Goal: Information Seeking & Learning: Learn about a topic

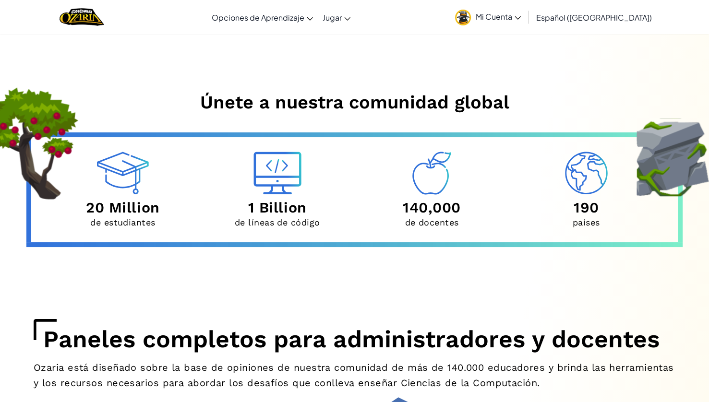
scroll to position [3077, 0]
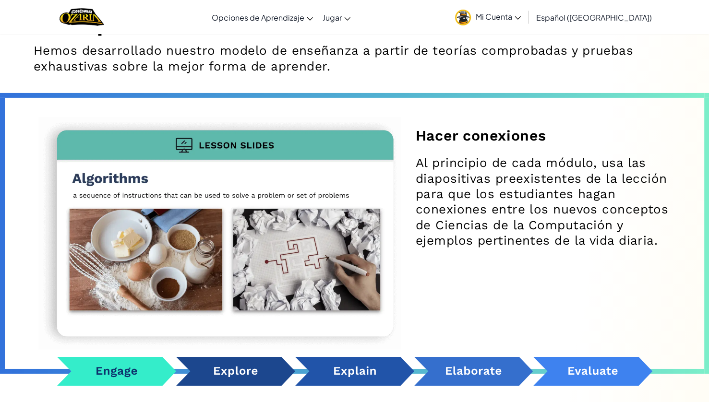
click at [608, 139] on div "Hacer conexiones Al principio de cada módulo, usa las diapositivas preexistente…" at bounding box center [354, 239] width 641 height 293
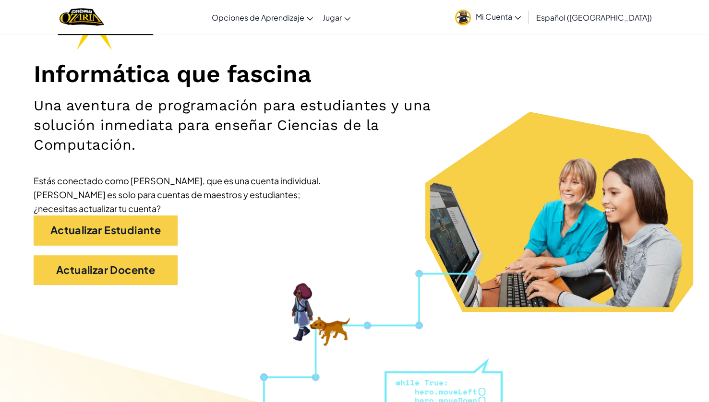
scroll to position [96, 0]
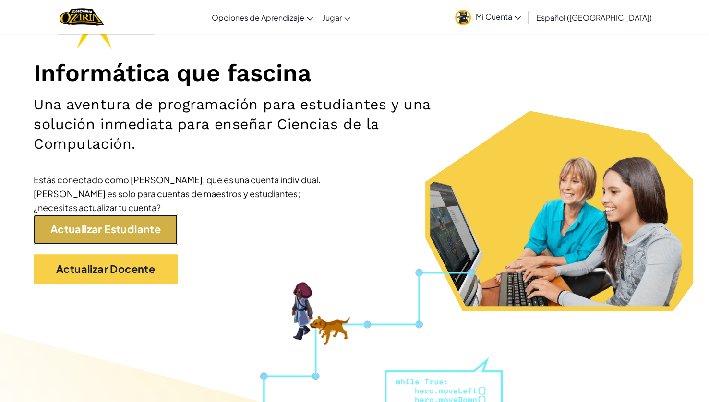
click at [103, 227] on link "Actualizar Estudiante" at bounding box center [106, 229] width 144 height 30
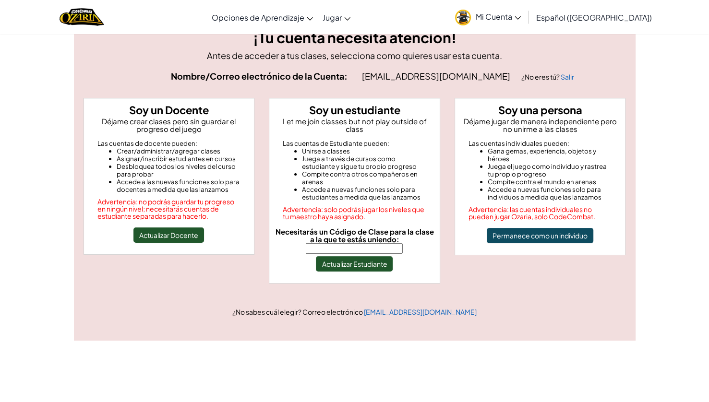
scroll to position [64, 0]
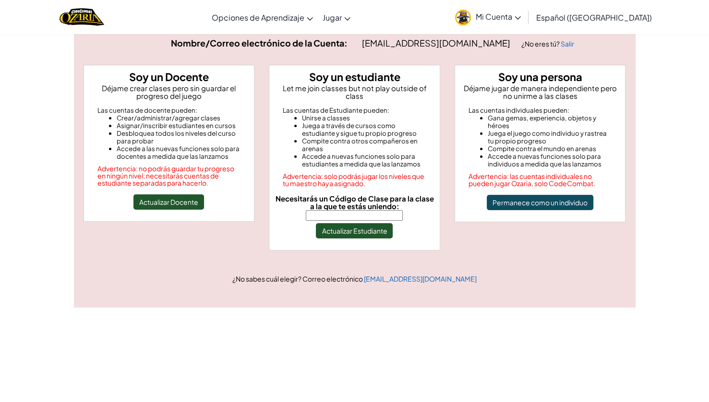
click at [364, 210] on input "Necesitarás un Código de Clase para la clase a la que te estás uniendo:" at bounding box center [354, 215] width 97 height 11
type input "NorthOpenWatch"
click at [376, 223] on button "Actualizar Estudiante" at bounding box center [354, 230] width 77 height 15
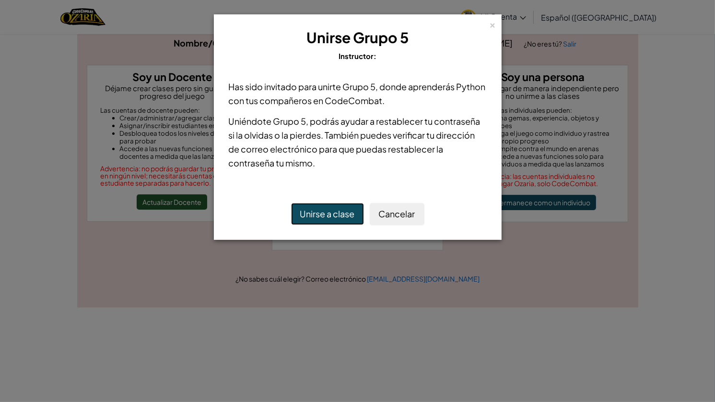
click at [337, 217] on button "Unirse a clase" at bounding box center [327, 214] width 73 height 22
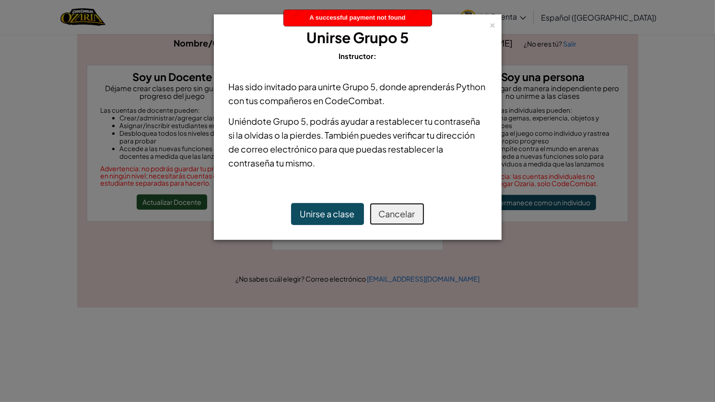
click at [384, 214] on button "Cancelar" at bounding box center [397, 214] width 55 height 22
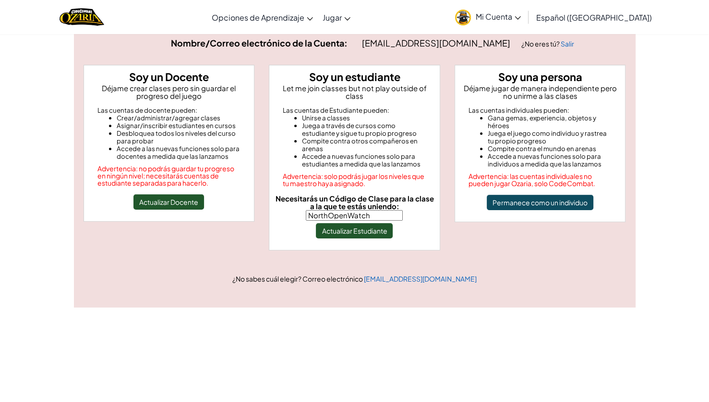
click at [514, 22] on link "Mi Cuenta" at bounding box center [487, 17] width 75 height 30
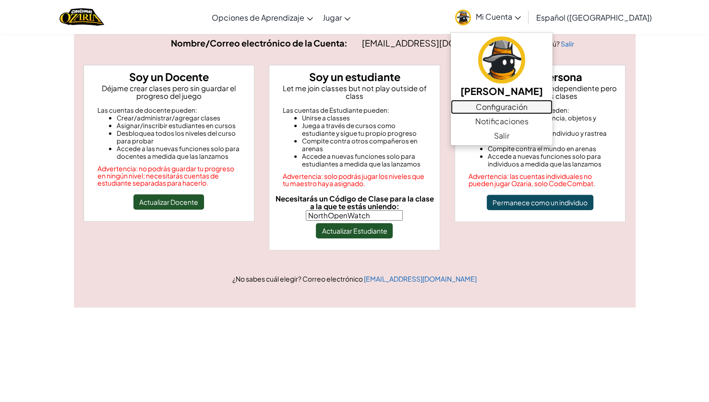
click at [521, 111] on link "Configuración" at bounding box center [501, 107] width 102 height 14
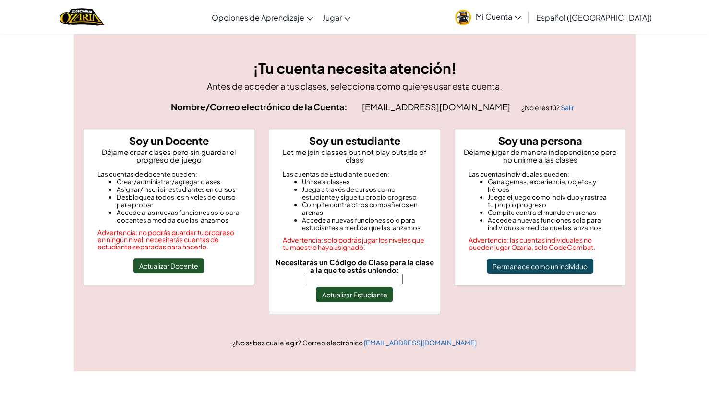
click at [347, 274] on input "Necesitarás un Código de Clase para la clase a la que te estás uniendo:" at bounding box center [354, 279] width 97 height 11
type input "NorthOpenWatch"
click at [364, 287] on button "Actualizar Estudiante" at bounding box center [354, 294] width 77 height 15
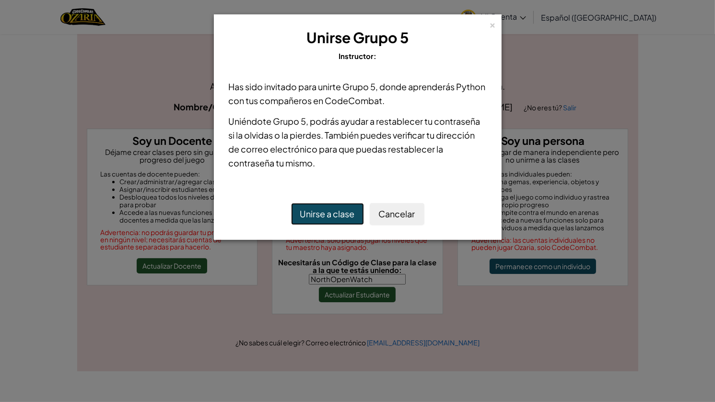
click at [344, 210] on button "Unirse a clase" at bounding box center [327, 214] width 73 height 22
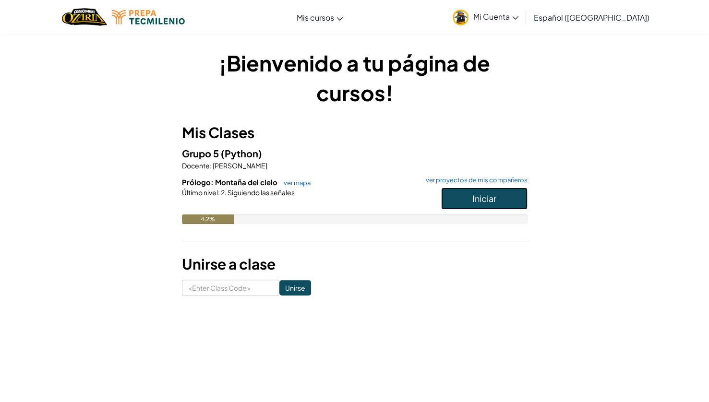
click at [495, 197] on span "Iniciar" at bounding box center [484, 198] width 24 height 11
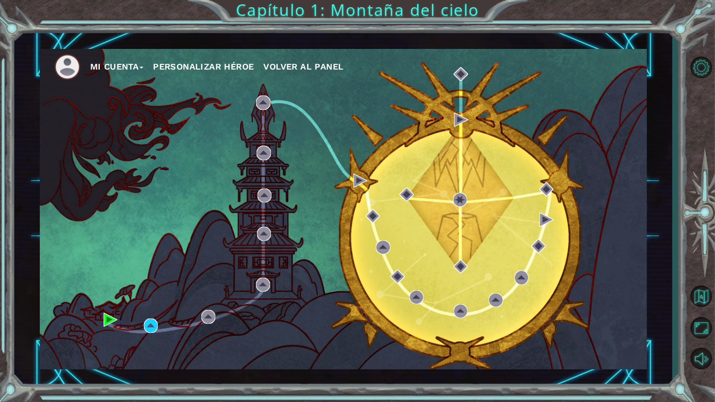
click at [208, 70] on button "Personalizar héroe" at bounding box center [203, 66] width 101 height 14
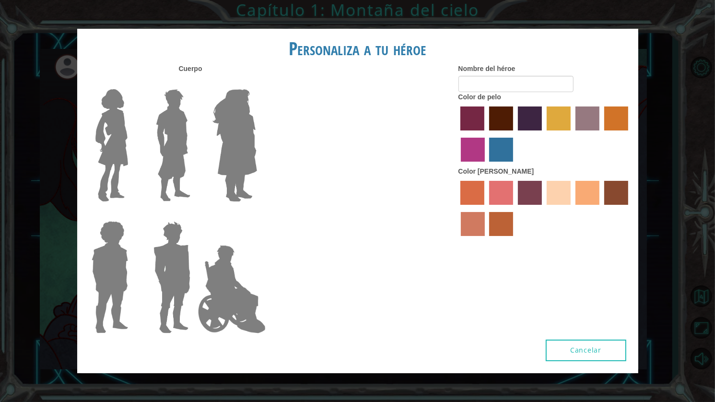
type input "SANTY"
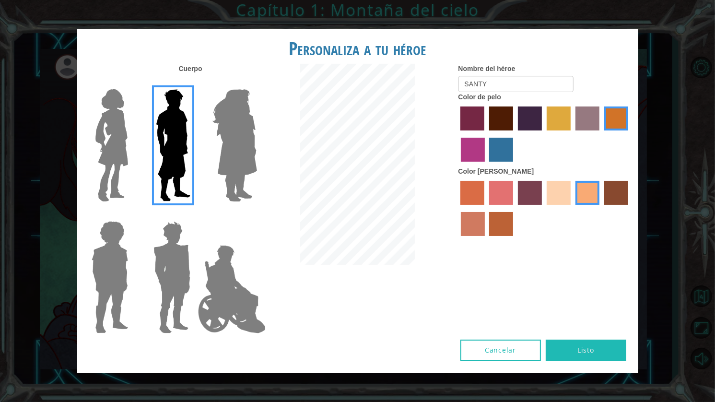
click at [497, 110] on label "maroon hair color" at bounding box center [501, 118] width 24 height 24
click at [486, 134] on input "maroon hair color" at bounding box center [486, 134] width 0 height 0
click at [526, 116] on label "hot purple hair color" at bounding box center [530, 118] width 24 height 24
click at [515, 134] on input "hot purple hair color" at bounding box center [515, 134] width 0 height 0
click at [257, 139] on img at bounding box center [235, 145] width 52 height 120
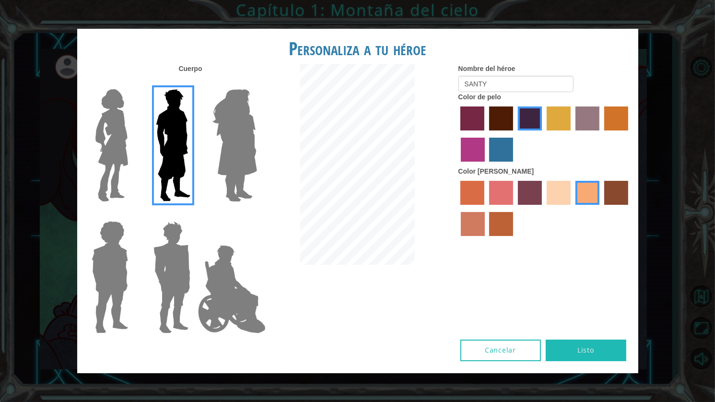
click at [257, 83] on input "Hero Amethyst" at bounding box center [257, 83] width 0 height 0
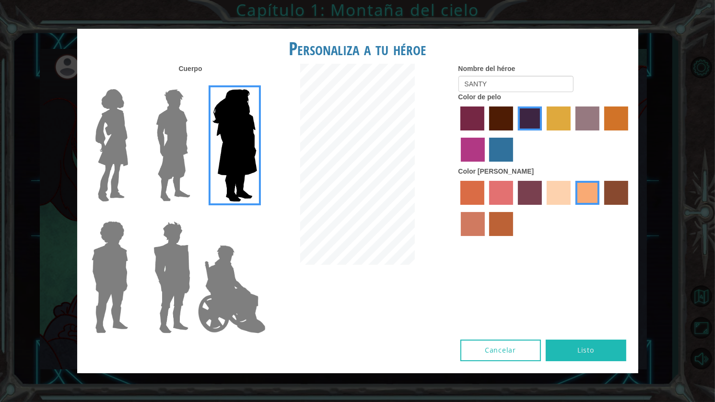
click at [260, 277] on img at bounding box center [231, 289] width 75 height 96
click at [257, 215] on input "Hero Jamie" at bounding box center [257, 215] width 0 height 0
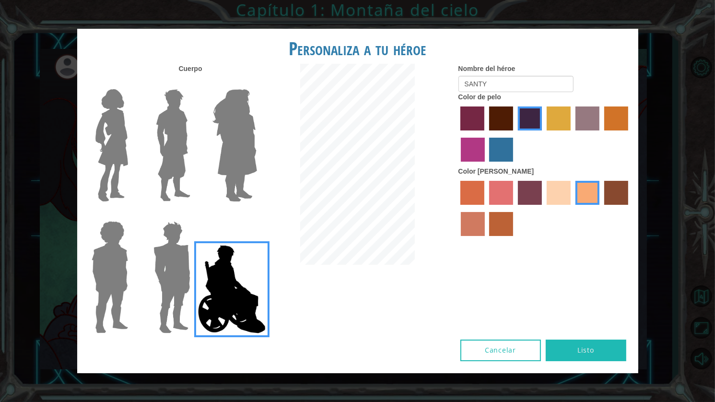
click at [184, 283] on img at bounding box center [172, 277] width 45 height 120
click at [194, 215] on input "Hero Garnet" at bounding box center [194, 215] width 0 height 0
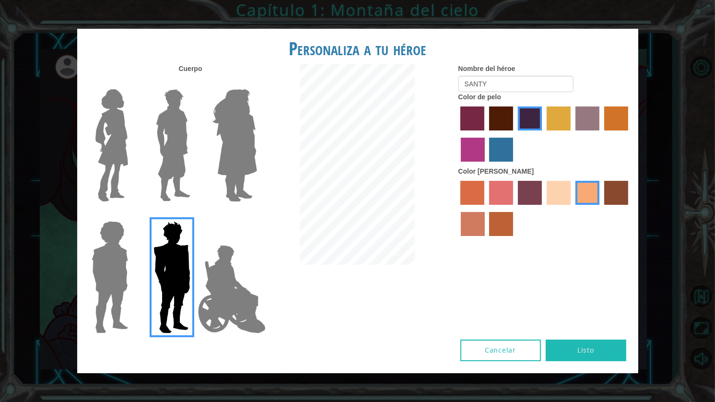
click at [130, 276] on img at bounding box center [110, 277] width 44 height 120
click at [132, 215] on input "Hero Steven" at bounding box center [132, 215] width 0 height 0
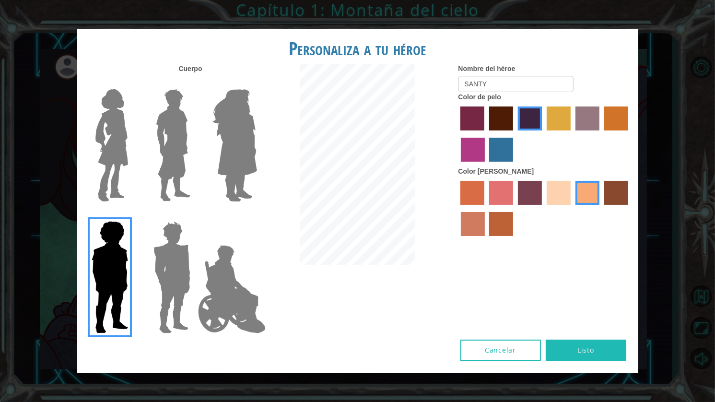
click at [119, 164] on img at bounding box center [112, 145] width 40 height 120
click at [132, 83] on input "Hero Connie" at bounding box center [132, 83] width 0 height 0
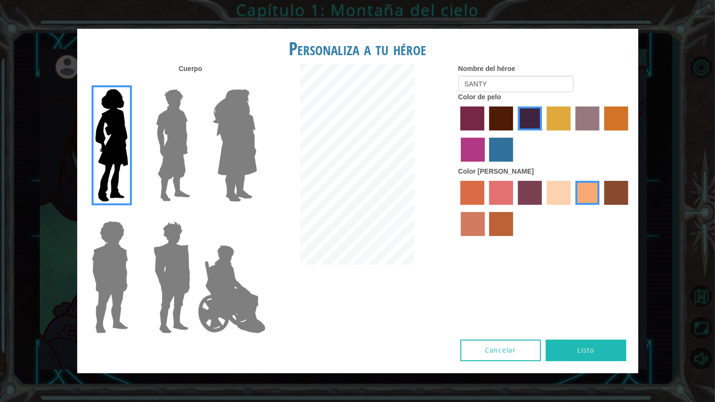
click at [179, 135] on img at bounding box center [173, 145] width 43 height 120
click at [194, 83] on input "Hero Lars" at bounding box center [194, 83] width 0 height 0
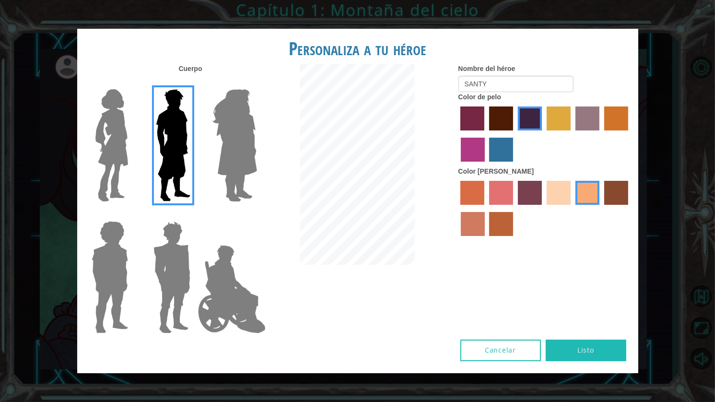
click at [230, 135] on img at bounding box center [235, 145] width 52 height 120
click at [257, 83] on input "Hero Amethyst" at bounding box center [257, 83] width 0 height 0
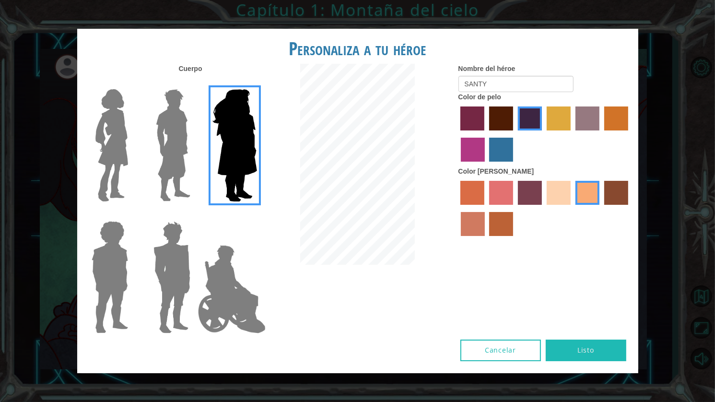
click at [148, 293] on label at bounding box center [170, 277] width 48 height 120
click at [194, 215] on input "Hero Garnet" at bounding box center [194, 215] width 0 height 0
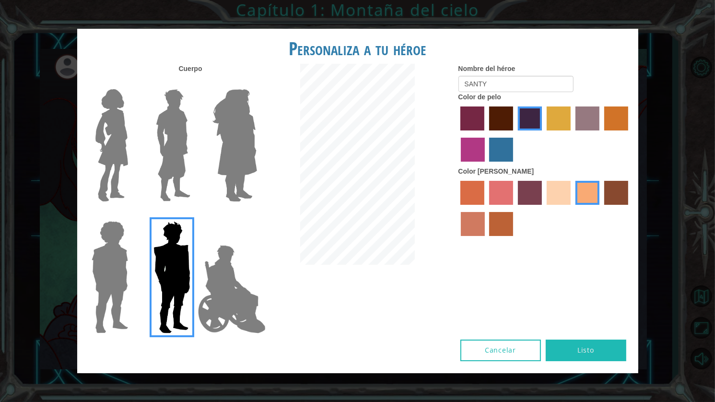
click at [112, 283] on img at bounding box center [110, 277] width 44 height 120
click at [132, 215] on input "Hero Steven" at bounding box center [132, 215] width 0 height 0
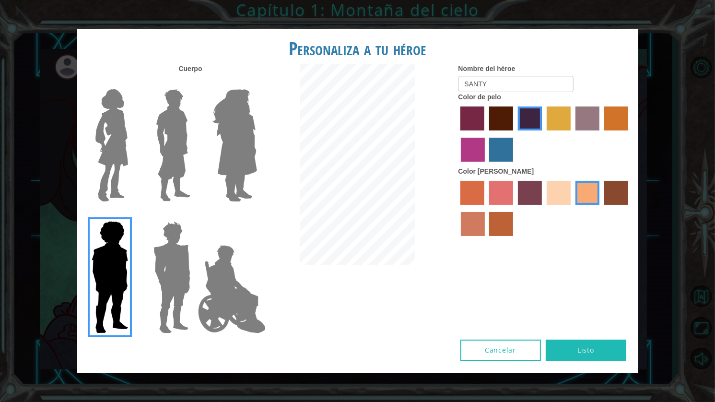
click at [188, 136] on img at bounding box center [173, 145] width 43 height 120
click at [194, 83] on input "Hero Lars" at bounding box center [194, 83] width 0 height 0
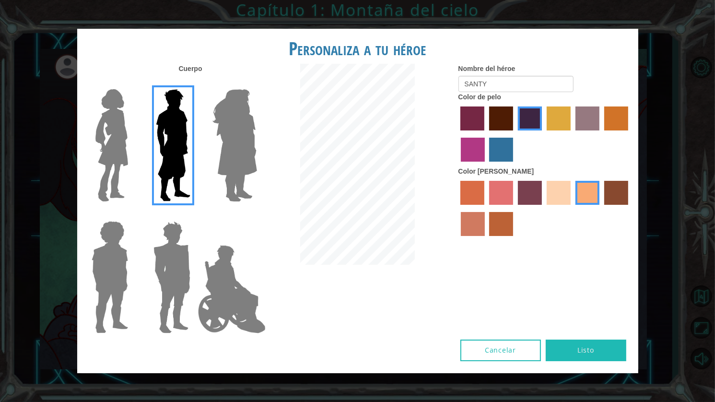
click at [501, 112] on label "maroon hair color" at bounding box center [501, 118] width 24 height 24
click at [486, 134] on input "maroon hair color" at bounding box center [486, 134] width 0 height 0
click at [505, 197] on label "froly skin color" at bounding box center [501, 193] width 24 height 24
click at [486, 208] on input "froly skin color" at bounding box center [486, 208] width 0 height 0
click at [488, 229] on div at bounding box center [545, 209] width 173 height 62
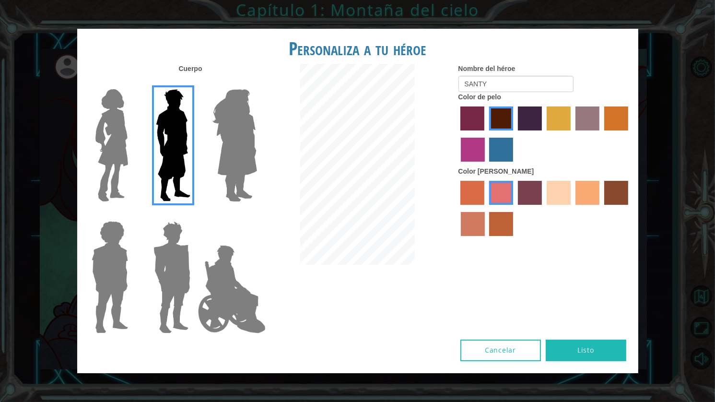
drag, startPoint x: 470, startPoint y: 229, endPoint x: 473, endPoint y: 220, distance: 9.9
click at [470, 229] on label "burning sand skin color" at bounding box center [473, 224] width 24 height 24
click at [630, 208] on input "burning sand skin color" at bounding box center [630, 208] width 0 height 0
click at [476, 197] on label "sorbus skin color" at bounding box center [473, 193] width 24 height 24
click at [458, 208] on input "sorbus skin color" at bounding box center [458, 208] width 0 height 0
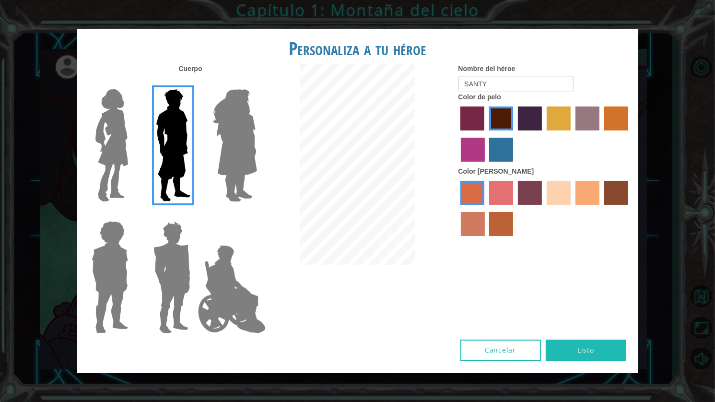
click at [558, 193] on label "sandy beach skin color" at bounding box center [559, 193] width 24 height 24
click at [544, 208] on input "sandy beach skin color" at bounding box center [544, 208] width 0 height 0
click at [505, 220] on label "smoke tree skin color" at bounding box center [501, 224] width 24 height 24
click at [486, 239] on input "smoke tree skin color" at bounding box center [486, 239] width 0 height 0
click at [494, 191] on label "froly skin color" at bounding box center [501, 193] width 24 height 24
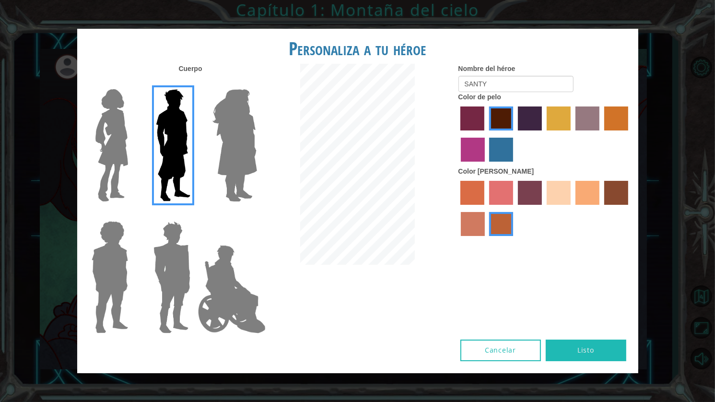
click at [486, 208] on input "froly skin color" at bounding box center [486, 208] width 0 height 0
click at [481, 225] on label "burning sand skin color" at bounding box center [473, 224] width 24 height 24
click at [630, 208] on input "burning sand skin color" at bounding box center [630, 208] width 0 height 0
click at [504, 227] on label "smoke tree skin color" at bounding box center [501, 224] width 24 height 24
click at [486, 239] on input "smoke tree skin color" at bounding box center [486, 239] width 0 height 0
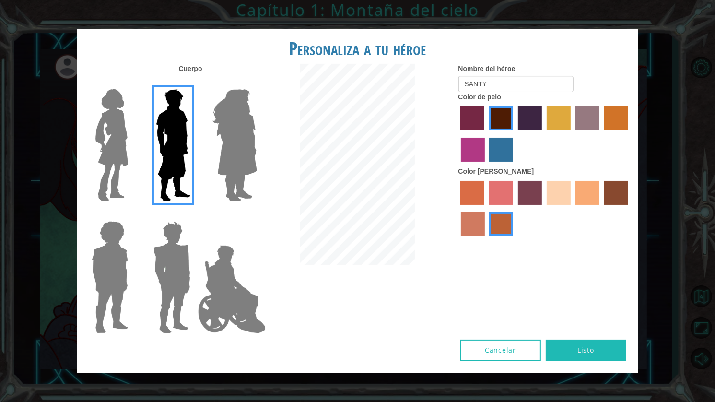
click at [617, 199] on label "karma skin color" at bounding box center [616, 193] width 24 height 24
click at [601, 208] on input "karma skin color" at bounding box center [601, 208] width 0 height 0
click at [596, 194] on label "tacao skin color" at bounding box center [588, 193] width 24 height 24
click at [572, 208] on input "tacao skin color" at bounding box center [572, 208] width 0 height 0
click at [617, 194] on label "karma skin color" at bounding box center [616, 193] width 24 height 24
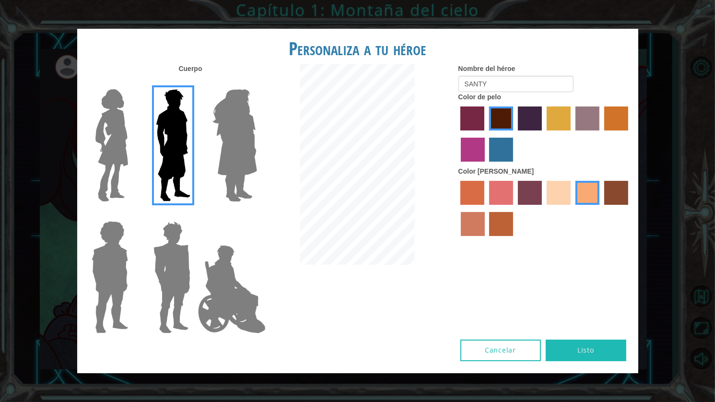
click at [601, 208] on input "karma skin color" at bounding box center [601, 208] width 0 height 0
click at [522, 118] on label "hot purple hair color" at bounding box center [530, 118] width 24 height 24
click at [515, 134] on input "hot purple hair color" at bounding box center [515, 134] width 0 height 0
drag, startPoint x: 493, startPoint y: 141, endPoint x: 488, endPoint y: 145, distance: 6.1
click at [493, 141] on label "lachmara hair color" at bounding box center [501, 150] width 24 height 24
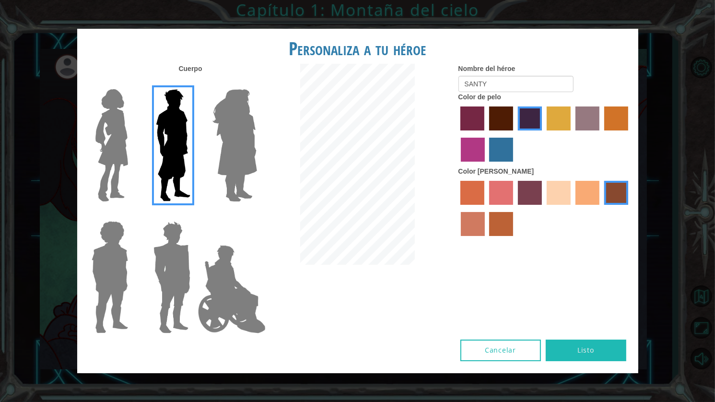
click at [486, 165] on input "lachmara hair color" at bounding box center [486, 165] width 0 height 0
click at [475, 147] on label "medium red violet hair color" at bounding box center [473, 150] width 24 height 24
click at [630, 134] on input "medium red violet hair color" at bounding box center [630, 134] width 0 height 0
click at [480, 115] on label "paprika hair color" at bounding box center [473, 118] width 24 height 24
click at [458, 134] on input "paprika hair color" at bounding box center [458, 134] width 0 height 0
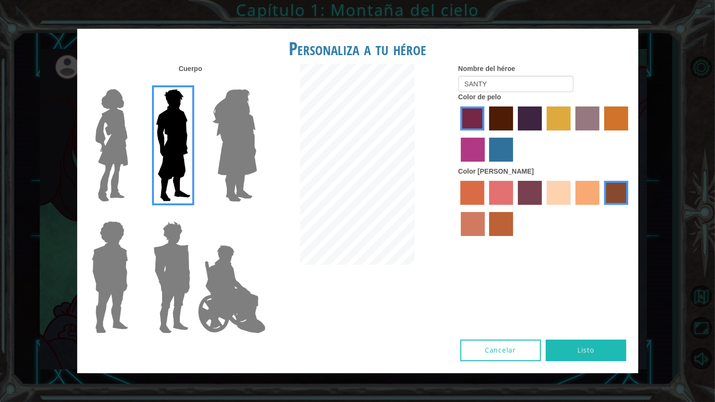
click at [597, 120] on label "bazaar hair color" at bounding box center [588, 118] width 24 height 24
click at [572, 134] on input "bazaar hair color" at bounding box center [572, 134] width 0 height 0
click at [610, 120] on label "gold drop hair color" at bounding box center [616, 118] width 24 height 24
click at [601, 134] on input "gold drop hair color" at bounding box center [601, 134] width 0 height 0
click at [536, 121] on label "hot purple hair color" at bounding box center [530, 118] width 24 height 24
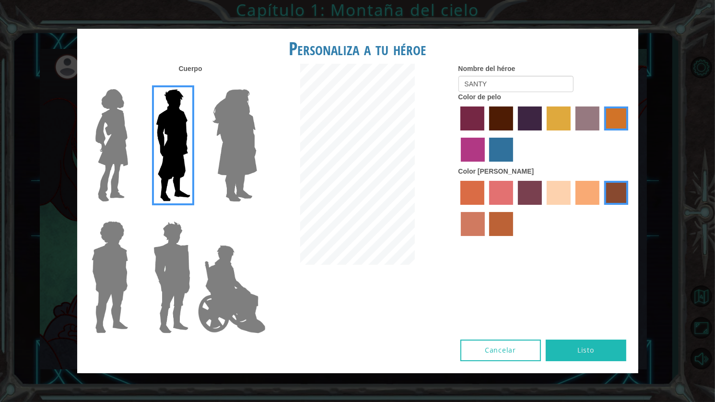
click at [515, 134] on input "hot purple hair color" at bounding box center [515, 134] width 0 height 0
click at [520, 123] on label "hot purple hair color" at bounding box center [530, 118] width 24 height 24
click at [515, 134] on input "hot purple hair color" at bounding box center [515, 134] width 0 height 0
click at [118, 151] on img at bounding box center [112, 145] width 40 height 120
click at [132, 83] on input "Hero Connie" at bounding box center [132, 83] width 0 height 0
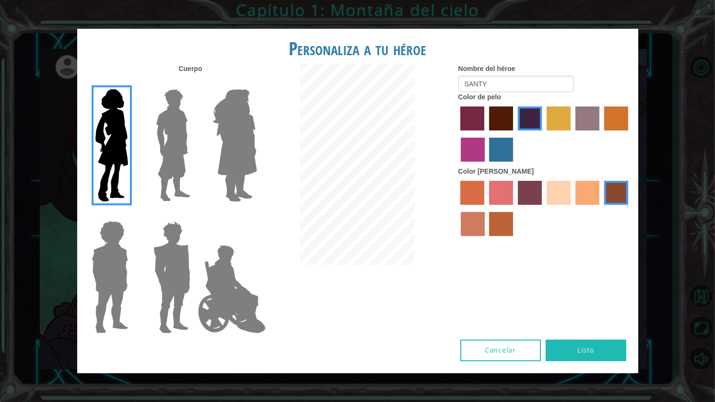
click at [124, 271] on img at bounding box center [110, 277] width 44 height 120
click at [132, 215] on input "Hero Steven" at bounding box center [132, 215] width 0 height 0
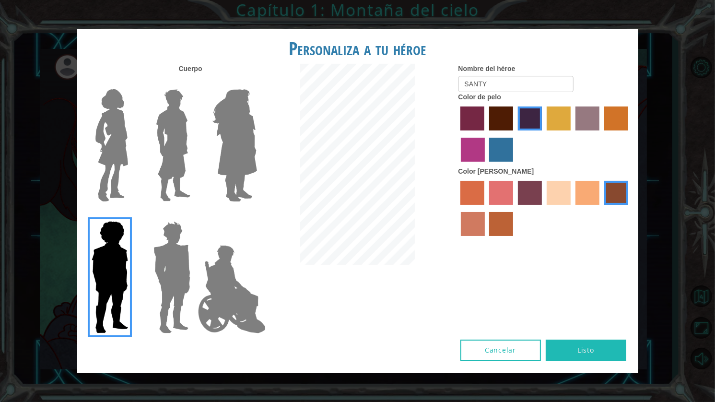
click at [231, 300] on img at bounding box center [231, 289] width 75 height 96
click at [257, 215] on input "Hero Jamie" at bounding box center [257, 215] width 0 height 0
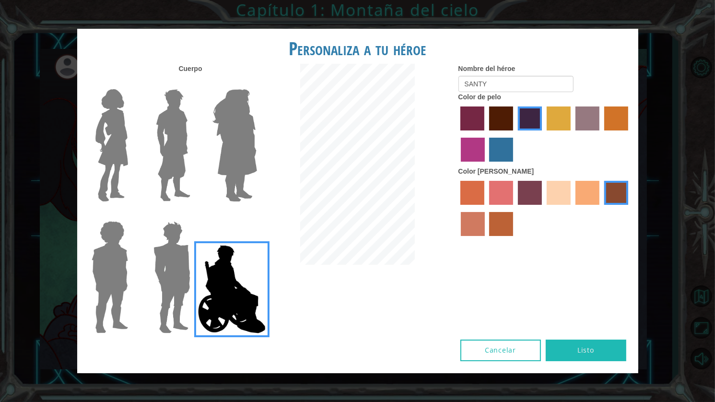
drag, startPoint x: 157, startPoint y: 285, endPoint x: 163, endPoint y: 290, distance: 7.6
click at [157, 286] on img at bounding box center [172, 277] width 45 height 120
click at [194, 215] on input "Hero Garnet" at bounding box center [194, 215] width 0 height 0
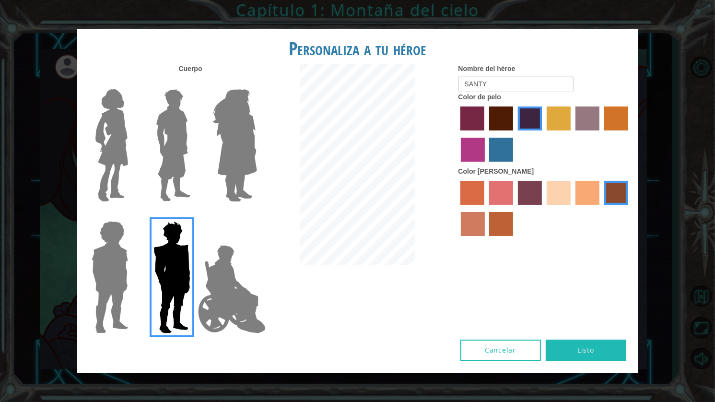
click at [241, 133] on img at bounding box center [235, 145] width 52 height 120
click at [257, 83] on input "Hero Amethyst" at bounding box center [257, 83] width 0 height 0
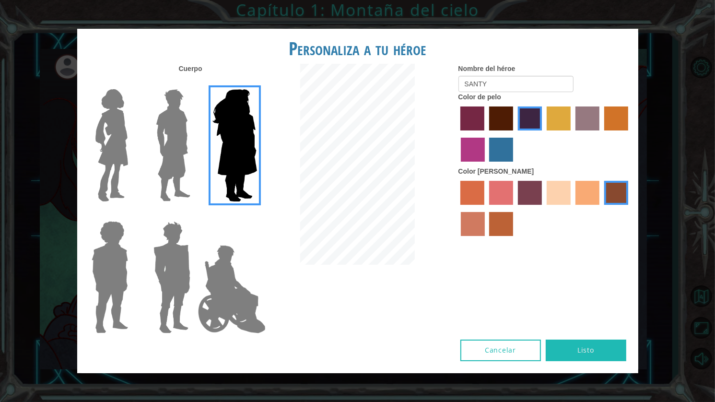
click at [176, 144] on img at bounding box center [173, 145] width 43 height 120
click at [194, 83] on input "Hero Lars" at bounding box center [194, 83] width 0 height 0
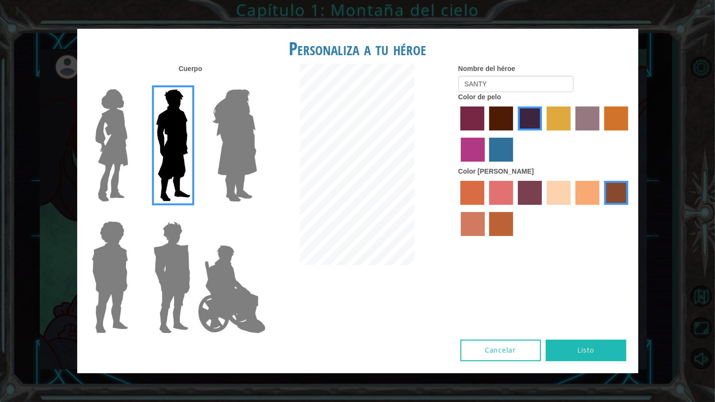
click at [560, 193] on label "sandy beach skin color" at bounding box center [559, 193] width 24 height 24
click at [544, 208] on input "sandy beach skin color" at bounding box center [544, 208] width 0 height 0
click at [548, 112] on label "tulip tree hair color" at bounding box center [559, 118] width 24 height 24
click at [544, 134] on input "tulip tree hair color" at bounding box center [544, 134] width 0 height 0
click at [532, 113] on label "hot purple hair color" at bounding box center [530, 118] width 24 height 24
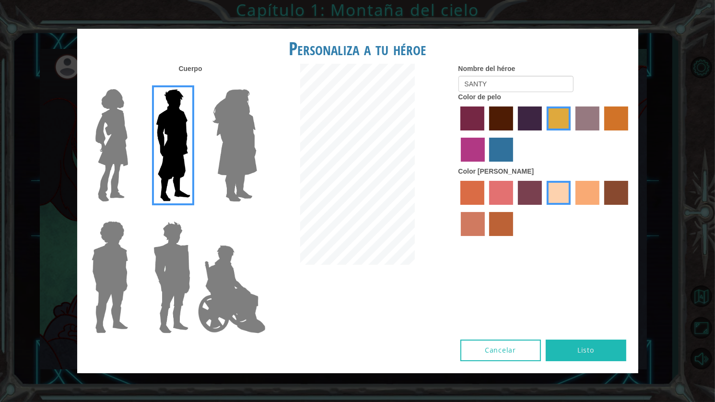
click at [515, 134] on input "hot purple hair color" at bounding box center [515, 134] width 0 height 0
click at [572, 121] on div at bounding box center [545, 135] width 173 height 62
click at [560, 122] on label "tulip tree hair color" at bounding box center [559, 118] width 24 height 24
click at [544, 134] on input "tulip tree hair color" at bounding box center [544, 134] width 0 height 0
click at [586, 122] on label "bazaar hair color" at bounding box center [588, 118] width 24 height 24
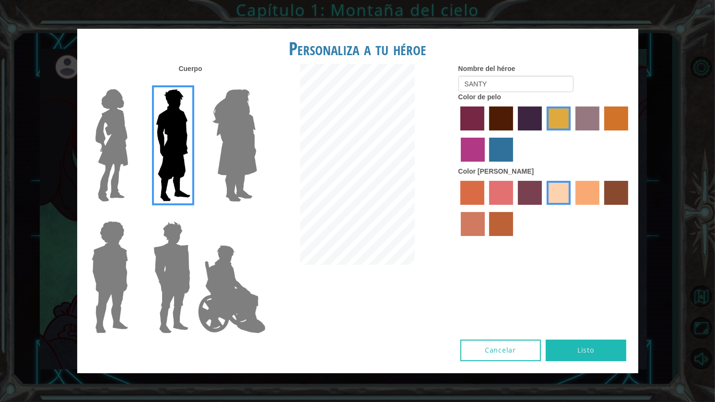
click at [572, 134] on input "bazaar hair color" at bounding box center [572, 134] width 0 height 0
click at [526, 200] on label "tosca skin color" at bounding box center [530, 193] width 24 height 24
click at [515, 208] on input "tosca skin color" at bounding box center [515, 208] width 0 height 0
click at [496, 235] on label "smoke tree skin color" at bounding box center [501, 224] width 24 height 24
click at [486, 239] on input "smoke tree skin color" at bounding box center [486, 239] width 0 height 0
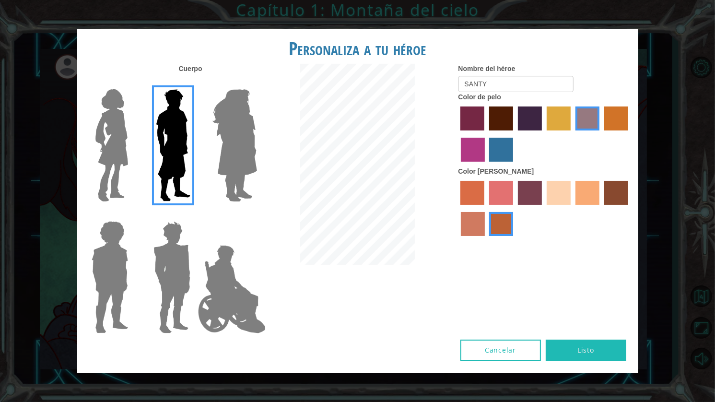
click at [468, 229] on label "burning sand skin color" at bounding box center [473, 224] width 24 height 24
click at [630, 208] on input "burning sand skin color" at bounding box center [630, 208] width 0 height 0
click at [471, 198] on label "sorbus skin color" at bounding box center [473, 193] width 24 height 24
click at [458, 208] on input "sorbus skin color" at bounding box center [458, 208] width 0 height 0
click at [496, 197] on label "froly skin color" at bounding box center [501, 193] width 24 height 24
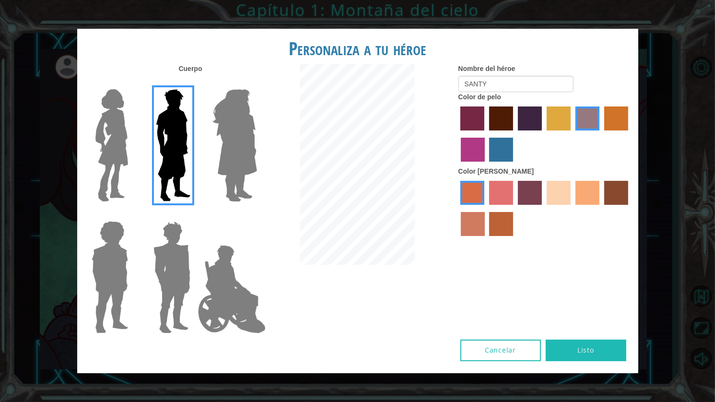
click at [486, 208] on input "froly skin color" at bounding box center [486, 208] width 0 height 0
click at [588, 195] on label "tacao skin color" at bounding box center [588, 193] width 24 height 24
click at [572, 208] on input "tacao skin color" at bounding box center [572, 208] width 0 height 0
click at [615, 193] on label "karma skin color" at bounding box center [616, 193] width 24 height 24
click at [601, 208] on input "karma skin color" at bounding box center [601, 208] width 0 height 0
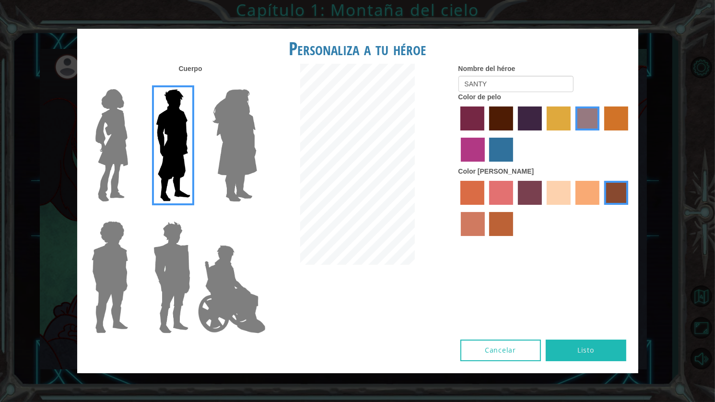
click at [564, 193] on label "sandy beach skin color" at bounding box center [559, 193] width 24 height 24
click at [544, 208] on input "sandy beach skin color" at bounding box center [544, 208] width 0 height 0
click at [583, 351] on button "Listo" at bounding box center [586, 351] width 81 height 22
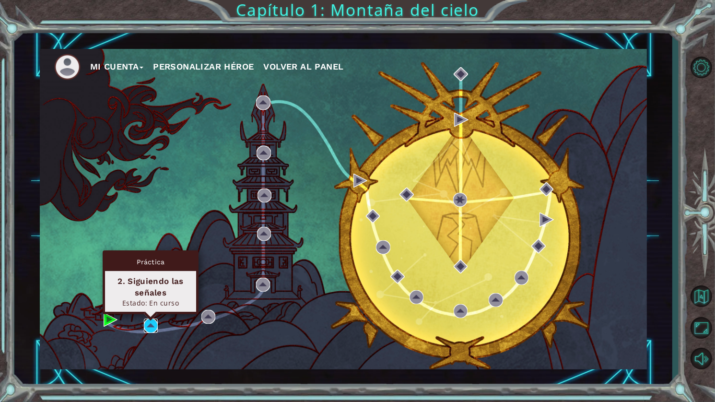
click at [152, 328] on img at bounding box center [151, 326] width 14 height 14
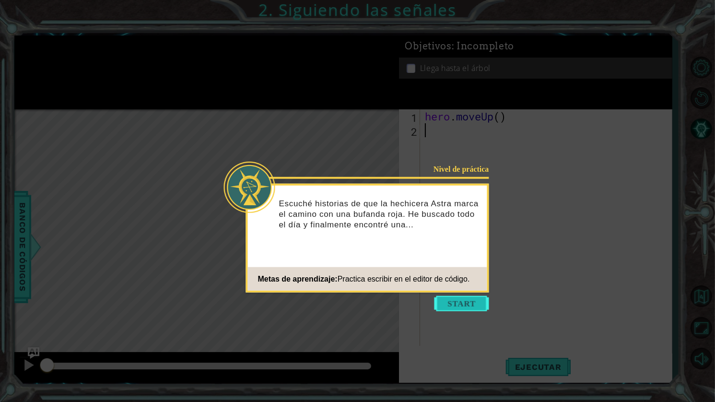
click at [470, 299] on button "Start" at bounding box center [462, 303] width 55 height 15
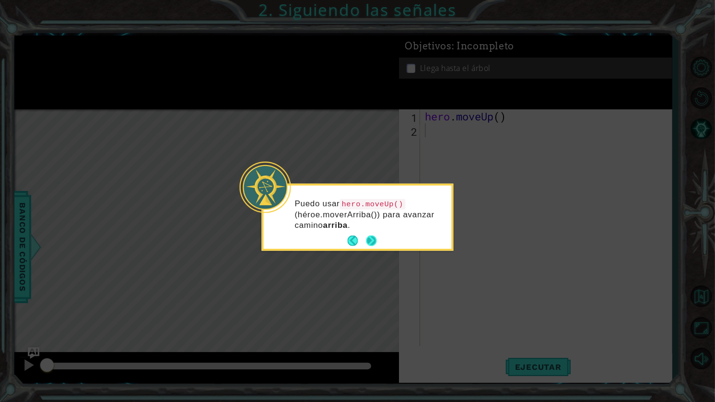
click at [372, 238] on button "Next" at bounding box center [371, 241] width 11 height 11
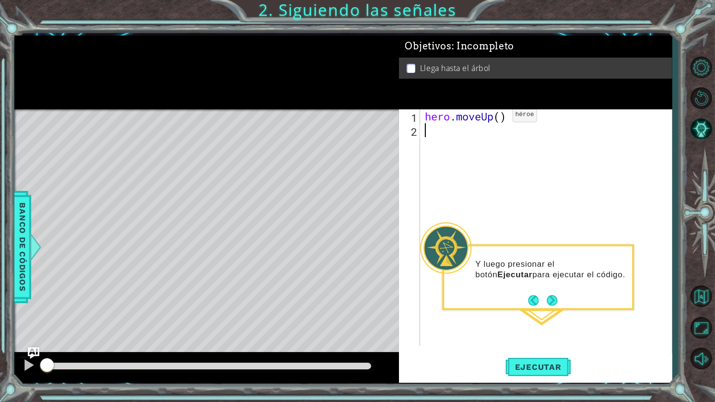
click at [498, 117] on div "hero . moveUp ( )" at bounding box center [548, 241] width 251 height 264
click at [553, 305] on button "Next" at bounding box center [552, 300] width 11 height 11
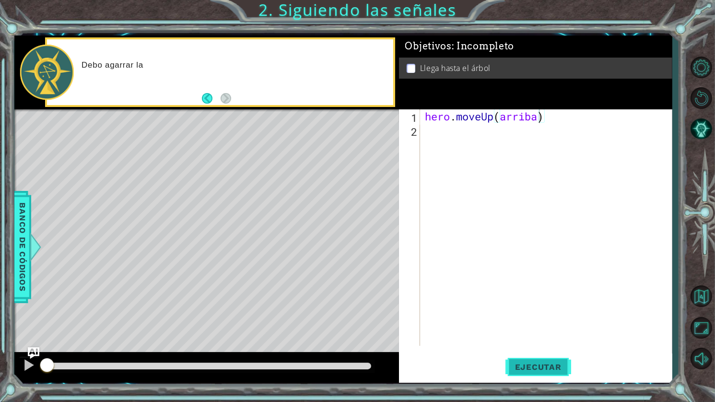
click at [548, 355] on button "Ejecutar" at bounding box center [539, 367] width 66 height 27
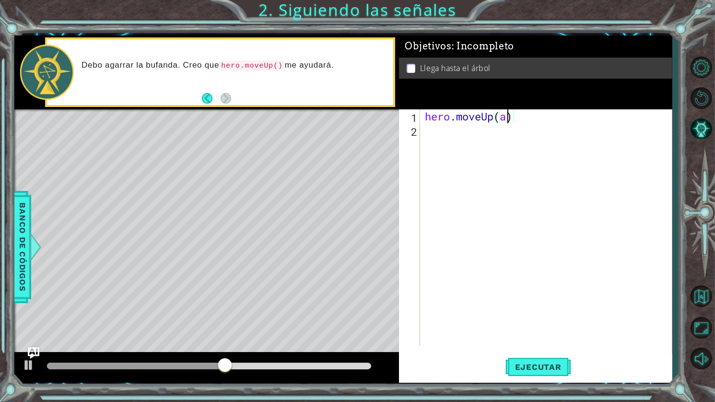
type textarea "hero.moveUp()"
click at [24, 368] on div at bounding box center [29, 365] width 12 height 12
click at [32, 367] on div at bounding box center [29, 365] width 12 height 12
click at [549, 366] on span "Ejecutar" at bounding box center [539, 367] width 66 height 10
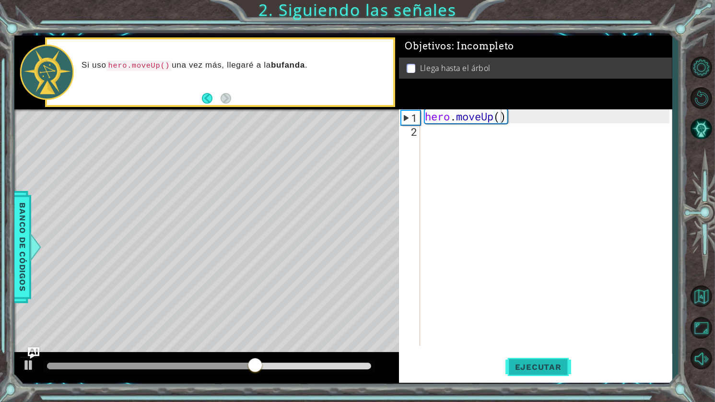
click at [561, 369] on span "Ejecutar" at bounding box center [539, 367] width 66 height 10
click at [555, 367] on span "Ejecutar" at bounding box center [539, 367] width 66 height 10
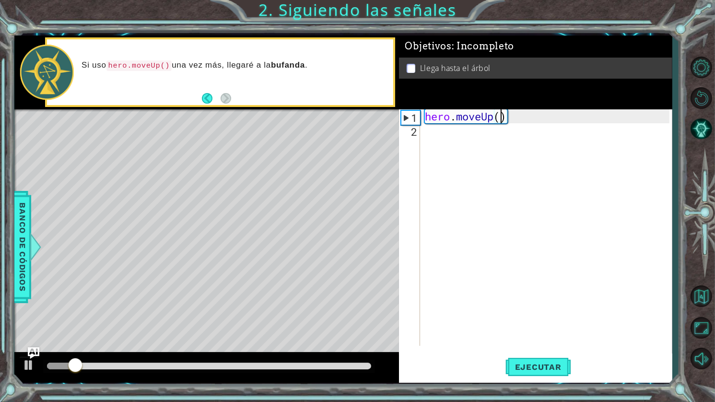
click at [527, 181] on div "hero . moveUp ( )" at bounding box center [548, 241] width 251 height 264
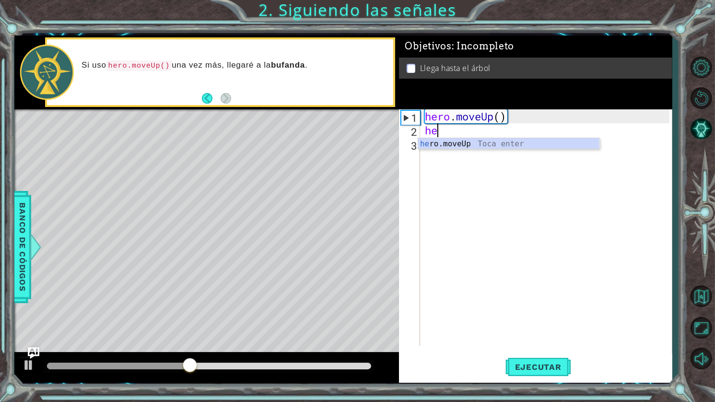
scroll to position [0, 0]
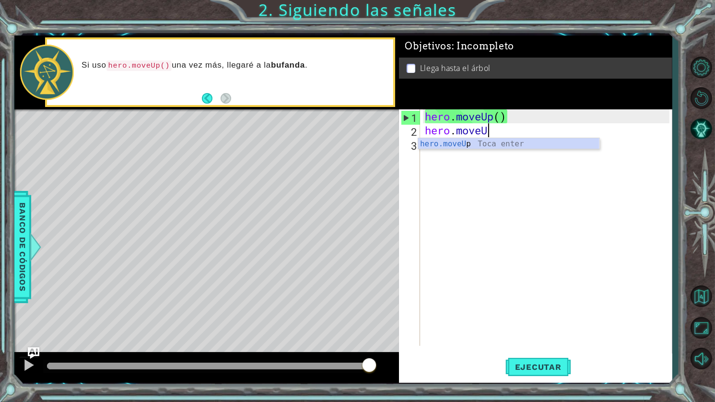
type textarea "hero.moveUp"
click at [531, 141] on div "hero.moveUp Toca enter" at bounding box center [508, 155] width 181 height 35
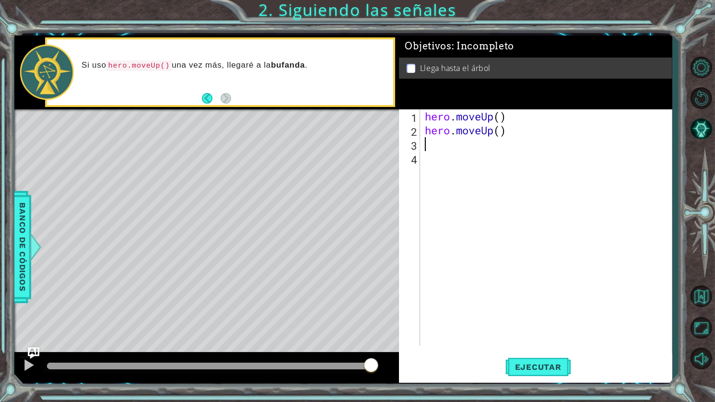
scroll to position [0, 0]
click at [540, 360] on button "Ejecutar" at bounding box center [539, 367] width 66 height 27
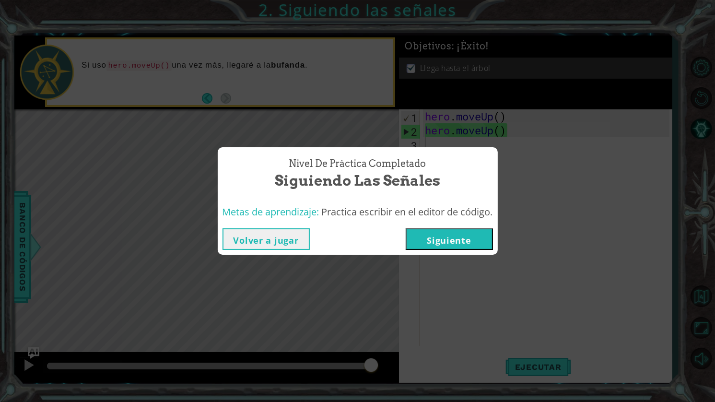
click at [461, 239] on button "Siguiente" at bounding box center [449, 239] width 87 height 22
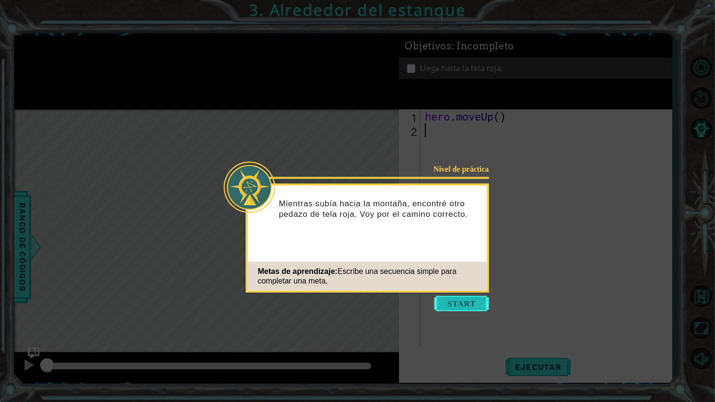
click at [453, 303] on button "Start" at bounding box center [462, 303] width 55 height 15
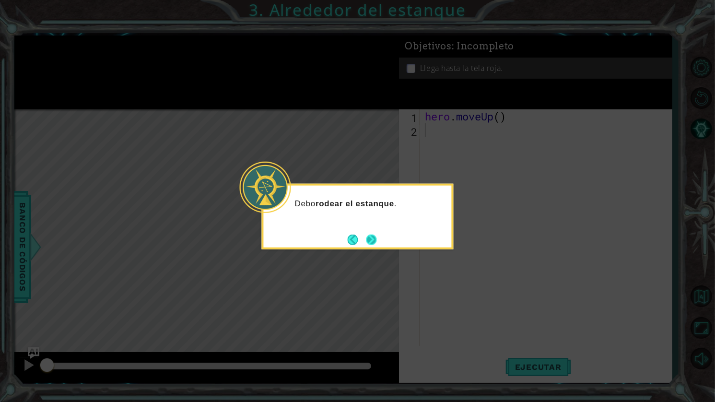
click at [376, 237] on button "Next" at bounding box center [371, 239] width 11 height 11
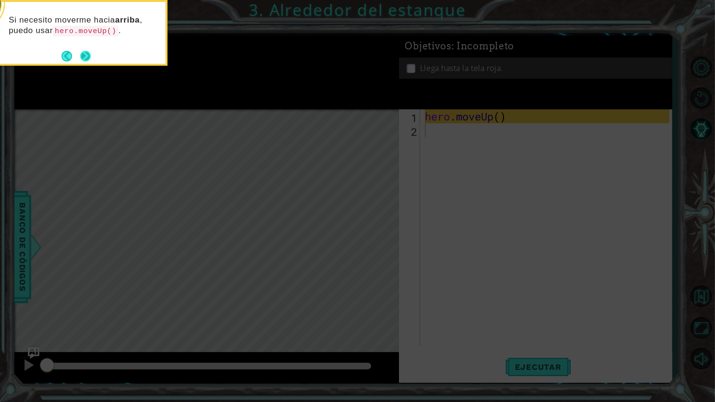
click at [86, 59] on button "Next" at bounding box center [85, 56] width 11 height 11
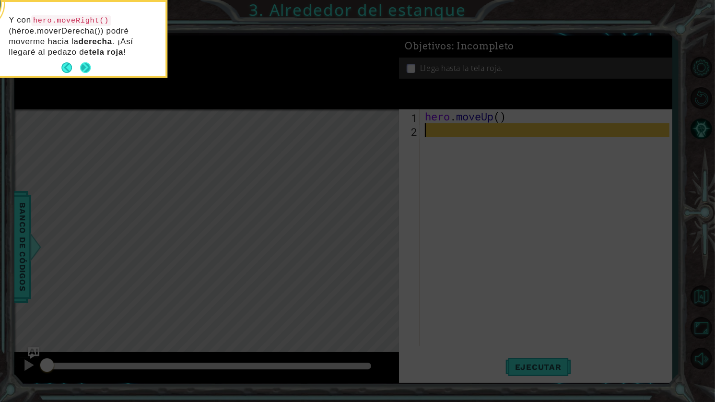
click at [87, 64] on button "Next" at bounding box center [85, 67] width 11 height 11
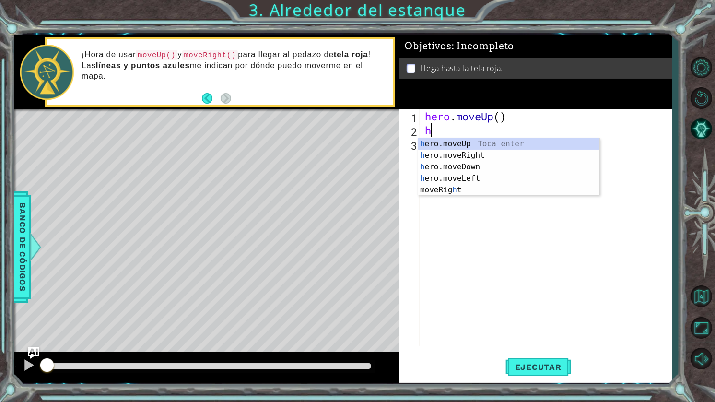
type textarea "he"
click at [451, 143] on div "he ro.moveUp Toca enter he ro.moveRight Toca enter he ro.moveDown Toca enter he…" at bounding box center [508, 172] width 181 height 69
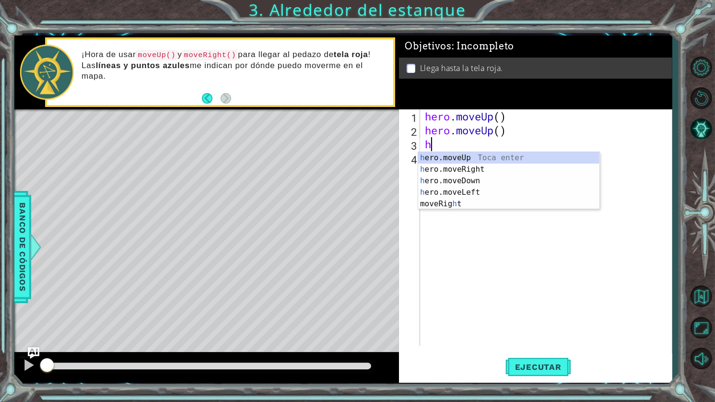
type textarea "he"
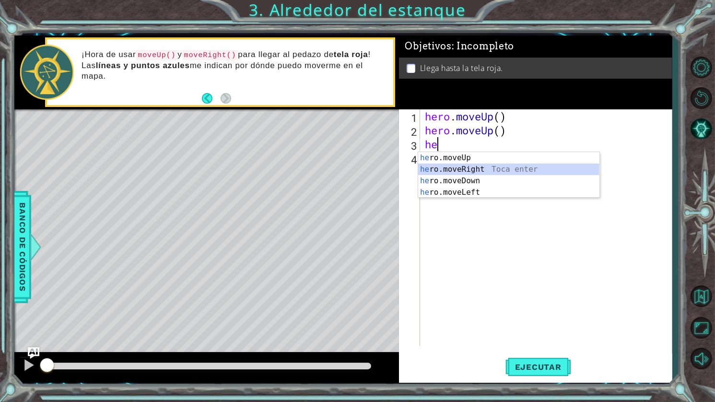
click at [466, 165] on div "he ro.moveUp Toca enter he ro.moveRight Toca enter he ro.moveDown Toca enter he…" at bounding box center [508, 186] width 181 height 69
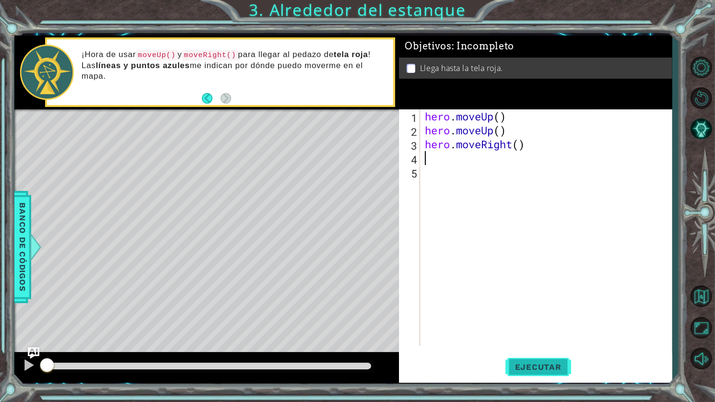
click at [526, 367] on span "Ejecutar" at bounding box center [539, 367] width 66 height 10
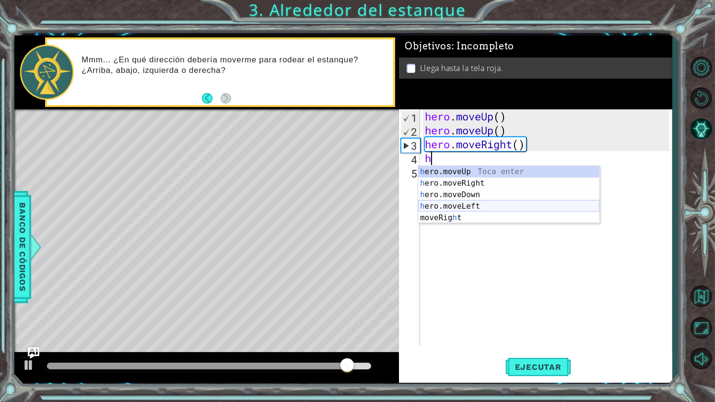
click at [479, 208] on div "h ero.moveUp Toca enter h ero.moveRight Toca enter h ero.moveDown Toca enter h …" at bounding box center [508, 206] width 181 height 81
type textarea "hero.moveLeft(1)"
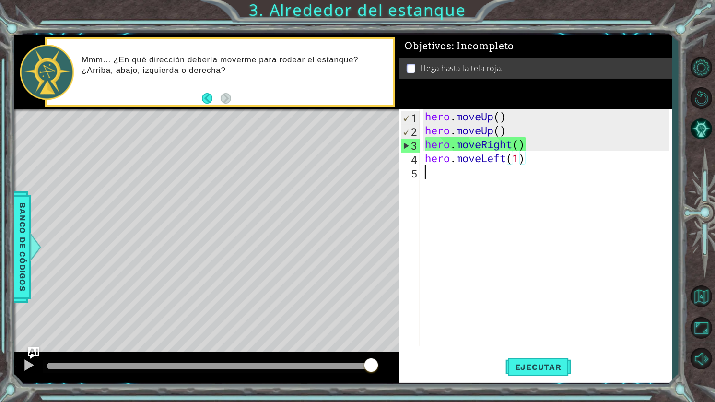
click at [445, 173] on div "hero . moveUp ( ) hero . moveUp ( ) hero . moveRight ( ) hero . moveLeft ( 1 )" at bounding box center [548, 241] width 251 height 264
type textarea "h"
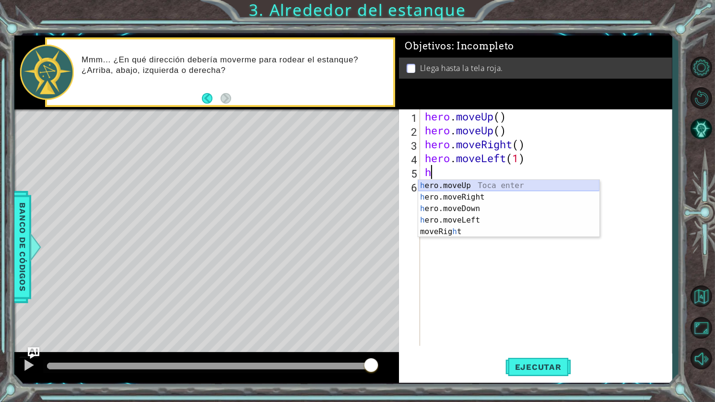
click at [472, 187] on div "h ero.moveUp Toca enter h ero.moveRight Toca enter h ero.moveDown Toca enter h …" at bounding box center [508, 220] width 181 height 81
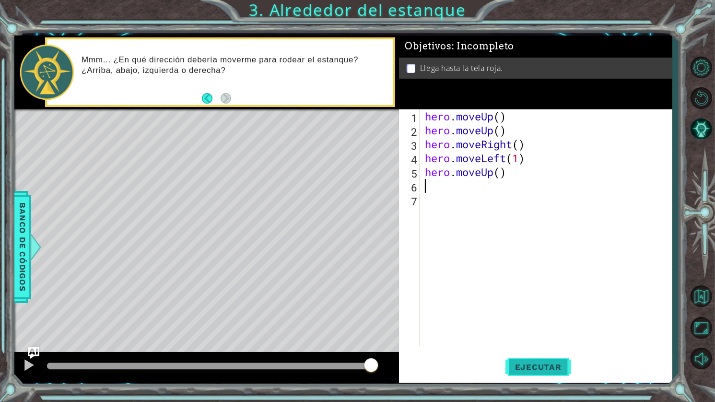
click at [556, 367] on span "Ejecutar" at bounding box center [539, 367] width 66 height 10
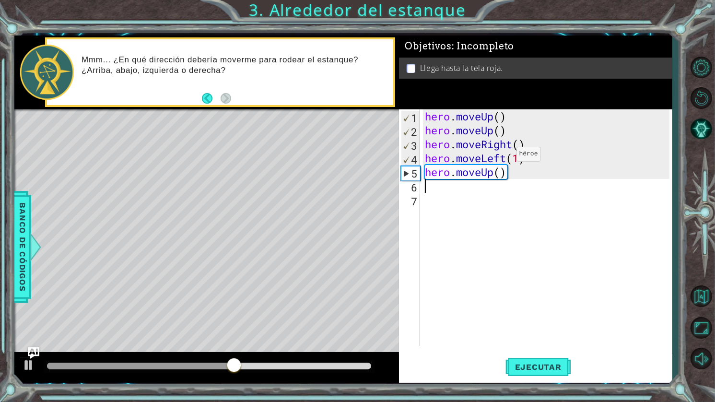
click at [502, 156] on div "hero . moveUp ( ) hero . moveUp ( ) hero . moveRight ( ) hero . moveLeft ( 1 ) …" at bounding box center [548, 241] width 251 height 264
click at [505, 156] on div "hero . moveUp ( ) hero . moveUp ( ) hero . moveRight ( ) hero . moveLeft ( 1 ) …" at bounding box center [548, 241] width 251 height 264
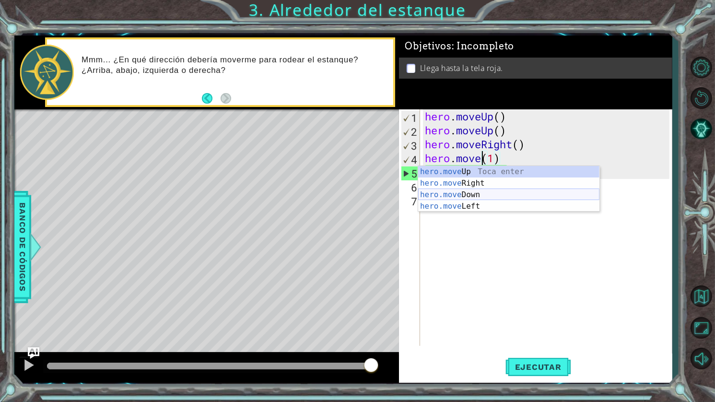
click at [490, 195] on div "hero.move Up Toca enter hero.move Right Toca enter hero.move Down Toca enter he…" at bounding box center [508, 200] width 181 height 69
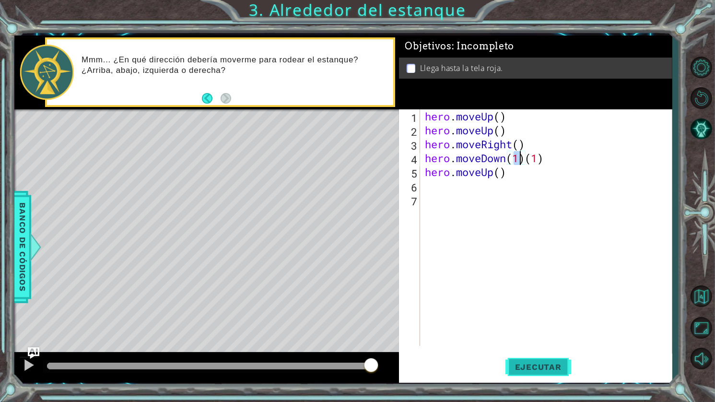
click at [552, 359] on button "Ejecutar" at bounding box center [539, 367] width 66 height 27
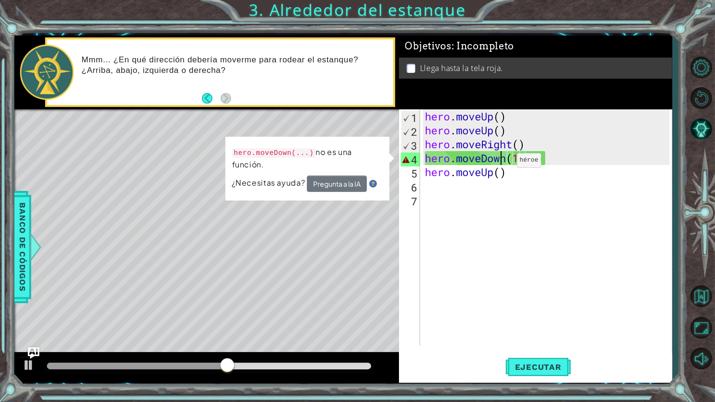
click at [502, 163] on div "hero . moveUp ( ) hero . moveUp ( ) hero . moveRight ( ) hero . moveDown ( 1 ) …" at bounding box center [548, 241] width 251 height 264
click at [548, 160] on div "hero . moveUp ( ) hero . moveUp ( ) hero . moveRight ( ) hero . moveDown ( 1 ) …" at bounding box center [548, 241] width 251 height 264
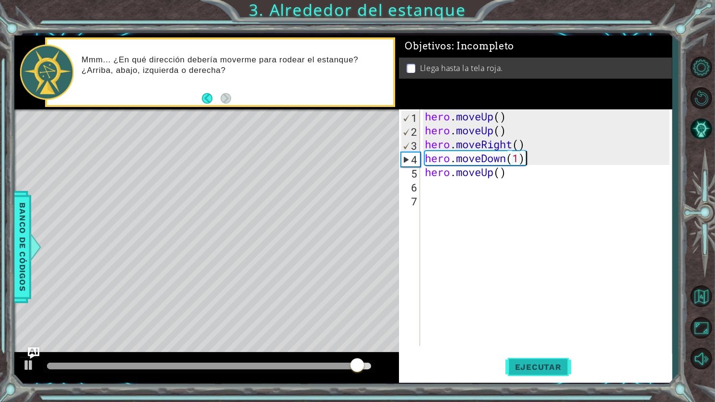
click at [539, 370] on span "Ejecutar" at bounding box center [539, 367] width 66 height 10
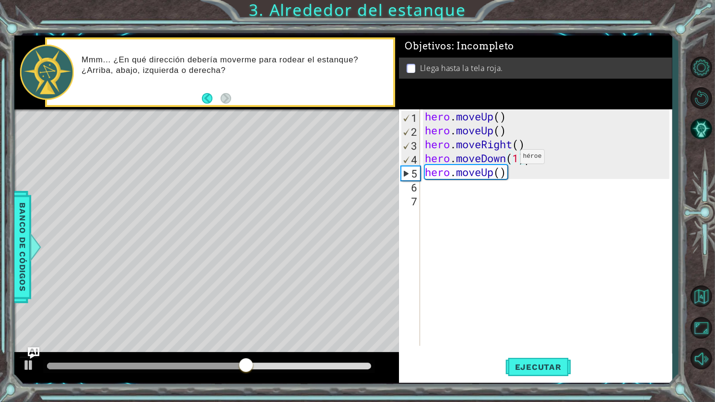
click at [506, 159] on div "hero . moveUp ( ) hero . moveUp ( ) hero . moveRight ( ) hero . moveDown ( 1 ) …" at bounding box center [548, 241] width 251 height 264
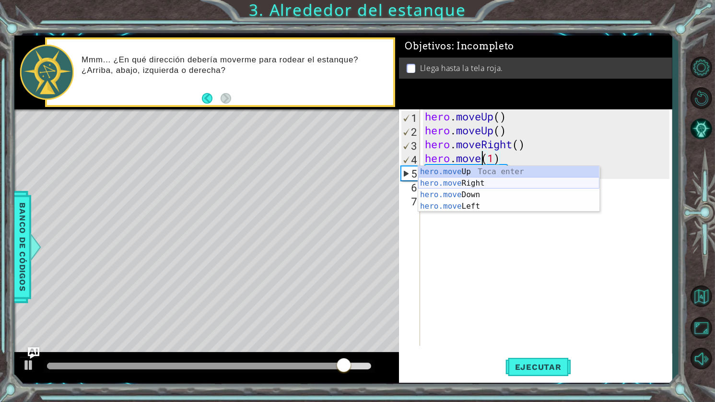
click at [485, 187] on div "hero.move Up Toca enter hero.move Right Toca enter hero.move Down Toca enter he…" at bounding box center [508, 200] width 181 height 69
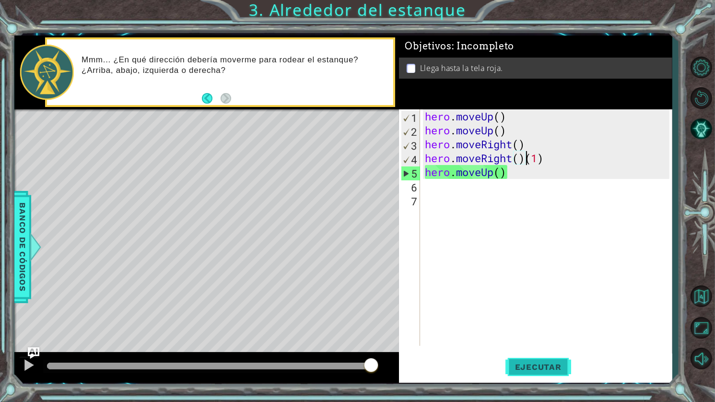
click at [558, 371] on span "Ejecutar" at bounding box center [539, 367] width 66 height 10
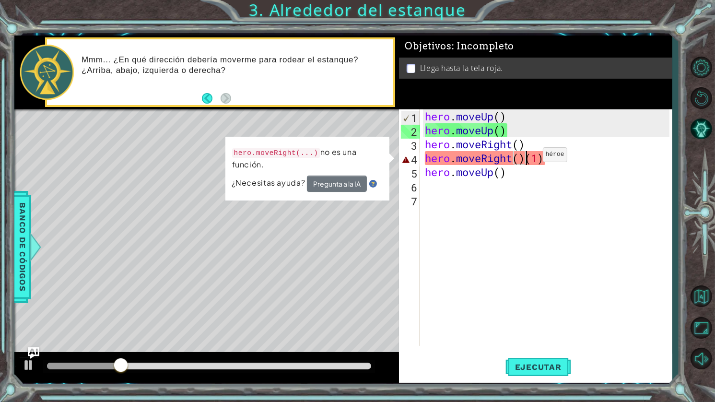
click at [528, 157] on div "hero . moveUp ( ) hero . moveUp ( ) hero . moveRight ( ) hero . moveRight ( ) (…" at bounding box center [548, 241] width 251 height 264
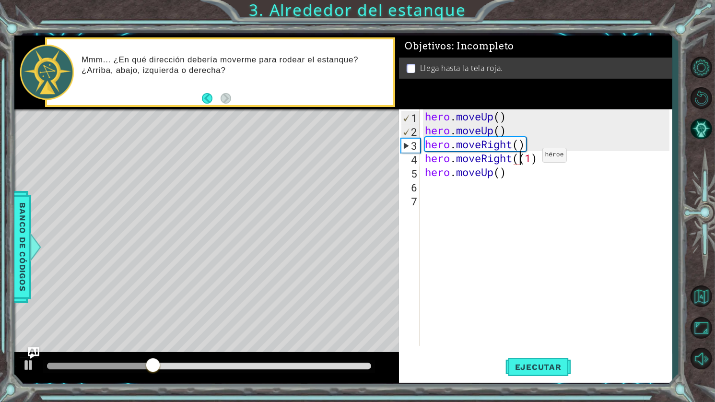
type textarea "hero.moveRight(1)"
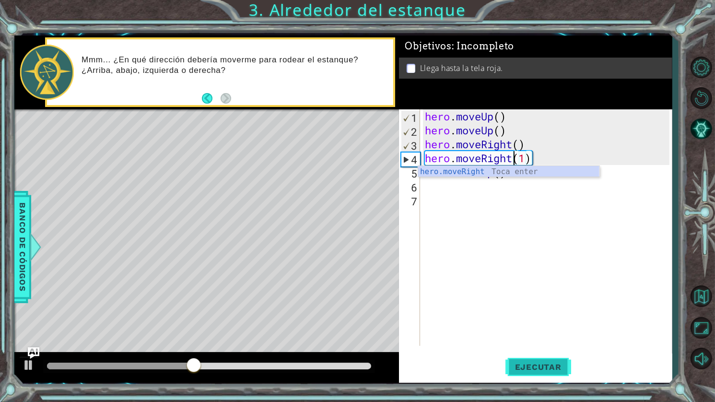
click at [558, 360] on button "Ejecutar" at bounding box center [539, 367] width 66 height 27
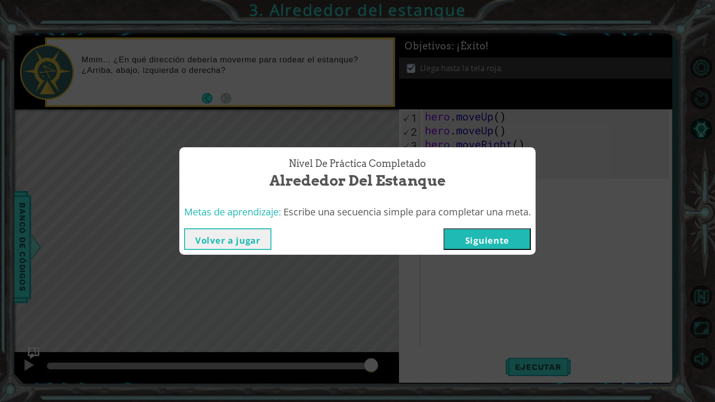
click at [473, 233] on button "Siguiente" at bounding box center [487, 239] width 87 height 22
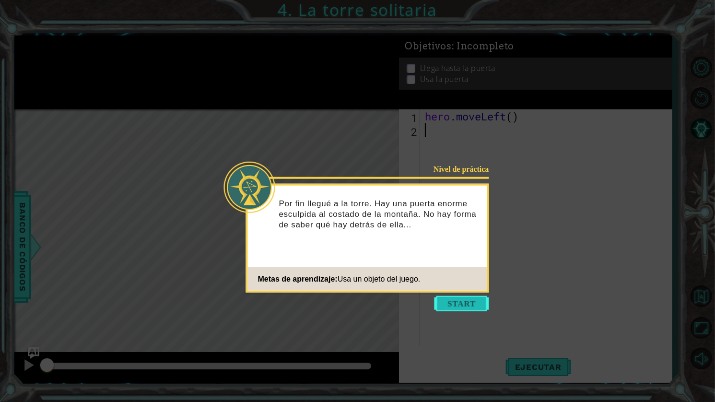
click at [470, 302] on button "Start" at bounding box center [462, 303] width 55 height 15
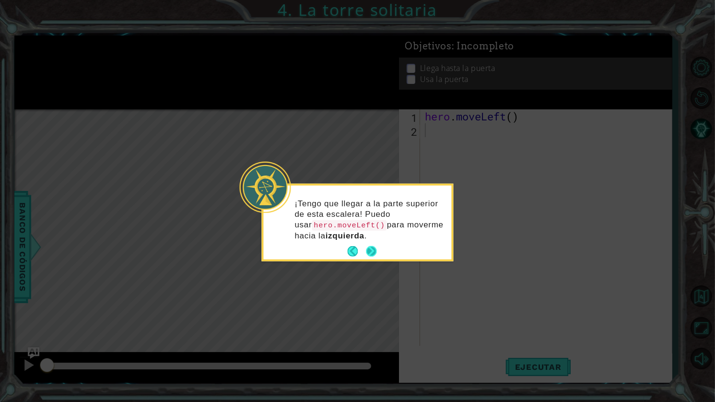
click at [379, 250] on div "¡Tengo que llegar a la parte superior de esta escalera! Puedo usar hero.moveLef…" at bounding box center [358, 224] width 188 height 70
click at [366, 248] on button "Next" at bounding box center [371, 251] width 11 height 11
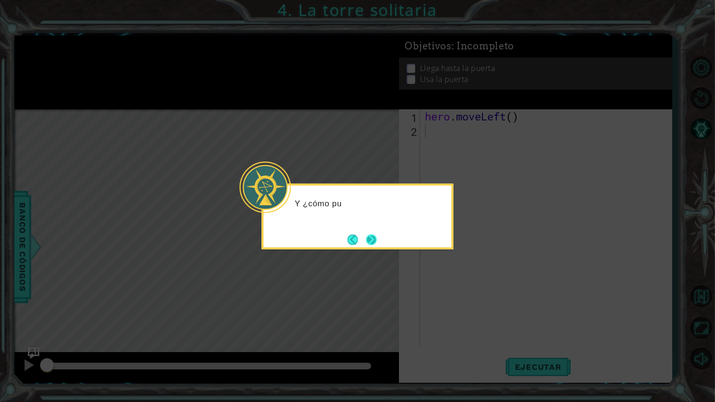
click at [366, 245] on button "Next" at bounding box center [371, 239] width 11 height 11
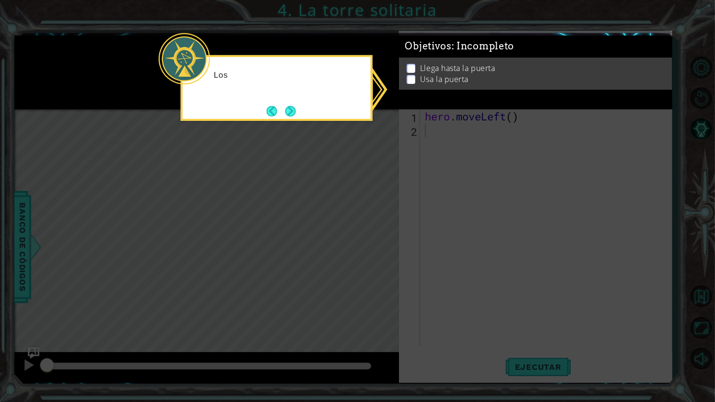
click at [367, 238] on icon at bounding box center [357, 201] width 715 height 402
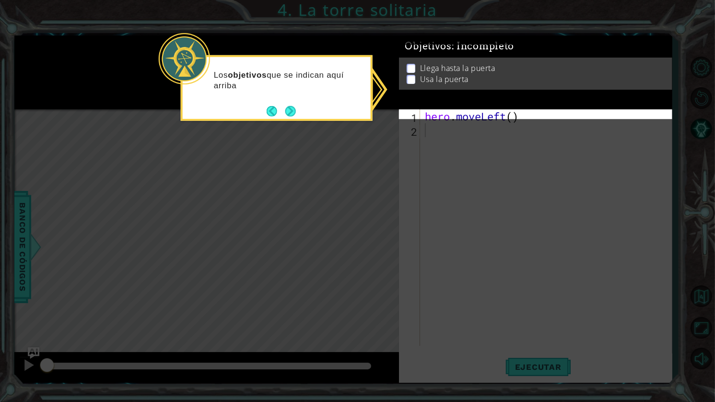
click at [415, 78] on li "Usa la puerta" at bounding box center [537, 81] width 260 height 11
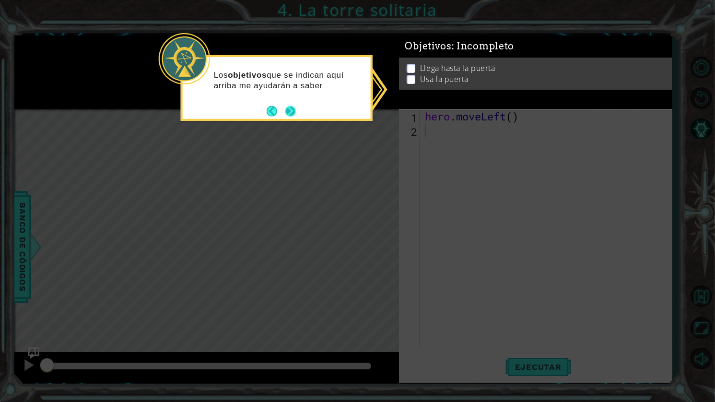
click at [285, 106] on button "Next" at bounding box center [290, 111] width 11 height 11
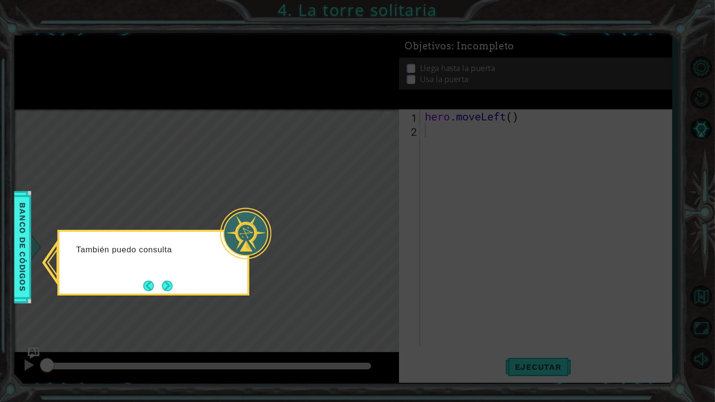
click at [165, 287] on button "Next" at bounding box center [167, 286] width 11 height 11
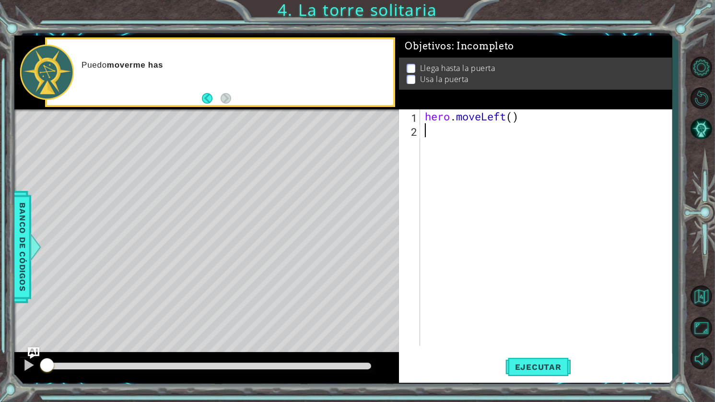
click at [412, 78] on p at bounding box center [411, 80] width 9 height 9
click at [533, 371] on span "Ejecutar" at bounding box center [539, 367] width 66 height 10
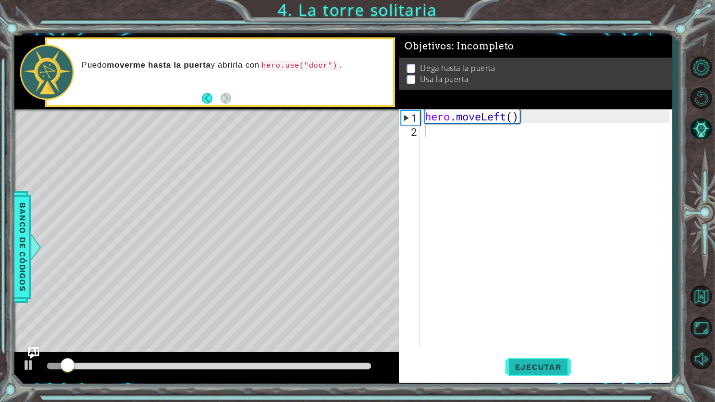
click at [532, 366] on span "Ejecutar" at bounding box center [539, 367] width 66 height 10
type textarea "h"
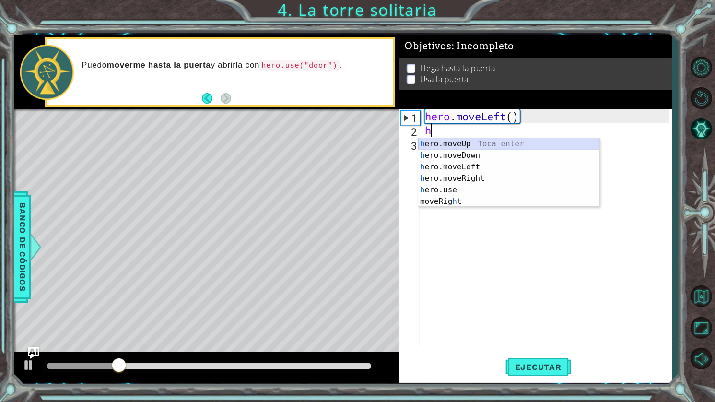
click at [480, 145] on div "h ero.moveUp Toca enter h ero.moveDown Toca enter h ero.moveLeft Toca enter h e…" at bounding box center [508, 184] width 181 height 92
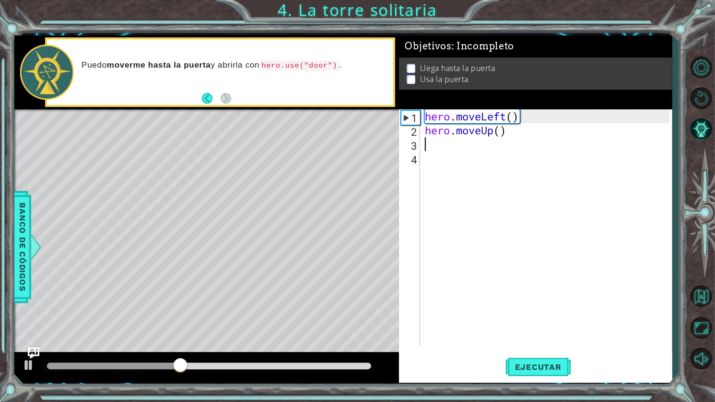
click at [434, 144] on div "hero . moveLeft ( ) hero . moveUp ( )" at bounding box center [548, 241] width 251 height 264
type textarea "h"
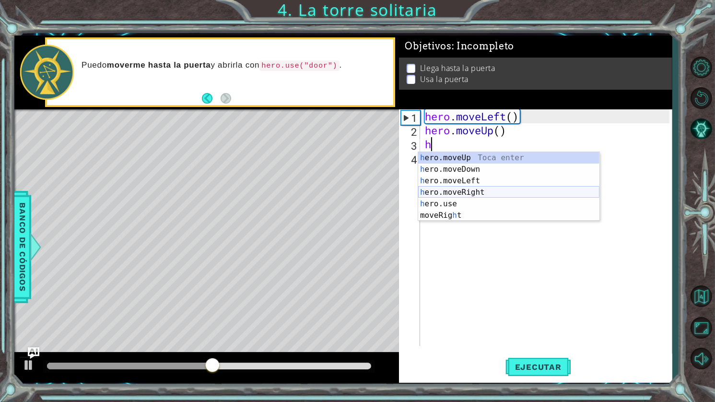
click at [469, 189] on div "h ero.moveUp Toca enter h ero.moveDown Toca enter h ero.moveLeft Toca enter h e…" at bounding box center [508, 198] width 181 height 92
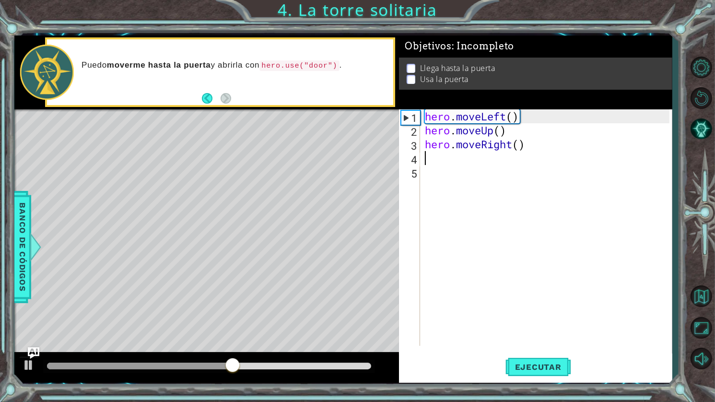
type textarea "g"
type textarea "h"
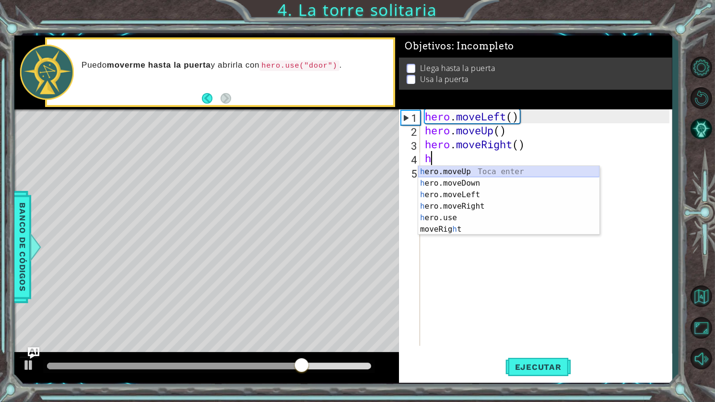
click at [481, 171] on div "h ero.moveUp Toca enter h ero.moveDown Toca enter h ero.moveLeft Toca enter h e…" at bounding box center [508, 212] width 181 height 92
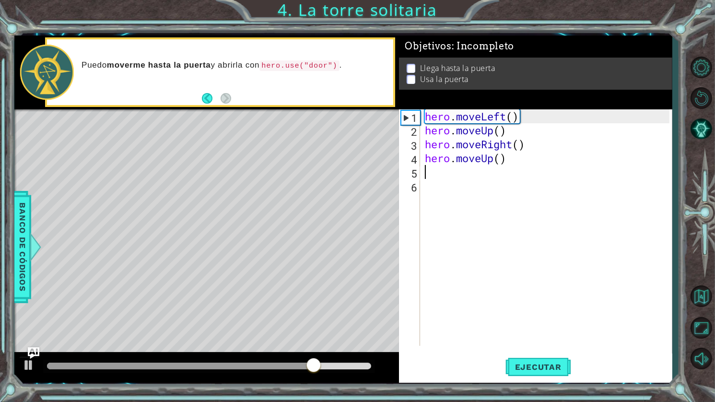
click at [481, 171] on div "hero . moveLeft ( ) hero . moveUp ( ) hero . moveRight ( ) hero . moveUp ( )" at bounding box center [548, 241] width 251 height 264
type textarea "h"
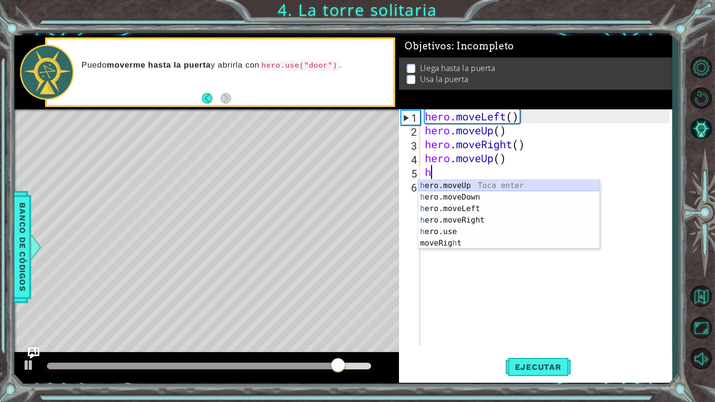
click at [477, 186] on div "h ero.moveUp Toca enter h ero.moveDown Toca enter h ero.moveLeft Toca enter h e…" at bounding box center [508, 226] width 181 height 92
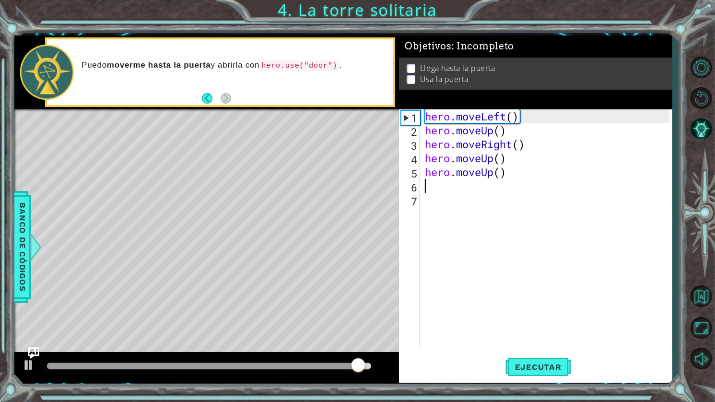
click at [477, 183] on div "hero . moveLeft ( ) hero . moveUp ( ) hero . moveRight ( ) hero . moveUp ( ) he…" at bounding box center [548, 241] width 251 height 264
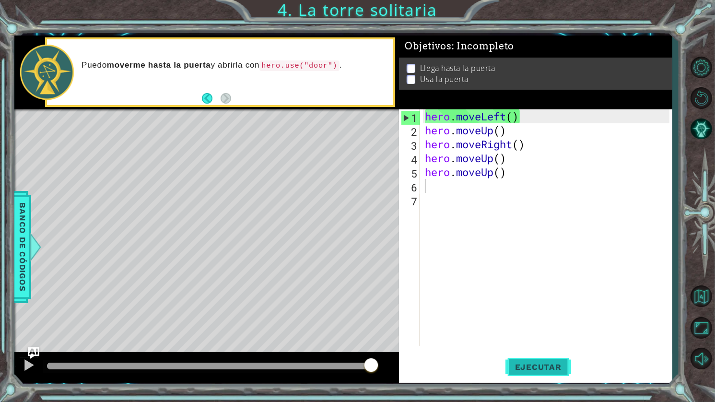
click at [556, 360] on button "Ejecutar" at bounding box center [539, 367] width 66 height 27
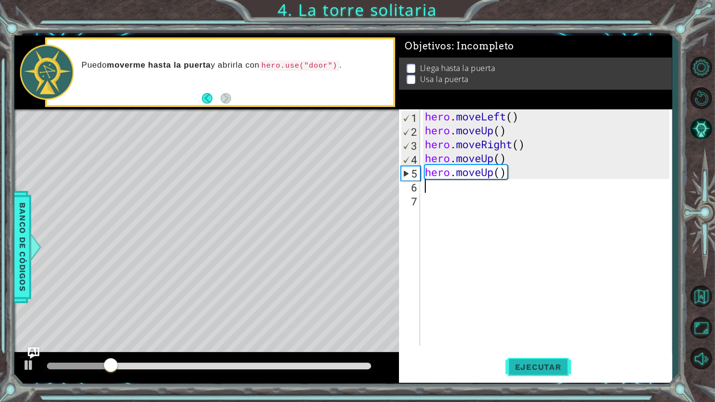
click at [561, 370] on span "Ejecutar" at bounding box center [539, 367] width 66 height 10
click at [556, 366] on span "Ejecutar" at bounding box center [539, 367] width 66 height 10
click at [554, 363] on span "Ejecutar" at bounding box center [539, 367] width 66 height 10
click at [554, 360] on button "Ejecutar" at bounding box center [539, 367] width 66 height 27
click at [553, 360] on button "Ejecutar" at bounding box center [539, 367] width 66 height 27
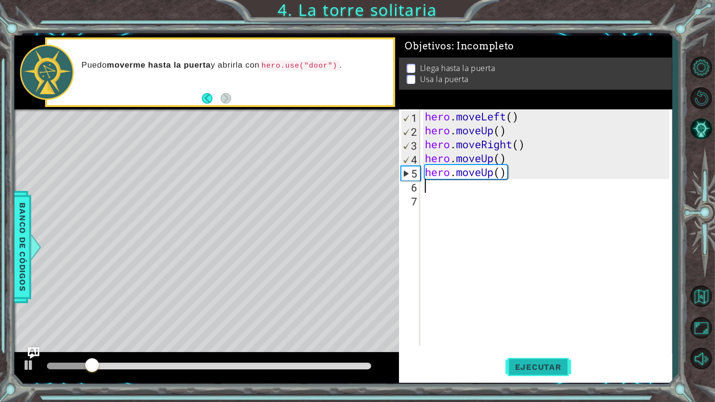
click at [553, 357] on button "Ejecutar" at bounding box center [539, 367] width 66 height 27
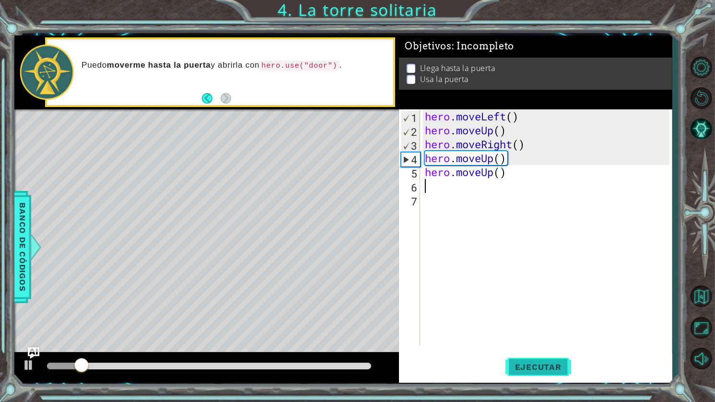
click at [553, 357] on button "Ejecutar" at bounding box center [539, 367] width 66 height 27
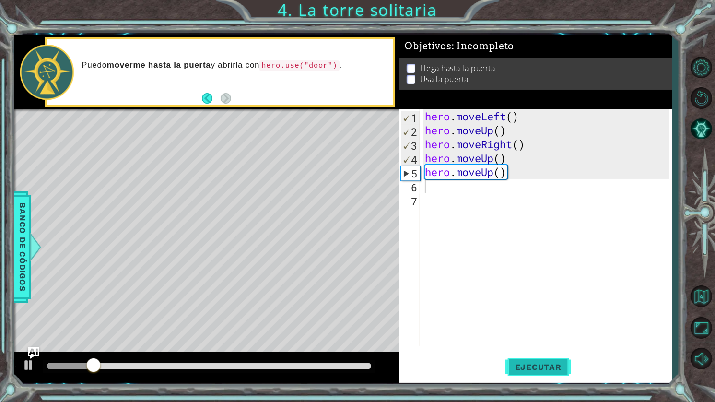
click at [553, 357] on button "Ejecutar" at bounding box center [539, 367] width 66 height 27
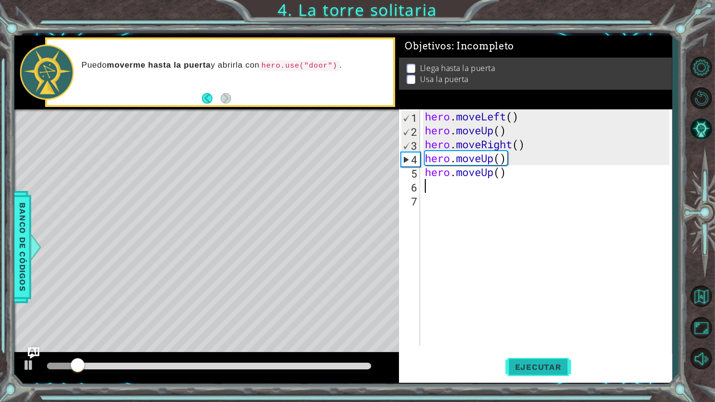
click at [553, 357] on button "Ejecutar" at bounding box center [539, 367] width 66 height 27
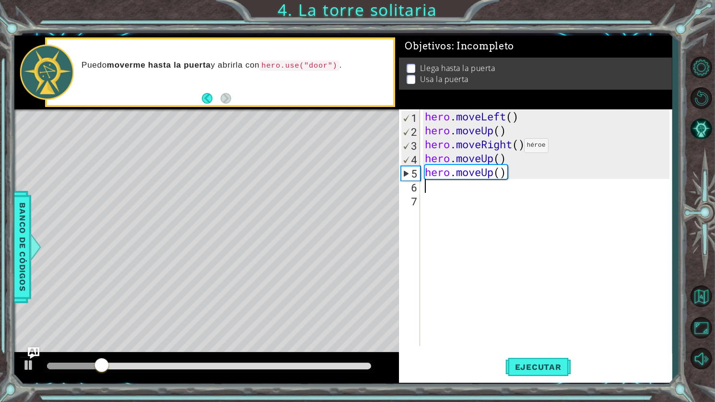
click at [510, 148] on div "hero . moveLeft ( ) hero . moveUp ( ) hero . moveRight ( ) hero . moveUp ( ) he…" at bounding box center [548, 241] width 251 height 264
click at [493, 130] on div "hero . moveLeft ( ) hero . moveUp ( ) hero . moveRight ( ) hero . moveUp ( ) he…" at bounding box center [548, 241] width 251 height 264
click at [499, 116] on div "hero . moveLeft ( ) hero . moveUp ( ) hero . moveRight ( ) hero . moveUp ( ) he…" at bounding box center [548, 241] width 251 height 264
click at [503, 116] on div "hero . moveLeft ( ) hero . moveUp ( ) hero . moveRight ( ) hero . moveUp ( ) he…" at bounding box center [548, 241] width 251 height 264
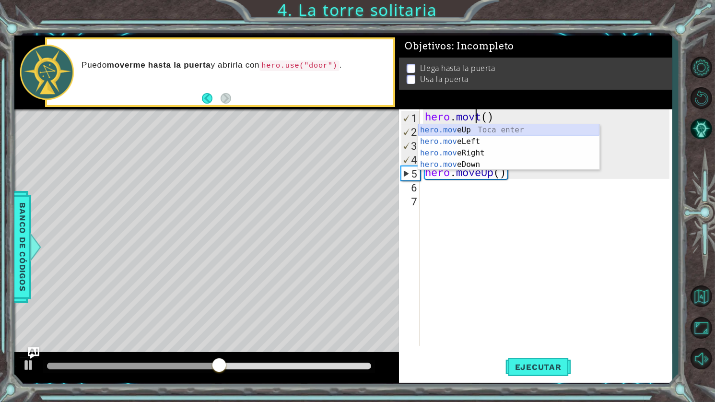
click at [488, 130] on div "hero.mov eUp Toca enter hero.mov eLeft Toca enter hero.mov eRight Toca enter he…" at bounding box center [508, 158] width 181 height 69
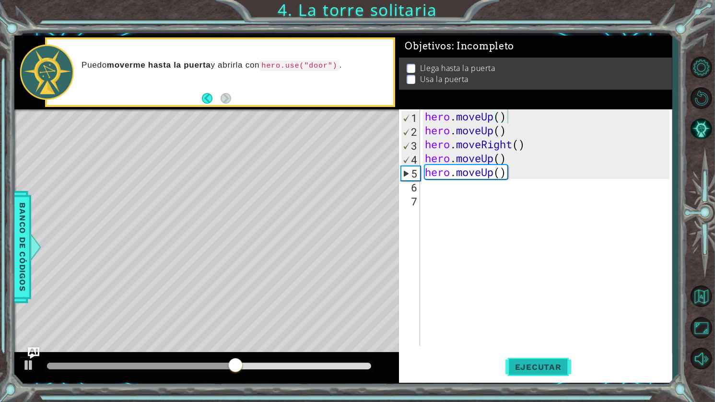
click at [547, 364] on span "Ejecutar" at bounding box center [539, 367] width 66 height 10
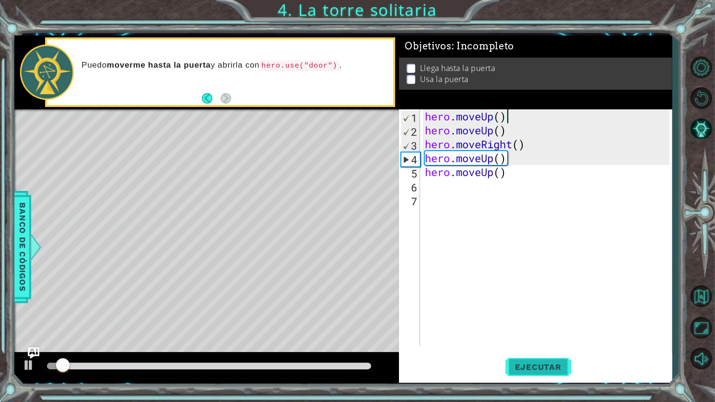
click at [539, 361] on button "Ejecutar" at bounding box center [539, 367] width 66 height 27
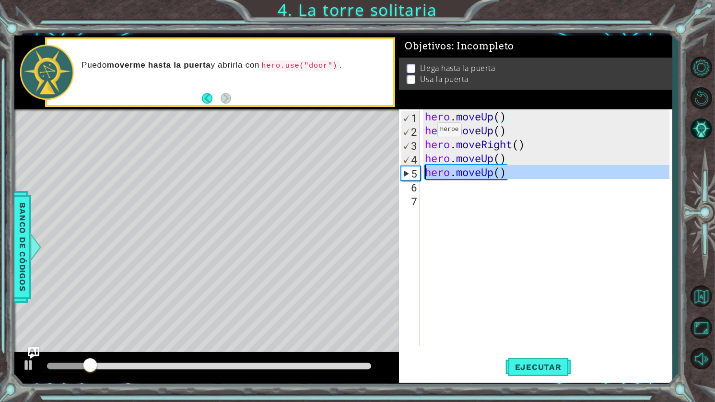
click at [406, 171] on div "5" at bounding box center [411, 173] width 19 height 14
type textarea "hero.moveUp()"
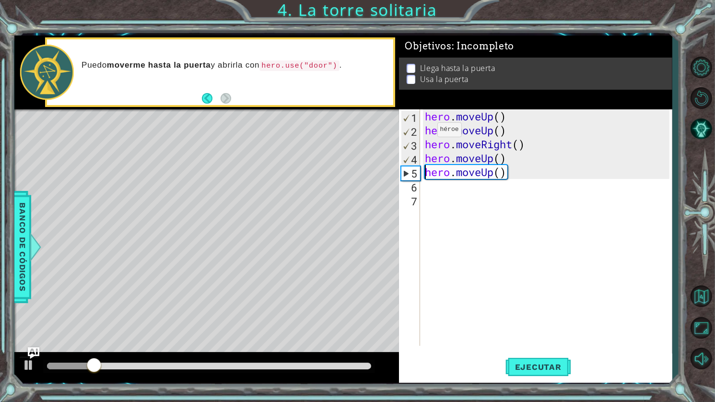
click at [406, 171] on div "5" at bounding box center [411, 173] width 19 height 14
click at [403, 174] on div "5" at bounding box center [411, 173] width 19 height 14
click at [408, 141] on div "3" at bounding box center [411, 146] width 19 height 14
click at [538, 367] on span "Ejecutar" at bounding box center [539, 367] width 66 height 10
click at [560, 362] on span "Ejecutar" at bounding box center [539, 367] width 66 height 10
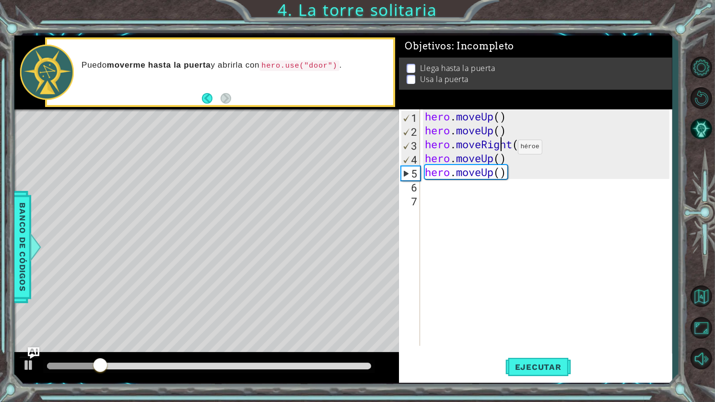
drag, startPoint x: 504, startPoint y: 149, endPoint x: 517, endPoint y: 149, distance: 13.0
click at [504, 149] on div "hero . moveUp ( ) hero . moveUp ( ) hero . moveRight ( ) hero . moveUp ( ) hero…" at bounding box center [548, 241] width 251 height 264
click at [512, 147] on div "hero . moveUp ( ) hero . moveUp ( ) hero . moveRight ( ) hero . moveUp ( ) hero…" at bounding box center [548, 241] width 251 height 264
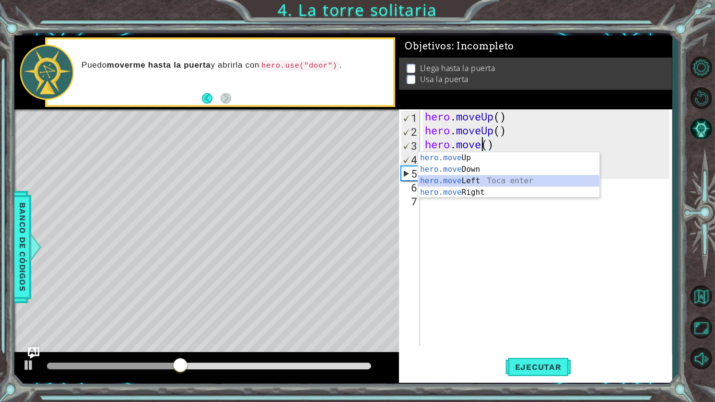
click at [479, 183] on div "hero.move Up Toca enter hero.move Down Toca enter hero.move Left Toca enter her…" at bounding box center [508, 186] width 181 height 69
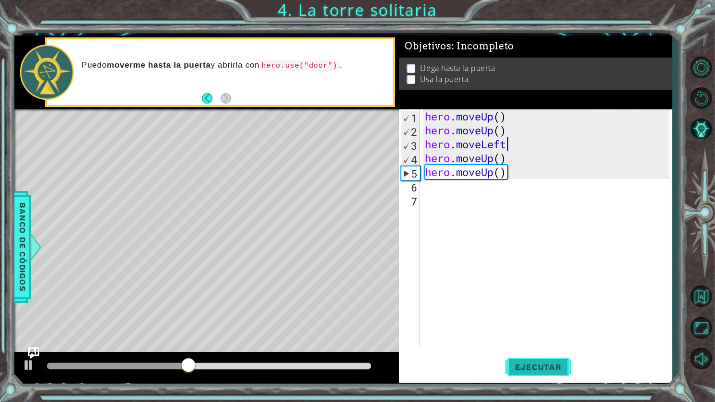
click at [559, 367] on span "Ejecutar" at bounding box center [539, 367] width 66 height 10
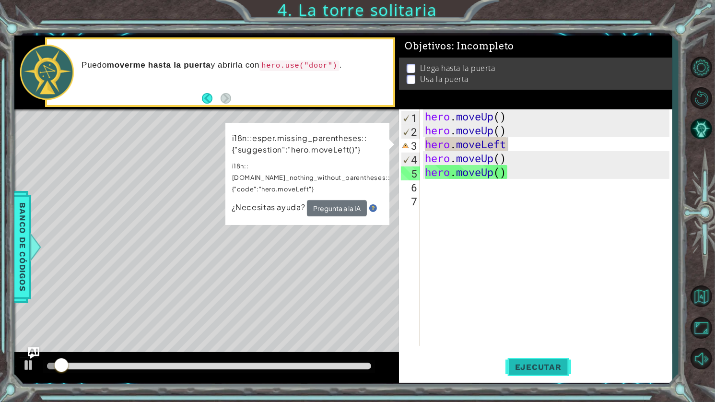
click at [559, 367] on span "Ejecutar" at bounding box center [539, 367] width 66 height 10
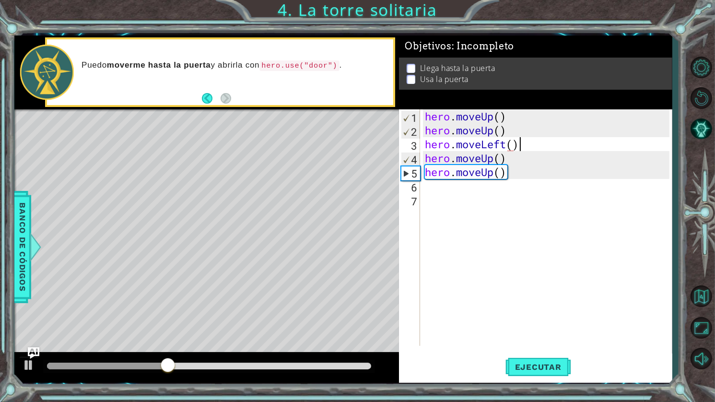
scroll to position [0, 4]
click at [525, 362] on button "Ejecutar" at bounding box center [539, 367] width 66 height 27
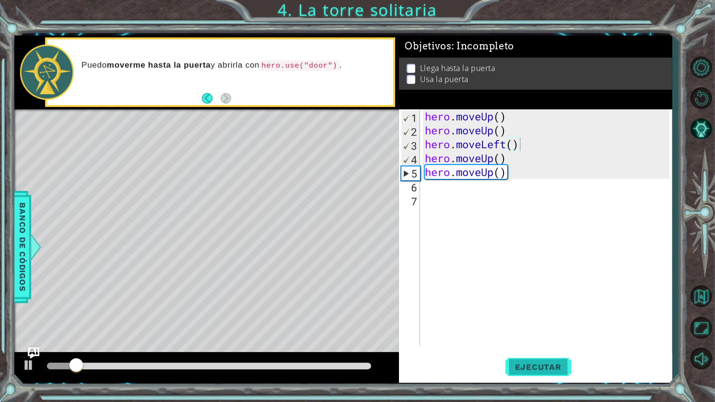
click at [525, 362] on button "Ejecutar" at bounding box center [539, 367] width 66 height 27
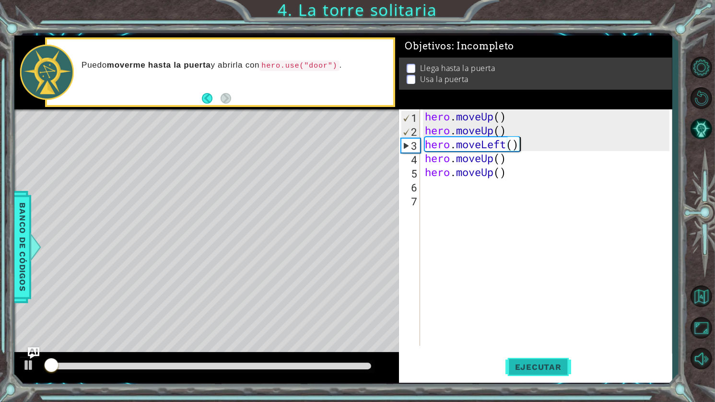
click at [525, 362] on button "Ejecutar" at bounding box center [539, 367] width 66 height 27
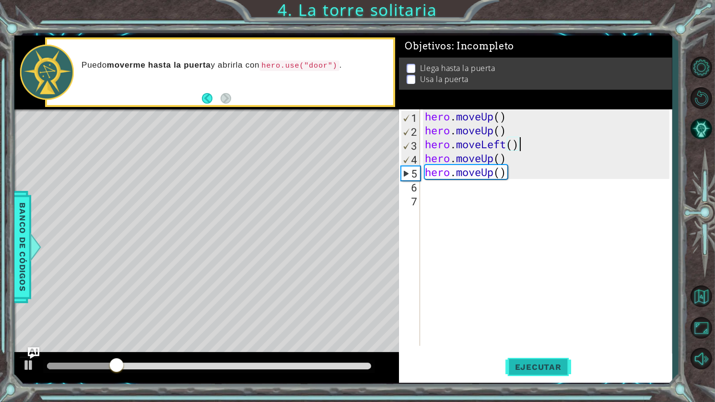
click at [553, 360] on button "Ejecutar" at bounding box center [539, 367] width 66 height 27
click at [521, 170] on div "hero . moveUp ( ) hero . moveUp ( ) hero . moveLeft ( ) hero . moveUp ( ) hero …" at bounding box center [548, 241] width 251 height 264
click at [501, 175] on div "hero . moveUp ( ) hero . moveUp ( ) hero . moveLeft ( ) hero . moveUp ( ) hero …" at bounding box center [548, 241] width 251 height 264
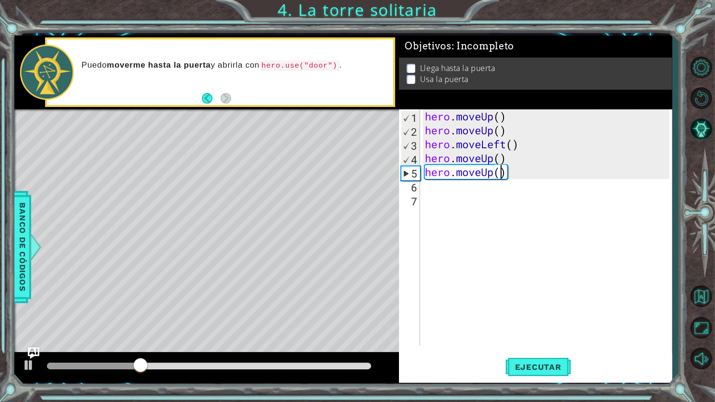
scroll to position [0, 3]
click at [564, 371] on span "Ejecutar" at bounding box center [539, 367] width 66 height 10
click at [502, 157] on div "hero . moveUp ( ) hero . moveUp ( ) hero . moveLeft ( ) hero . moveUp ( ) hero …" at bounding box center [548, 241] width 251 height 264
click at [535, 362] on span "Ejecutar" at bounding box center [539, 367] width 66 height 10
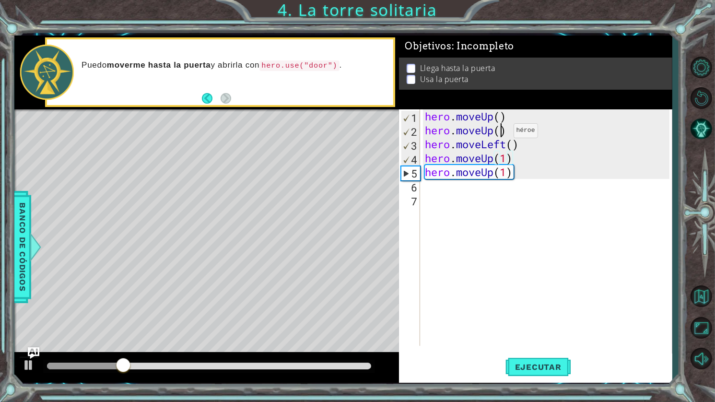
click at [499, 133] on div "hero . moveUp ( ) hero . moveUp ( ) hero . moveLeft ( ) hero . moveUp ( 1 ) her…" at bounding box center [548, 241] width 251 height 264
click at [503, 120] on div "hero . moveUp ( ) hero . moveUp ( 1 ) hero . moveLeft ( ) hero . moveUp ( 1 ) h…" at bounding box center [548, 241] width 251 height 264
type textarea "hero.moveUp(1)"
click at [548, 366] on span "Ejecutar" at bounding box center [539, 367] width 66 height 10
click at [457, 185] on div "hero . moveUp ( 1 ) hero . moveUp ( 1 ) hero . moveLeft ( ) hero . moveUp ( 1 )…" at bounding box center [548, 241] width 251 height 264
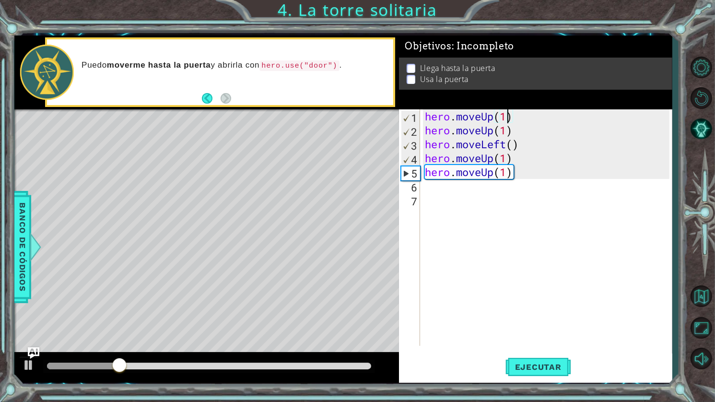
scroll to position [0, 0]
type textarea "h"
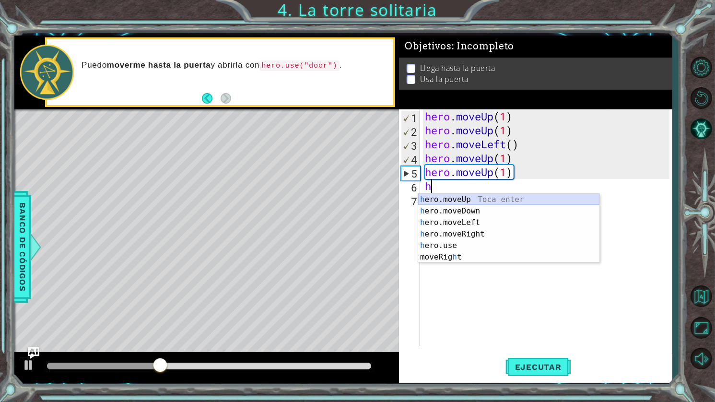
click at [464, 204] on div "h ero.moveUp Toca enter h ero.moveDown Toca enter h ero.moveLeft Toca enter h e…" at bounding box center [508, 240] width 181 height 92
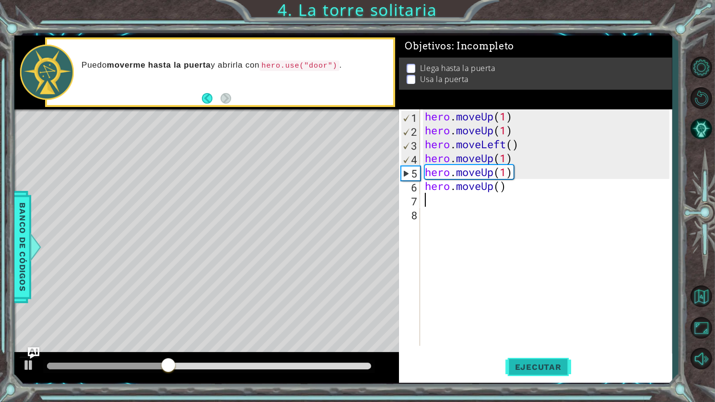
click at [547, 366] on span "Ejecutar" at bounding box center [539, 367] width 66 height 10
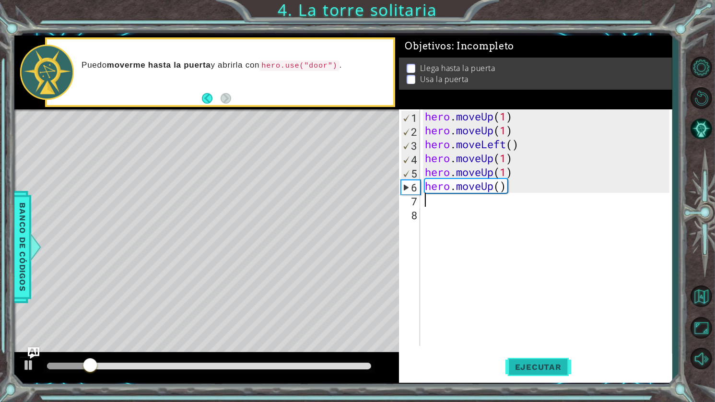
click at [547, 366] on span "Ejecutar" at bounding box center [539, 367] width 66 height 10
type textarea "h"
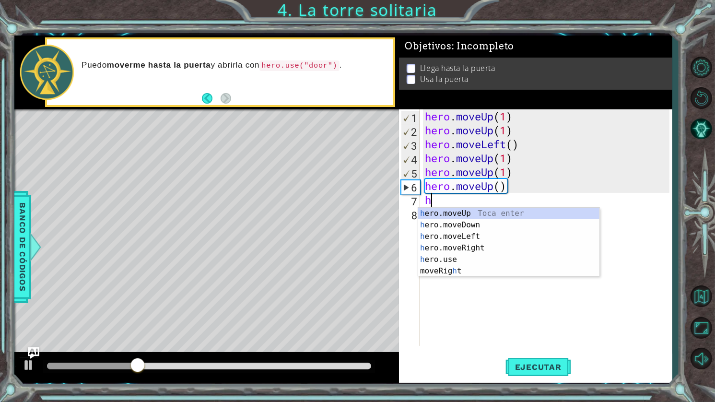
click at [479, 216] on div "h ero.moveUp Toca enter h ero.moveDown Toca enter h ero.moveLeft Toca enter h e…" at bounding box center [508, 254] width 181 height 92
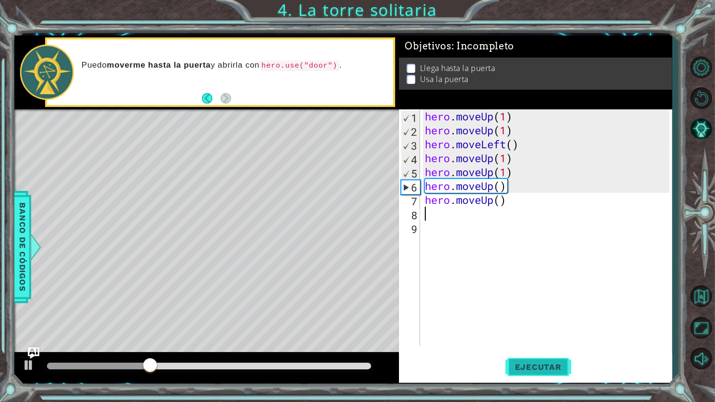
click at [544, 358] on button "Ejecutar" at bounding box center [539, 367] width 66 height 27
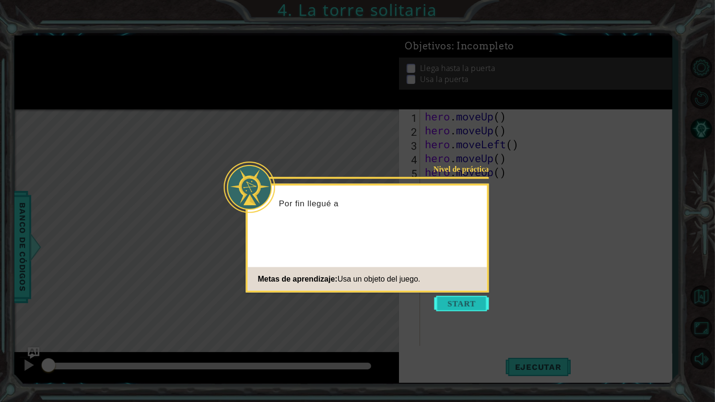
click at [462, 296] on button "Start" at bounding box center [462, 303] width 55 height 15
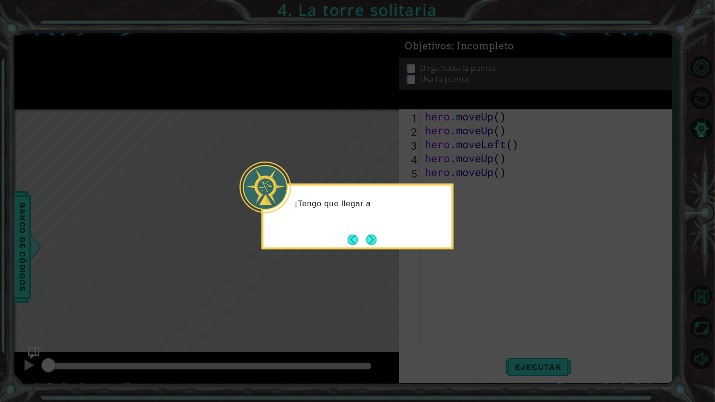
click at [385, 232] on div "¡Tengo que llegar a" at bounding box center [358, 217] width 192 height 66
click at [385, 232] on div "¡Tengo que llegar a la parte sup" at bounding box center [358, 217] width 192 height 66
click at [384, 235] on div "¡Tengo que llegar a la parte superior d" at bounding box center [358, 213] width 188 height 48
click at [376, 240] on button "Next" at bounding box center [371, 239] width 11 height 11
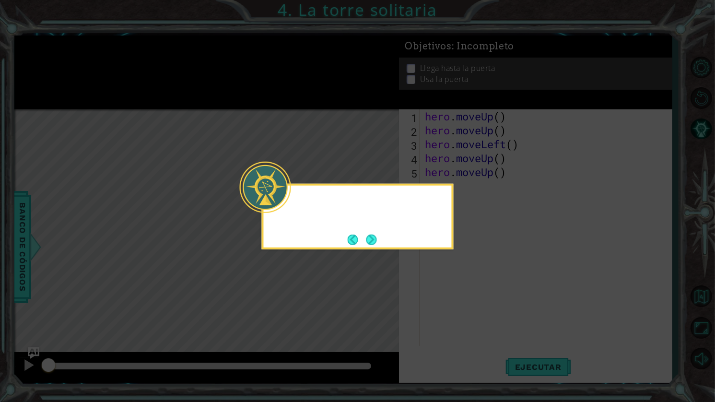
click at [376, 240] on icon at bounding box center [357, 201] width 715 height 402
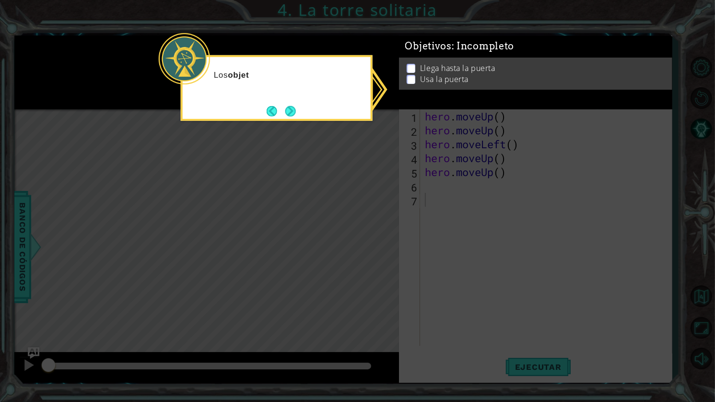
click at [476, 181] on icon at bounding box center [357, 201] width 715 height 402
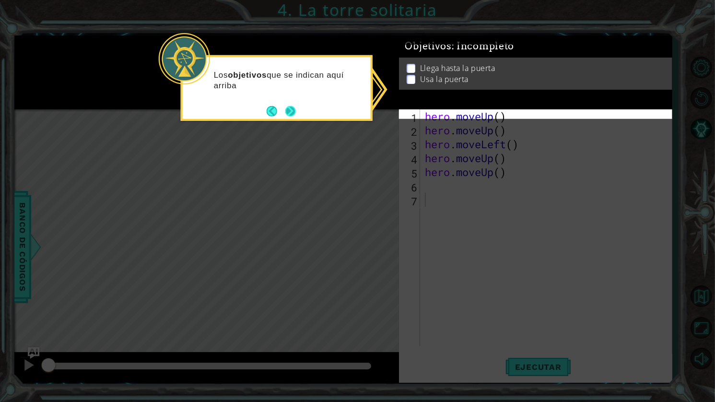
click at [294, 116] on button "Next" at bounding box center [290, 111] width 11 height 11
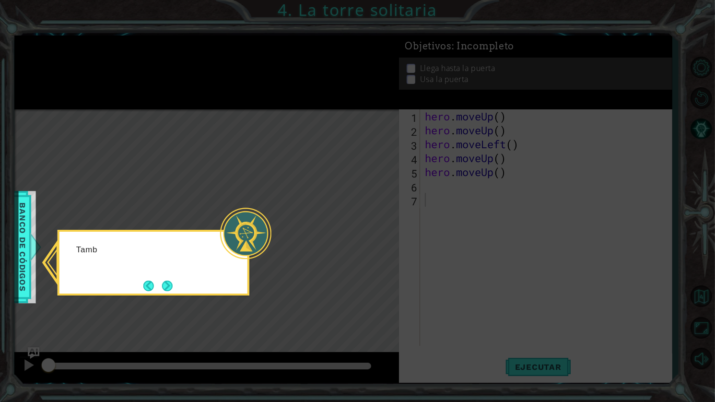
click at [294, 117] on icon at bounding box center [357, 201] width 715 height 402
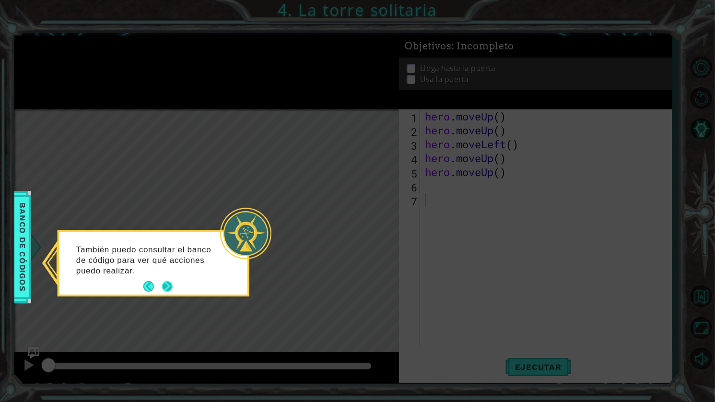
click at [168, 287] on button "Next" at bounding box center [167, 287] width 18 height 18
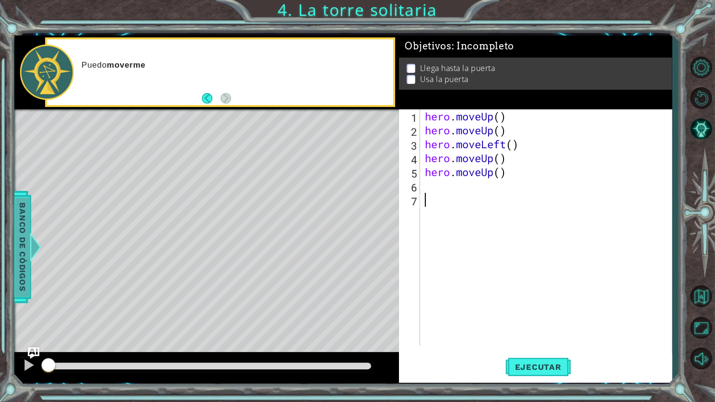
click at [24, 296] on span "Banco de códigos" at bounding box center [19, 247] width 15 height 99
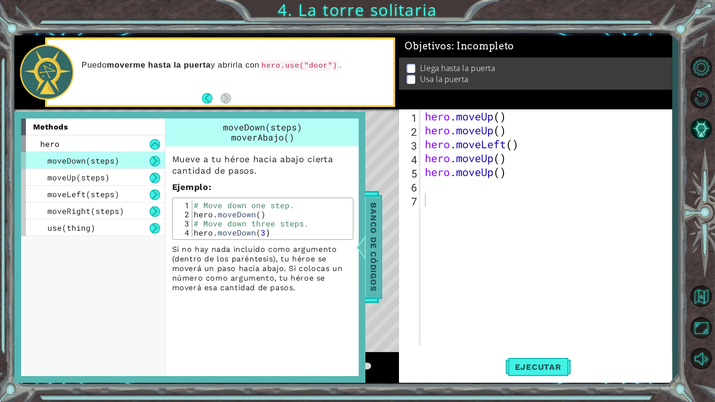
click at [368, 228] on span "Banco de códigos" at bounding box center [370, 247] width 15 height 99
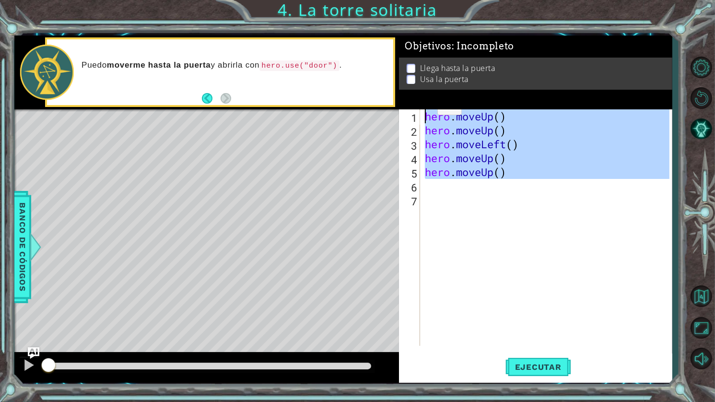
drag, startPoint x: 500, startPoint y: 189, endPoint x: 422, endPoint y: 109, distance: 111.9
click at [422, 109] on div "1 2 3 4 5 6 7 hero . moveUp ( ) hero . moveUp ( ) hero . moveLeft ( ) hero . mo…" at bounding box center [534, 227] width 271 height 237
type textarea "hero.moveUp() hero.moveUp()"
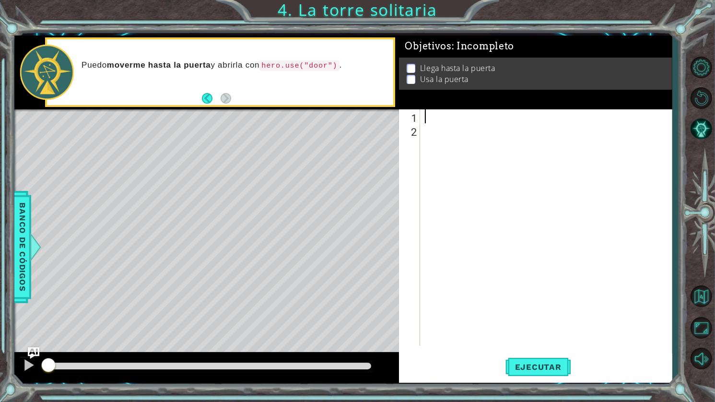
click at [504, 158] on div at bounding box center [548, 241] width 251 height 264
type textarea "h"
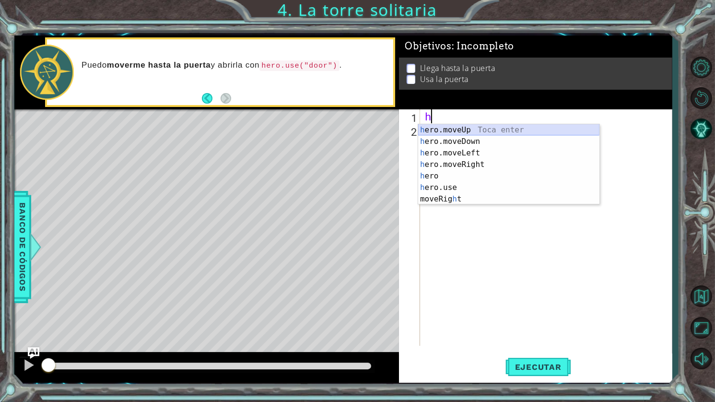
click at [475, 127] on div "h ero.moveUp Toca enter h ero.moveDown Toca enter h ero.moveLeft Toca enter h e…" at bounding box center [508, 176] width 181 height 104
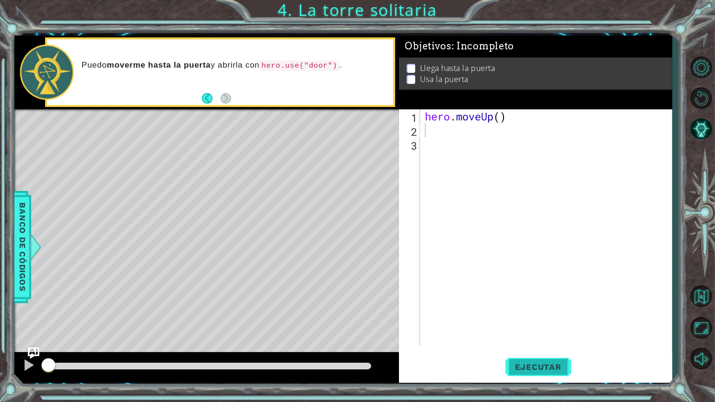
click at [543, 369] on span "Ejecutar" at bounding box center [539, 367] width 66 height 10
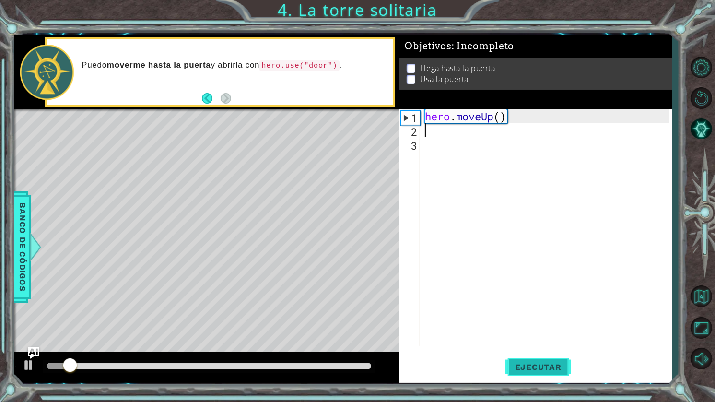
click at [542, 369] on span "Ejecutar" at bounding box center [539, 367] width 66 height 10
click at [530, 118] on div "hero . moveUp ( )" at bounding box center [548, 241] width 251 height 264
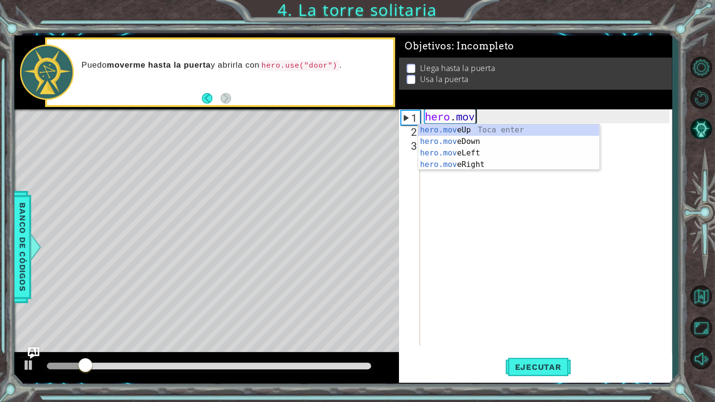
type textarea "h"
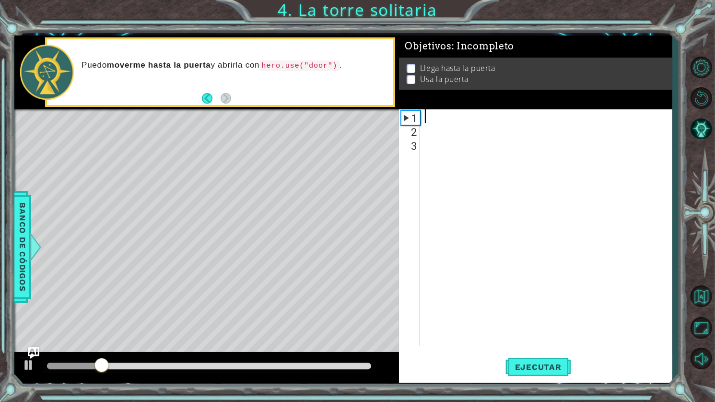
type textarea "h"
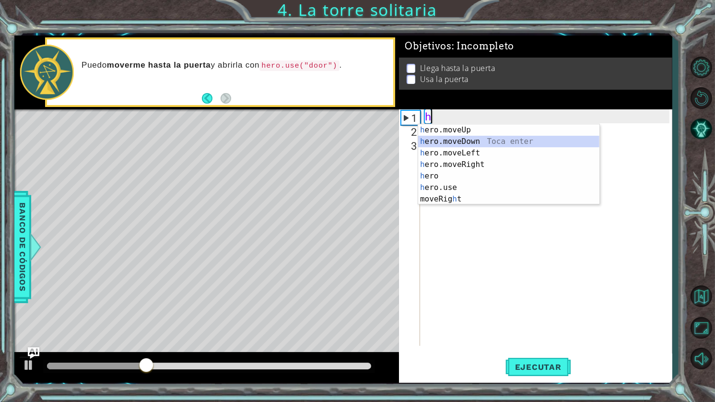
click at [483, 143] on div "h ero.moveUp Toca enter h ero.moveDown Toca enter h ero.moveLeft Toca enter h e…" at bounding box center [508, 176] width 181 height 104
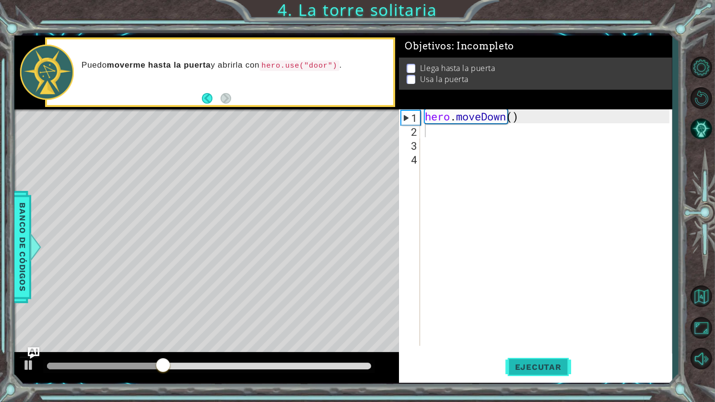
click at [544, 369] on span "Ejecutar" at bounding box center [539, 367] width 66 height 10
click at [522, 111] on div "hero . moveDown ( )" at bounding box center [548, 241] width 251 height 264
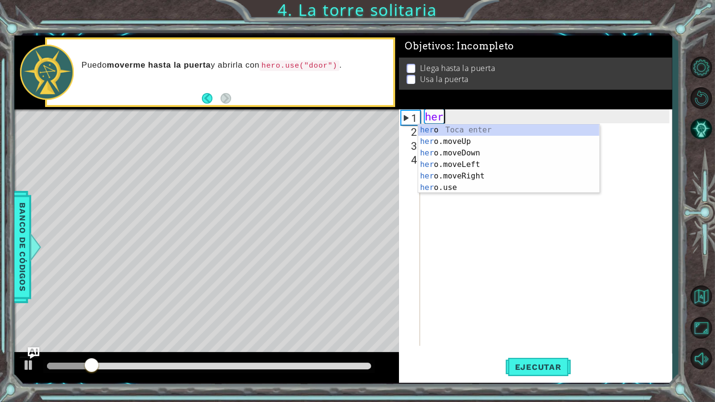
type textarea "h"
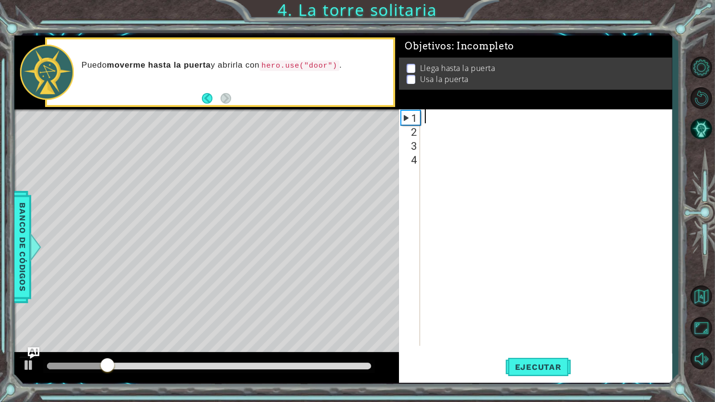
type textarea "h"
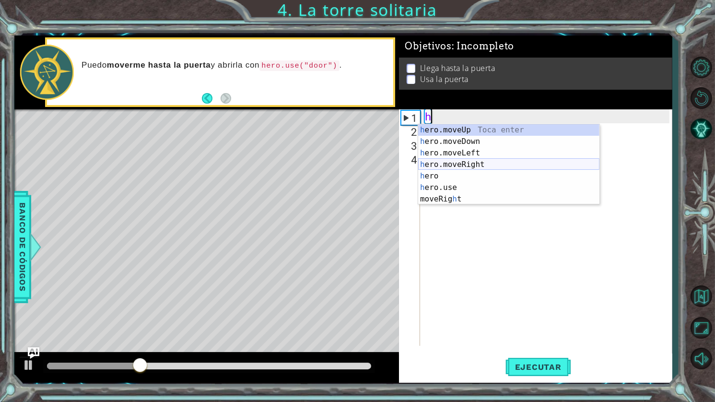
click at [480, 164] on div "h ero.moveUp Toca enter h ero.moveDown Toca enter h ero.moveLeft Toca enter h e…" at bounding box center [508, 176] width 181 height 104
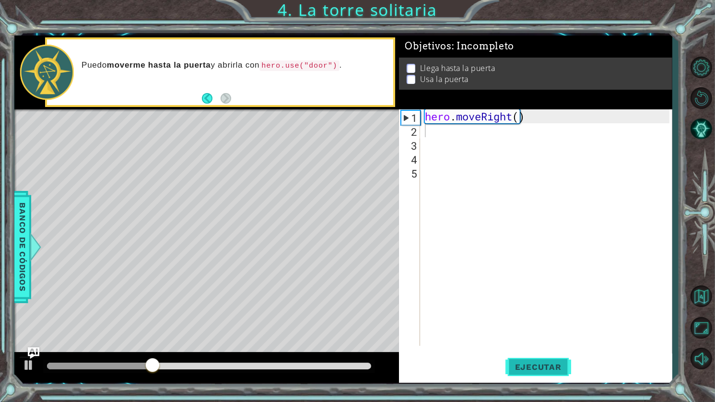
click at [526, 366] on span "Ejecutar" at bounding box center [539, 367] width 66 height 10
click at [546, 116] on div "hero . moveRight ( )" at bounding box center [548, 241] width 251 height 264
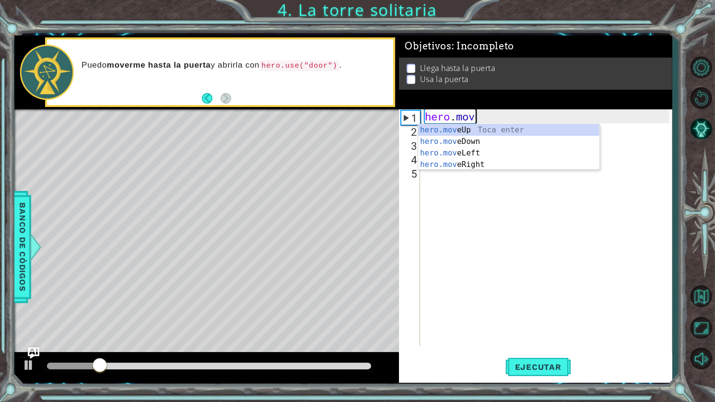
type textarea "h"
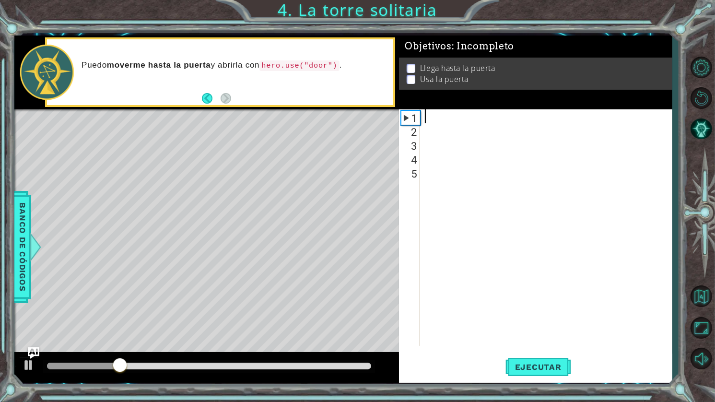
type textarea "h"
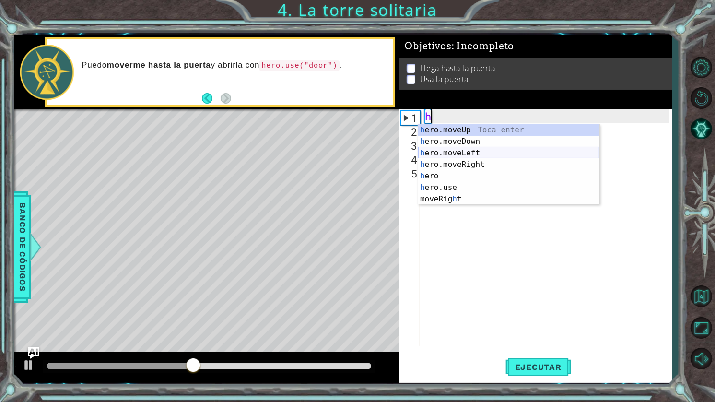
click at [480, 157] on div "h ero.moveUp Toca enter h ero.moveDown Toca enter h ero.moveLeft Toca enter h e…" at bounding box center [508, 176] width 181 height 104
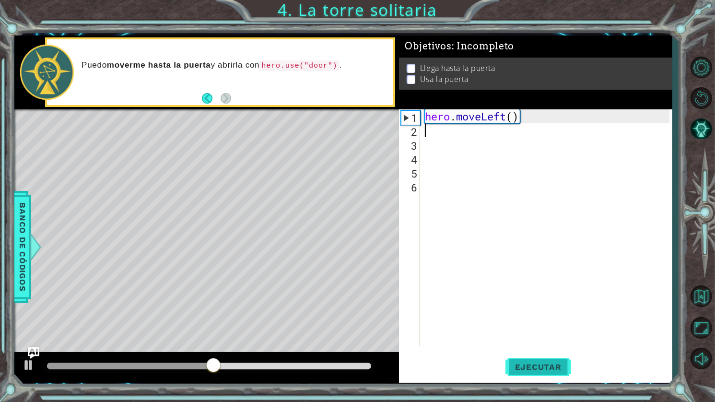
click at [537, 366] on span "Ejecutar" at bounding box center [539, 367] width 66 height 10
type textarea "h"
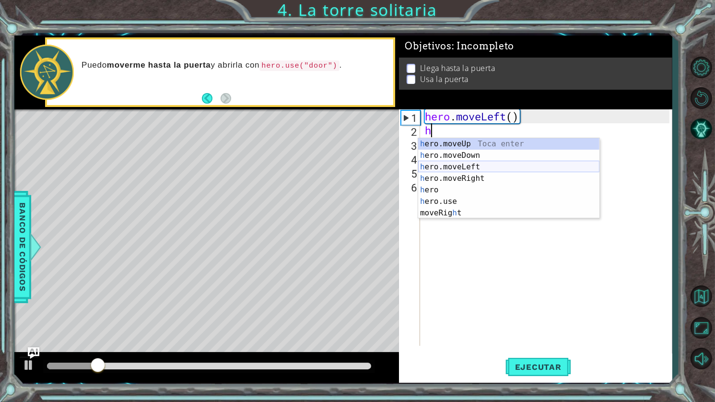
click at [488, 166] on div "h ero.moveUp Toca enter h ero.moveDown Toca enter h ero.moveLeft Toca enter h e…" at bounding box center [508, 190] width 181 height 104
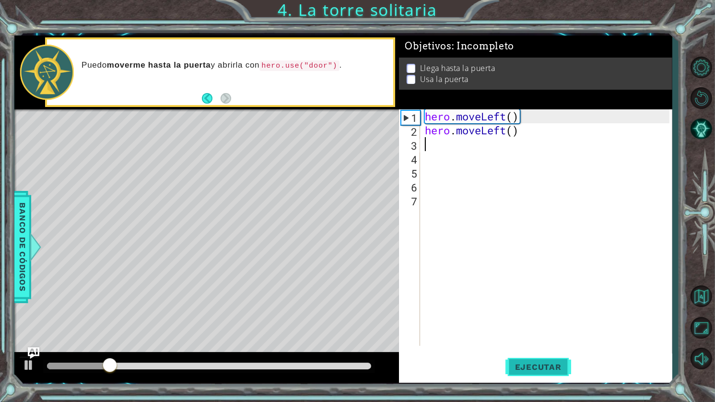
click at [533, 362] on span "Ejecutar" at bounding box center [539, 367] width 66 height 10
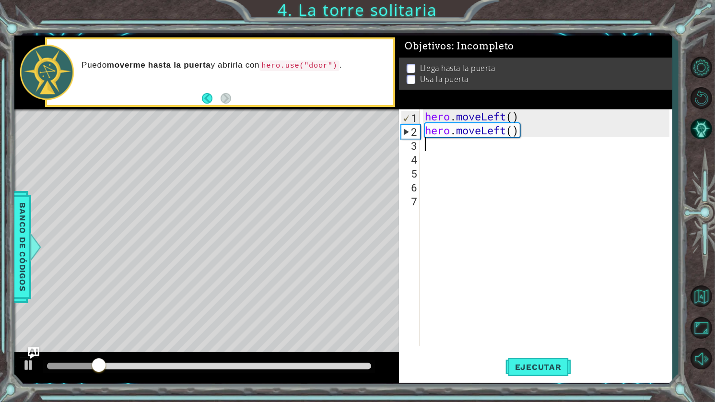
type textarea "h"
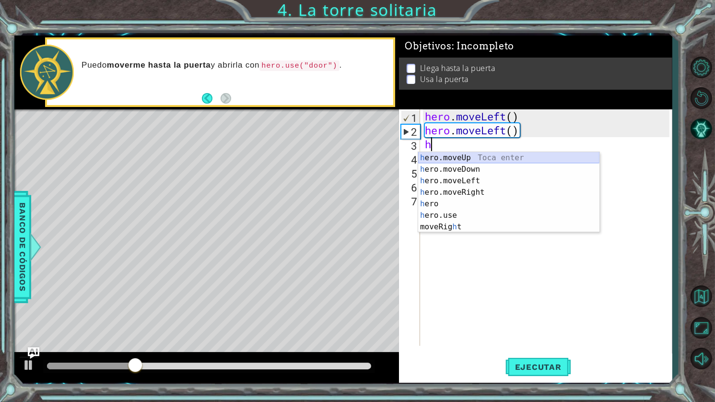
click at [478, 160] on div "h ero.moveUp Toca enter h ero.moveDown Toca enter h ero.moveLeft Toca enter h e…" at bounding box center [508, 204] width 181 height 104
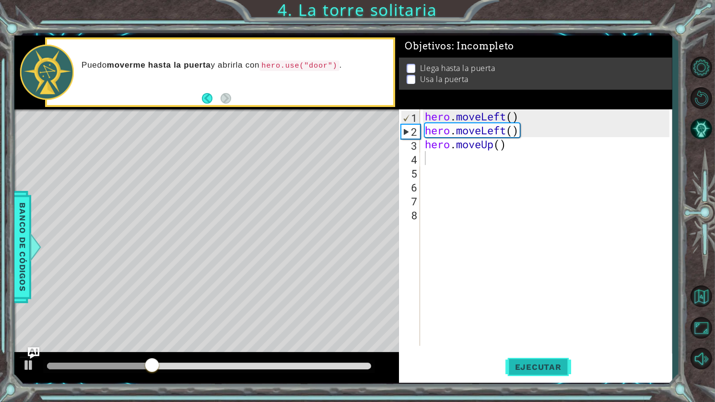
click at [541, 364] on span "Ejecutar" at bounding box center [539, 367] width 66 height 10
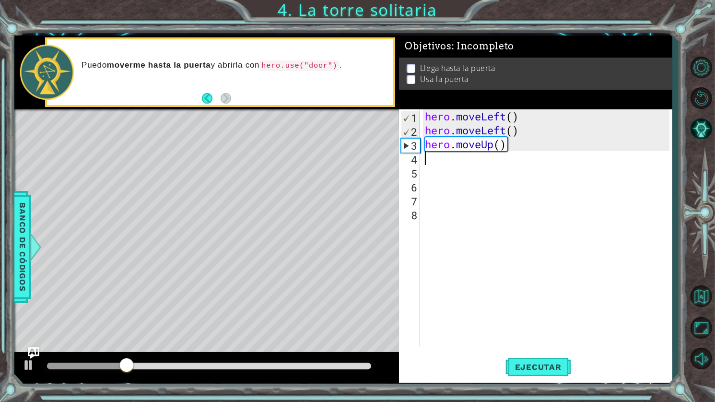
type textarea "h"
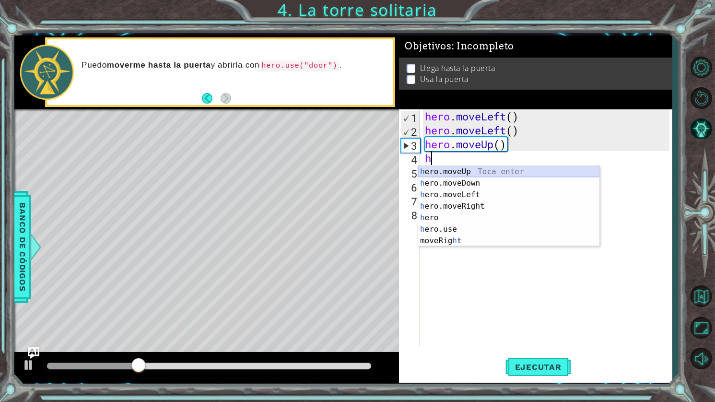
click at [478, 171] on div "h ero.moveUp Toca enter h ero.moveDown Toca enter h ero.moveLeft Toca enter h e…" at bounding box center [508, 218] width 181 height 104
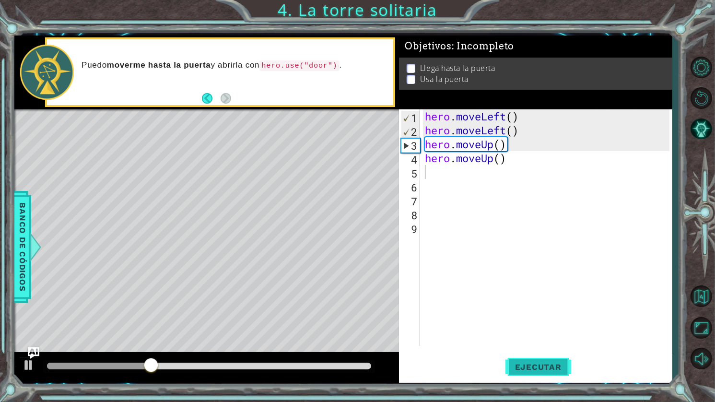
click at [548, 360] on button "Ejecutar" at bounding box center [539, 367] width 66 height 27
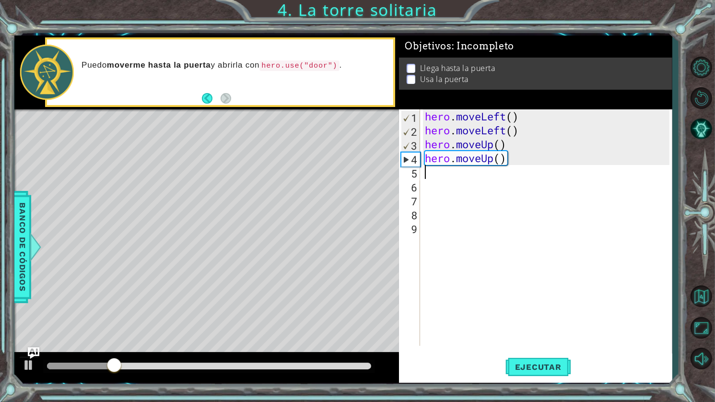
type textarea "h"
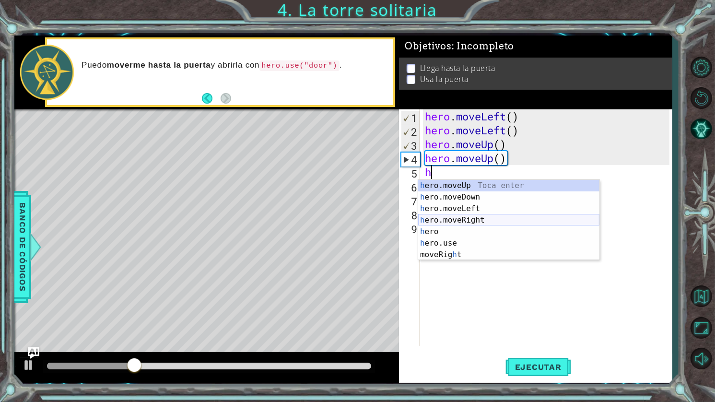
click at [480, 220] on div "h ero.moveUp Toca enter h ero.moveDown Toca enter h ero.moveLeft Toca enter h e…" at bounding box center [508, 232] width 181 height 104
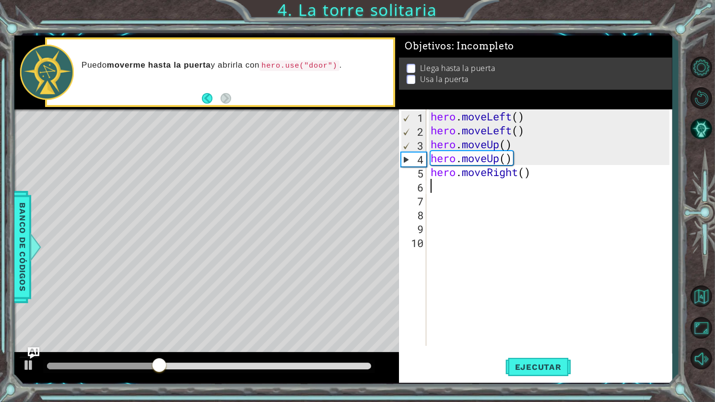
type textarea "h"
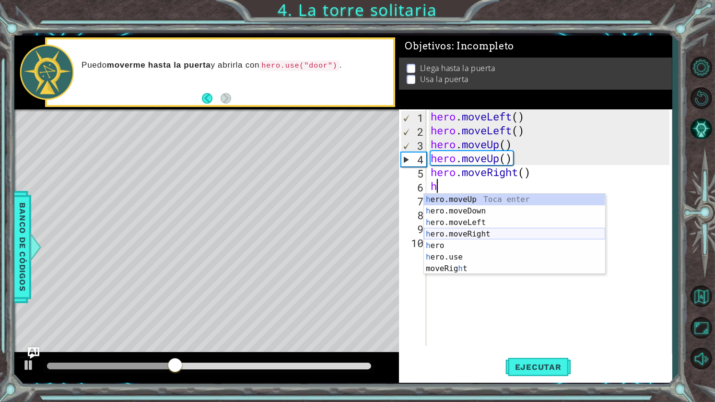
click at [480, 233] on div "h ero.moveUp Toca enter h ero.moveDown Toca enter h ero.moveLeft Toca enter h e…" at bounding box center [514, 246] width 181 height 104
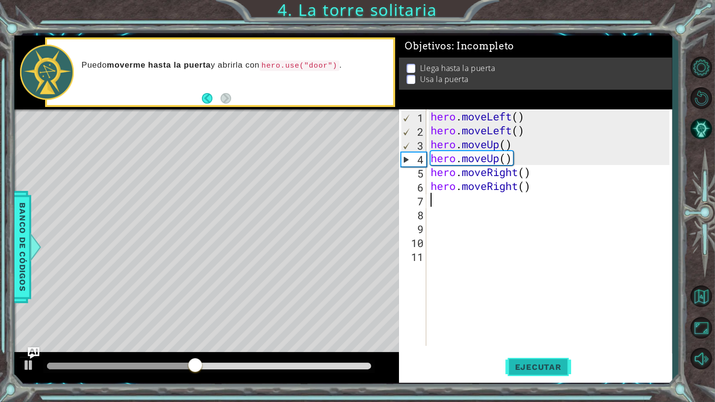
click at [559, 360] on button "Ejecutar" at bounding box center [539, 367] width 66 height 27
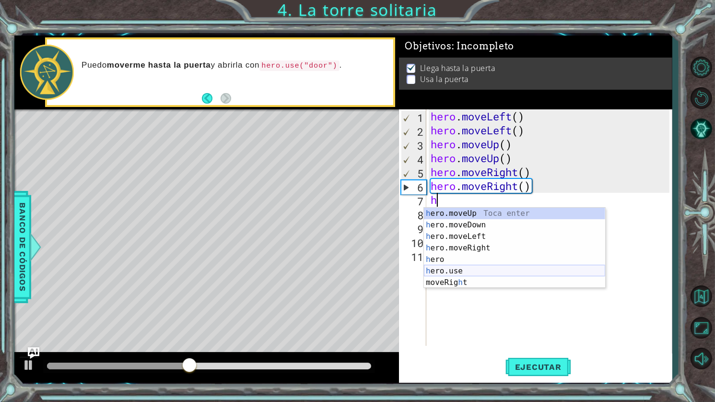
click at [474, 269] on div "h ero.moveUp Toca enter h ero.moveDown Toca enter h ero.moveLeft Toca enter h e…" at bounding box center [514, 260] width 181 height 104
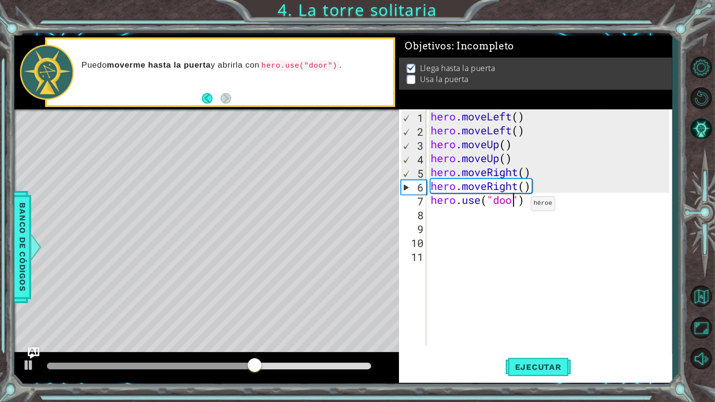
scroll to position [0, 4]
type textarea "hero.use("door")"
click at [541, 369] on span "Ejecutar" at bounding box center [539, 367] width 66 height 10
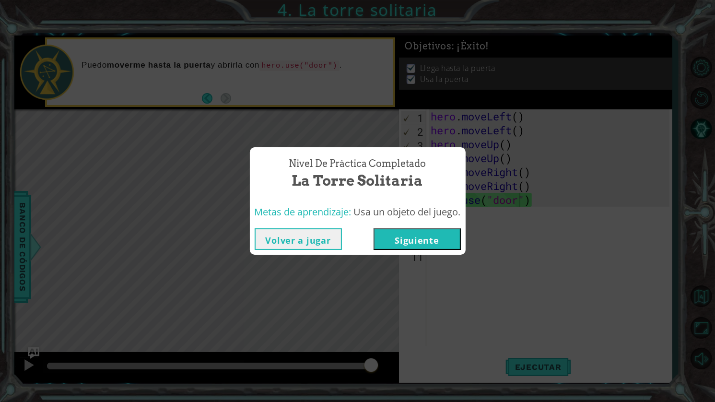
click at [420, 241] on button "Siguiente" at bounding box center [417, 239] width 87 height 22
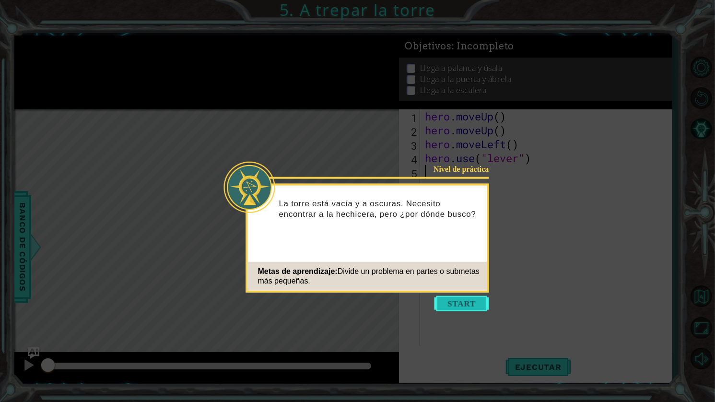
click at [470, 303] on button "Start" at bounding box center [462, 303] width 55 height 15
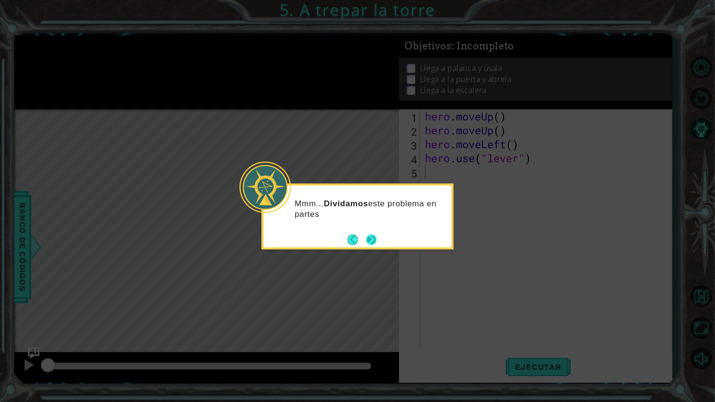
click at [374, 242] on button "Next" at bounding box center [371, 239] width 11 height 11
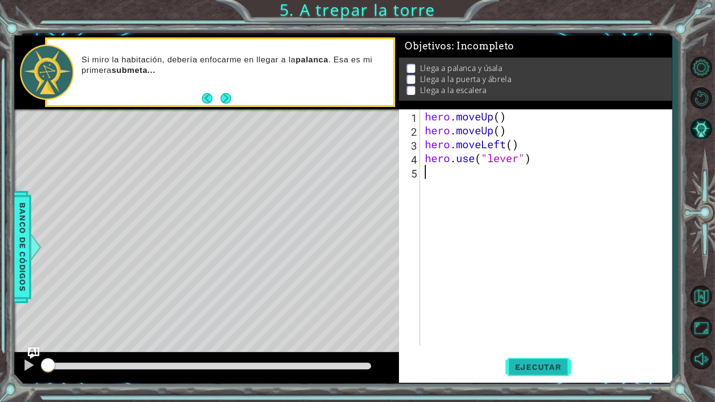
click at [525, 360] on button "Ejecutar" at bounding box center [539, 367] width 66 height 27
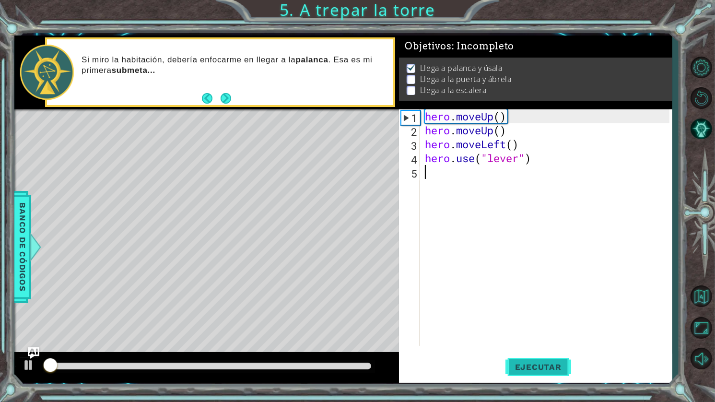
scroll to position [1, 0]
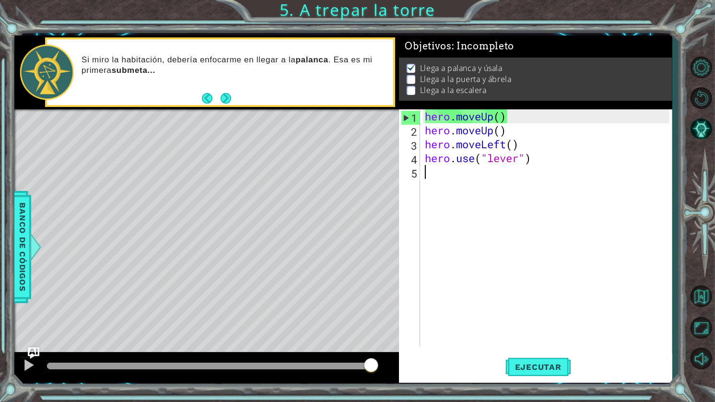
type textarea "h"
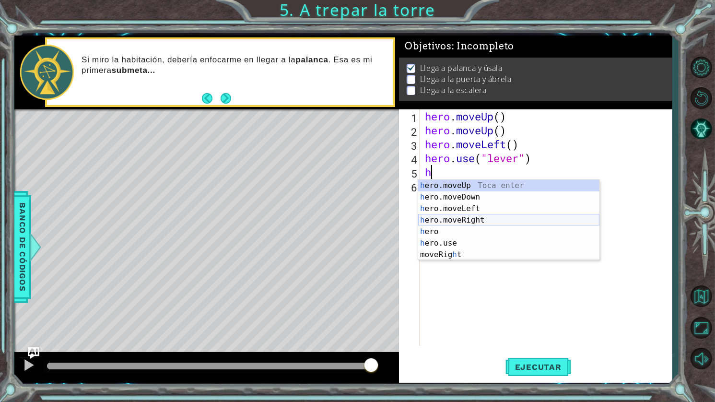
click at [471, 220] on div "h ero.moveUp Toca enter h ero.moveDown Toca enter h ero.moveLeft Toca enter h e…" at bounding box center [508, 232] width 181 height 104
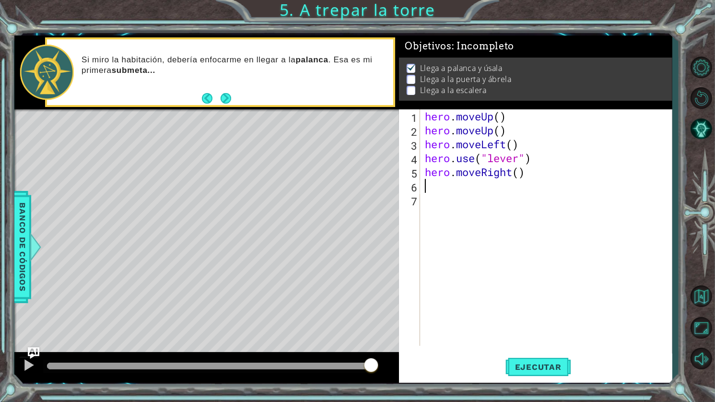
type textarea "h"
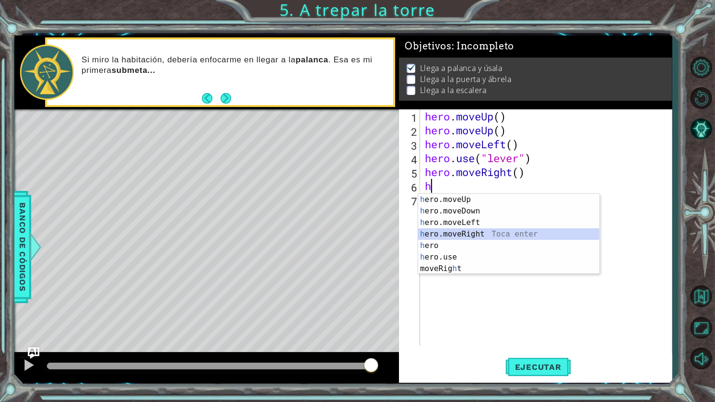
click at [477, 234] on div "h ero.moveUp Toca enter h ero.moveDown Toca enter h ero.moveLeft Toca enter h e…" at bounding box center [508, 246] width 181 height 104
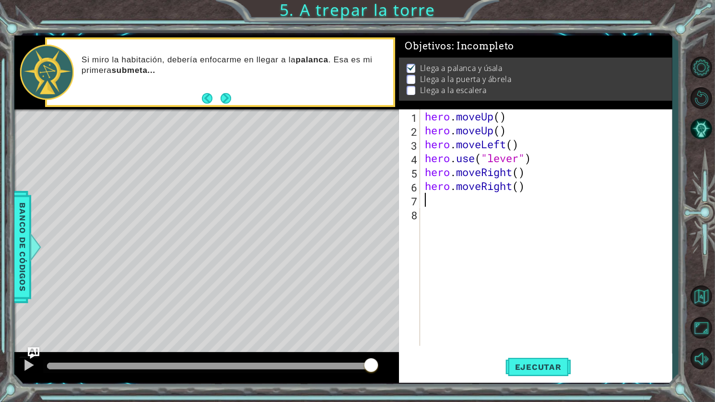
type textarea "h"
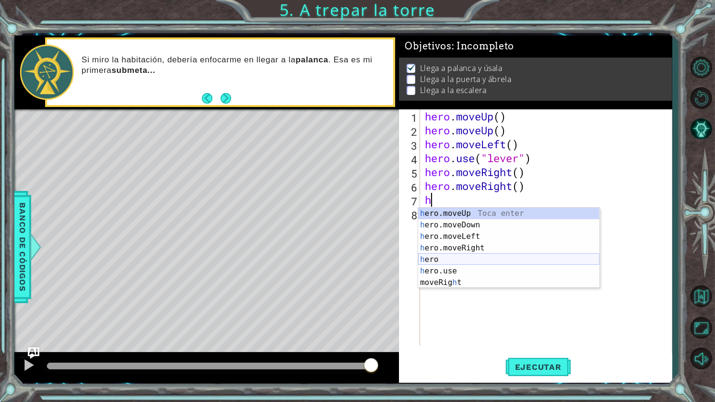
click at [483, 253] on div "h ero.moveUp Toca enter h ero.moveDown Toca enter h ero.moveLeft Toca enter h e…" at bounding box center [508, 260] width 181 height 104
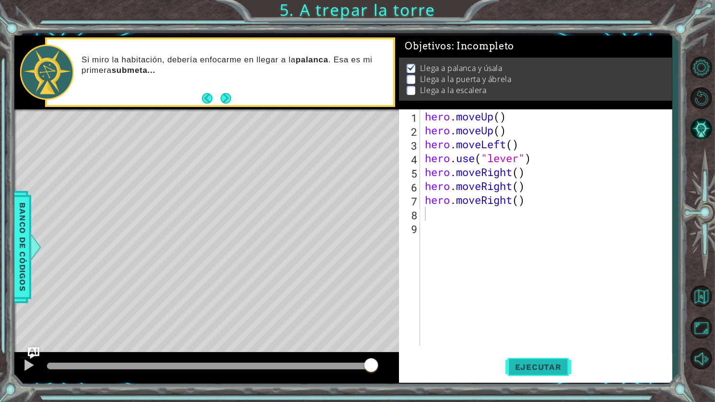
click at [545, 367] on span "Ejecutar" at bounding box center [539, 367] width 66 height 10
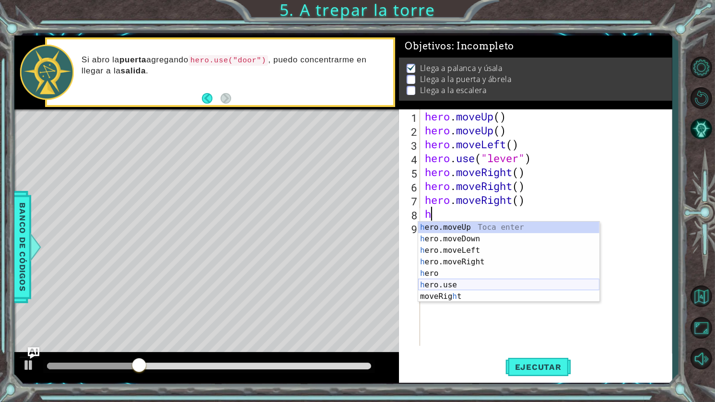
click at [472, 289] on div "h ero.moveUp Toca enter h ero.moveDown Toca enter h ero.moveLeft Toca enter h e…" at bounding box center [508, 274] width 181 height 104
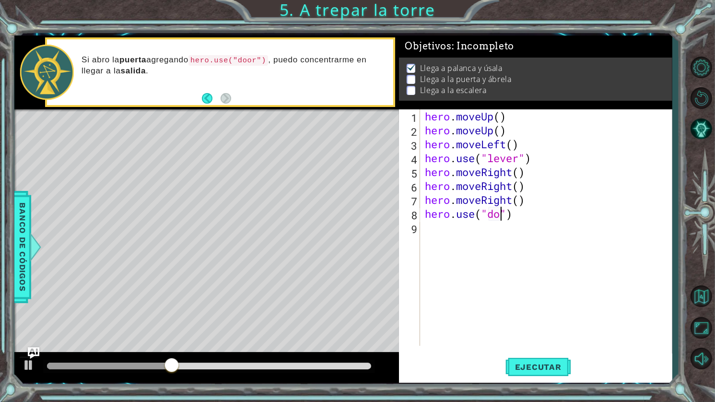
scroll to position [0, 4]
type textarea "hero.use("door")"
click at [469, 240] on div "hero . moveUp ( ) hero . moveUp ( ) hero . moveLeft ( ) hero . use ( "lever" ) …" at bounding box center [548, 241] width 251 height 264
type textarea "h"
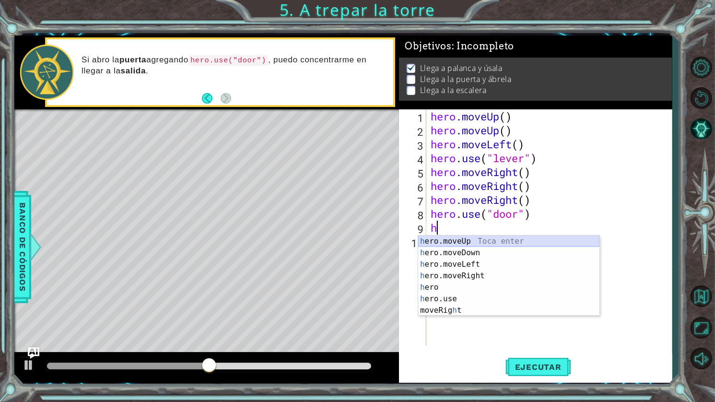
click at [491, 242] on div "h ero.moveUp Toca enter h ero.moveDown Toca enter h ero.moveLeft Toca enter h e…" at bounding box center [508, 288] width 181 height 104
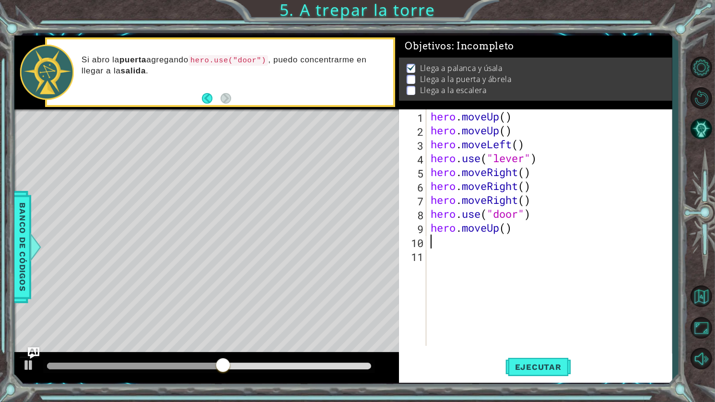
type textarea "h"
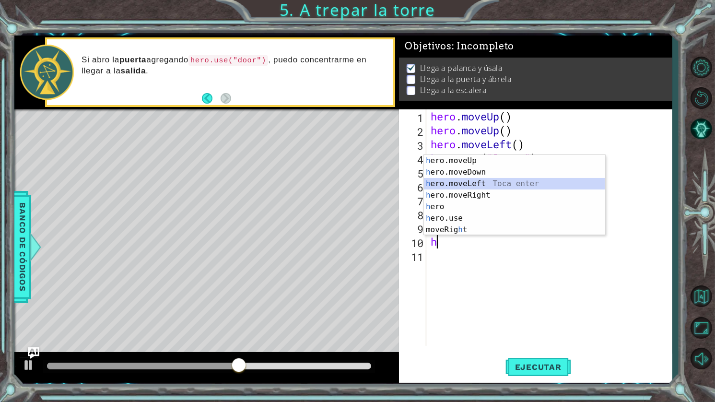
click at [487, 186] on div "h ero.moveUp Toca enter h ero.moveDown Toca enter h ero.moveLeft Toca enter h e…" at bounding box center [514, 207] width 181 height 104
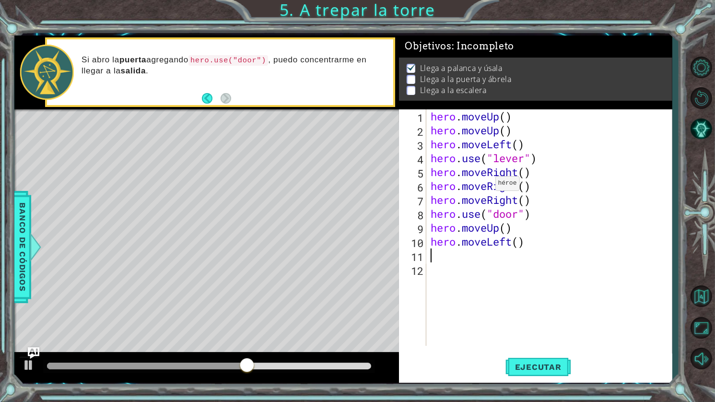
type textarea "h"
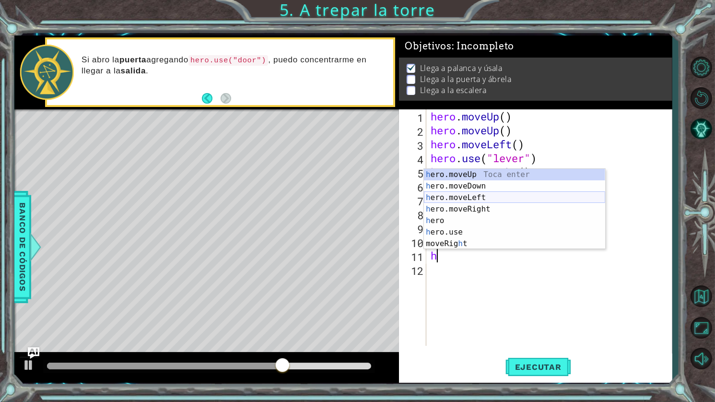
click at [477, 195] on div "h ero.moveUp Toca enter h ero.moveDown Toca enter h ero.moveLeft Toca enter h e…" at bounding box center [514, 221] width 181 height 104
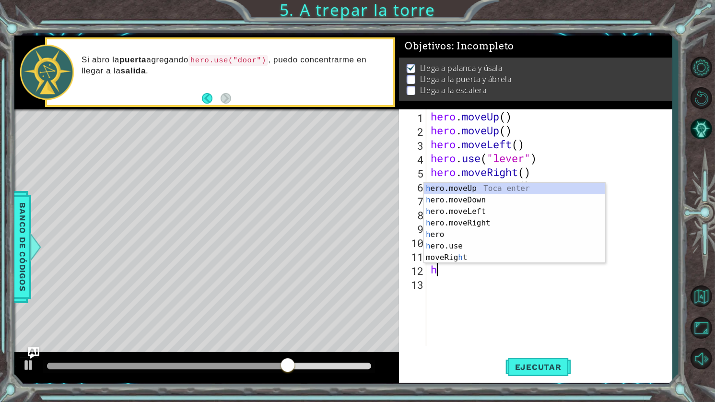
type textarea "h"
click at [480, 210] on div "h ero.moveUp Toca enter h ero.moveDown Toca enter h ero.moveLeft Toca enter h e…" at bounding box center [514, 235] width 181 height 104
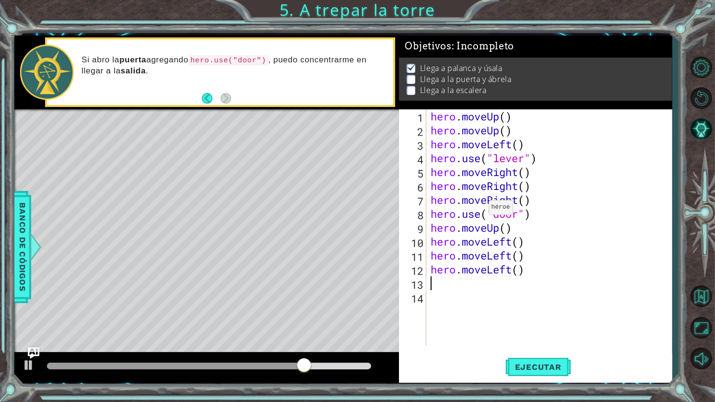
type textarea "h"
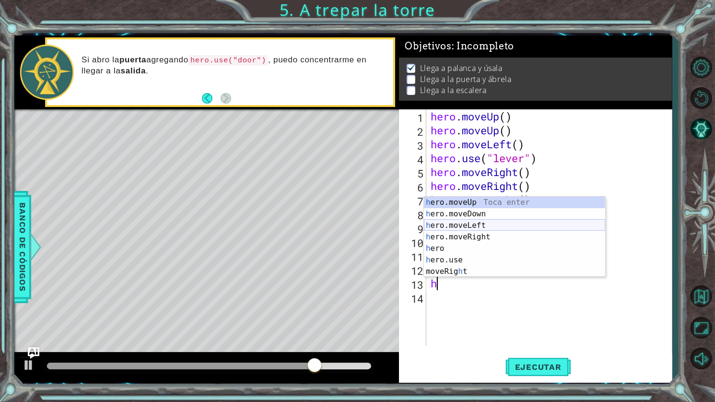
click at [479, 222] on div "h ero.moveUp Toca enter h ero.moveDown Toca enter h ero.moveLeft Toca enter h e…" at bounding box center [514, 249] width 181 height 104
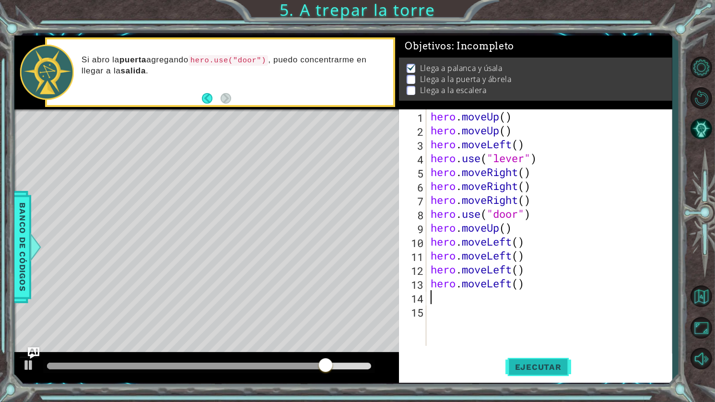
click at [525, 365] on span "Ejecutar" at bounding box center [539, 367] width 66 height 10
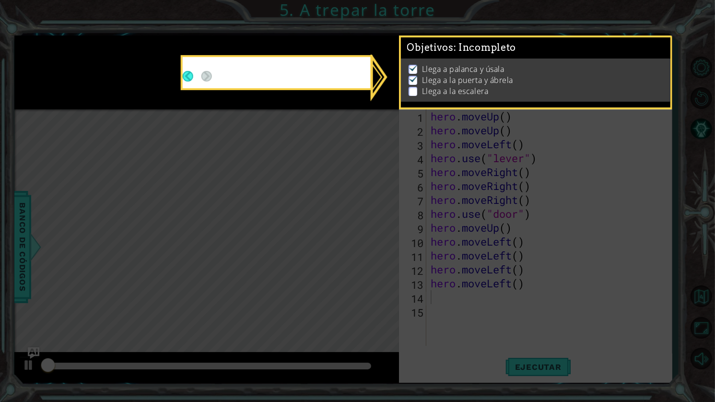
scroll to position [1, 0]
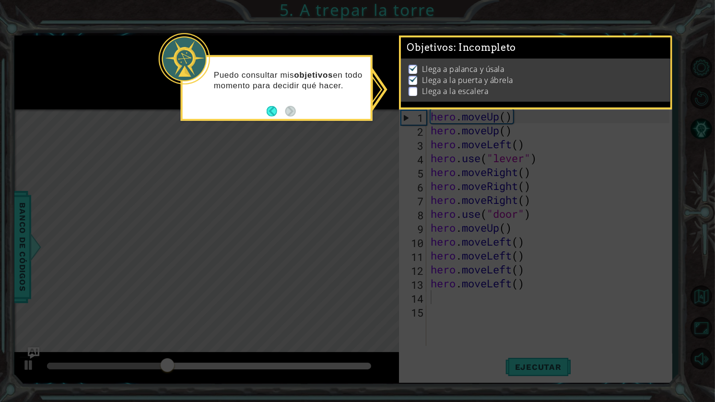
click at [552, 371] on icon at bounding box center [357, 201] width 715 height 402
click at [552, 367] on icon at bounding box center [357, 201] width 715 height 402
click at [411, 87] on p at bounding box center [413, 91] width 9 height 9
click at [272, 115] on button "Back" at bounding box center [276, 111] width 19 height 11
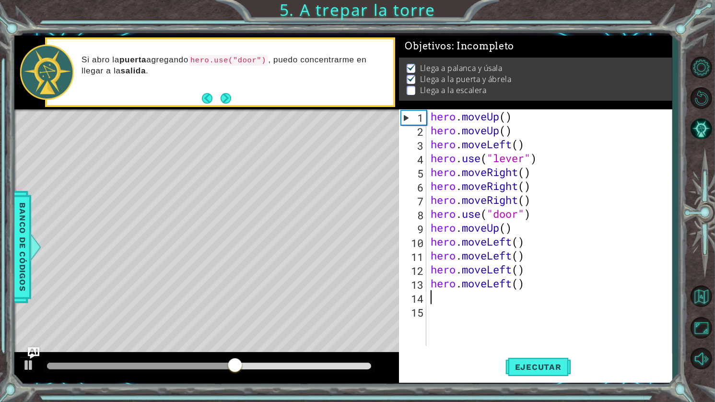
click at [516, 222] on div "hero . moveUp ( ) hero . moveUp ( ) hero . moveLeft ( ) hero . use ( "lever" ) …" at bounding box center [552, 241] width 246 height 264
type textarea "hero.moveUp()"
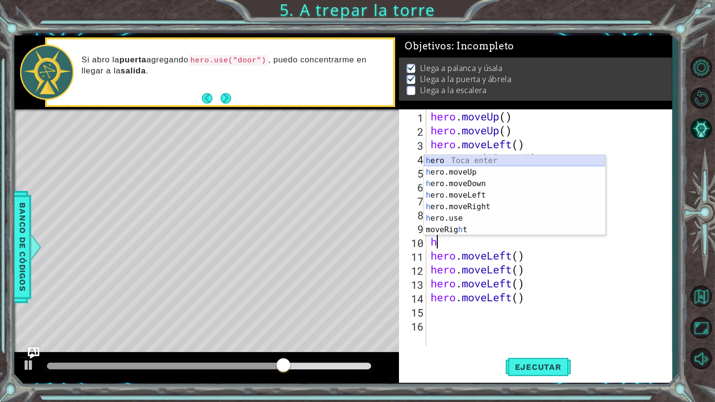
click at [465, 166] on div "h ero Toca enter h ero.moveUp Toca enter h ero.moveDown Toca enter h ero.moveLe…" at bounding box center [514, 207] width 181 height 104
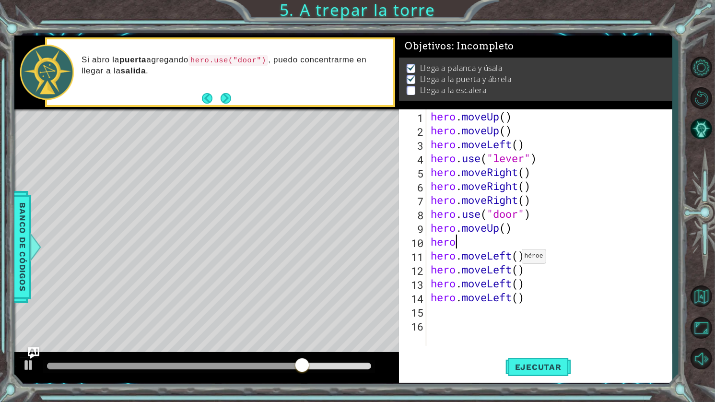
type textarea "hero."
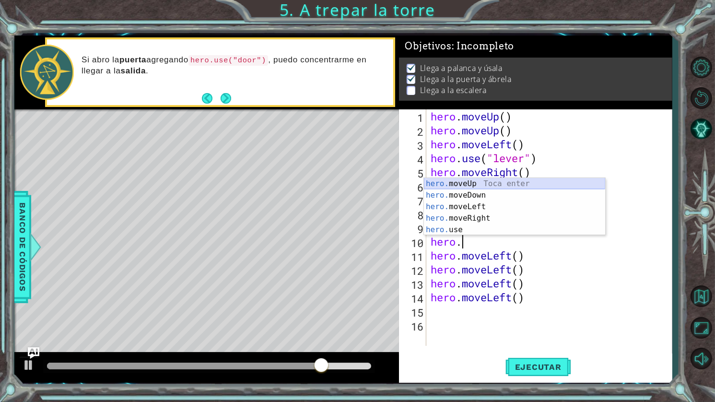
click at [499, 184] on div "hero. moveUp Toca enter hero. moveDown Toca enter hero. moveLeft Toca enter her…" at bounding box center [514, 218] width 181 height 81
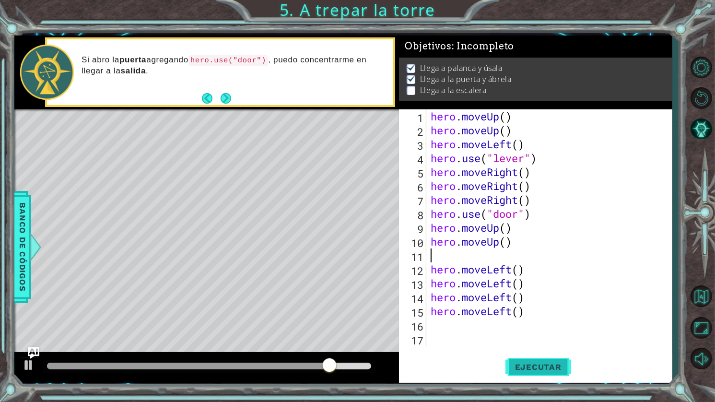
click at [531, 366] on span "Ejecutar" at bounding box center [539, 367] width 66 height 10
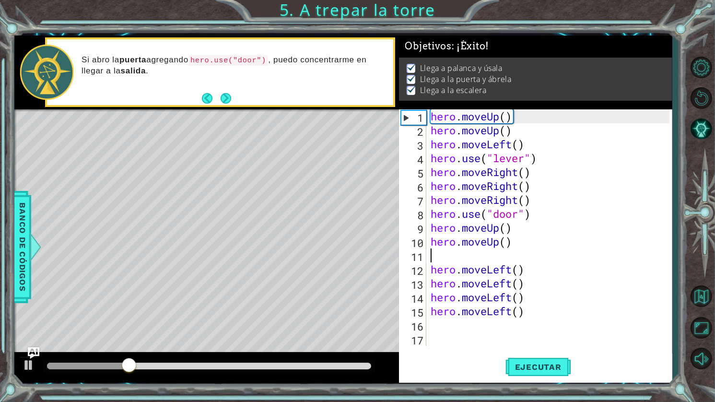
type textarea "hero.moveUp()"
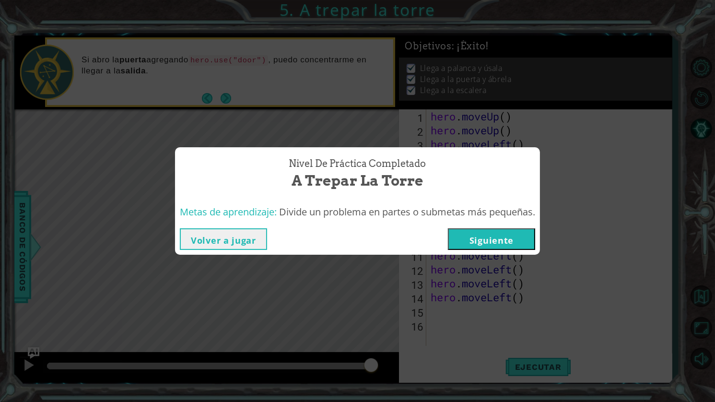
click at [493, 236] on button "Siguiente" at bounding box center [491, 239] width 87 height 22
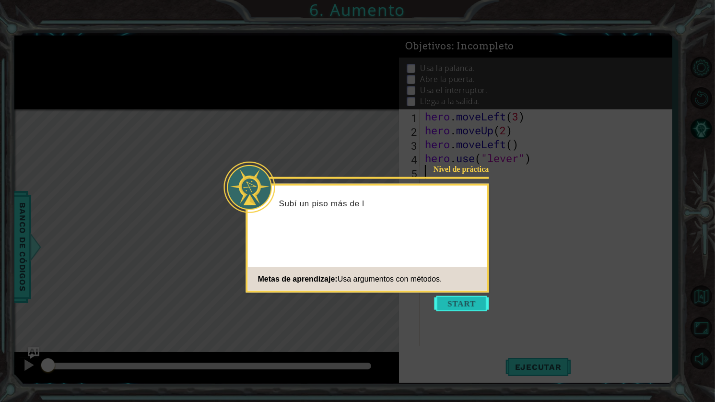
click at [465, 301] on button "Start" at bounding box center [462, 303] width 55 height 15
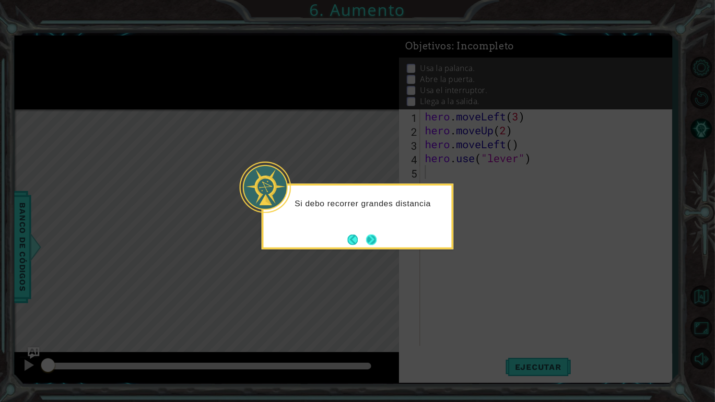
click at [366, 238] on button "Next" at bounding box center [371, 239] width 11 height 11
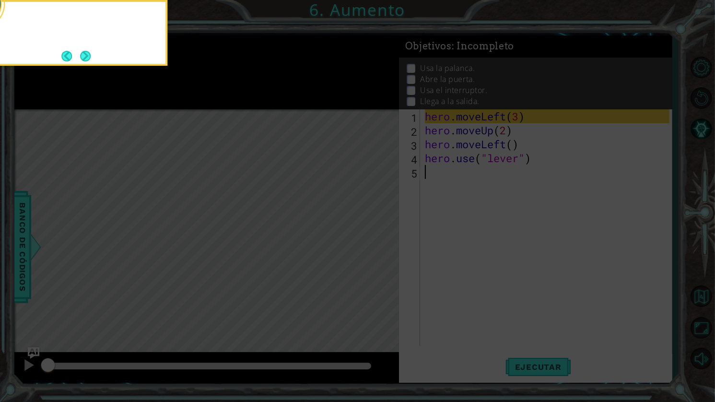
click at [363, 238] on icon at bounding box center [357, 65] width 715 height 674
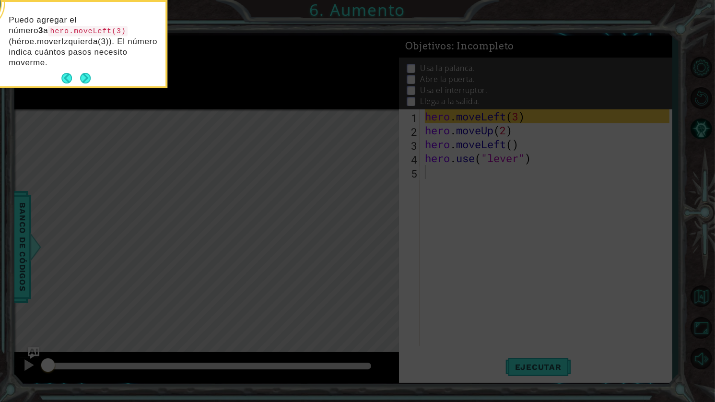
click at [86, 71] on footer at bounding box center [75, 78] width 29 height 14
click at [86, 80] on button "Next" at bounding box center [85, 78] width 11 height 11
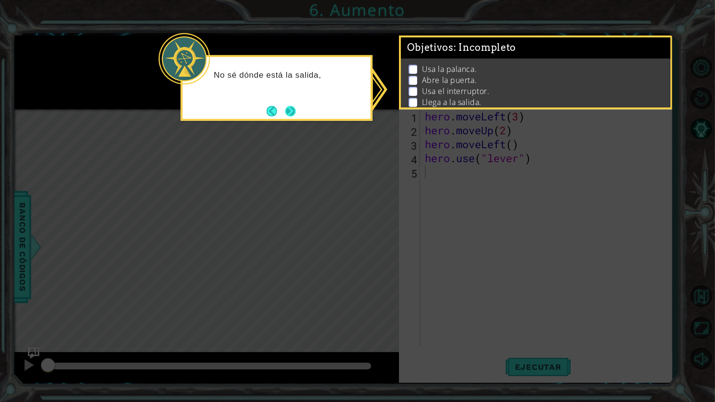
click at [296, 115] on button "Next" at bounding box center [290, 111] width 11 height 11
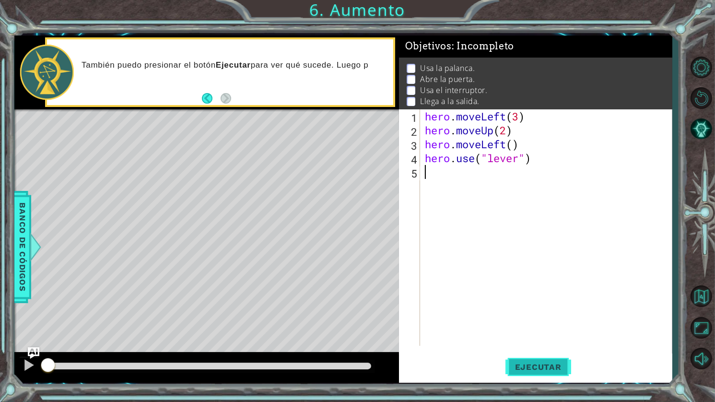
click at [541, 364] on span "Ejecutar" at bounding box center [539, 367] width 66 height 10
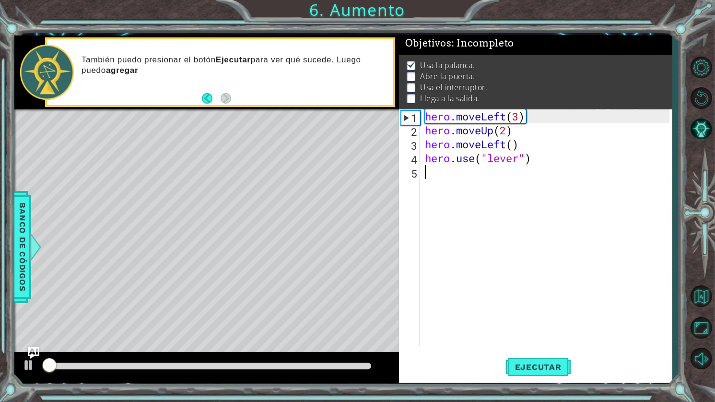
scroll to position [7, 0]
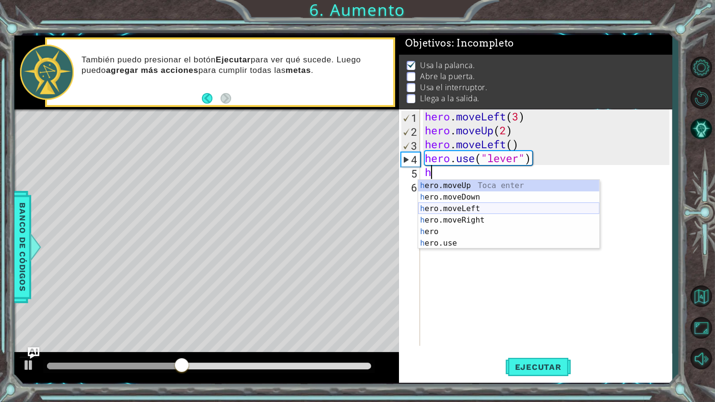
click at [484, 206] on div "h ero.moveUp Toca enter h ero.moveDown Toca enter h ero.moveLeft Toca enter h e…" at bounding box center [508, 226] width 181 height 92
type textarea "hero.moveLeft(1)"
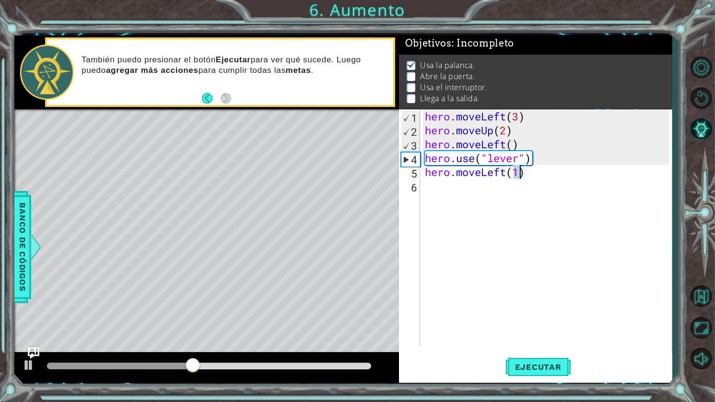
click at [444, 196] on div "hero . moveLeft ( 3 ) hero . moveUp ( 2 ) hero . moveLeft ( ) hero . use ( "lev…" at bounding box center [548, 241] width 251 height 264
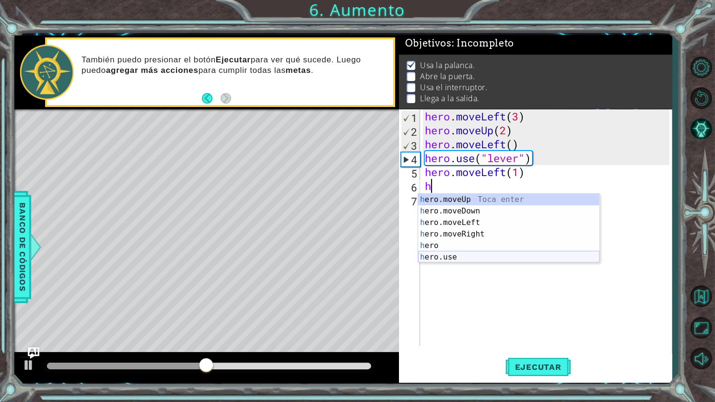
click at [473, 258] on div "h ero.moveUp Toca enter h ero.moveDown Toca enter h ero.moveLeft Toca enter h e…" at bounding box center [508, 240] width 181 height 92
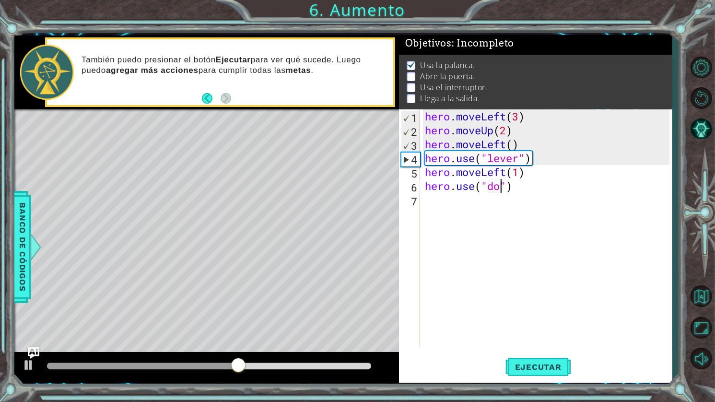
scroll to position [0, 4]
type textarea "hero.use("door")"
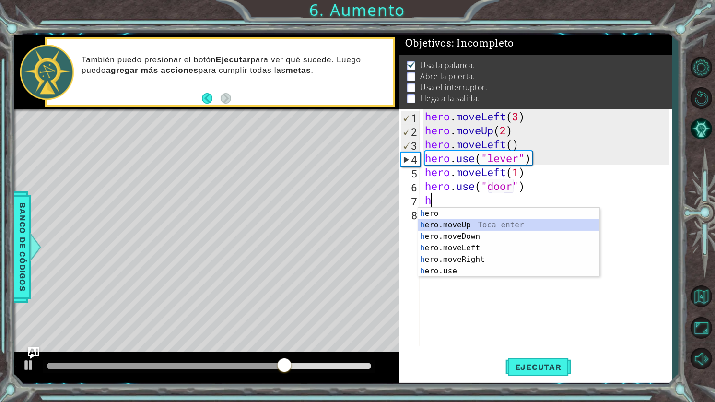
click at [457, 226] on div "h ero Toca enter h ero.moveUp Toca enter h ero.moveDown Toca enter h ero.moveLe…" at bounding box center [508, 254] width 181 height 92
type textarea "hero.moveUp(1)"
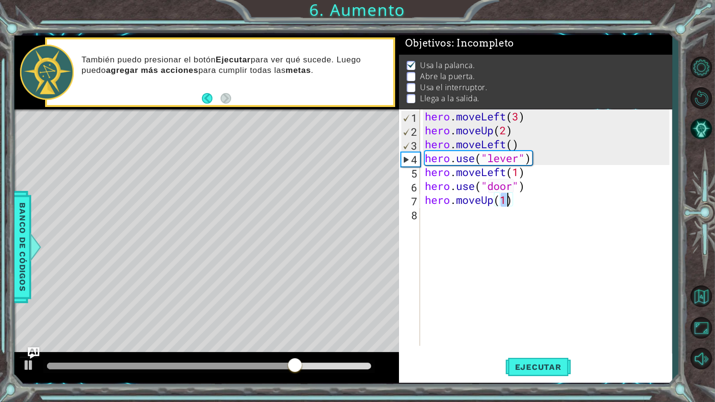
click at [489, 212] on div "hero . moveLeft ( 3 ) hero . moveUp ( 2 ) hero . moveLeft ( ) hero . use ( "lev…" at bounding box center [548, 241] width 251 height 264
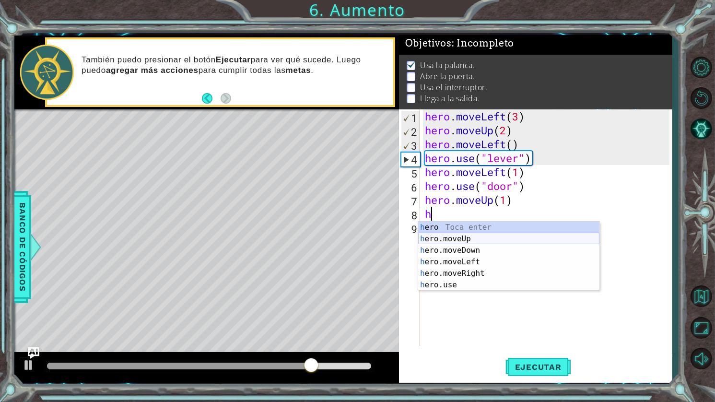
click at [481, 236] on div "h ero Toca enter h ero.moveUp Toca enter h ero.moveDown Toca enter h ero.moveLe…" at bounding box center [508, 268] width 181 height 92
type textarea "hero.moveUp(1)"
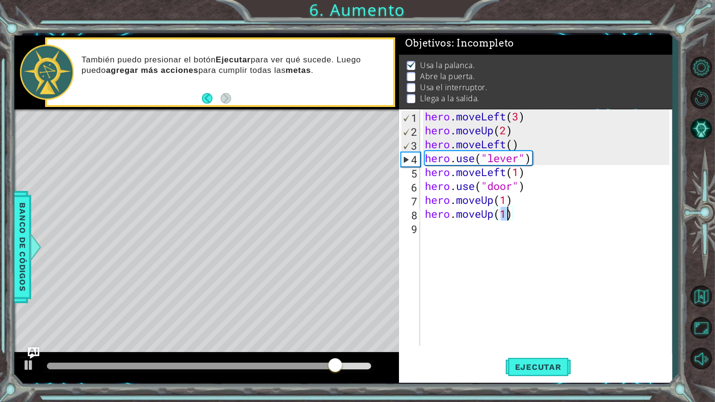
click at [468, 233] on div "hero . moveLeft ( 3 ) hero . moveUp ( 2 ) hero . moveLeft ( ) hero . use ( "lev…" at bounding box center [548, 241] width 251 height 264
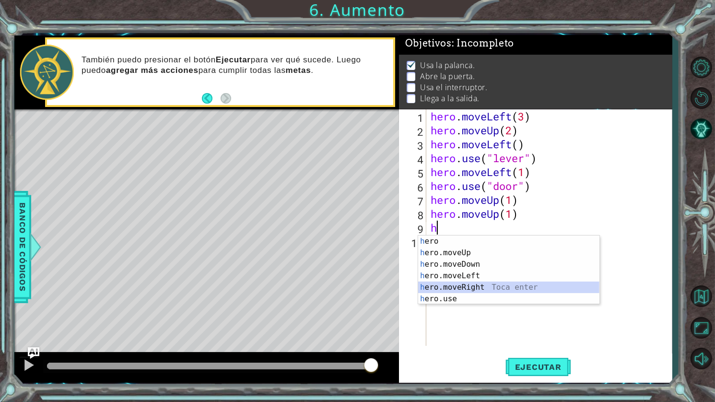
click at [472, 288] on div "h ero Toca enter h ero.moveUp Toca enter h ero.moveDown Toca enter h ero.moveLe…" at bounding box center [508, 282] width 181 height 92
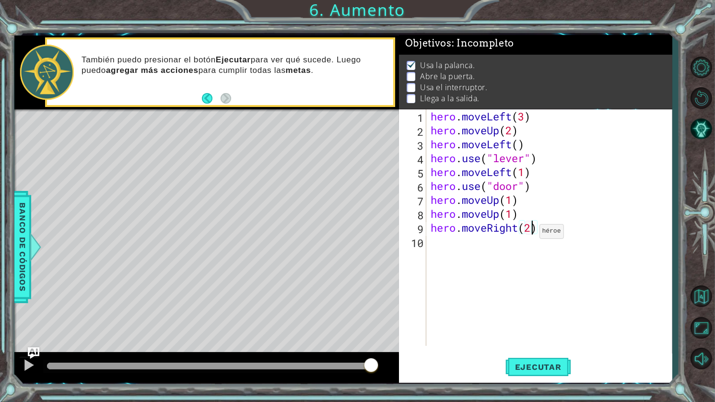
scroll to position [0, 4]
type textarea "hero.moveRight(2)"
click at [533, 366] on span "Ejecutar" at bounding box center [539, 367] width 66 height 10
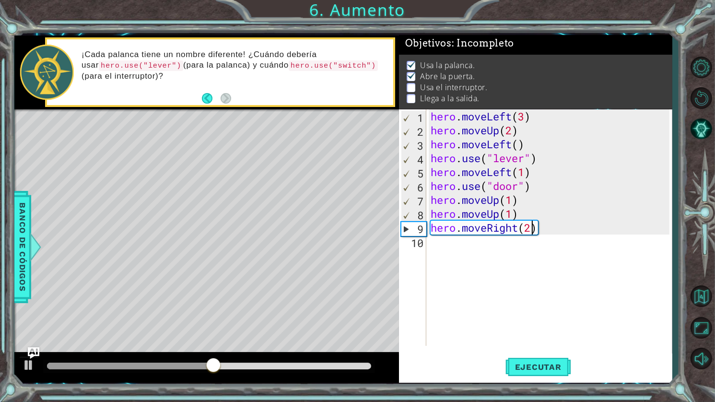
click at [563, 238] on div "hero . moveLeft ( 3 ) hero . moveUp ( 2 ) hero . moveLeft ( ) hero . use ( "lev…" at bounding box center [552, 241] width 246 height 264
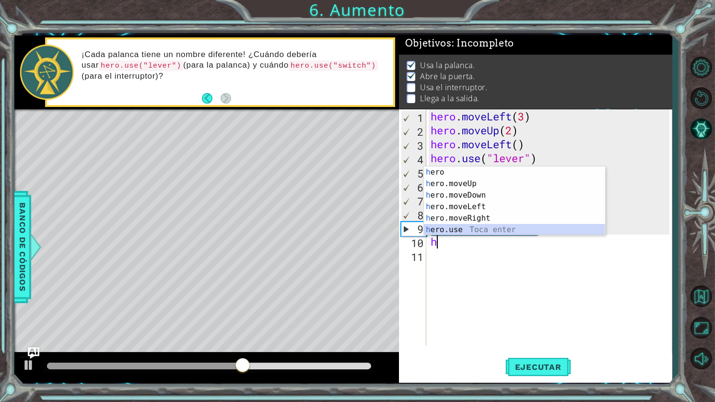
click at [460, 226] on div "h ero Toca enter h ero.moveUp Toca enter h ero.moveDown Toca enter h ero.moveLe…" at bounding box center [514, 212] width 181 height 92
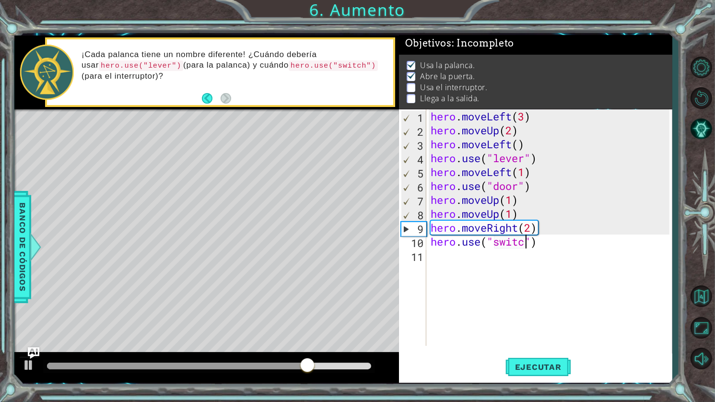
scroll to position [0, 4]
type textarea "hero.use("switch")"
click at [554, 246] on div "hero . moveLeft ( 3 ) hero . moveUp ( 2 ) hero . moveLeft ( ) hero . use ( "lev…" at bounding box center [552, 241] width 246 height 264
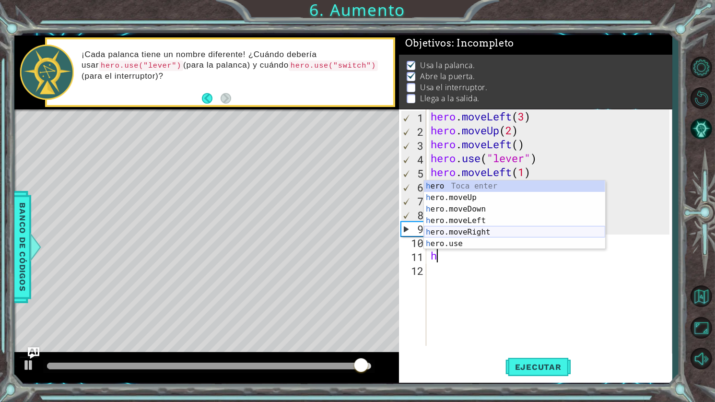
click at [480, 229] on div "h ero Toca enter h ero.moveUp Toca enter h ero.moveDown Toca enter h ero.moveLe…" at bounding box center [514, 226] width 181 height 92
type textarea "hero.moveRight(1)"
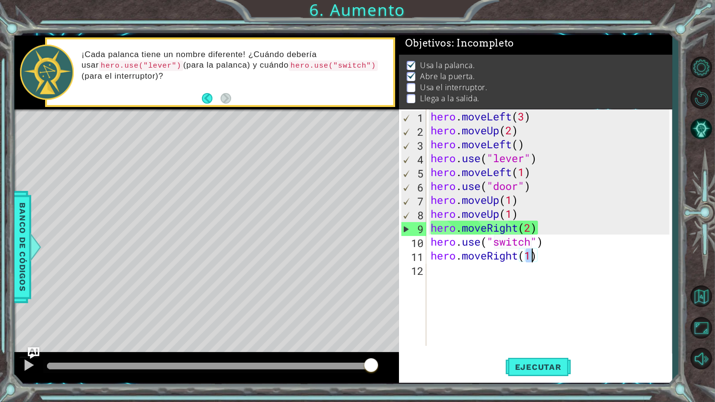
click at [576, 274] on div "hero . moveLeft ( 3 ) hero . moveUp ( 2 ) hero . moveLeft ( ) hero . use ( "lev…" at bounding box center [552, 241] width 246 height 264
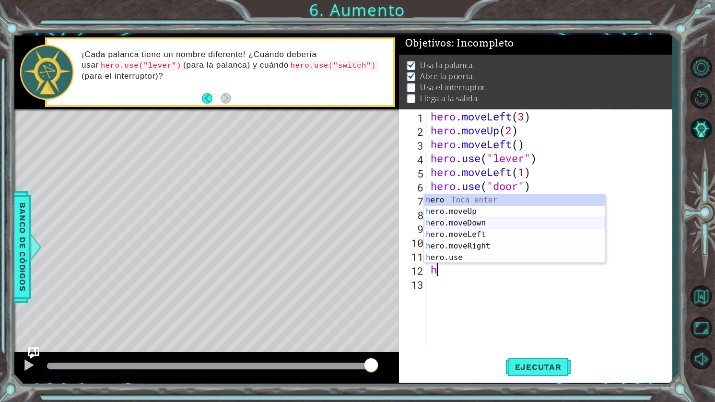
click at [484, 216] on div "h ero Toca enter h ero.moveUp Toca enter h ero.moveDown Toca enter h ero.moveLe…" at bounding box center [514, 240] width 181 height 92
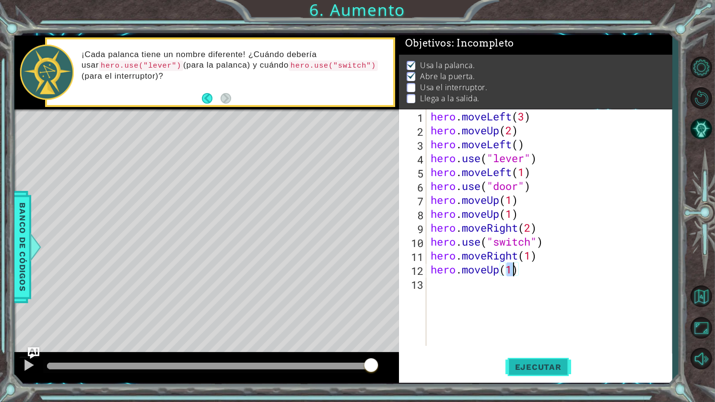
type textarea "hero.moveUp(1)"
click at [555, 369] on span "Ejecutar" at bounding box center [539, 367] width 66 height 10
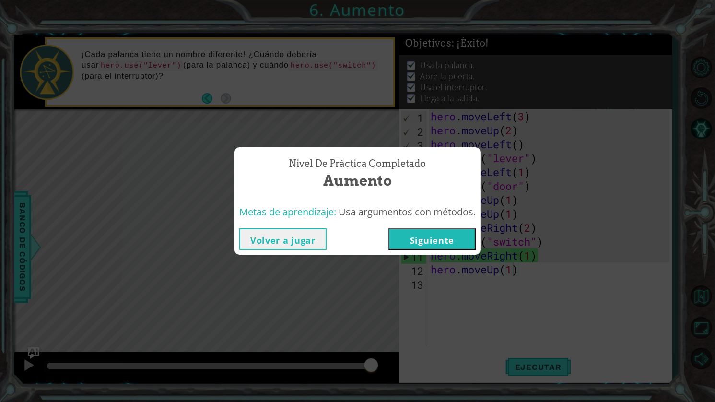
click at [447, 236] on button "Siguiente" at bounding box center [432, 239] width 87 height 22
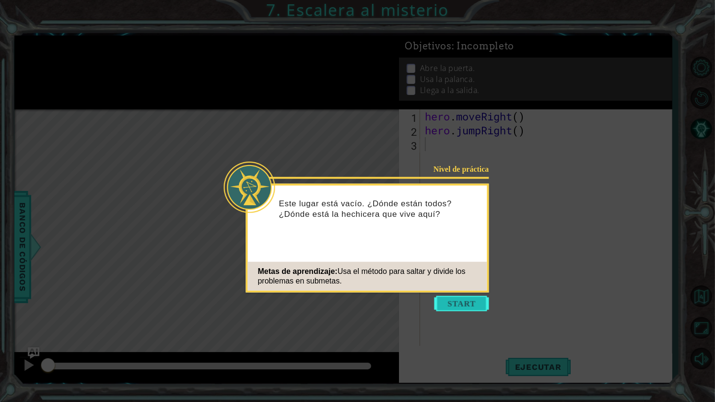
click at [461, 304] on button "Start" at bounding box center [462, 303] width 55 height 15
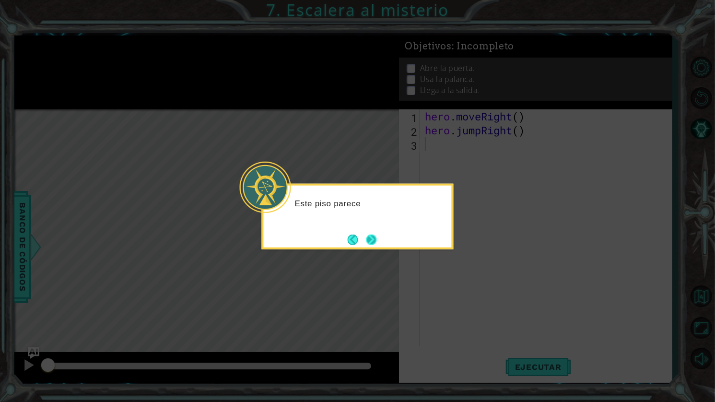
click at [375, 243] on button "Next" at bounding box center [371, 239] width 11 height 11
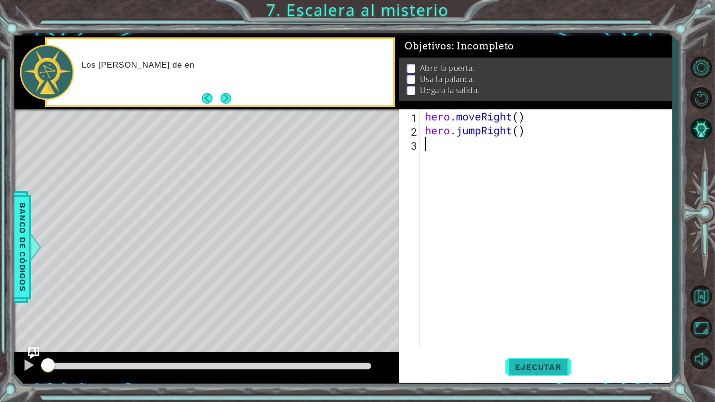
click at [543, 373] on button "Ejecutar" at bounding box center [539, 367] width 66 height 27
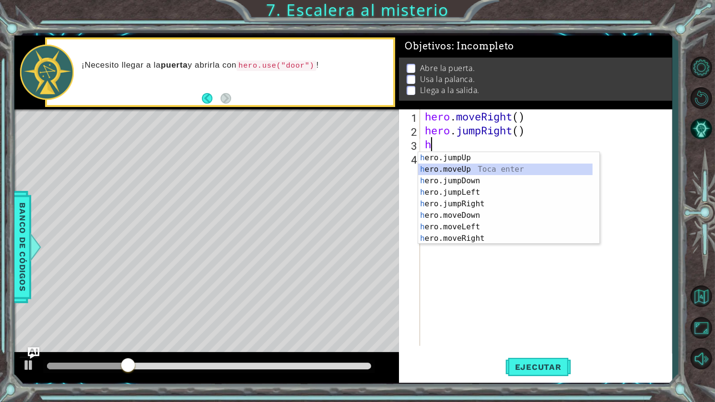
click at [477, 166] on div "h ero.jumpUp Toca enter h ero.moveUp Toca enter h ero.jumpDown Toca enter h ero…" at bounding box center [505, 209] width 175 height 115
type textarea "hero.moveUp(1)"
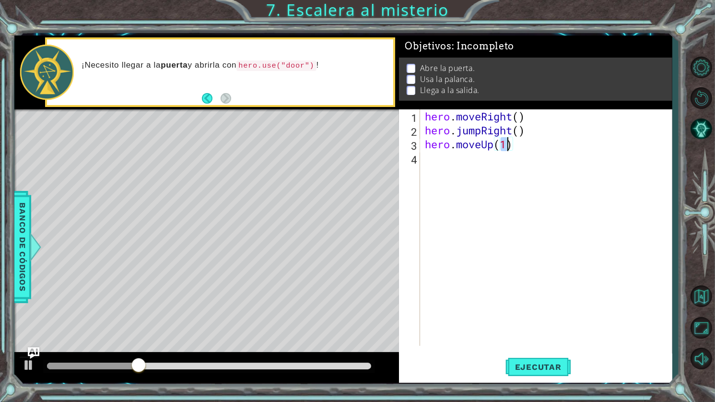
click at [529, 153] on div "hero . moveRight ( ) hero . jumpRight ( ) hero . moveUp ( 1 )" at bounding box center [548, 241] width 251 height 264
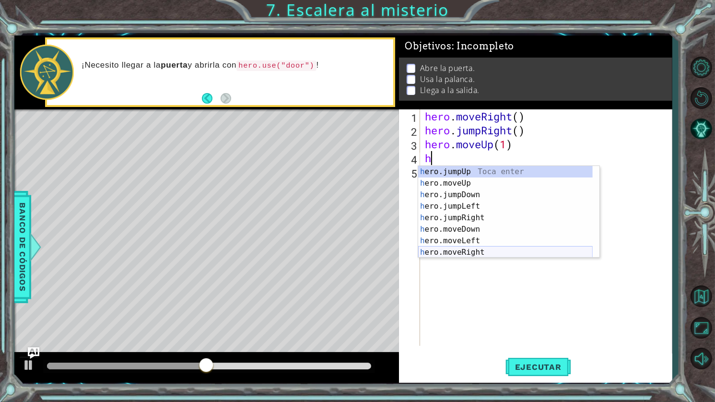
click at [476, 253] on div "h ero.jumpUp Toca enter h ero.moveUp Toca enter h ero.jumpDown Toca enter h ero…" at bounding box center [505, 223] width 175 height 115
type textarea "hero.moveRight(1)"
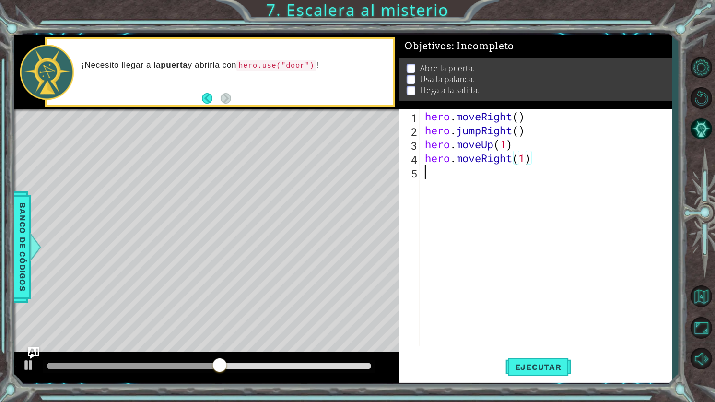
click at [471, 177] on div "hero . moveRight ( ) hero . jumpRight ( ) hero . moveUp ( 1 ) hero . moveRight …" at bounding box center [548, 241] width 251 height 264
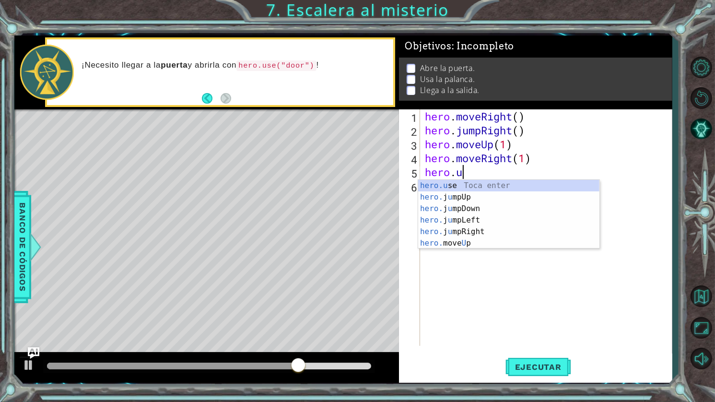
scroll to position [0, 1]
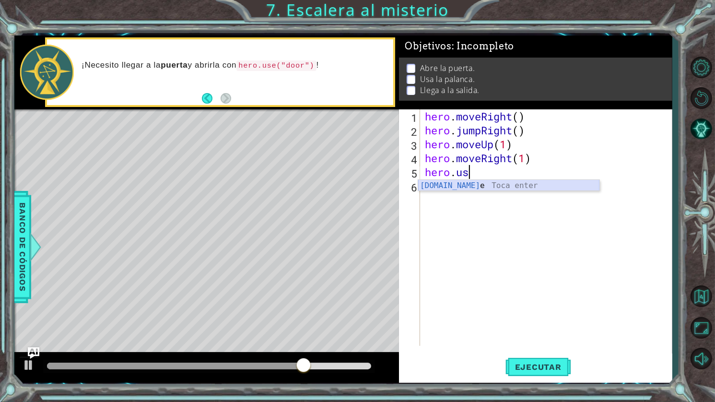
click at [498, 184] on div "hero.us e Toca enter" at bounding box center [508, 197] width 181 height 35
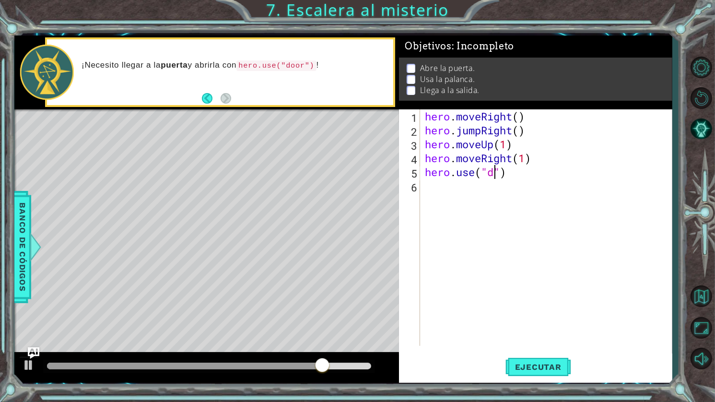
scroll to position [0, 4]
type textarea "hero.use("door")"
click at [539, 183] on div "hero . moveRight ( ) hero . jumpRight ( ) hero . moveUp ( 1 ) hero . moveRight …" at bounding box center [548, 241] width 251 height 264
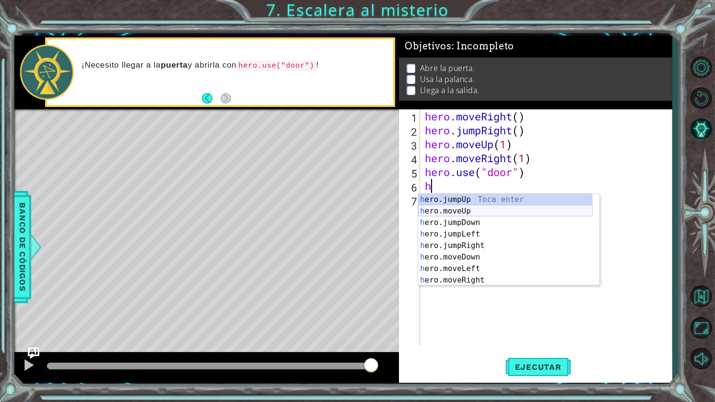
click at [460, 211] on div "h ero.jumpUp Toca enter h ero.moveUp Toca enter h ero.jumpDown Toca enter h ero…" at bounding box center [505, 251] width 175 height 115
type textarea "hero.moveUp(1)"
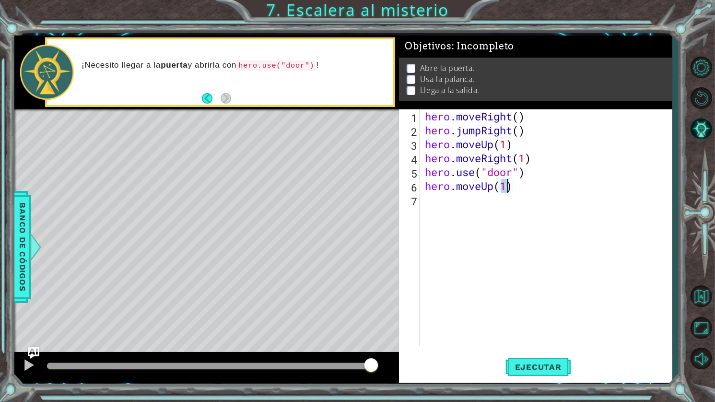
click at [497, 201] on div "hero . moveRight ( ) hero . jumpRight ( ) hero . moveUp ( 1 ) hero . moveRight …" at bounding box center [548, 241] width 251 height 264
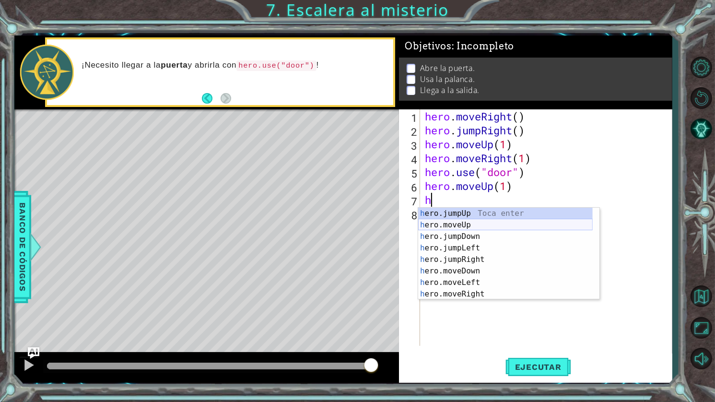
click at [466, 225] on div "h ero.jumpUp Toca enter h ero.moveUp Toca enter h ero.jumpDown Toca enter h ero…" at bounding box center [505, 265] width 175 height 115
type textarea "hero.moveUp(1)"
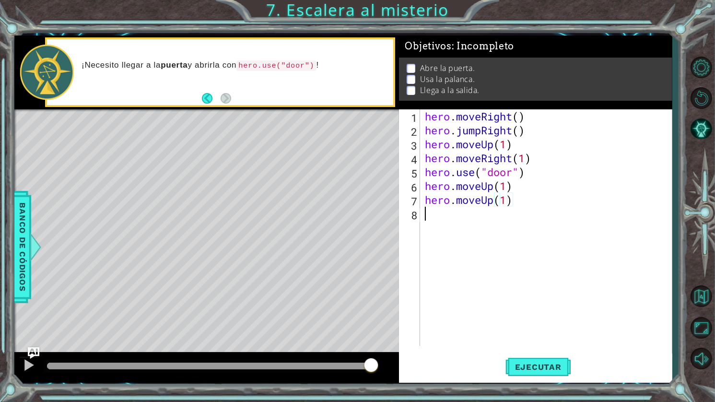
click at [533, 211] on div "hero . moveRight ( ) hero . jumpRight ( ) hero . moveUp ( 1 ) hero . moveRight …" at bounding box center [548, 241] width 251 height 264
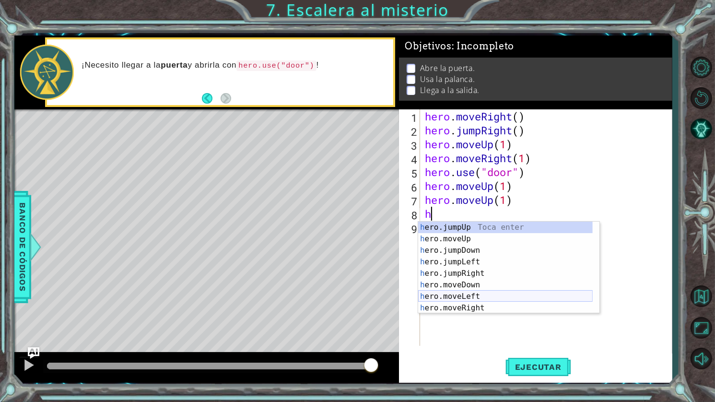
click at [483, 297] on div "h ero.jumpUp Toca enter h ero.moveUp Toca enter h ero.jumpDown Toca enter h ero…" at bounding box center [505, 279] width 175 height 115
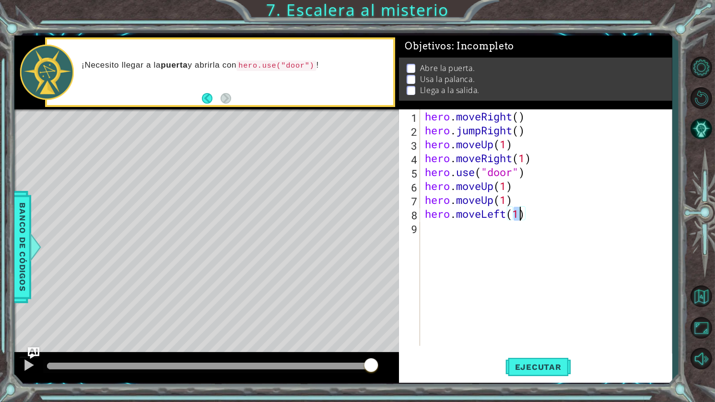
click at [544, 202] on div "hero . moveRight ( ) hero . jumpRight ( ) hero . moveUp ( 1 ) hero . moveRight …" at bounding box center [548, 241] width 251 height 264
click at [553, 216] on div "hero . moveRight ( ) hero . jumpRight ( ) hero . moveUp ( 1 ) hero . moveRight …" at bounding box center [548, 241] width 251 height 264
type textarea "hero.moveLeft(1)"
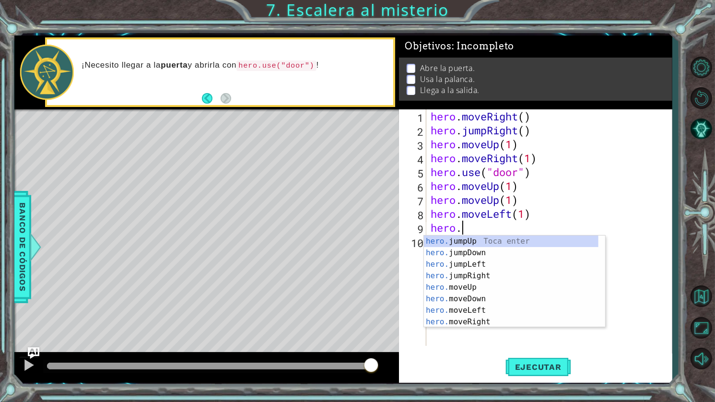
scroll to position [0, 1]
click at [501, 243] on div "hero.u se Toca enter hero. j u mpUp Toca enter hero. j u mpDown Toca enter hero…" at bounding box center [514, 282] width 181 height 92
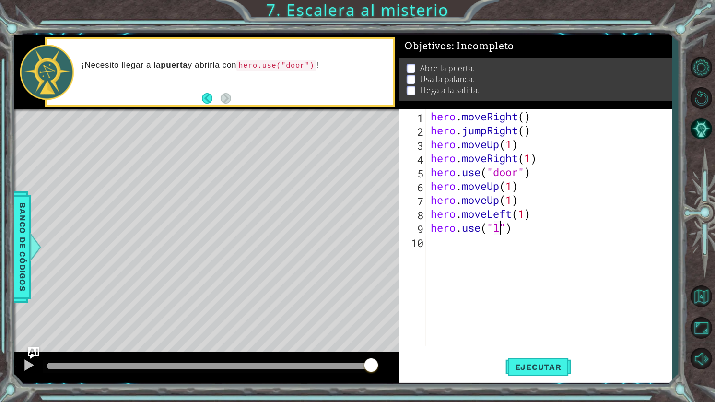
scroll to position [0, 3]
click at [566, 218] on div "hero . moveRight ( ) hero . jumpRight ( ) hero . moveUp ( 1 ) hero . moveRight …" at bounding box center [552, 241] width 246 height 264
click at [563, 233] on div "hero . moveRight ( ) hero . jumpRight ( ) hero . moveUp ( 1 ) hero . moveRight …" at bounding box center [552, 241] width 246 height 264
type textarea "hero.use("lever")"
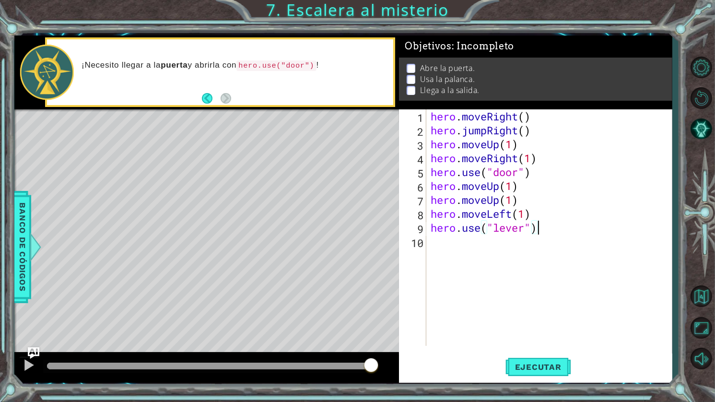
scroll to position [0, 0]
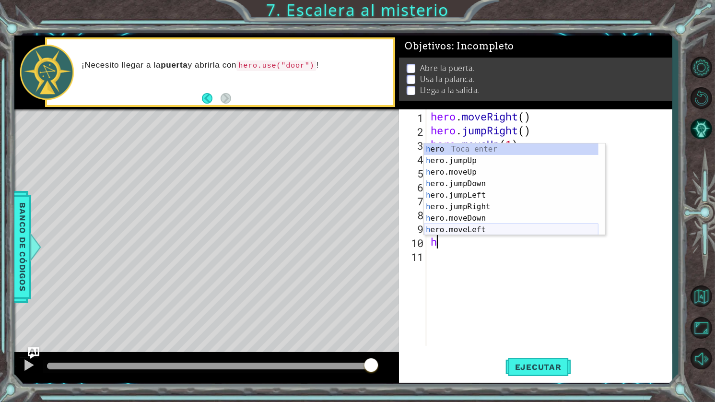
click at [489, 230] on div "h ero Toca enter h ero.jumpUp Toca enter h ero.moveUp Toca enter h ero.jumpDown…" at bounding box center [511, 200] width 175 height 115
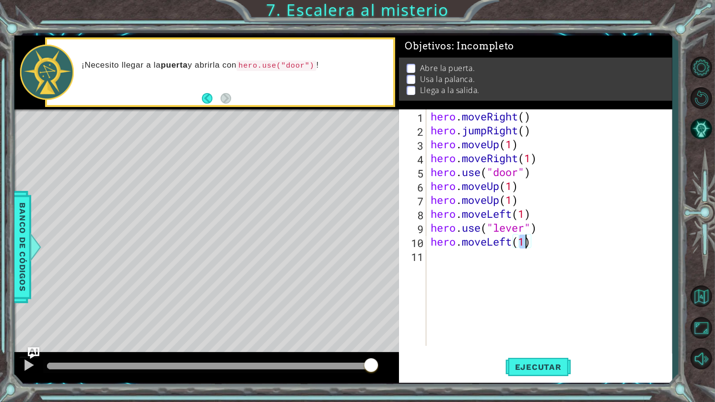
type textarea "hero.moveLeft(2)"
click at [505, 255] on div "hero . moveRight ( ) hero . jumpRight ( ) hero . moveUp ( 1 ) hero . moveRight …" at bounding box center [552, 241] width 246 height 264
type textarea "h"
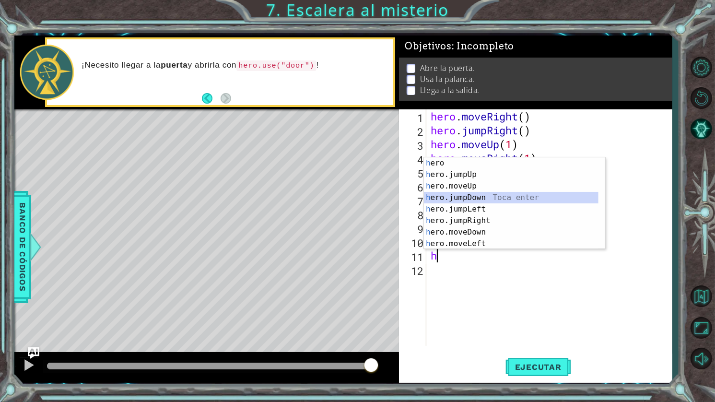
click at [484, 201] on div "h ero Toca enter h ero.jumpUp Toca enter h ero.moveUp Toca enter h ero.jumpDown…" at bounding box center [511, 214] width 175 height 115
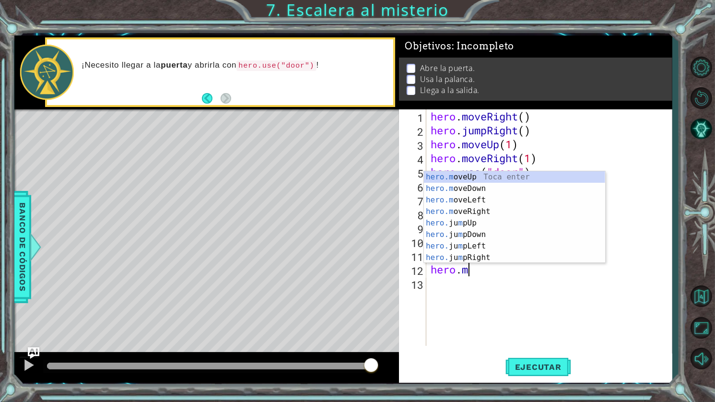
scroll to position [0, 1]
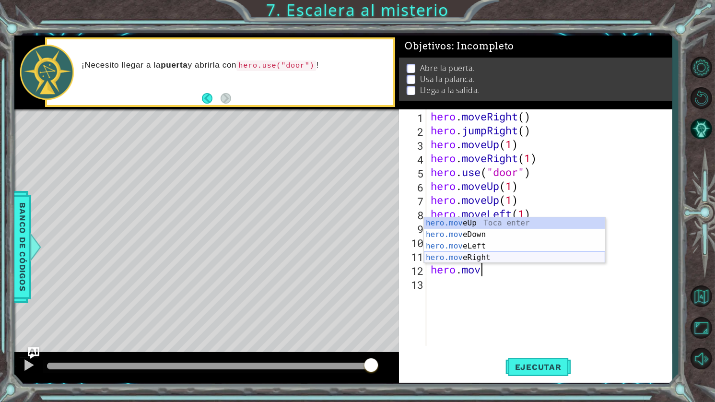
click at [490, 254] on div "hero.mov eUp Toca enter hero.mov eDown Toca enter hero.mov eLeft Toca enter her…" at bounding box center [514, 251] width 181 height 69
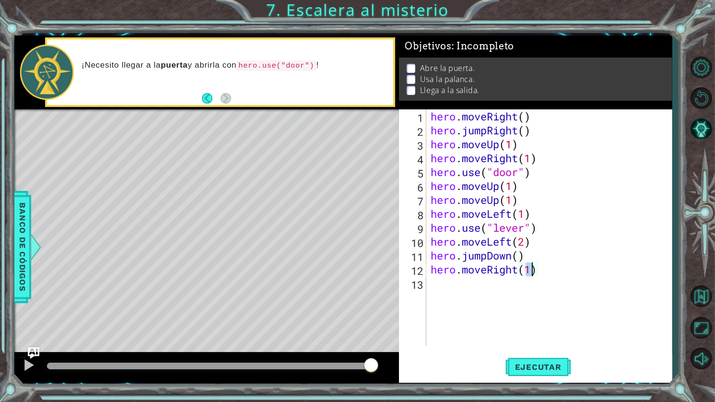
scroll to position [0, 4]
click at [550, 367] on span "Ejecutar" at bounding box center [539, 367] width 66 height 10
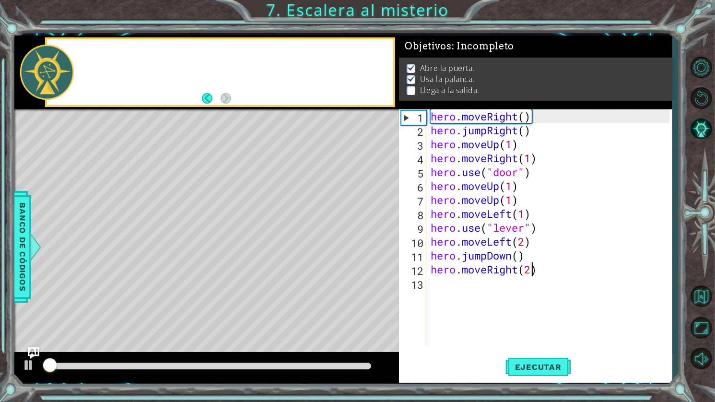
scroll to position [1, 0]
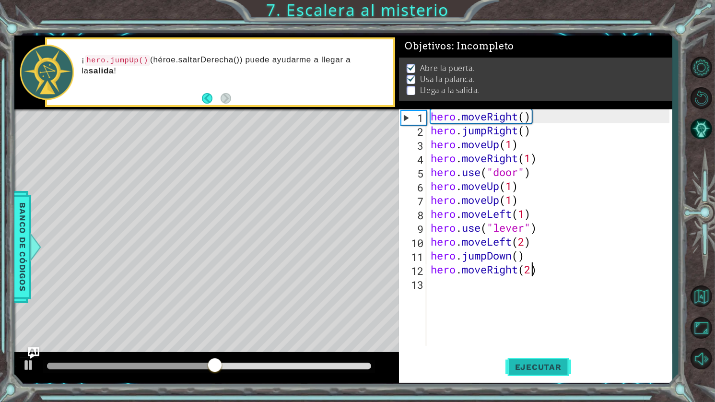
click at [542, 363] on span "Ejecutar" at bounding box center [539, 367] width 66 height 10
click at [520, 132] on div "hero . moveRight ( ) hero . jumpRight ( ) hero . moveUp ( 1 ) hero . moveRight …" at bounding box center [552, 241] width 246 height 264
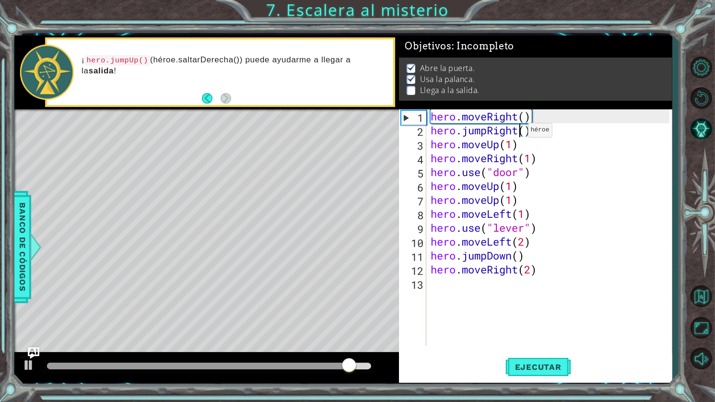
scroll to position [0, 4]
click at [549, 358] on button "Ejecutar" at bounding box center [539, 367] width 66 height 27
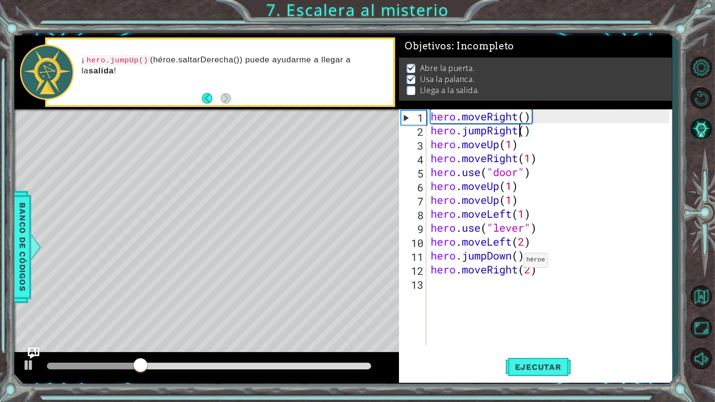
click at [515, 262] on div "hero . moveRight ( ) hero . jumpRight ( ) hero . moveUp ( 1 ) hero . moveRight …" at bounding box center [552, 241] width 246 height 264
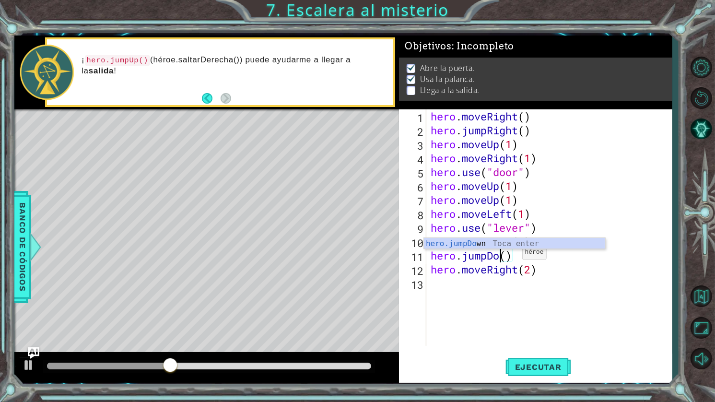
scroll to position [0, 2]
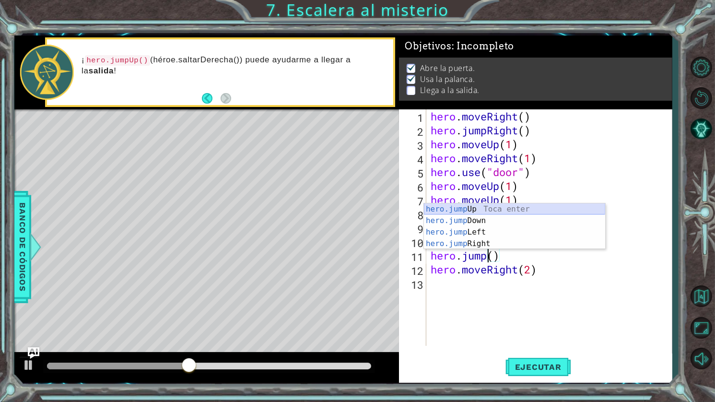
click at [487, 210] on div "hero.jump Up Toca enter hero.jump Down Toca enter hero.jump Left Toca enter her…" at bounding box center [514, 237] width 181 height 69
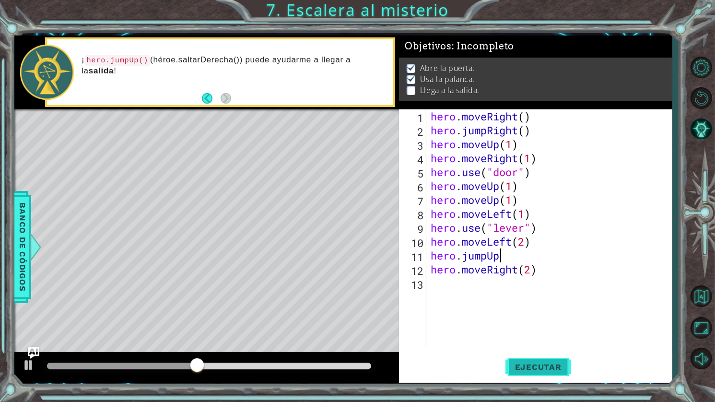
click at [555, 371] on span "Ejecutar" at bounding box center [539, 367] width 66 height 10
click at [530, 368] on span "Ejecutar" at bounding box center [539, 367] width 66 height 10
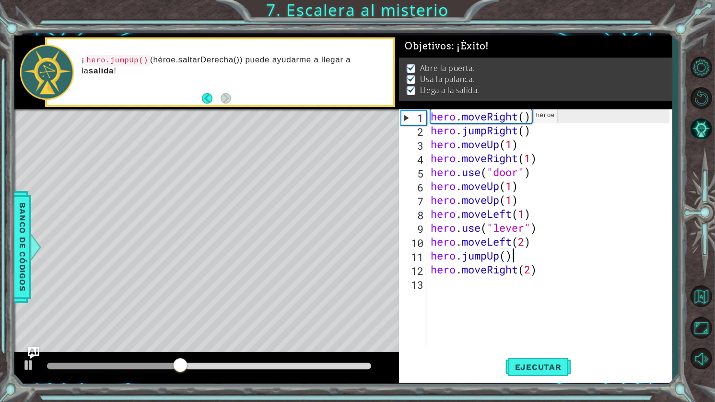
click at [525, 118] on div "hero . moveRight ( ) hero . jumpRight ( ) hero . moveUp ( 1 ) hero . moveRight …" at bounding box center [552, 241] width 246 height 264
type textarea "hero.moveRight()"
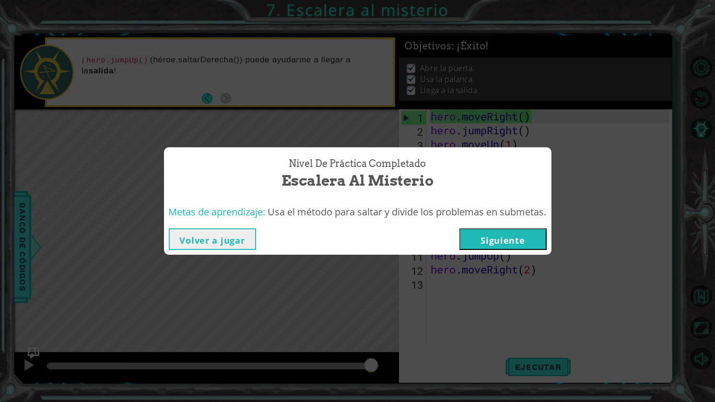
click at [526, 239] on button "Siguiente" at bounding box center [503, 239] width 87 height 22
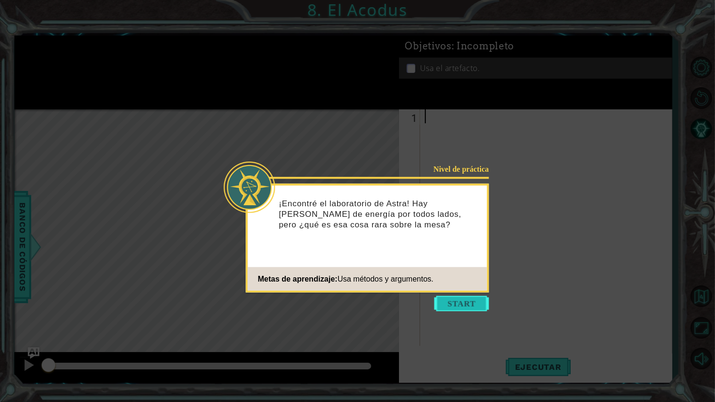
click at [450, 308] on button "Start" at bounding box center [462, 303] width 55 height 15
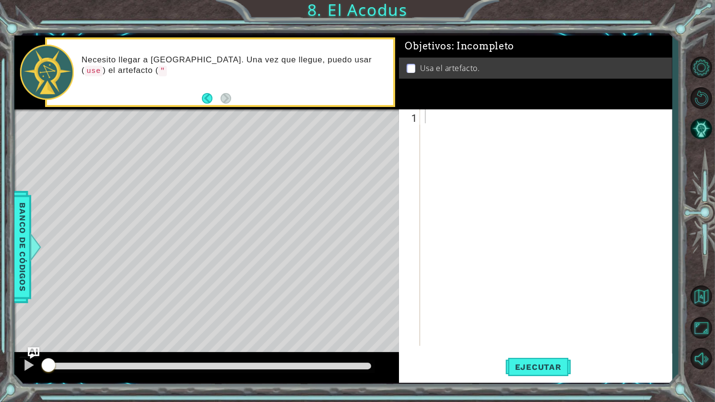
click at [557, 195] on div at bounding box center [548, 241] width 251 height 264
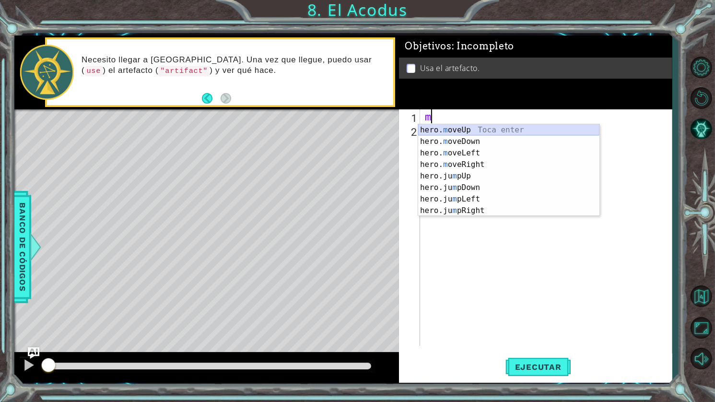
click at [487, 128] on div "hero. m oveUp Toca enter hero. m oveDown Toca enter hero. m oveLeft Toca enter …" at bounding box center [508, 181] width 181 height 115
type textarea "hero.moveUp(1)"
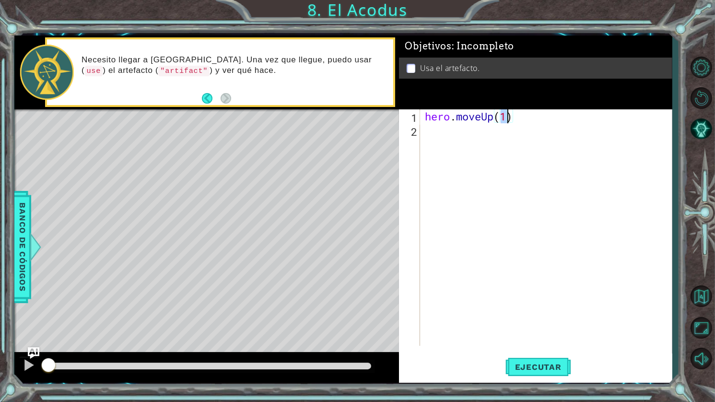
click at [535, 122] on div "hero . moveUp ( 1 )" at bounding box center [548, 241] width 251 height 264
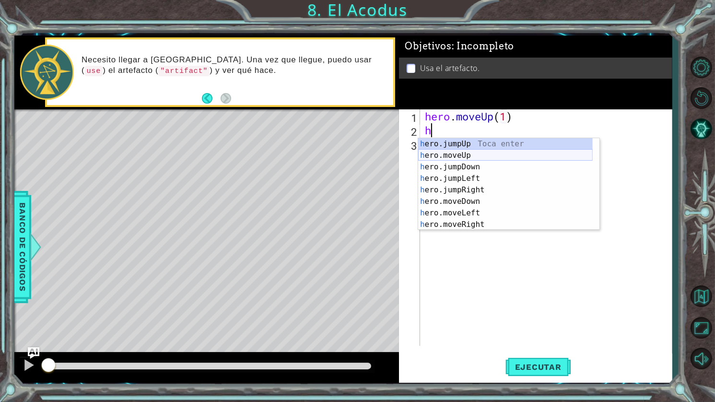
click at [488, 152] on div "h ero.jumpUp Toca enter h ero.moveUp Toca enter h ero.jumpDown Toca enter h ero…" at bounding box center [505, 195] width 175 height 115
type textarea "hero.moveUp(1)"
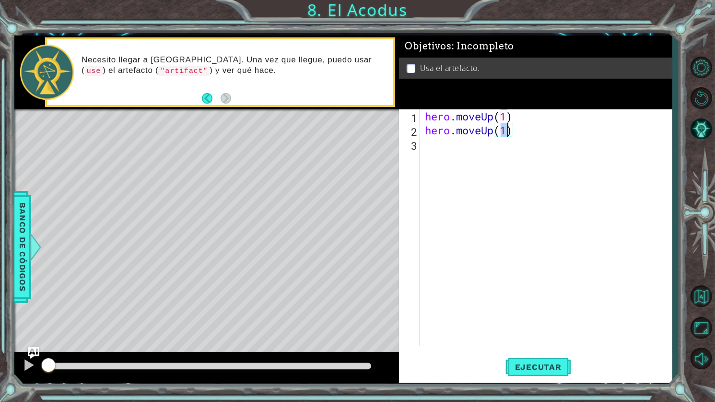
click at [483, 152] on div "hero . moveUp ( 1 ) hero . moveUp ( 1 )" at bounding box center [548, 241] width 251 height 264
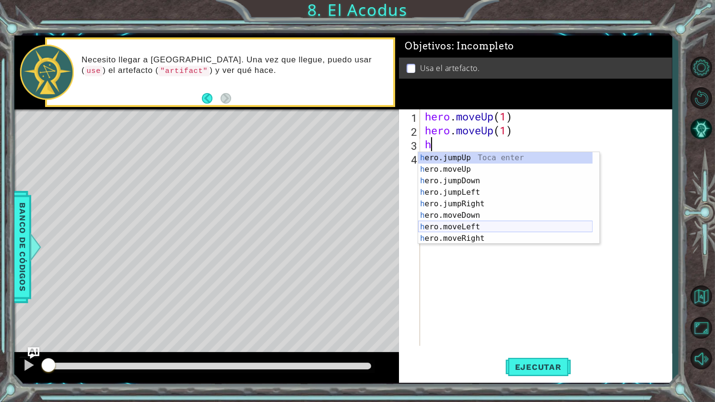
click at [475, 227] on div "h ero.jumpUp Toca enter h ero.moveUp Toca enter h ero.jumpDown Toca enter h ero…" at bounding box center [505, 209] width 175 height 115
type textarea "hero.moveLeft(1)"
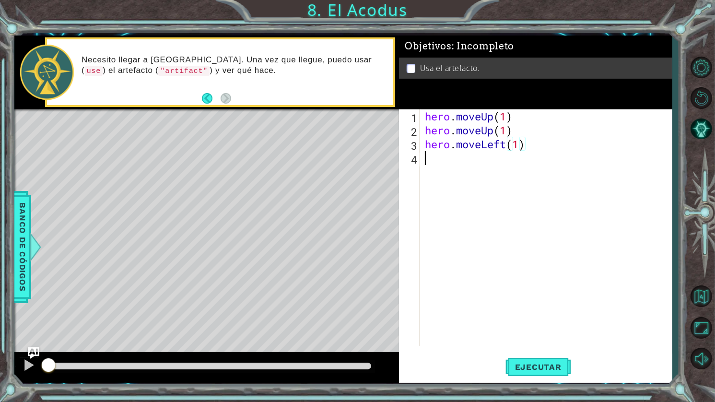
click at [506, 160] on div "hero . moveUp ( 1 ) hero . moveUp ( 1 ) hero . moveLeft ( 1 )" at bounding box center [548, 241] width 251 height 264
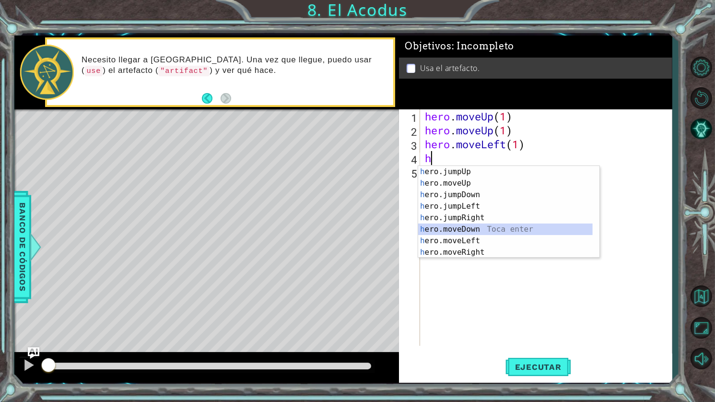
click at [470, 227] on div "h ero.jumpUp Toca enter h ero.moveUp Toca enter h ero.jumpDown Toca enter h ero…" at bounding box center [505, 223] width 175 height 115
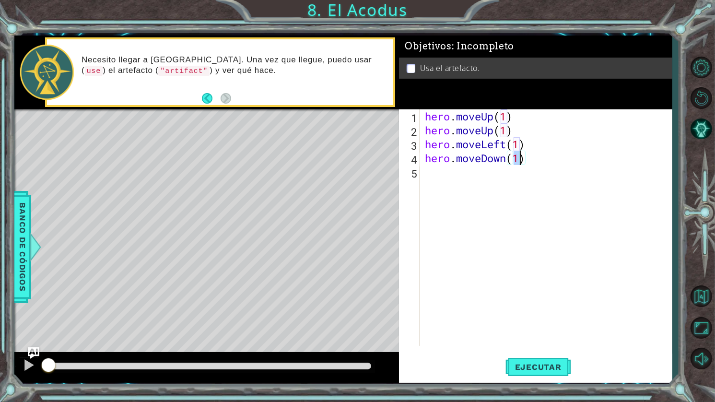
type textarea "hero.moveDown(2)"
click at [549, 170] on div "hero . moveUp ( 1 ) hero . moveUp ( 1 ) hero . moveLeft ( 1 ) hero . moveDown (…" at bounding box center [548, 241] width 251 height 264
type textarea "h"
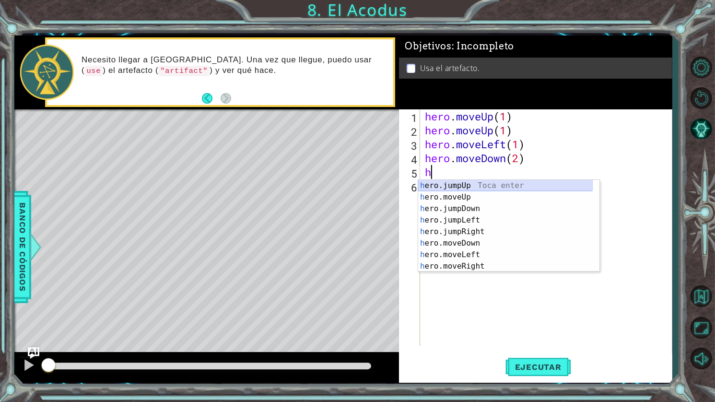
click at [482, 184] on div "h ero.jumpUp Toca enter h ero.moveUp Toca enter h ero.jumpDown Toca enter h ero…" at bounding box center [505, 237] width 175 height 115
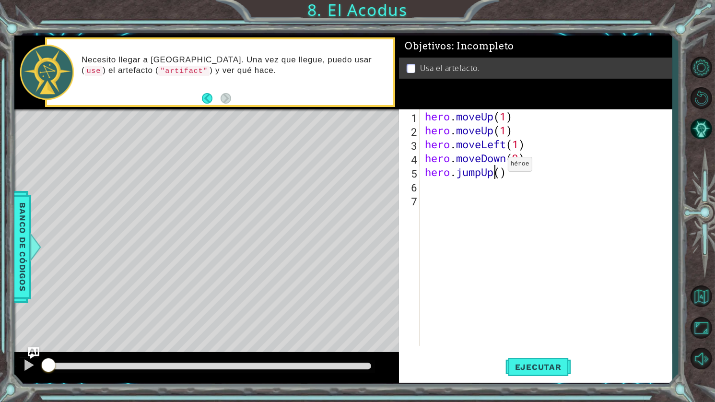
click at [493, 166] on div "hero . moveUp ( 1 ) hero . moveUp ( 1 ) hero . moveLeft ( 1 ) hero . moveDown (…" at bounding box center [548, 241] width 251 height 264
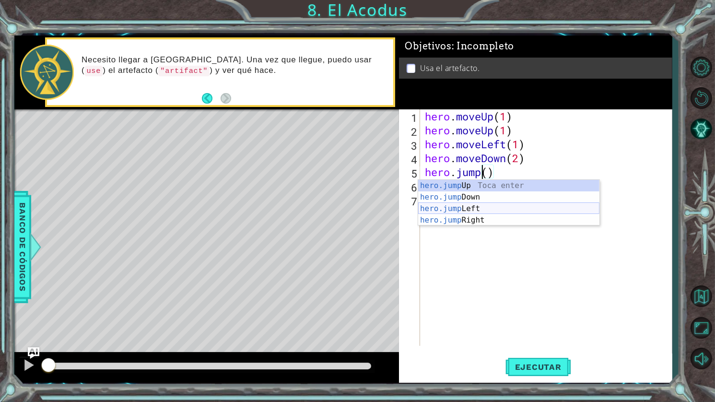
click at [484, 207] on div "hero.jump Up Toca enter hero.jump Down Toca enter hero.jump Left Toca enter her…" at bounding box center [508, 214] width 181 height 69
type textarea "hero.jumpLeft"
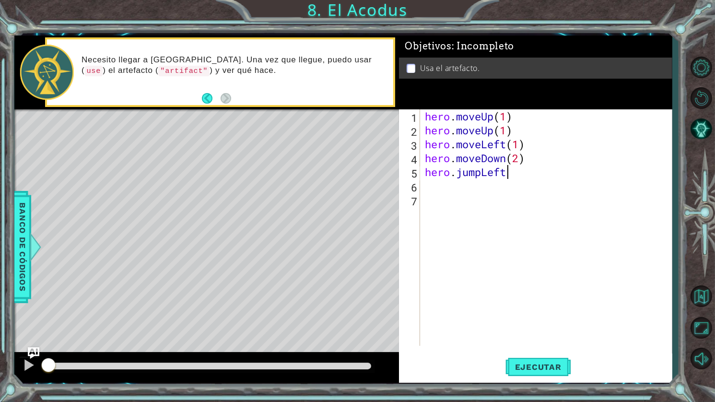
click at [461, 191] on div "hero . moveUp ( 1 ) hero . moveUp ( 1 ) hero . moveLeft ( 1 ) hero . moveDown (…" at bounding box center [548, 241] width 251 height 264
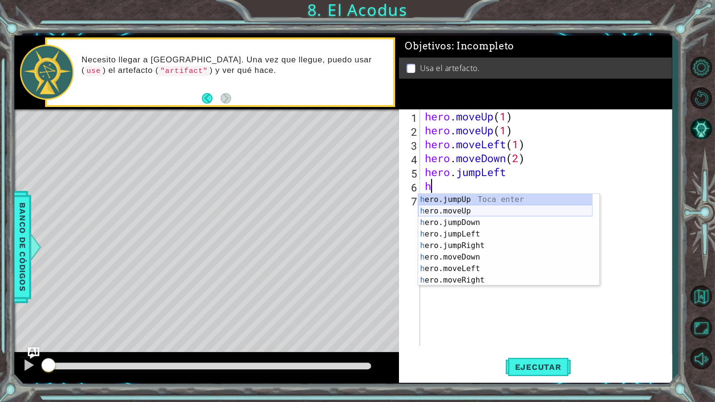
click at [475, 211] on div "h ero.jumpUp Toca enter h ero.moveUp Toca enter h ero.jumpDown Toca enter h ero…" at bounding box center [505, 251] width 175 height 115
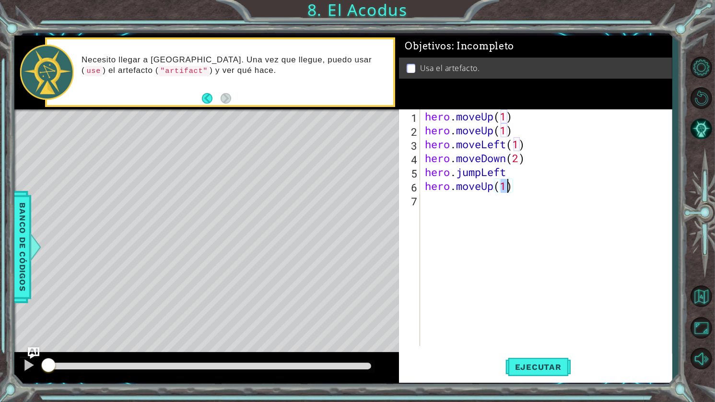
type textarea "hero.moveUp(2)"
click at [521, 199] on div "hero . moveUp ( 1 ) hero . moveUp ( 1 ) hero . moveLeft ( 1 ) hero . moveDown (…" at bounding box center [548, 241] width 251 height 264
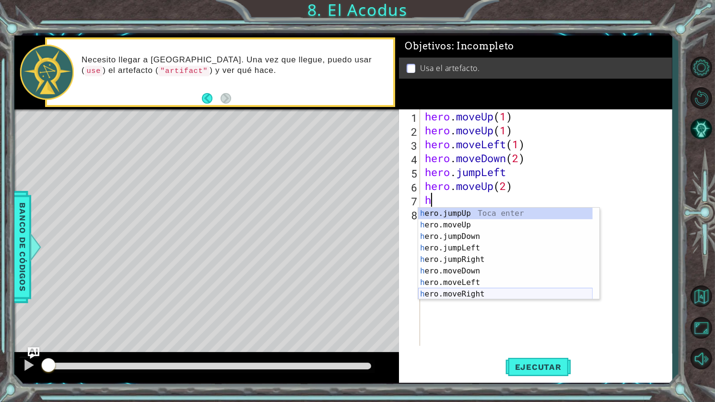
click at [483, 296] on div "h ero.jumpUp Toca enter h ero.moveUp Toca enter h ero.jumpDown Toca enter h ero…" at bounding box center [505, 265] width 175 height 115
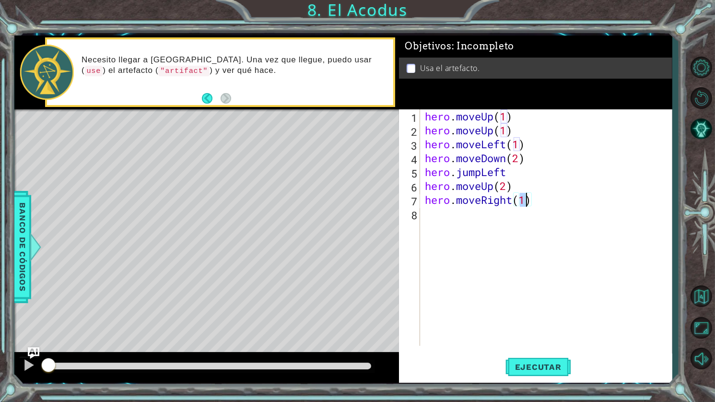
click at [474, 212] on div "hero . moveUp ( 1 ) hero . moveUp ( 1 ) hero . moveLeft ( 1 ) hero . moveDown (…" at bounding box center [548, 241] width 251 height 264
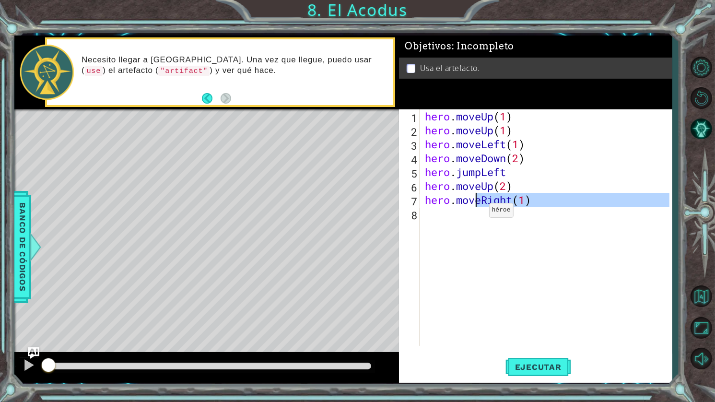
type textarea "hero.moveRight(1)"
click at [474, 216] on div "hero . moveUp ( 1 ) hero . moveUp ( 1 ) hero . moveLeft ( 1 ) hero . moveDown (…" at bounding box center [546, 227] width 247 height 237
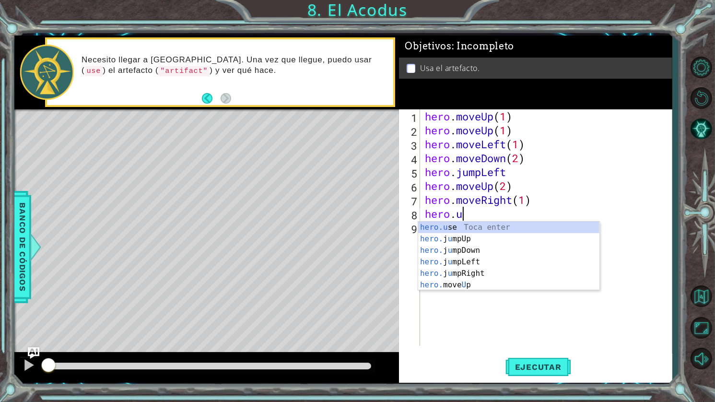
scroll to position [0, 1]
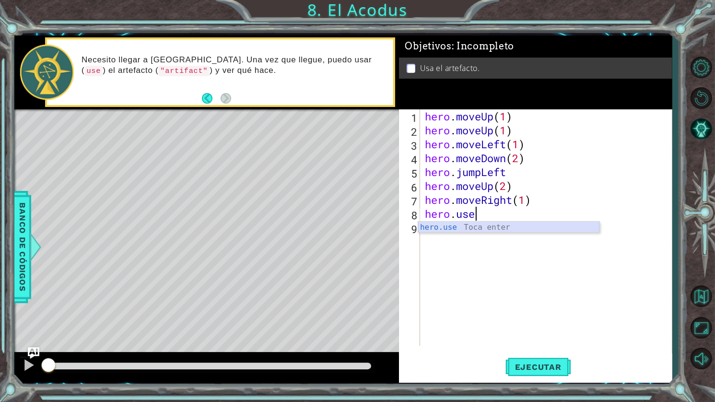
click at [500, 226] on div "hero.use Toca enter" at bounding box center [508, 239] width 181 height 35
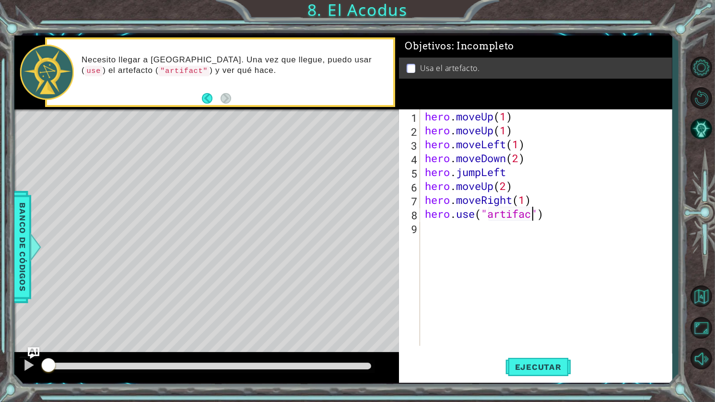
scroll to position [0, 5]
click at [544, 375] on button "Ejecutar" at bounding box center [539, 367] width 66 height 27
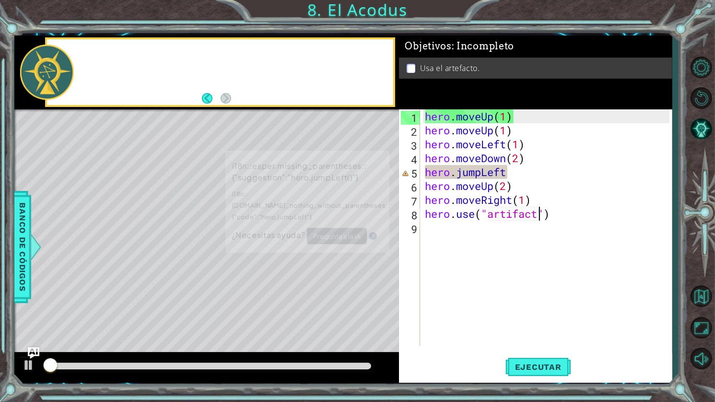
scroll to position [0, 5]
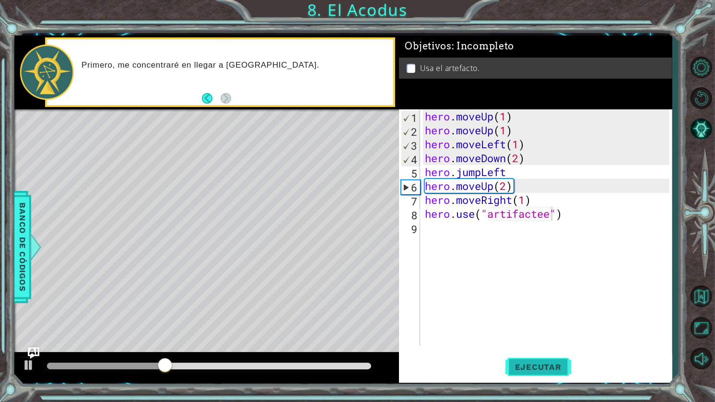
click at [532, 364] on span "Ejecutar" at bounding box center [539, 367] width 66 height 10
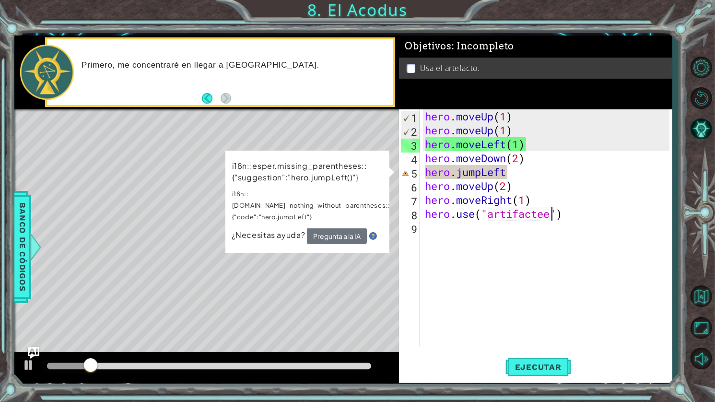
click at [495, 174] on div "hero . moveUp ( 1 ) hero . moveUp ( 1 ) hero . moveLeft ( 1 ) hero . moveDown (…" at bounding box center [548, 241] width 251 height 264
click at [513, 176] on div "hero . moveUp ( 1 ) hero . moveUp ( 1 ) hero . moveLeft ( 1 ) hero . moveDown (…" at bounding box center [548, 241] width 251 height 264
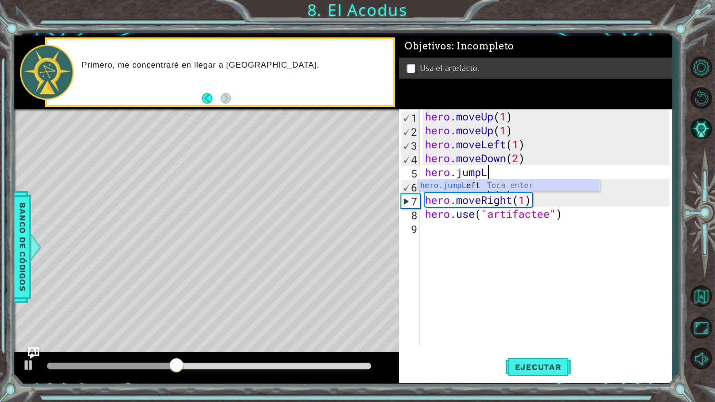
type textarea "hero.jump"
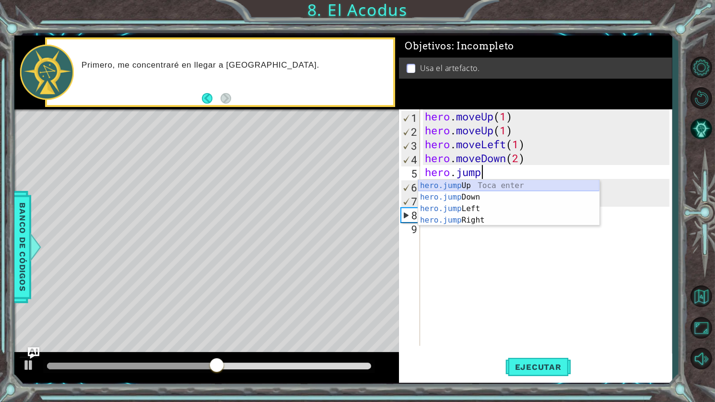
click at [479, 183] on div "hero.jump Up Toca enter hero.jump Down Toca enter hero.jump Left Toca enter her…" at bounding box center [508, 214] width 181 height 69
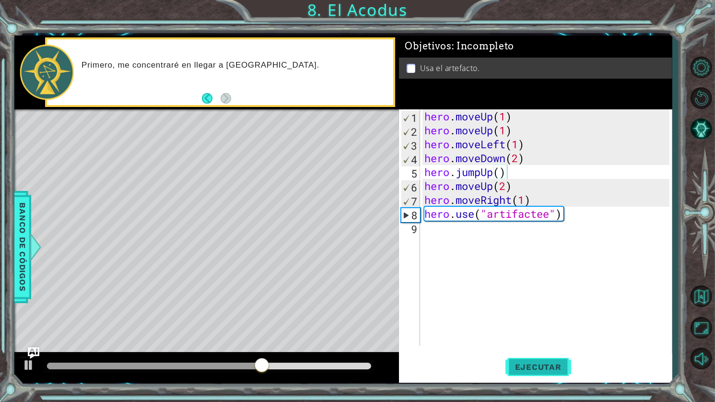
click at [550, 366] on span "Ejecutar" at bounding box center [539, 367] width 66 height 10
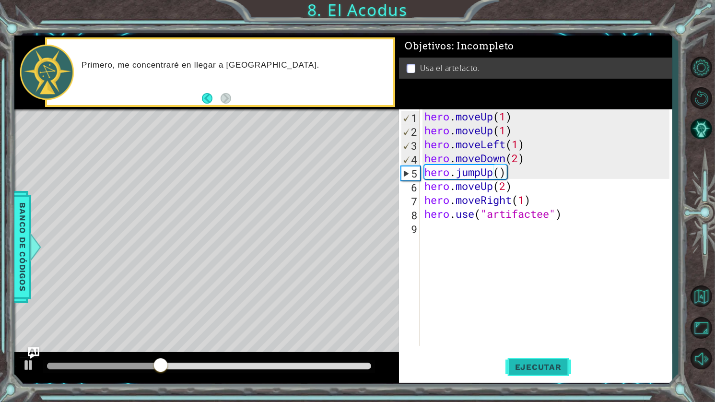
click at [523, 368] on span "Ejecutar" at bounding box center [539, 367] width 66 height 10
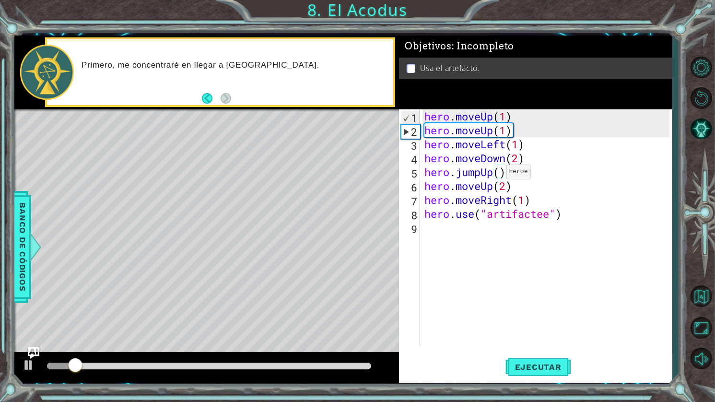
click at [491, 174] on div "hero . moveUp ( 1 ) hero . moveUp ( 1 ) hero . moveLeft ( 1 ) hero . moveDown (…" at bounding box center [549, 241] width 252 height 264
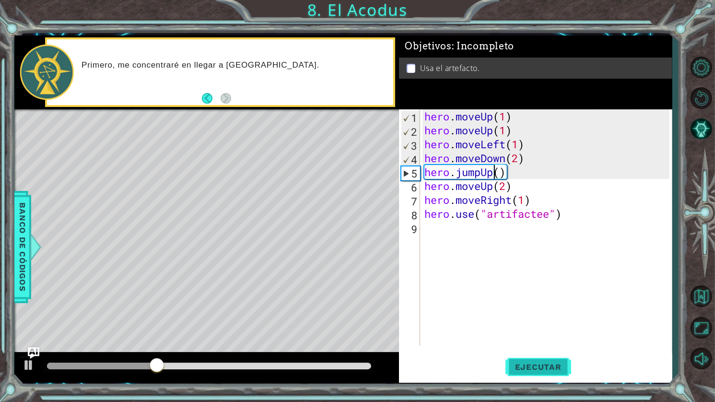
click at [536, 366] on span "Ejecutar" at bounding box center [539, 367] width 66 height 10
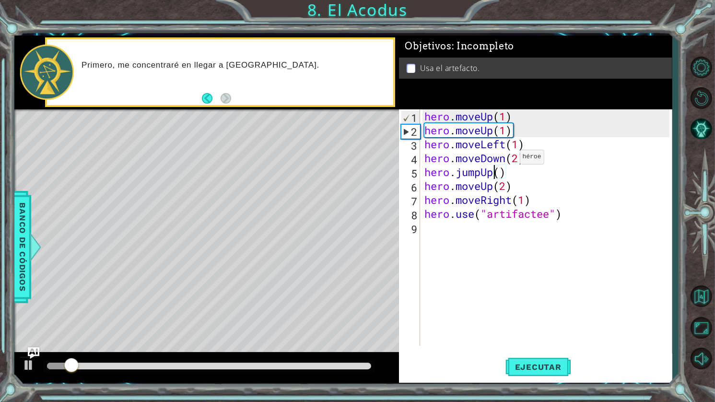
click at [505, 159] on div "hero . moveUp ( 1 ) hero . moveUp ( 1 ) hero . moveLeft ( 1 ) hero . moveDown (…" at bounding box center [549, 241] width 252 height 264
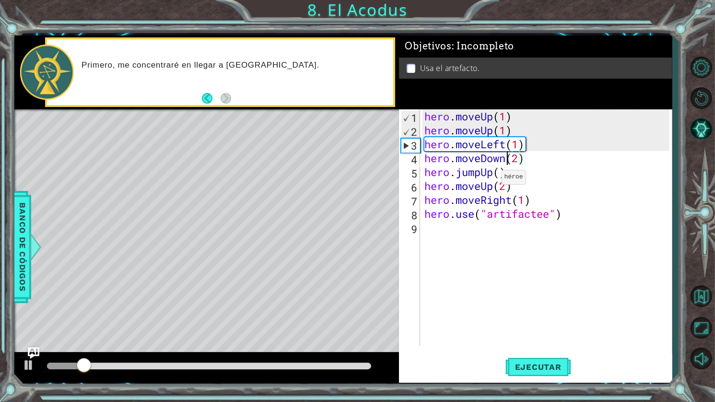
click at [492, 172] on div "hero . moveUp ( 1 ) hero . moveUp ( 1 ) hero . moveLeft ( 1 ) hero . moveDown (…" at bounding box center [549, 241] width 252 height 264
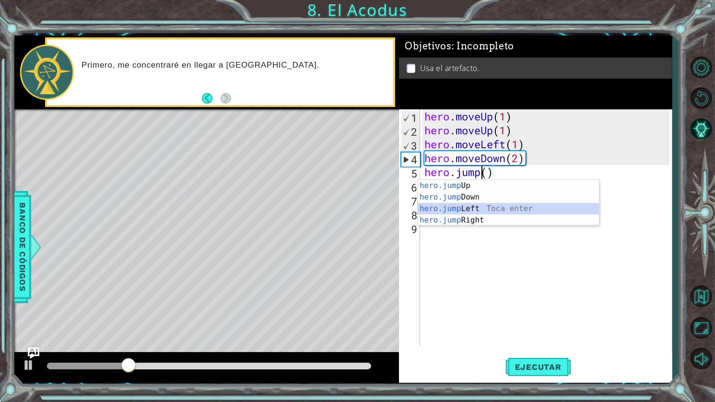
click at [477, 210] on div "hero.jump Up Toca enter hero.jump Down Toca enter hero.jump Left Toca enter her…" at bounding box center [508, 214] width 181 height 69
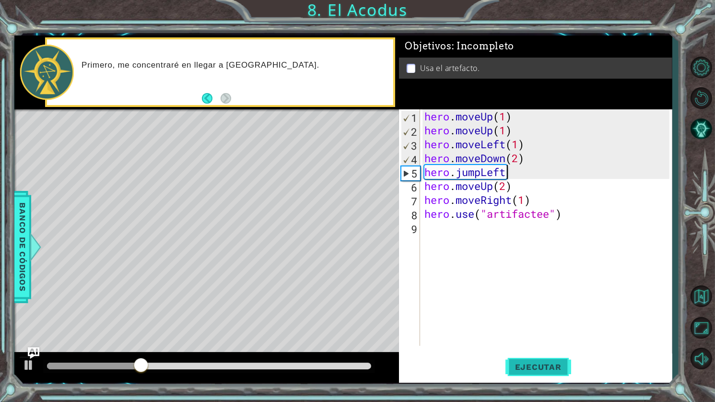
click at [547, 368] on span "Ejecutar" at bounding box center [539, 367] width 66 height 10
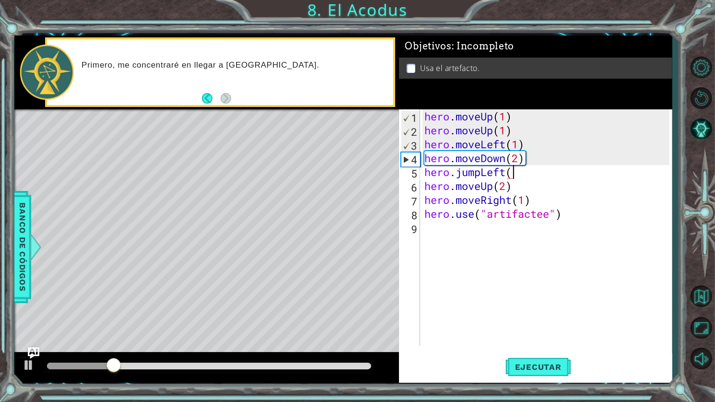
scroll to position [0, 4]
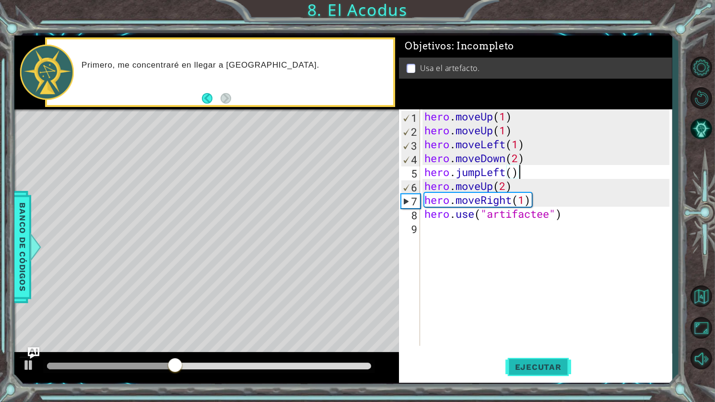
type textarea "hero.jumpLeft()"
click at [534, 363] on span "Ejecutar" at bounding box center [539, 367] width 66 height 10
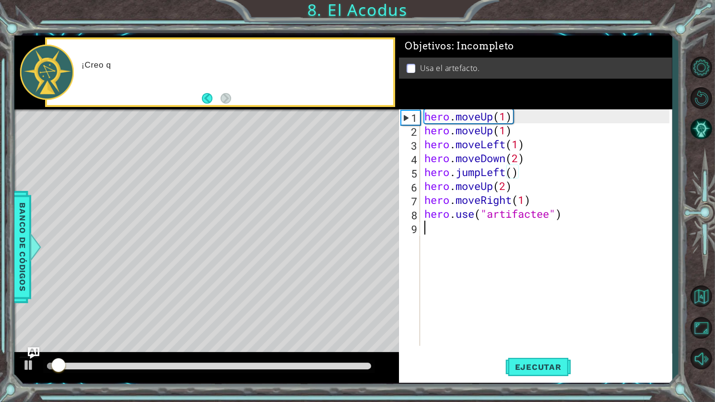
click at [570, 246] on div "hero . moveUp ( 1 ) hero . moveUp ( 1 ) hero . moveLeft ( 1 ) hero . moveDown (…" at bounding box center [549, 241] width 252 height 264
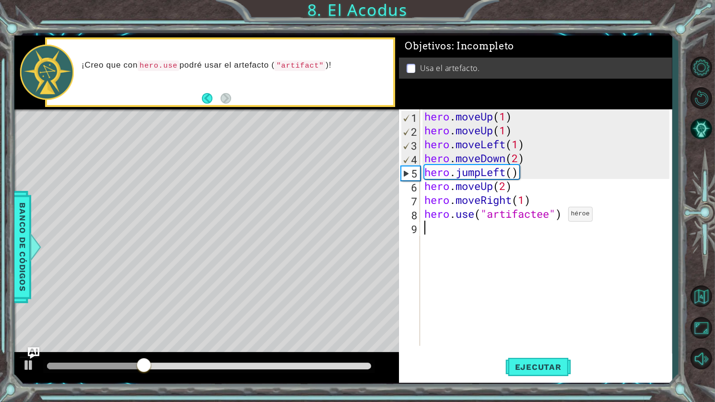
click at [558, 214] on div "hero . moveUp ( 1 ) hero . moveUp ( 1 ) hero . moveLeft ( 1 ) hero . moveDown (…" at bounding box center [549, 241] width 252 height 264
click at [552, 217] on div "hero . moveUp ( 1 ) hero . moveUp ( 1 ) hero . moveLeft ( 1 ) hero . moveDown (…" at bounding box center [549, 241] width 252 height 264
type textarea "hero.use("artifact")"
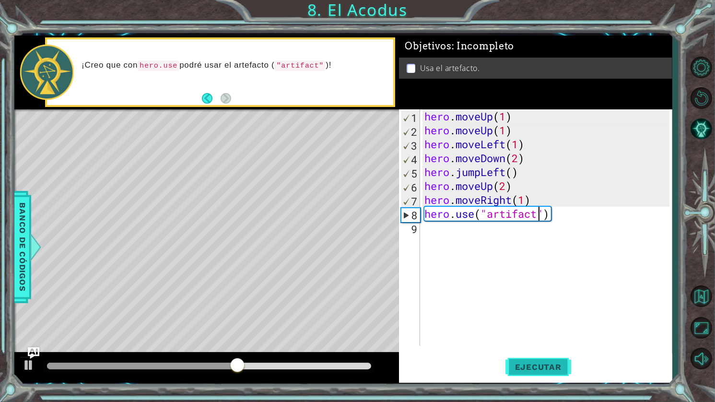
click at [544, 360] on button "Ejecutar" at bounding box center [539, 367] width 66 height 27
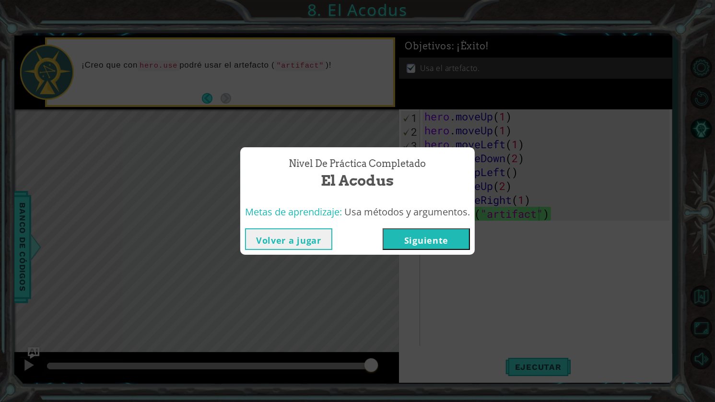
click at [445, 236] on button "Siguiente" at bounding box center [426, 239] width 87 height 22
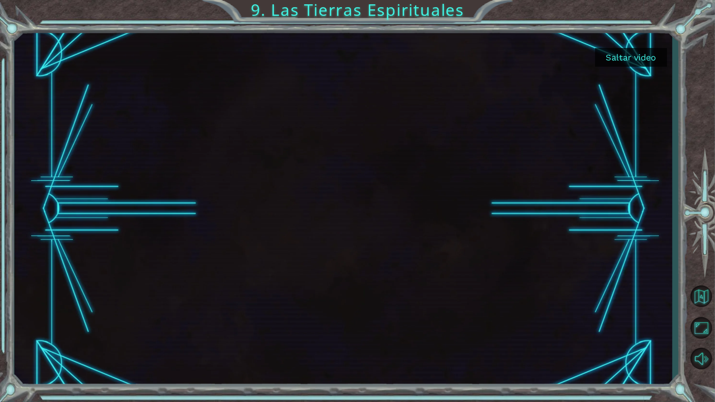
click at [645, 57] on button "Saltar video" at bounding box center [631, 57] width 72 height 19
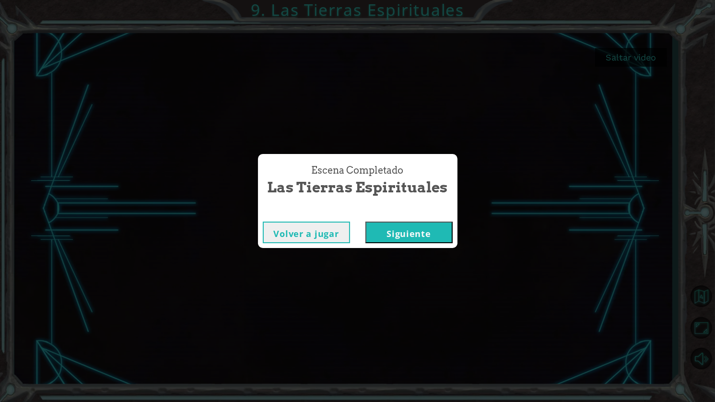
click at [429, 233] on button "Siguiente" at bounding box center [409, 233] width 87 height 22
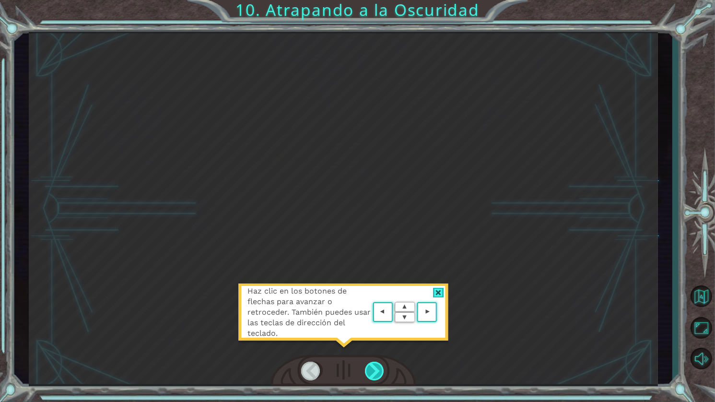
click at [367, 376] on div at bounding box center [375, 371] width 21 height 19
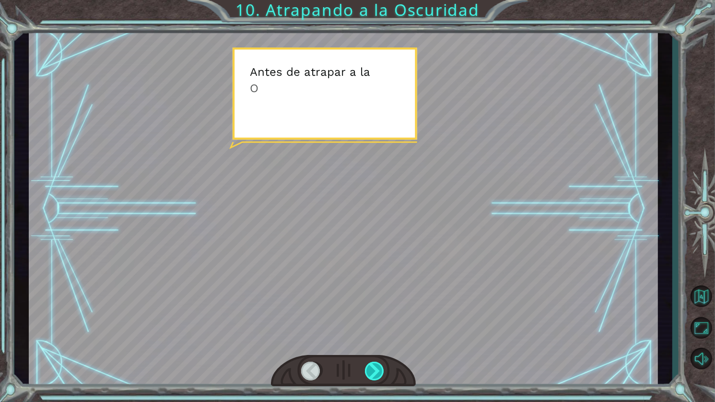
click at [368, 376] on div at bounding box center [375, 371] width 21 height 19
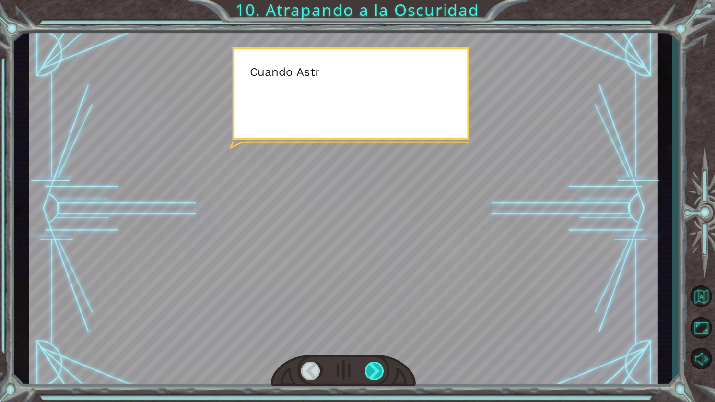
click at [368, 376] on div at bounding box center [375, 371] width 21 height 19
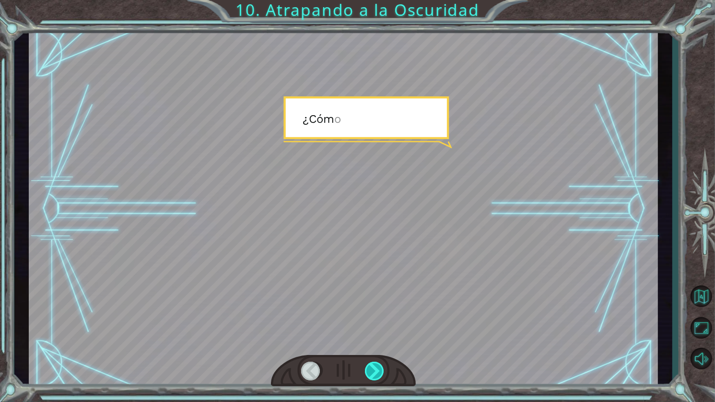
click at [368, 376] on div at bounding box center [375, 371] width 21 height 19
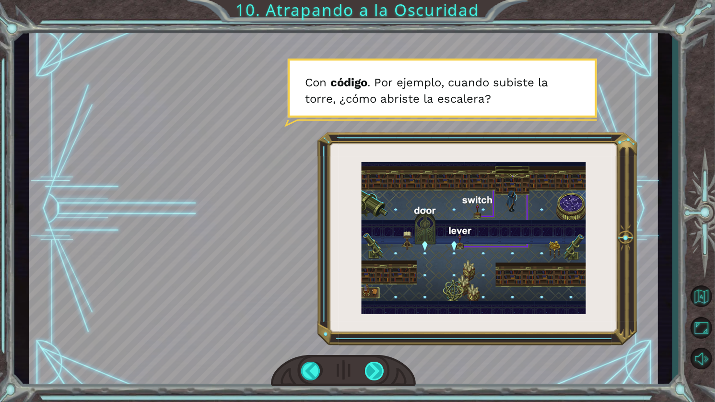
click at [378, 369] on div at bounding box center [375, 371] width 21 height 19
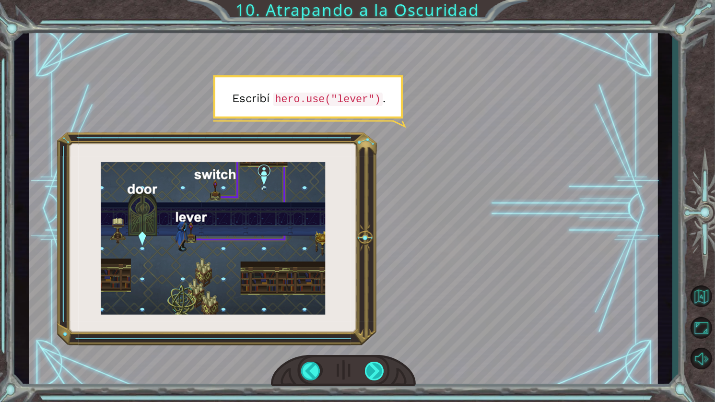
click at [378, 369] on div at bounding box center [375, 371] width 21 height 19
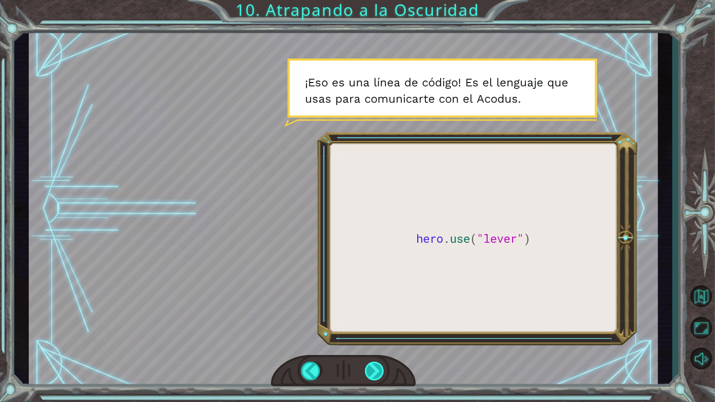
click at [378, 369] on div at bounding box center [375, 371] width 21 height 19
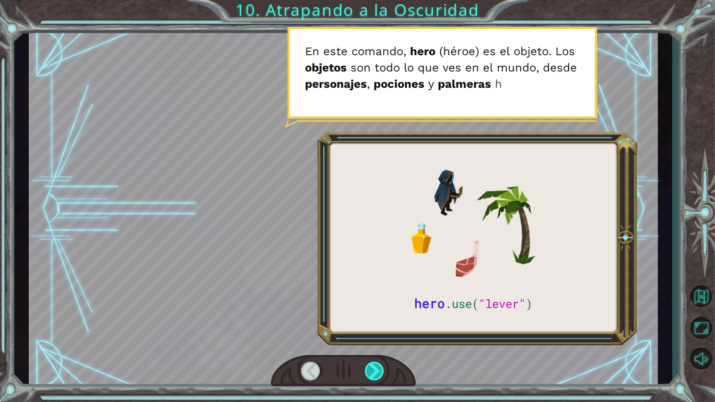
click at [370, 374] on div at bounding box center [375, 371] width 21 height 19
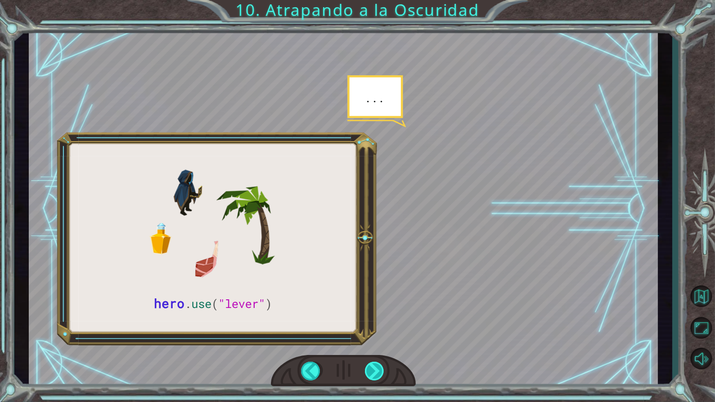
click at [370, 374] on div at bounding box center [375, 371] width 21 height 19
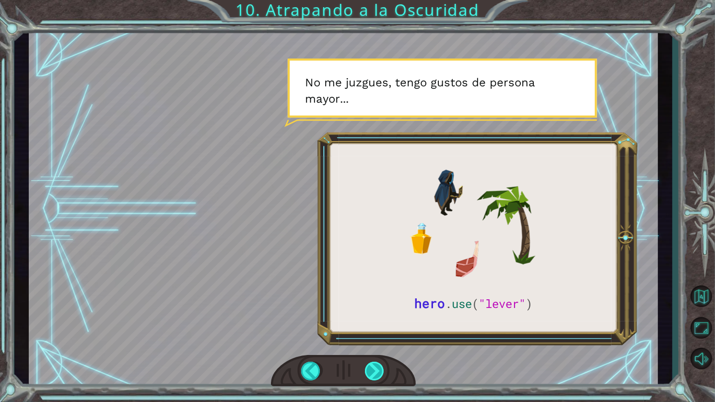
click at [370, 374] on div at bounding box center [375, 371] width 21 height 19
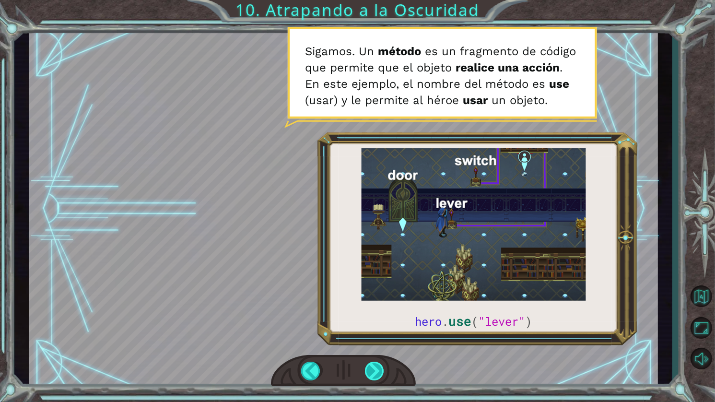
click at [378, 367] on div at bounding box center [375, 371] width 21 height 19
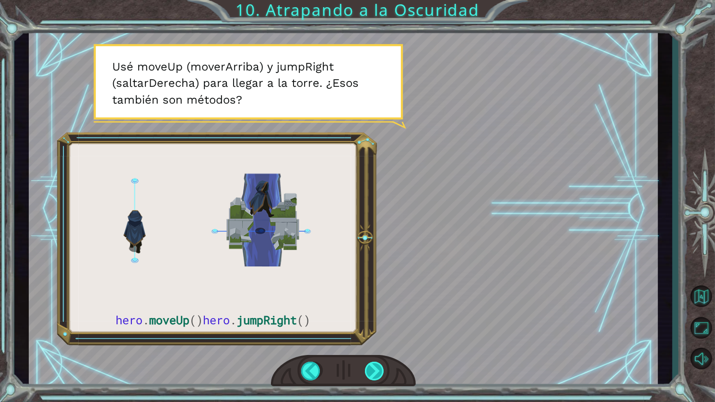
click at [370, 373] on div at bounding box center [375, 371] width 21 height 19
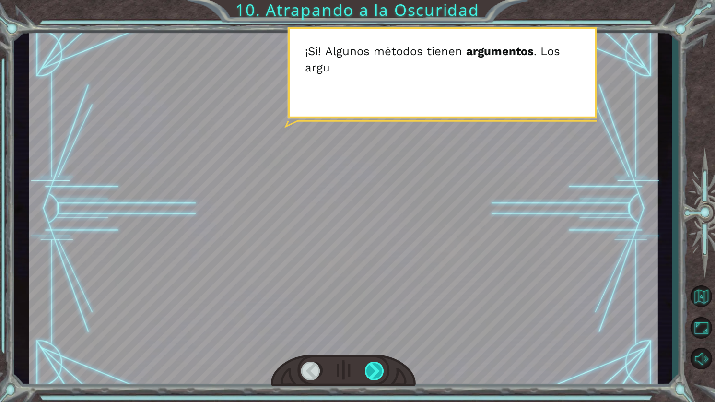
click at [370, 373] on div at bounding box center [375, 371] width 21 height 19
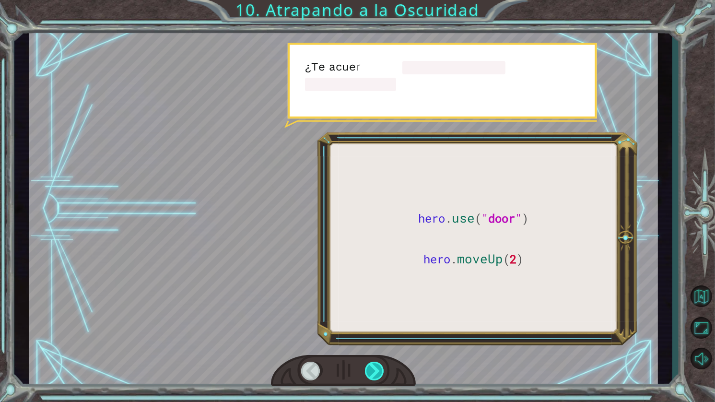
click at [370, 373] on div at bounding box center [375, 371] width 21 height 19
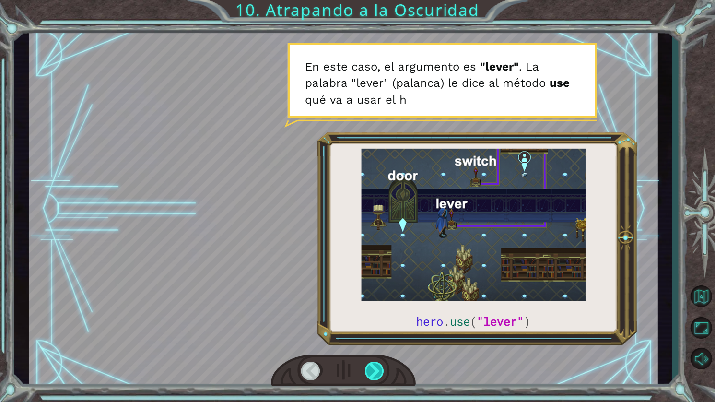
click at [370, 373] on div at bounding box center [375, 371] width 21 height 19
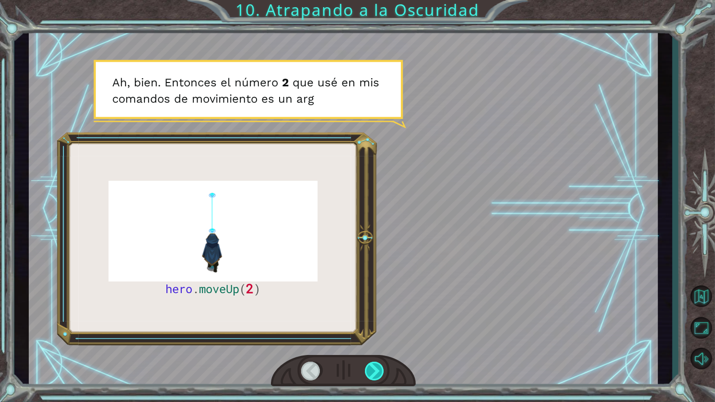
click at [370, 373] on div at bounding box center [375, 371] width 21 height 19
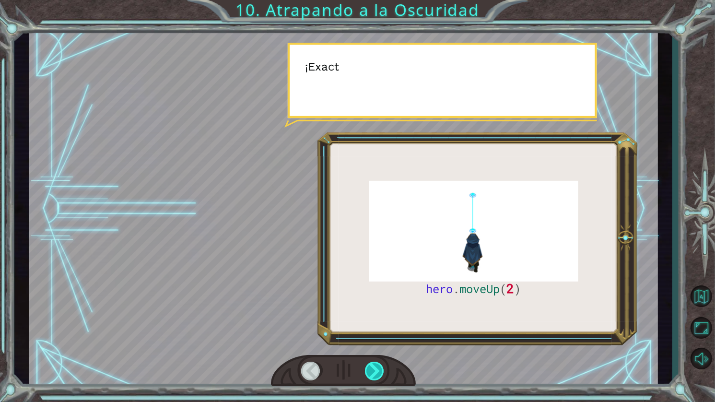
click at [368, 373] on div at bounding box center [375, 371] width 21 height 19
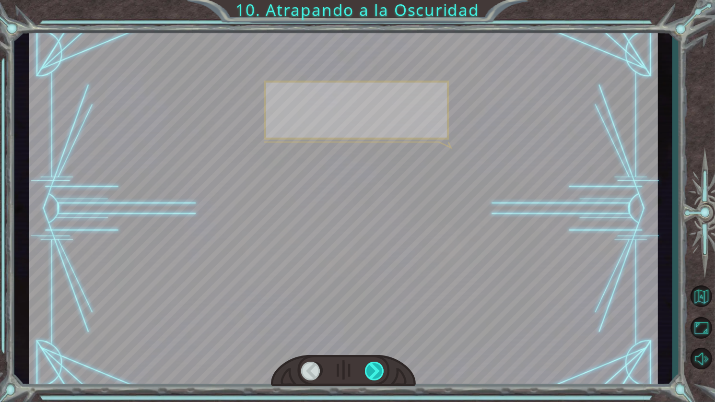
click at [368, 373] on div at bounding box center [375, 371] width 21 height 19
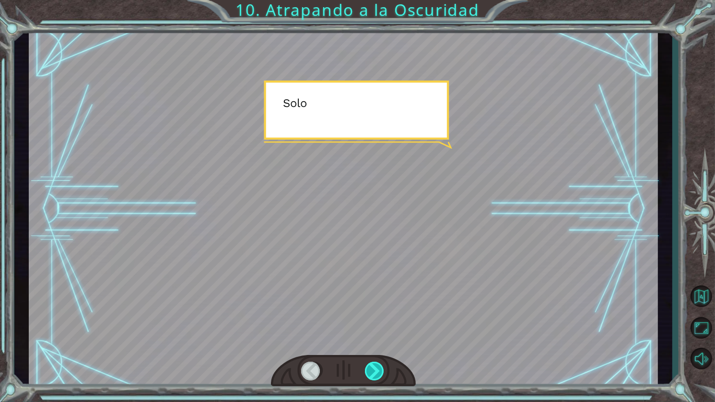
click at [368, 373] on div at bounding box center [375, 371] width 21 height 19
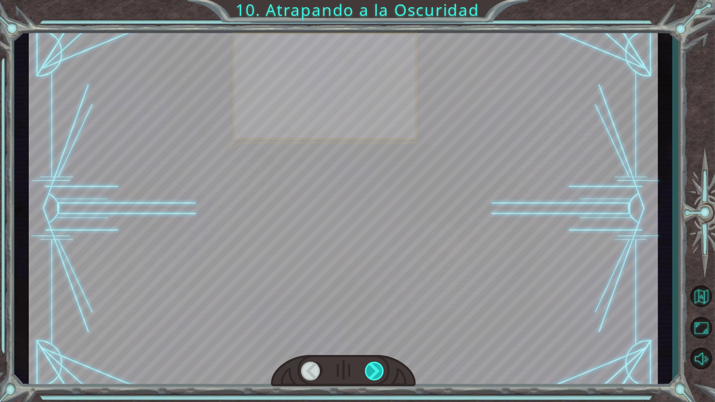
click at [368, 373] on div at bounding box center [375, 371] width 21 height 19
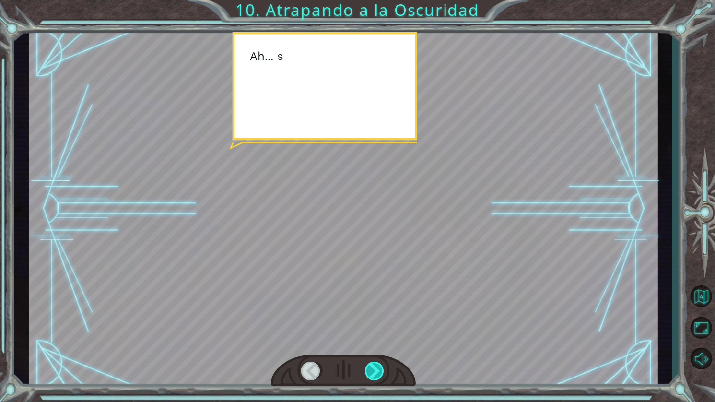
click at [368, 373] on div at bounding box center [375, 371] width 21 height 19
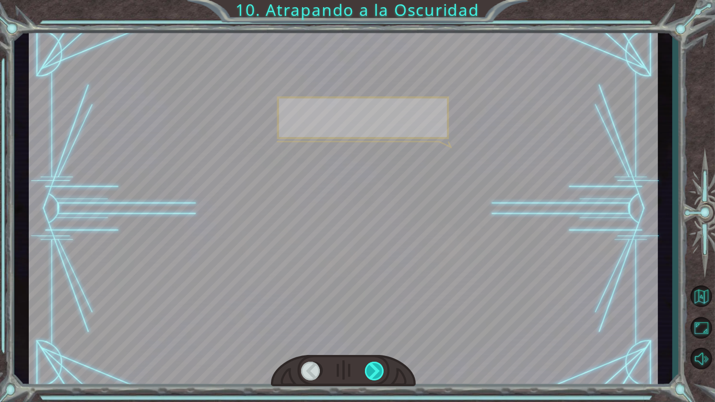
click at [368, 373] on div at bounding box center [375, 371] width 21 height 19
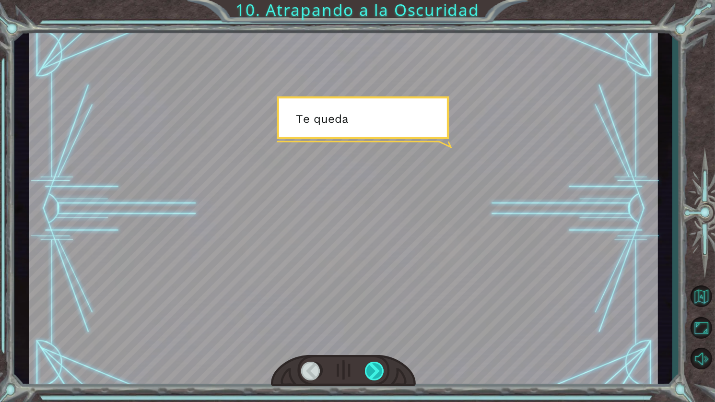
click at [368, 373] on div at bounding box center [375, 371] width 21 height 19
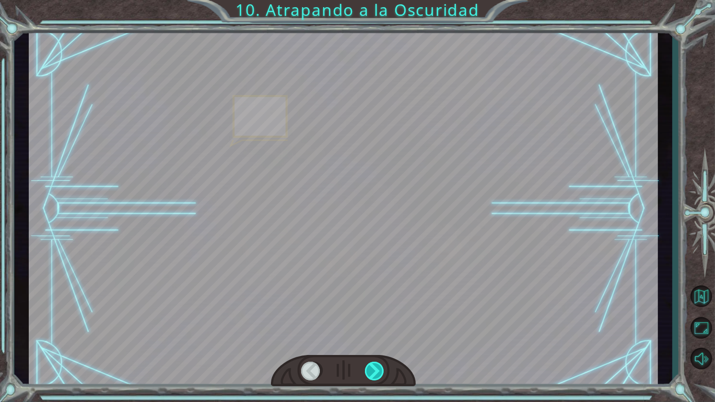
click at [368, 373] on div at bounding box center [375, 371] width 21 height 19
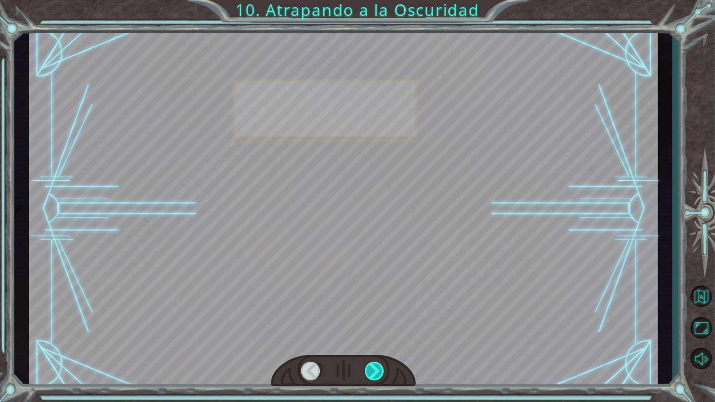
click at [368, 373] on div at bounding box center [375, 371] width 21 height 19
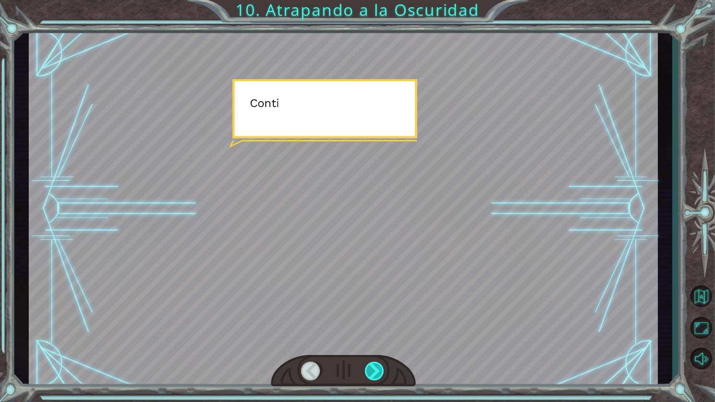
click at [368, 373] on div at bounding box center [375, 371] width 21 height 19
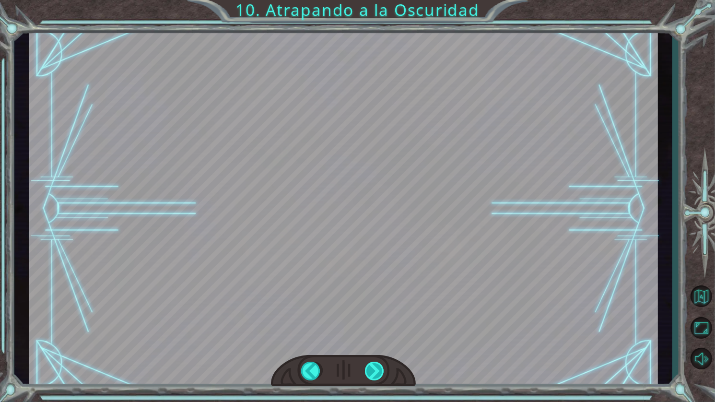
click at [368, 373] on div at bounding box center [375, 371] width 21 height 19
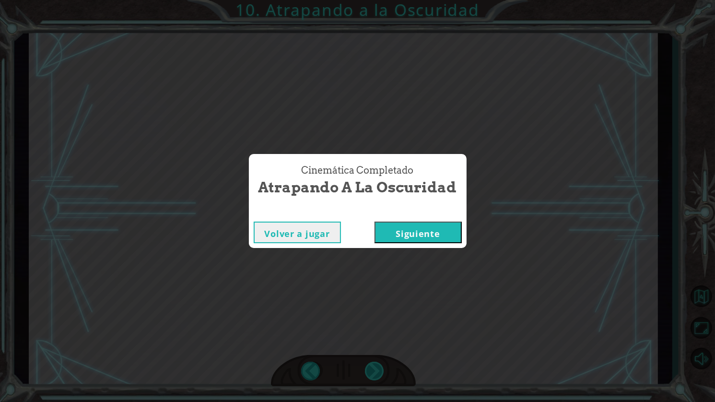
click at [368, 0] on div "hero . moveUp ( 2 ) A n t e s d e a t r a p a r a l a O s c u r i d a d c o n c…" at bounding box center [357, 0] width 715 height 0
click at [368, 373] on div "Cinemática Completado Atrapando a la Oscuridad Volver a jugar Siguiente" at bounding box center [357, 201] width 715 height 402
click at [347, 287] on div "Cinemática Completado Atrapando a la Oscuridad Volver a jugar Siguiente" at bounding box center [357, 201] width 715 height 402
click at [431, 232] on button "Siguiente" at bounding box center [418, 233] width 87 height 22
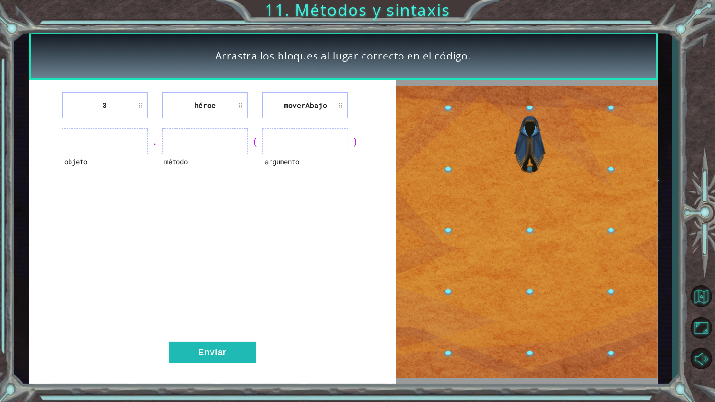
click at [240, 144] on ul at bounding box center [205, 141] width 86 height 26
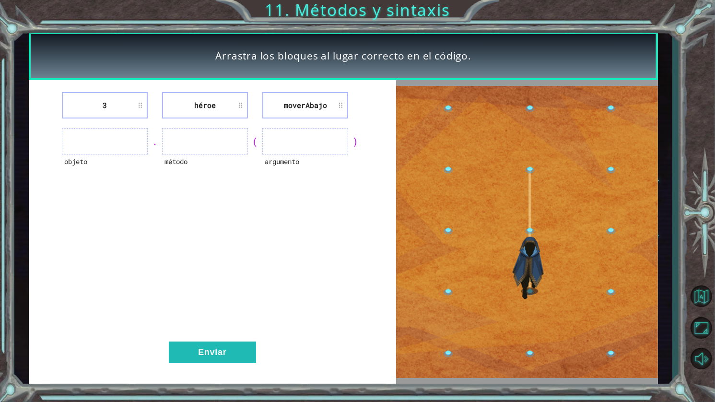
click at [198, 149] on ul at bounding box center [205, 141] width 86 height 26
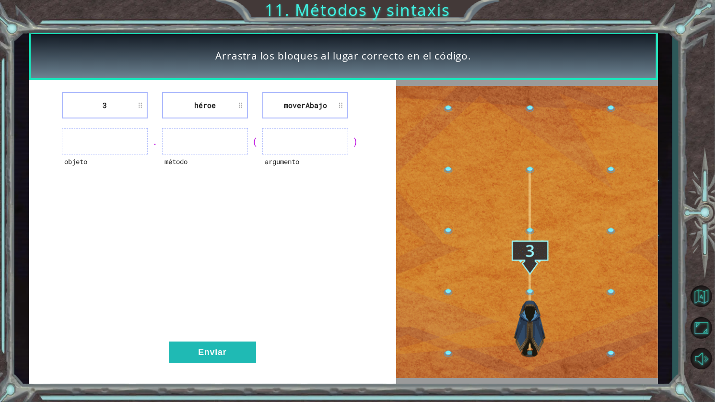
click at [206, 126] on div "3 héroe moverAbajo objeto . método ( argumento ) Enviar" at bounding box center [212, 232] width 367 height 304
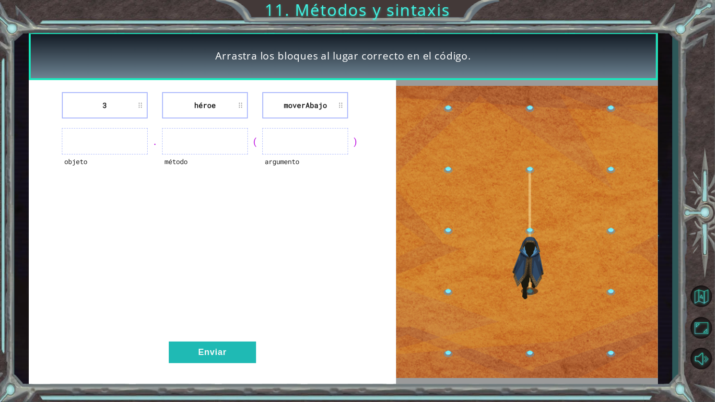
click at [205, 139] on ul at bounding box center [205, 141] width 86 height 26
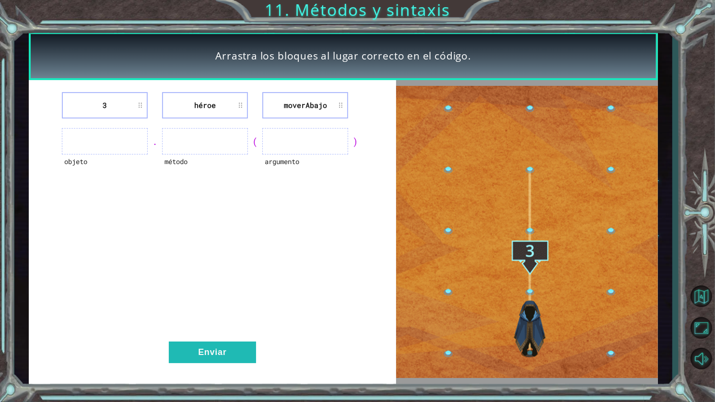
click at [110, 142] on ul at bounding box center [105, 141] width 86 height 26
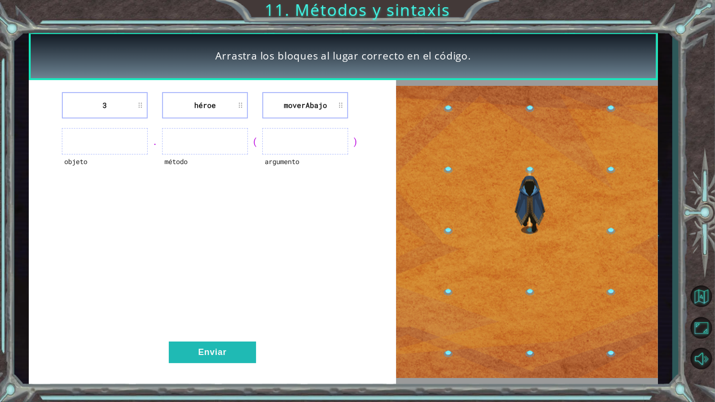
click at [138, 107] on li "3" at bounding box center [105, 105] width 86 height 26
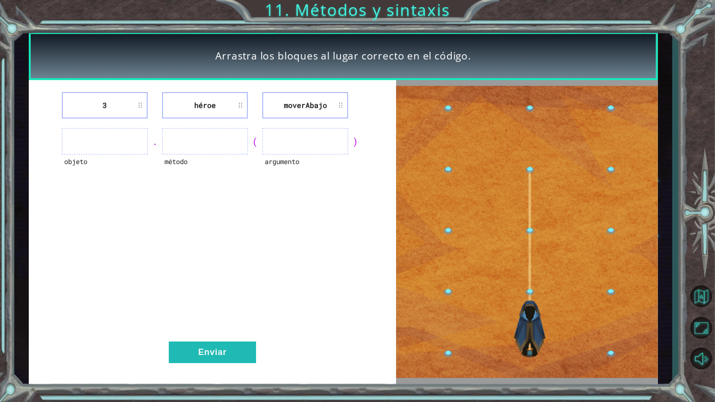
click at [520, 247] on img at bounding box center [527, 232] width 262 height 292
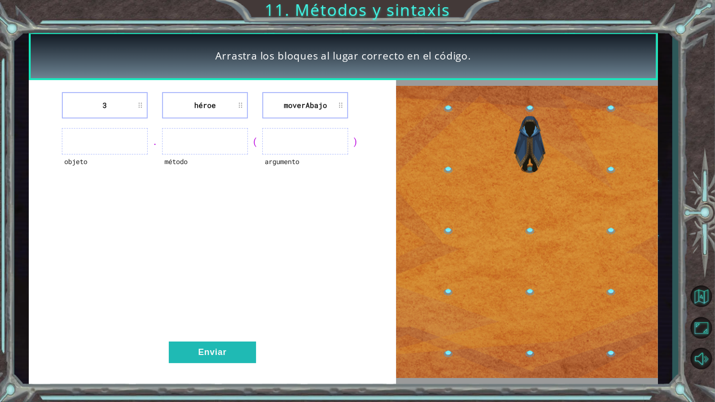
click at [80, 141] on ul at bounding box center [105, 141] width 86 height 26
click at [154, 147] on div "." at bounding box center [155, 141] width 14 height 13
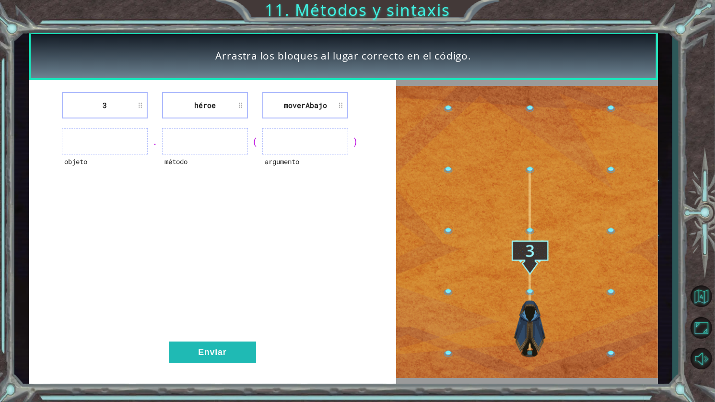
click at [191, 136] on ul at bounding box center [205, 141] width 86 height 26
click at [234, 353] on button "Enviar" at bounding box center [212, 353] width 87 height 22
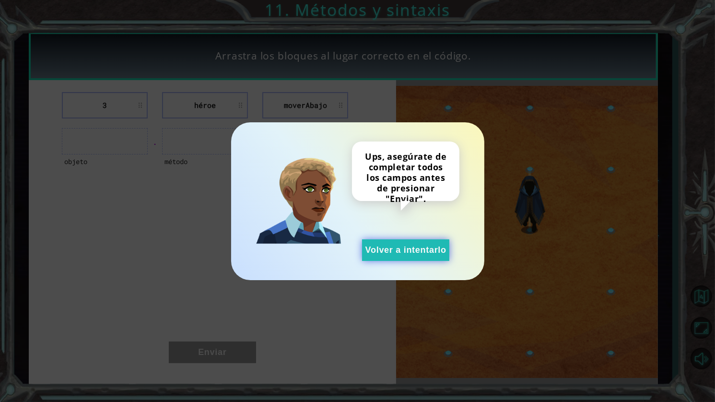
click at [416, 249] on button "Volver a intentarlo" at bounding box center [405, 250] width 87 height 22
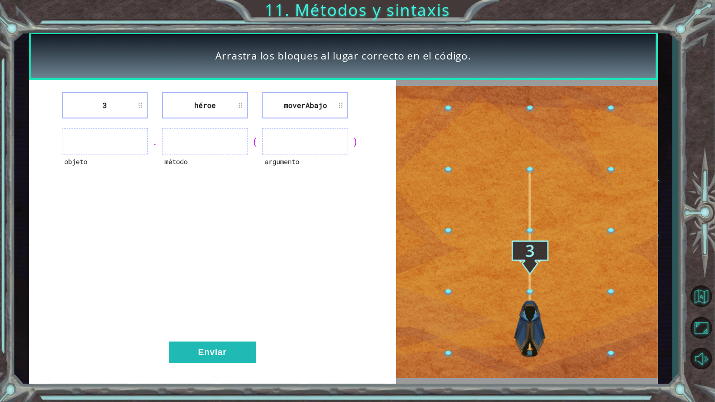
click at [104, 117] on li "3" at bounding box center [105, 105] width 86 height 26
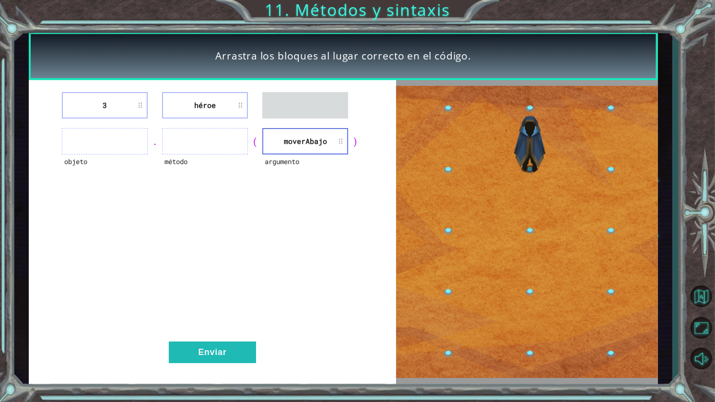
drag, startPoint x: 219, startPoint y: 91, endPoint x: 82, endPoint y: 143, distance: 146.4
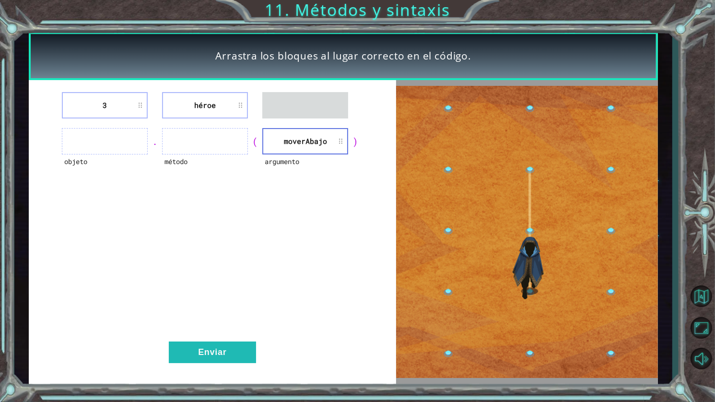
click at [82, 143] on div "3 héroe objeto . método ( argumento moverAbajo ) Enviar" at bounding box center [212, 232] width 367 height 304
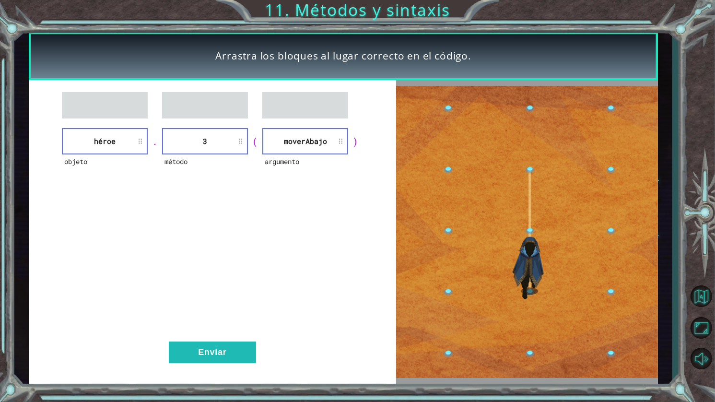
click at [206, 364] on div "objeto héroe . método 3 ( argumento moverAbajo ) Enviar" at bounding box center [212, 232] width 367 height 304
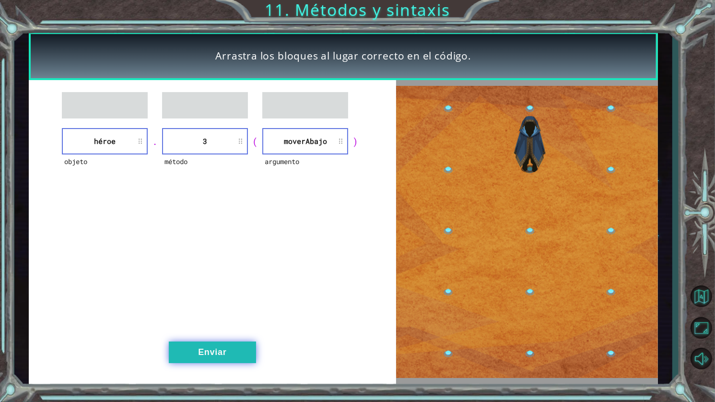
click at [206, 352] on button "Enviar" at bounding box center [212, 353] width 87 height 22
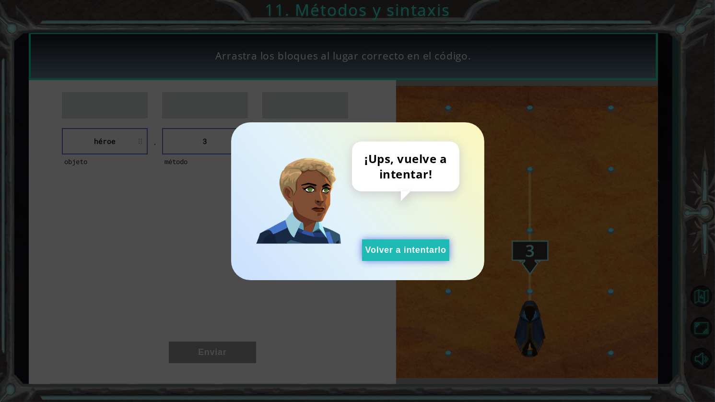
click at [398, 247] on button "Volver a intentarlo" at bounding box center [405, 250] width 87 height 22
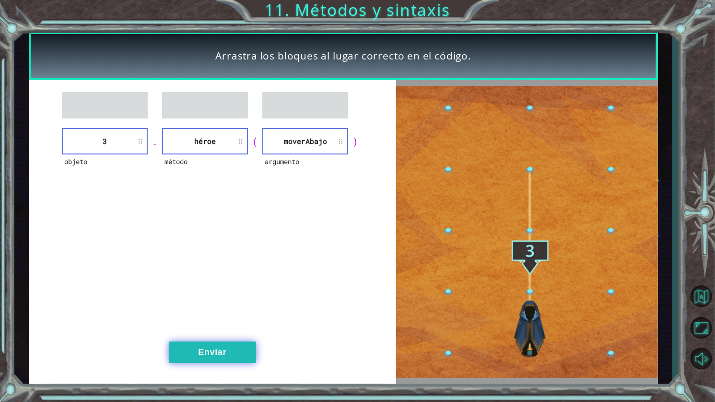
click at [227, 345] on button "Enviar" at bounding box center [212, 353] width 87 height 22
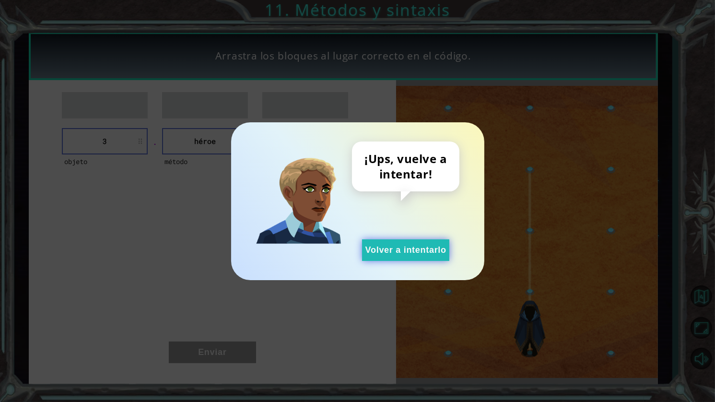
click at [397, 255] on button "Volver a intentarlo" at bounding box center [405, 250] width 87 height 22
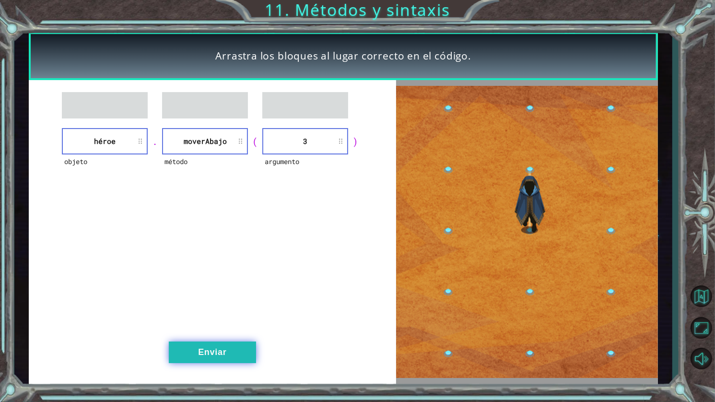
click at [232, 354] on button "Enviar" at bounding box center [212, 353] width 87 height 22
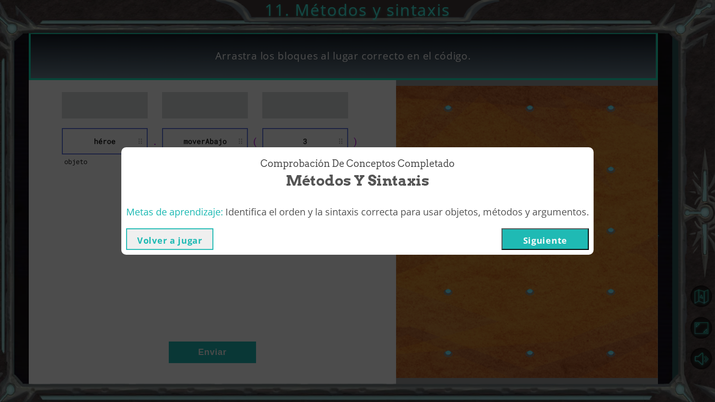
click at [592, 241] on div "Volver a jugar Siguiente" at bounding box center [357, 239] width 473 height 31
click at [558, 236] on button "Siguiente" at bounding box center [545, 239] width 87 height 22
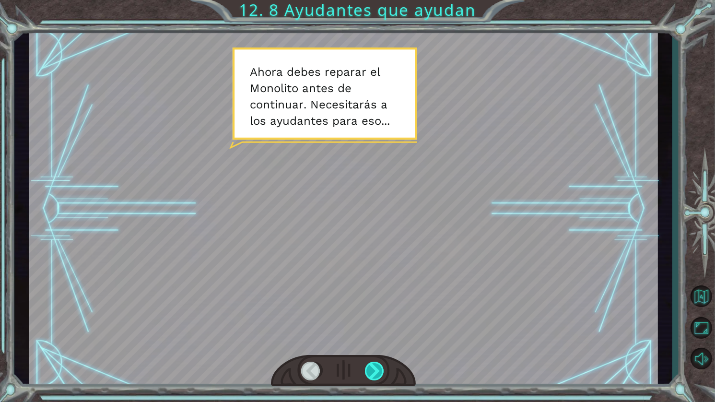
click at [366, 367] on div at bounding box center [375, 371] width 21 height 19
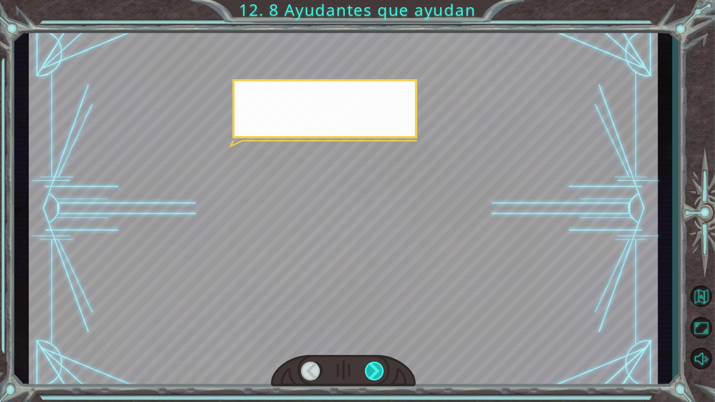
click at [366, 367] on div at bounding box center [375, 371] width 21 height 19
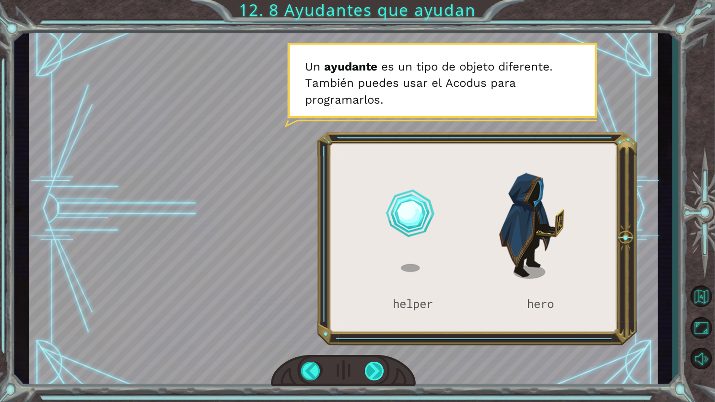
click at [369, 364] on div at bounding box center [375, 371] width 21 height 19
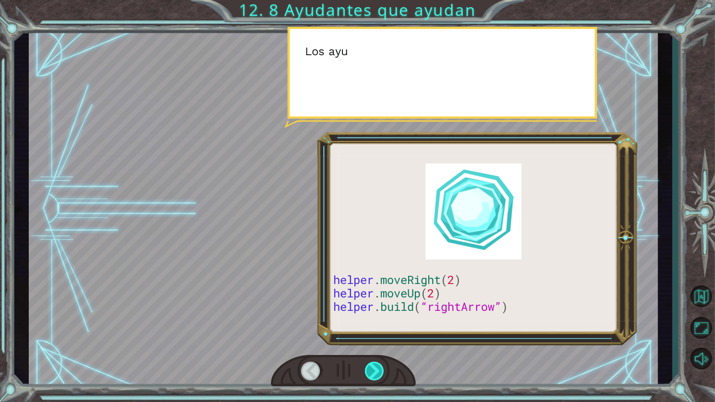
click at [369, 364] on div at bounding box center [375, 371] width 21 height 19
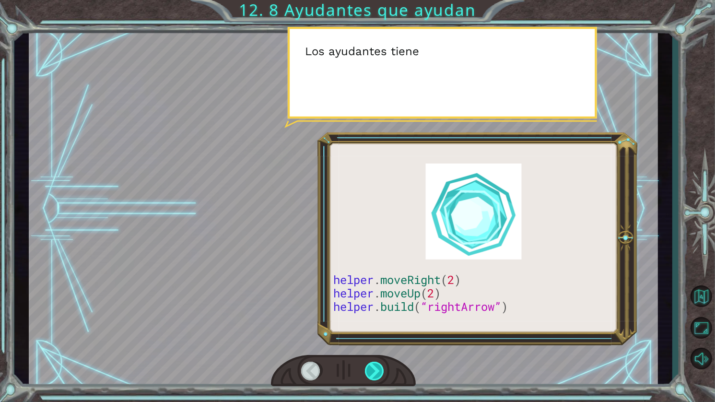
click at [369, 364] on div at bounding box center [375, 371] width 21 height 19
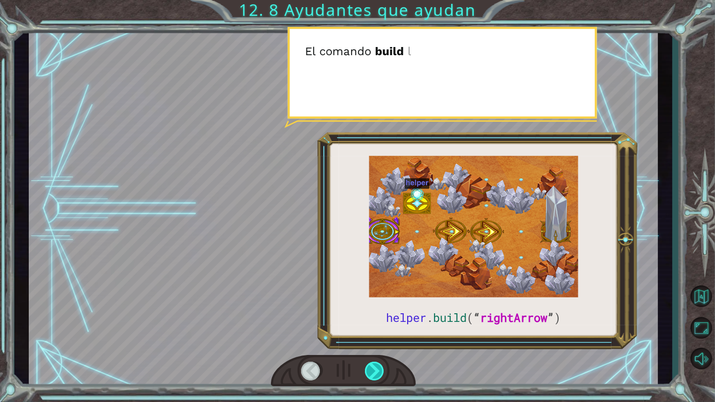
click at [369, 364] on div at bounding box center [375, 371] width 21 height 19
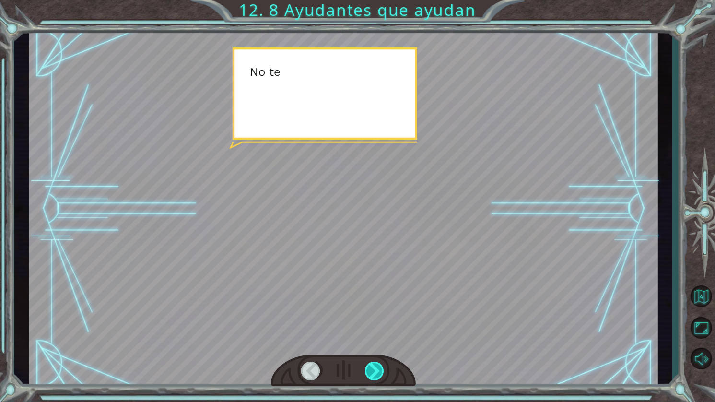
click at [367, 364] on div at bounding box center [375, 371] width 21 height 19
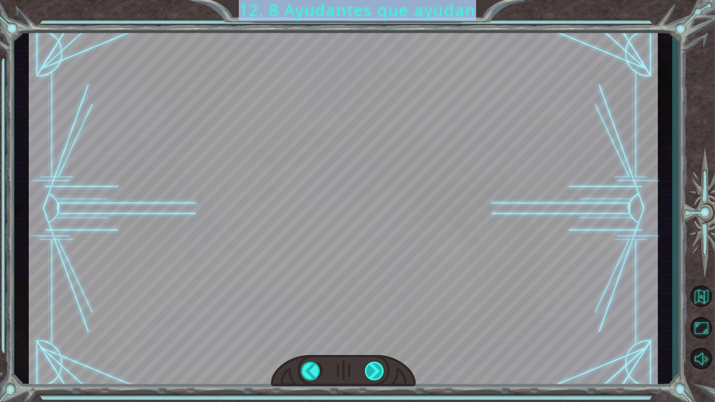
click at [367, 0] on div "helper . build ( “ rightArrow ” ) A h o r a d e b e s r e p a r a r e l M o n o…" at bounding box center [357, 0] width 715 height 0
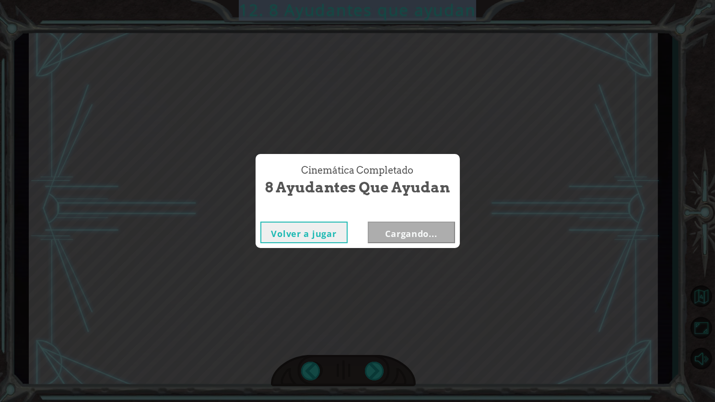
click at [367, 366] on div "Cinemática Completado 8 Ayudantes que ayudan Volver a jugar Cargando..." at bounding box center [357, 201] width 715 height 402
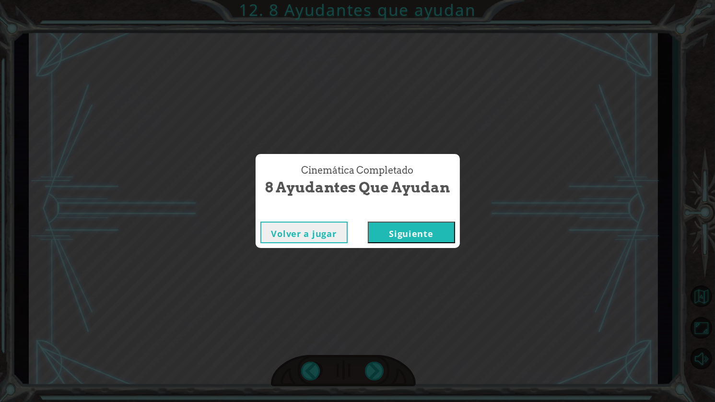
click at [418, 245] on div "Volver a jugar Siguiente" at bounding box center [358, 232] width 204 height 31
click at [414, 237] on button "Siguiente" at bounding box center [411, 233] width 87 height 22
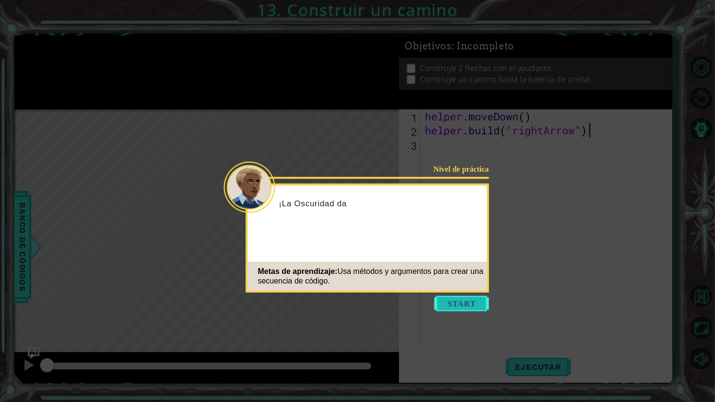
click at [449, 311] on button "Start" at bounding box center [462, 303] width 55 height 15
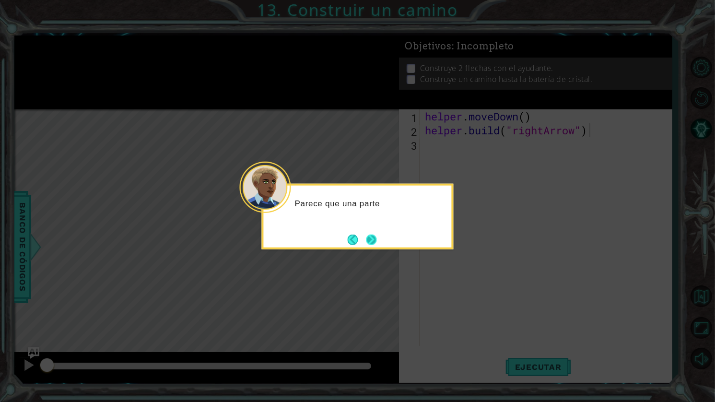
click at [375, 242] on button "Next" at bounding box center [371, 239] width 11 height 11
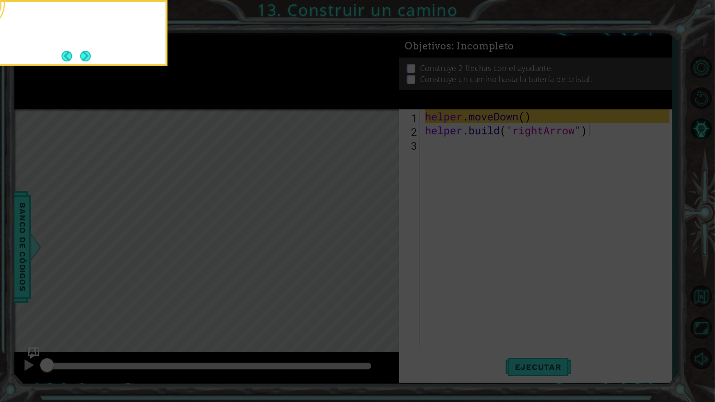
click at [375, 242] on icon at bounding box center [357, 65] width 715 height 674
click at [91, 55] on button "Next" at bounding box center [85, 56] width 11 height 11
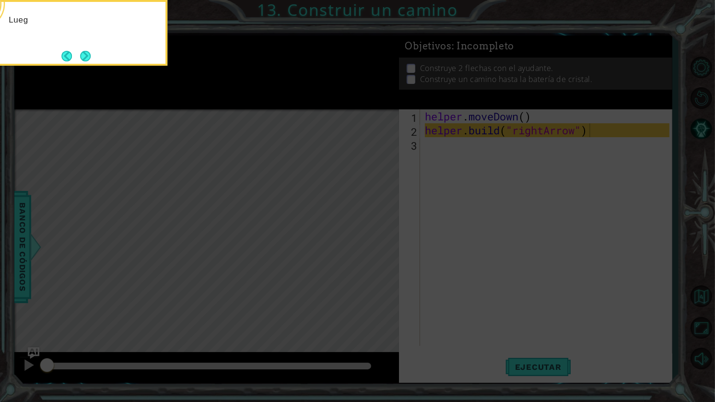
click at [91, 55] on button "Next" at bounding box center [86, 56] width 12 height 12
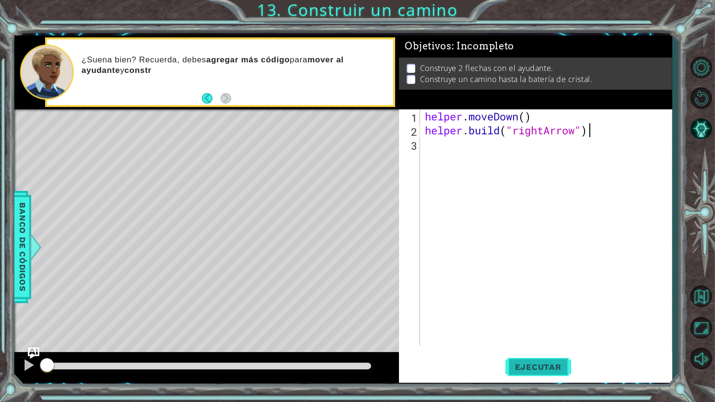
click at [523, 367] on span "Ejecutar" at bounding box center [539, 367] width 66 height 10
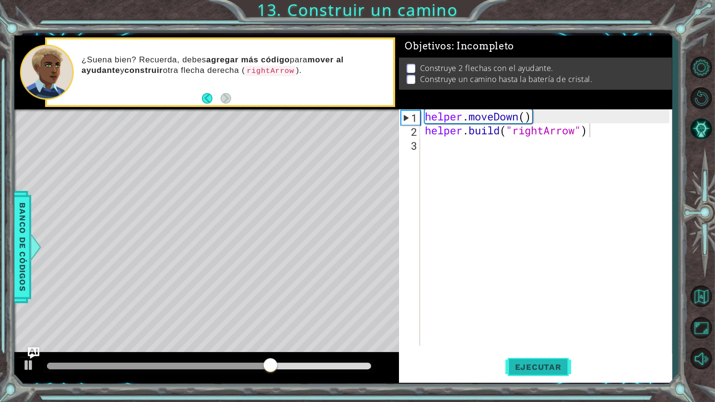
click at [523, 364] on span "Ejecutar" at bounding box center [539, 367] width 66 height 10
click at [524, 364] on span "Ejecutar" at bounding box center [539, 367] width 66 height 10
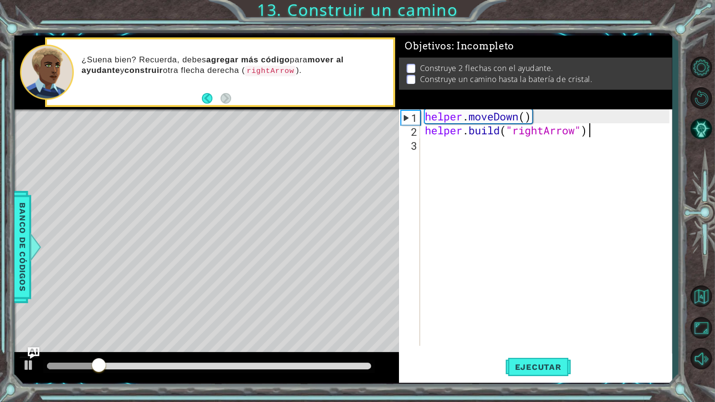
click at [545, 150] on div "helper . moveDown ( ) helper . build ( "rightArrow" )" at bounding box center [548, 241] width 251 height 264
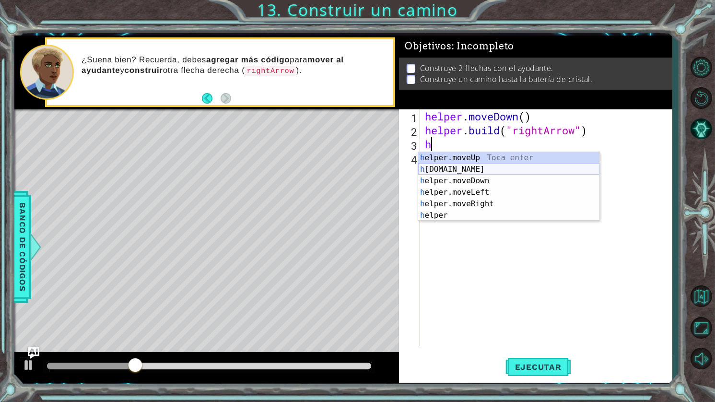
click at [469, 171] on div "h elper.moveUp Toca enter h elper.build Toca enter h elper.moveDown Toca enter …" at bounding box center [508, 198] width 181 height 92
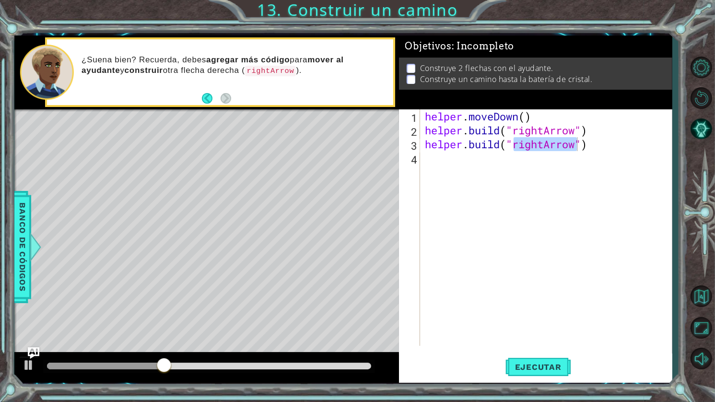
click at [532, 389] on div "1 ההההההההההההההההההההההההההההההההההההההההההההההההההההההההההההההההההההההההההההה…" at bounding box center [357, 201] width 715 height 402
click at [532, 366] on span "Ejecutar" at bounding box center [539, 367] width 66 height 10
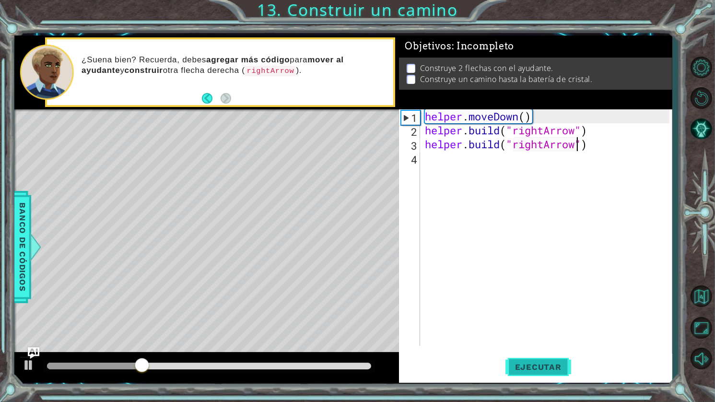
click at [531, 375] on button "Ejecutar" at bounding box center [539, 367] width 66 height 27
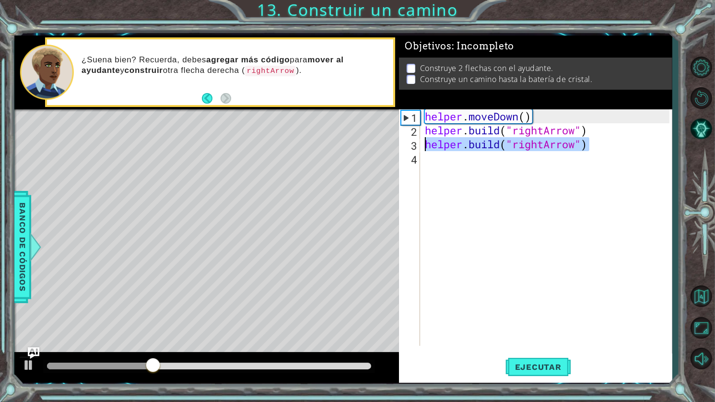
drag, startPoint x: 602, startPoint y: 151, endPoint x: 428, endPoint y: 141, distance: 174.4
click at [428, 141] on div "helper . moveDown ( ) helper . build ( "rightArrow" ) helper . build ( "rightAr…" at bounding box center [548, 241] width 251 height 264
click at [560, 361] on button "Ejecutar" at bounding box center [539, 367] width 66 height 27
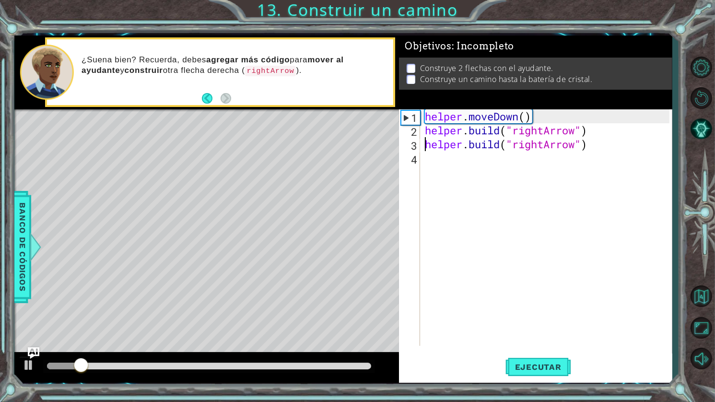
click at [607, 144] on div "helper . moveDown ( ) helper . build ( "rightArrow" ) helper . build ( "rightAr…" at bounding box center [548, 241] width 251 height 264
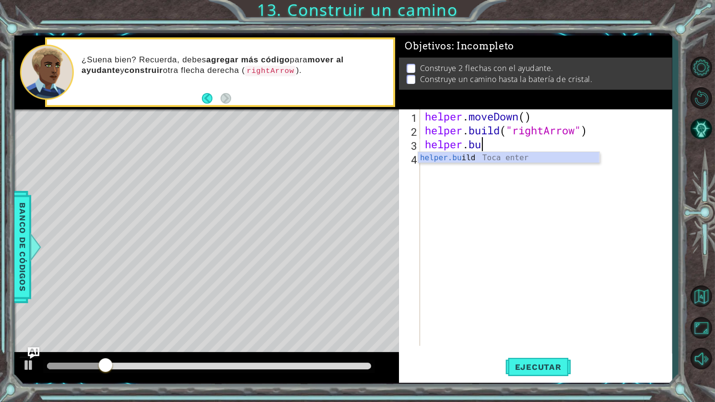
type textarea "h"
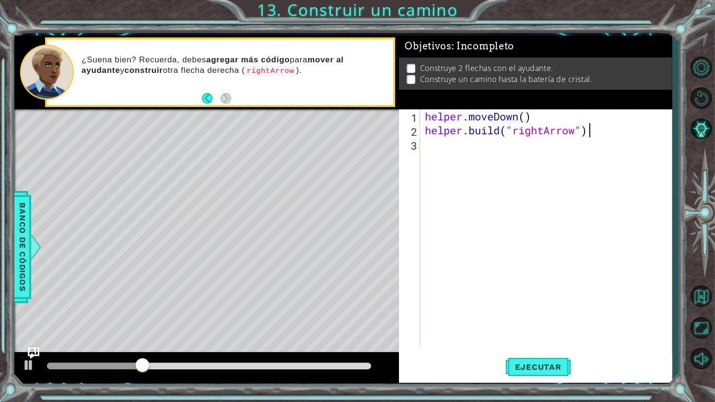
type textarea "helper.build("rightArrow")"
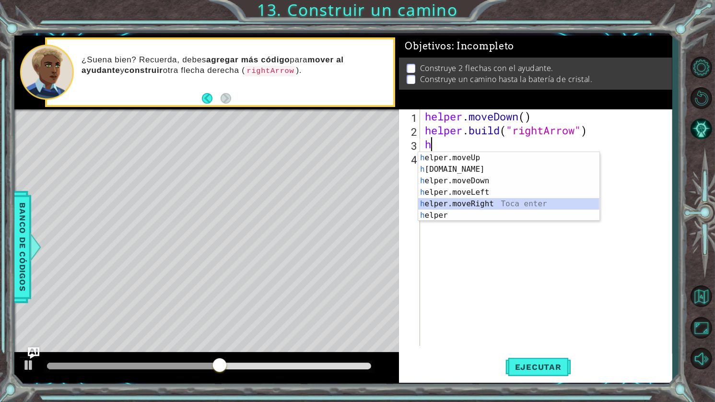
click at [484, 204] on div "h elper.moveUp Toca enter h elper.build Toca enter h elper.moveDown Toca enter …" at bounding box center [508, 198] width 181 height 92
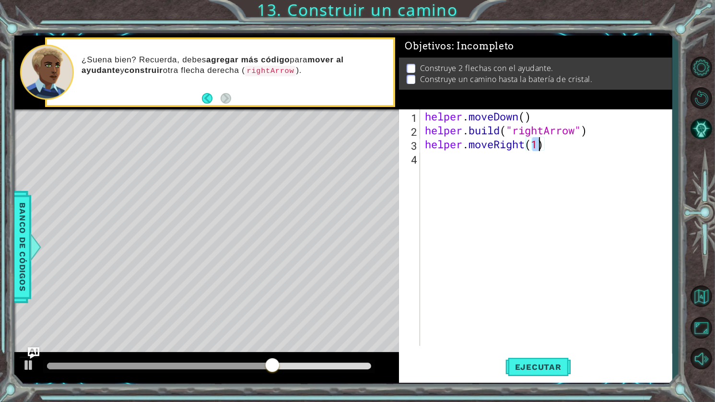
scroll to position [0, 5]
type textarea "helper.moveRight(3)"
click at [527, 370] on span "Ejecutar" at bounding box center [539, 367] width 66 height 10
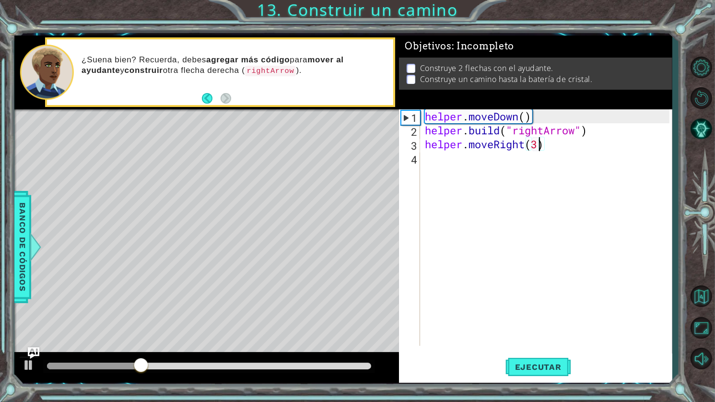
click at [544, 177] on div "helper . moveDown ( ) helper . build ( "rightArrow" ) helper . moveRight ( 3 )" at bounding box center [548, 241] width 251 height 264
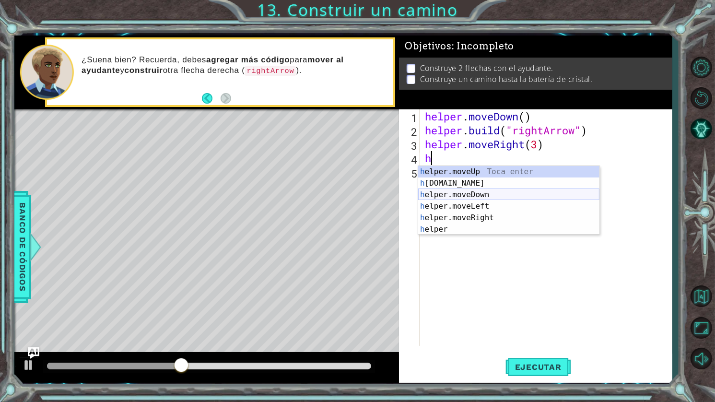
click at [499, 199] on div "h elper.moveUp Toca enter h elper.build Toca enter h elper.moveDown Toca enter …" at bounding box center [508, 212] width 181 height 92
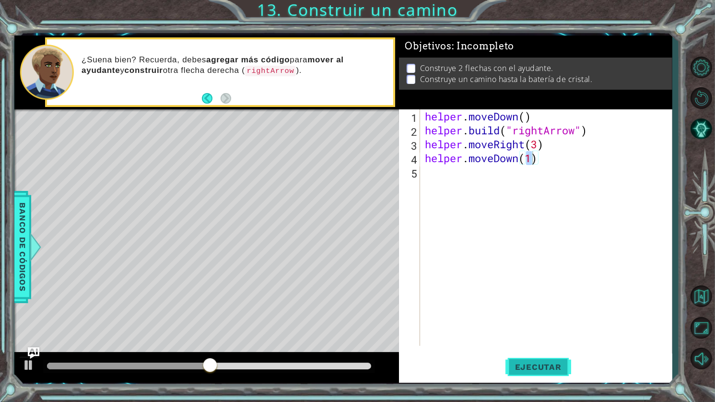
click at [528, 365] on span "Ejecutar" at bounding box center [539, 367] width 66 height 10
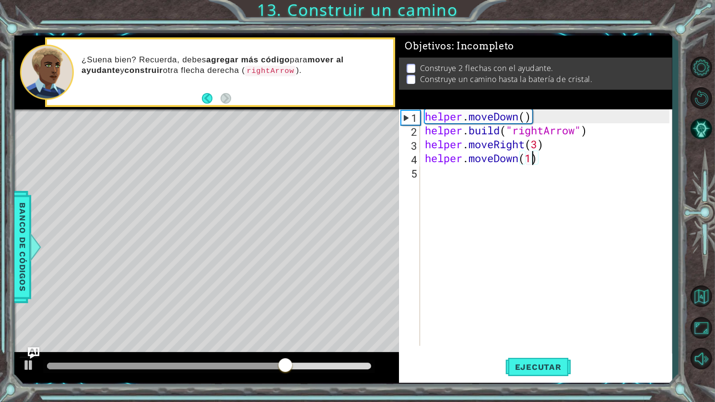
click at [560, 149] on div "helper . moveDown ( ) helper . build ( "rightArrow" ) helper . moveRight ( 3 ) …" at bounding box center [548, 241] width 251 height 264
type textarea "helper.moveRight(3)"
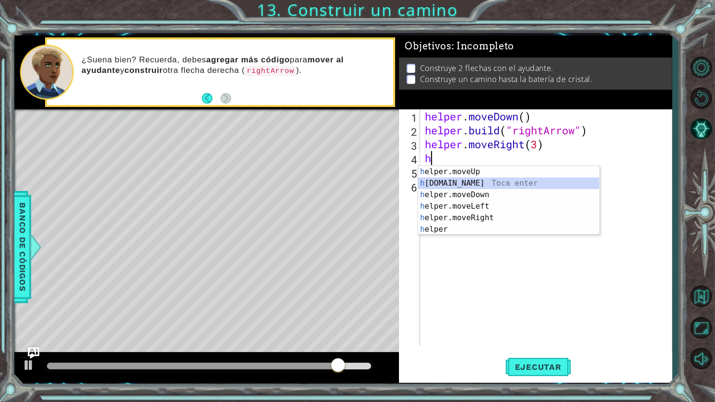
click at [476, 181] on div "h elper.moveUp Toca enter h elper.build Toca enter h elper.moveDown Toca enter …" at bounding box center [508, 212] width 181 height 92
type textarea "helper.build("rightArrow")"
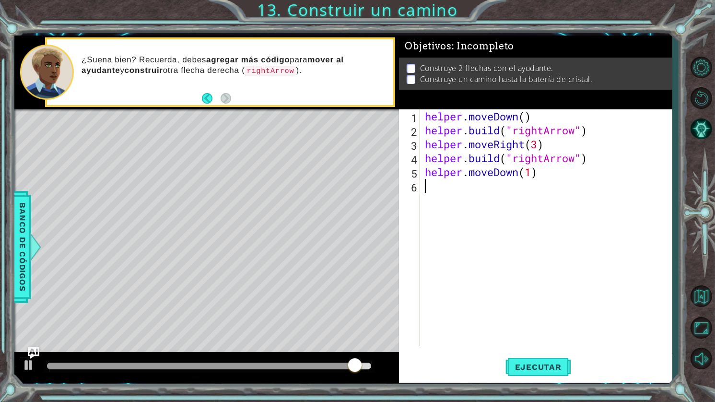
click at [548, 256] on div "helper . moveDown ( ) helper . build ( "rightArrow" ) helper . moveRight ( 3 ) …" at bounding box center [548, 241] width 251 height 264
click at [540, 364] on span "Ejecutar" at bounding box center [539, 367] width 66 height 10
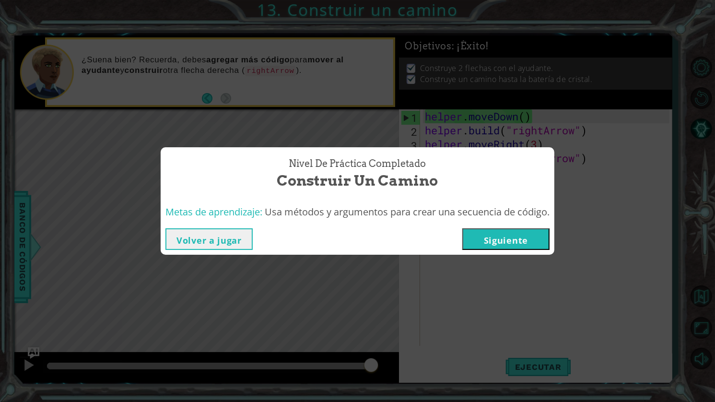
click at [525, 238] on button "Siguiente" at bounding box center [505, 239] width 87 height 22
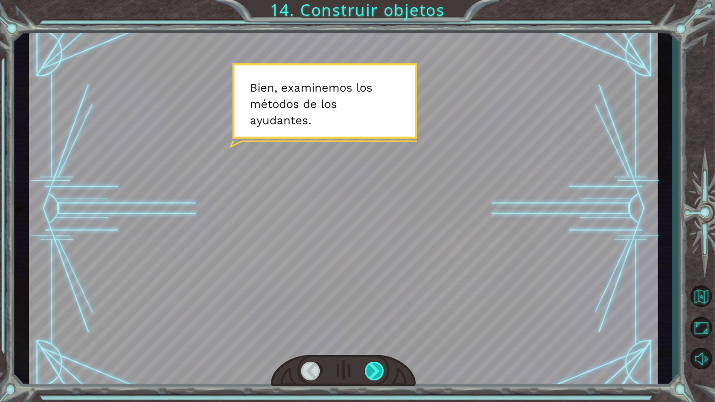
click at [374, 366] on div at bounding box center [375, 371] width 21 height 19
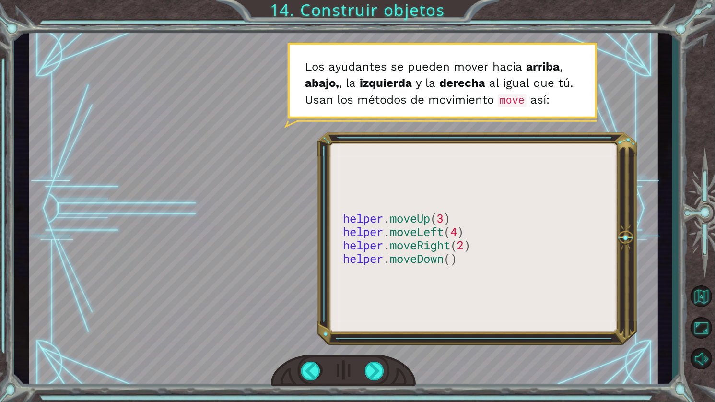
click at [367, 381] on div at bounding box center [343, 371] width 145 height 32
click at [369, 372] on div at bounding box center [375, 371] width 21 height 19
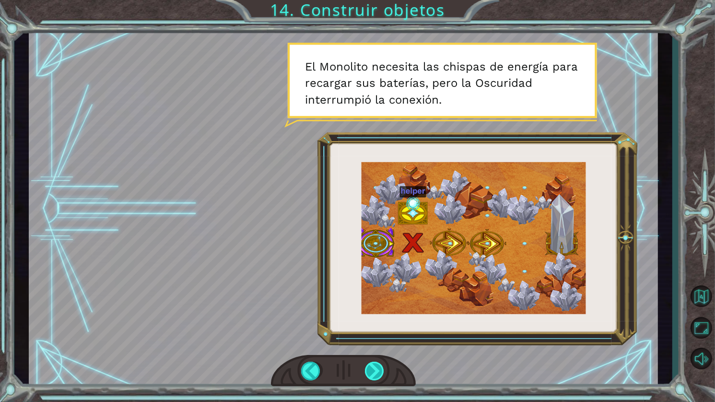
click at [380, 377] on div at bounding box center [375, 371] width 21 height 19
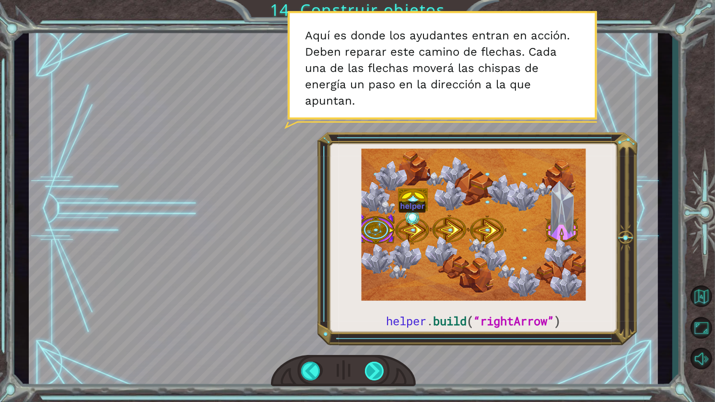
click at [378, 372] on div at bounding box center [375, 371] width 21 height 19
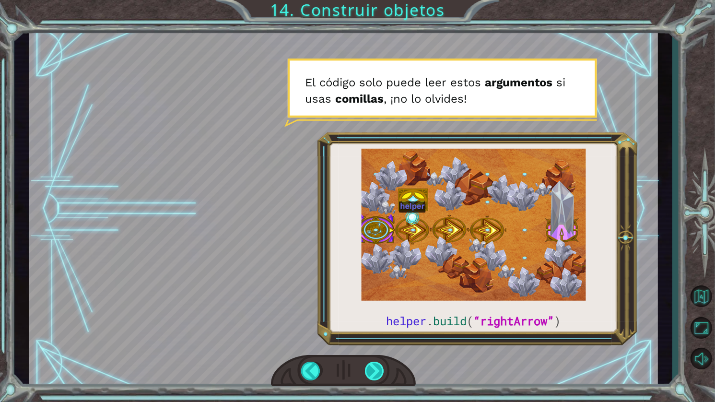
click at [378, 373] on div at bounding box center [375, 371] width 21 height 19
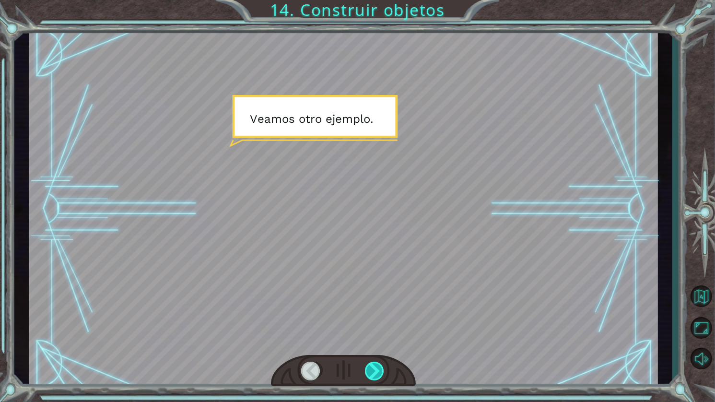
click at [378, 373] on div at bounding box center [375, 371] width 21 height 19
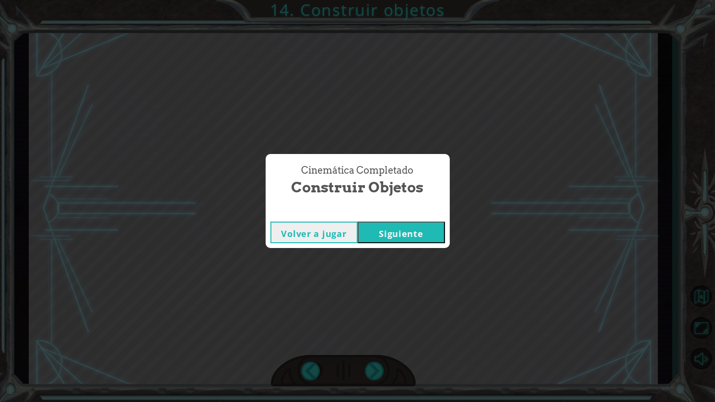
click at [422, 237] on button "Siguiente" at bounding box center [401, 233] width 87 height 22
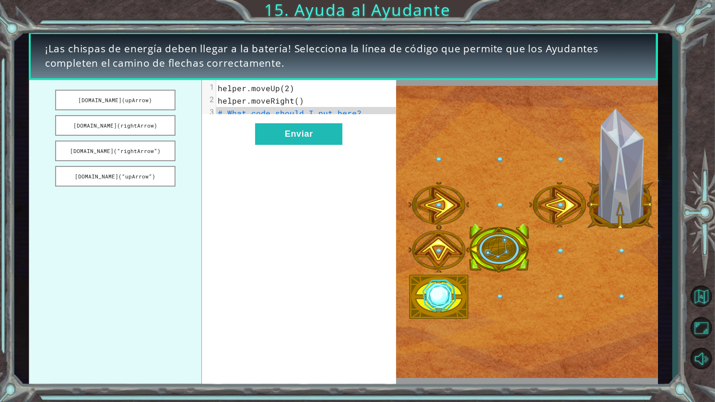
drag, startPoint x: 142, startPoint y: 153, endPoint x: 210, endPoint y: 150, distance: 68.7
click at [320, 124] on div "helper.build(upArrow) helper.build(rightArrow) helper.build(“rightArrow”) helpe…" at bounding box center [212, 232] width 367 height 304
click at [130, 150] on button "helper.build(“rightArrow”)" at bounding box center [115, 151] width 120 height 21
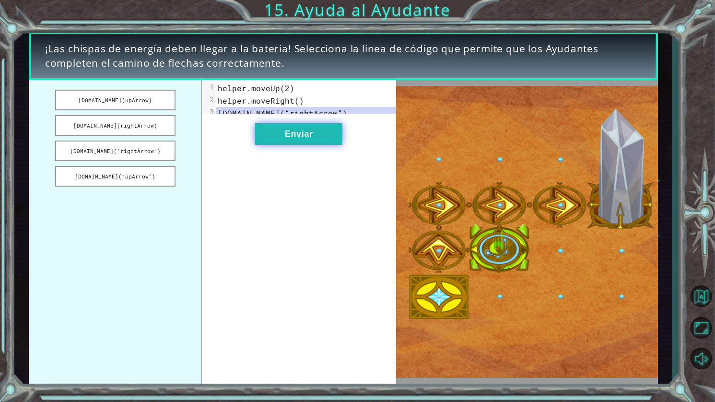
click at [302, 143] on button "Enviar" at bounding box center [298, 134] width 87 height 22
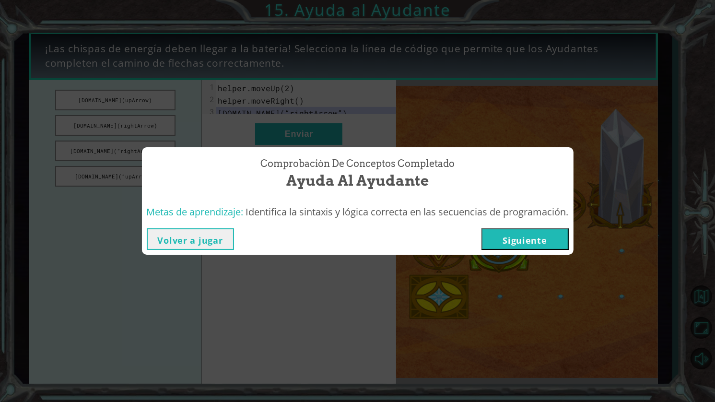
click at [513, 235] on button "Siguiente" at bounding box center [525, 239] width 87 height 22
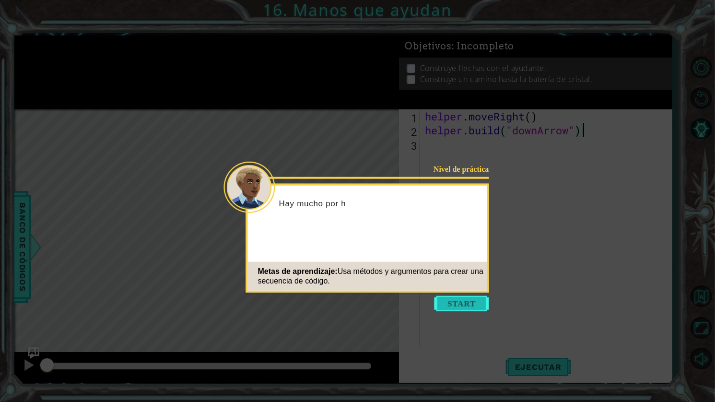
click at [443, 304] on button "Start" at bounding box center [462, 303] width 55 height 15
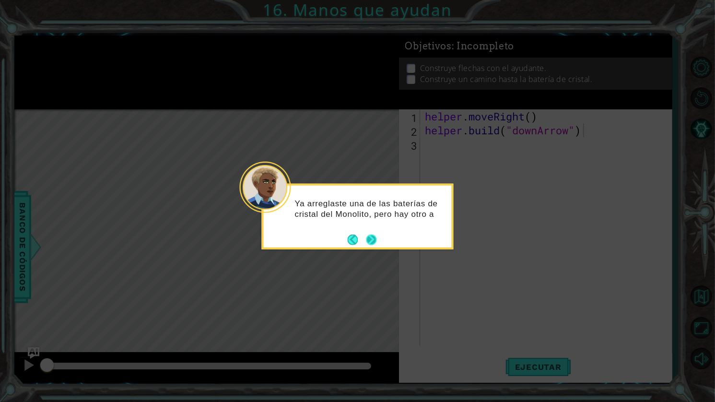
click at [374, 241] on button "Next" at bounding box center [371, 239] width 11 height 11
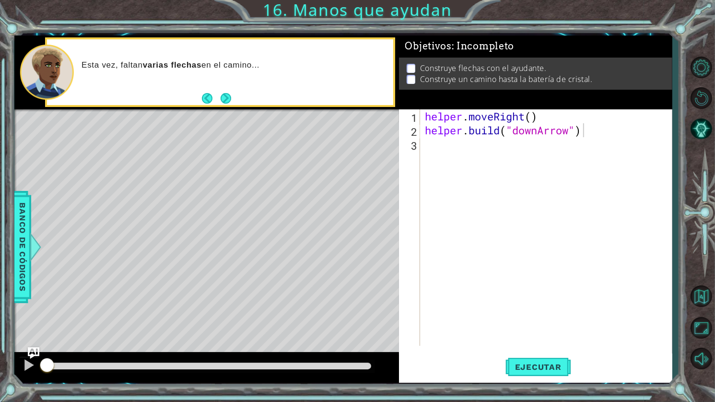
click at [535, 351] on div "helper.build("downArrow") 1 2 3 helper . moveRight ( ) helper . build ( "downAr…" at bounding box center [535, 245] width 273 height 273
click at [539, 367] on span "Ejecutar" at bounding box center [539, 367] width 66 height 10
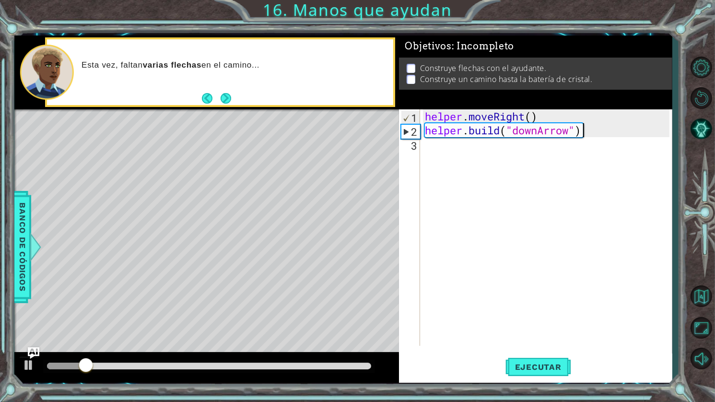
click at [508, 176] on div "helper . moveRight ( ) helper . build ( "downArrow" )" at bounding box center [548, 241] width 251 height 264
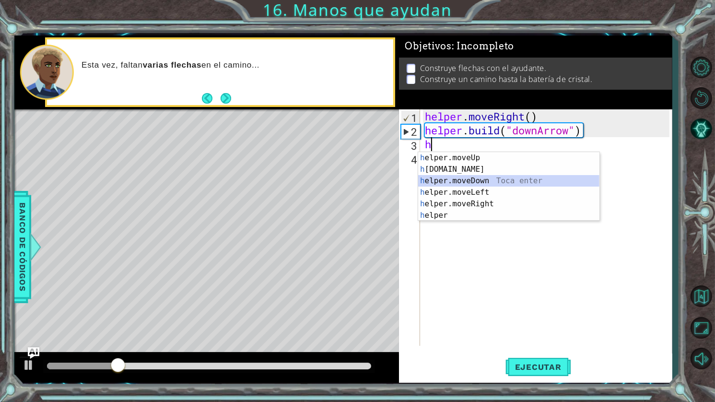
click at [475, 177] on div "h elper.moveUp Toca enter h elper.build Toca enter h elper.moveDown Toca enter …" at bounding box center [508, 198] width 181 height 92
type textarea "helper.moveDown(1)"
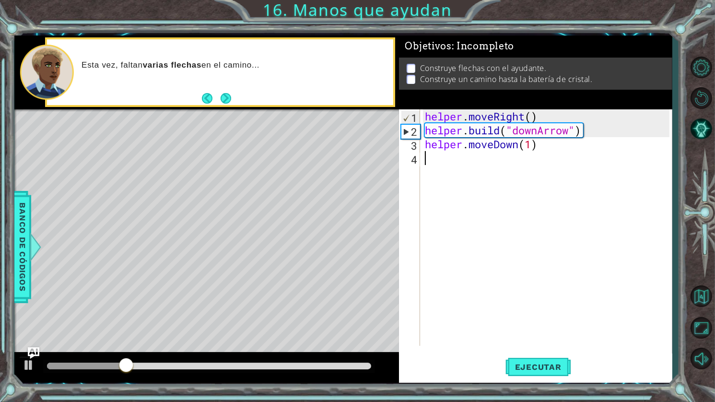
click at [477, 173] on div "helper . moveRight ( ) helper . build ( "downArrow" ) helper . moveDown ( 1 )" at bounding box center [548, 241] width 251 height 264
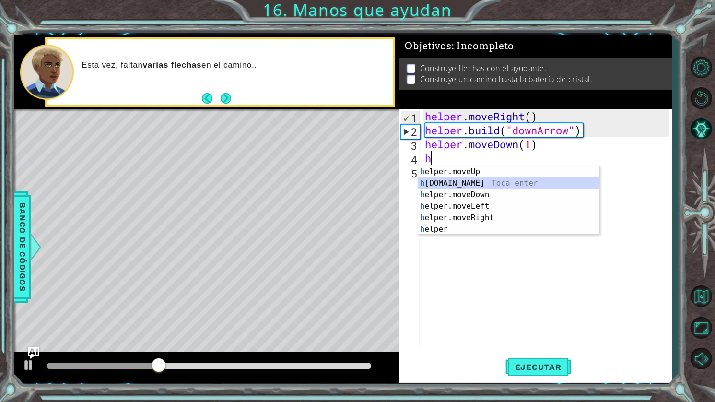
click at [482, 186] on div "h elper.moveUp Toca enter h elper.build Toca enter h elper.moveDown Toca enter …" at bounding box center [508, 212] width 181 height 92
type textarea "helper.build("rightArrow")"
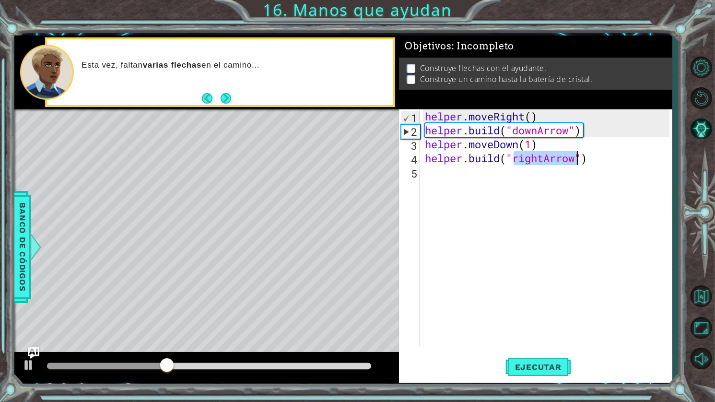
click at [535, 180] on div "helper . moveRight ( ) helper . build ( "downArrow" ) helper . moveDown ( 1 ) h…" at bounding box center [548, 241] width 251 height 264
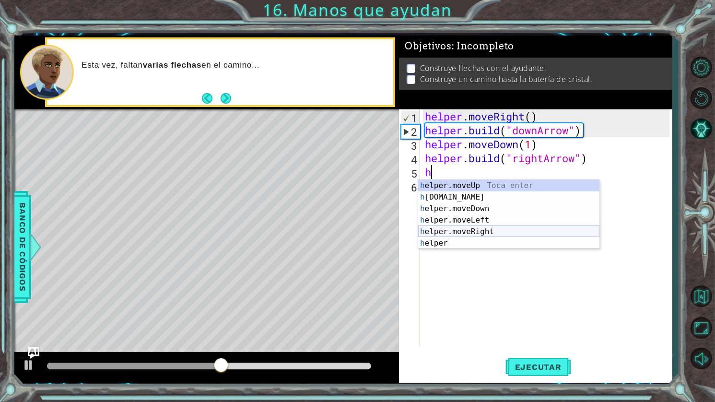
click at [478, 229] on div "h elper.moveUp Toca enter h elper.build Toca enter h elper.moveDown Toca enter …" at bounding box center [508, 226] width 181 height 92
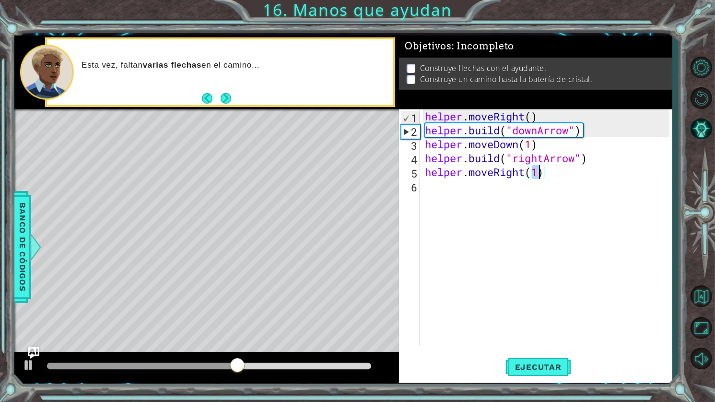
scroll to position [0, 5]
type textarea "helper.moveRight()"
click at [567, 177] on div "helper . moveRight ( ) helper . build ( "downArrow" ) helper . moveDown ( 1 ) h…" at bounding box center [548, 241] width 251 height 264
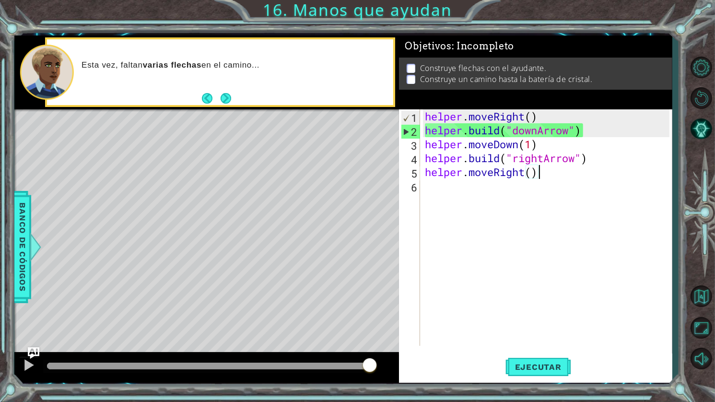
scroll to position [0, 0]
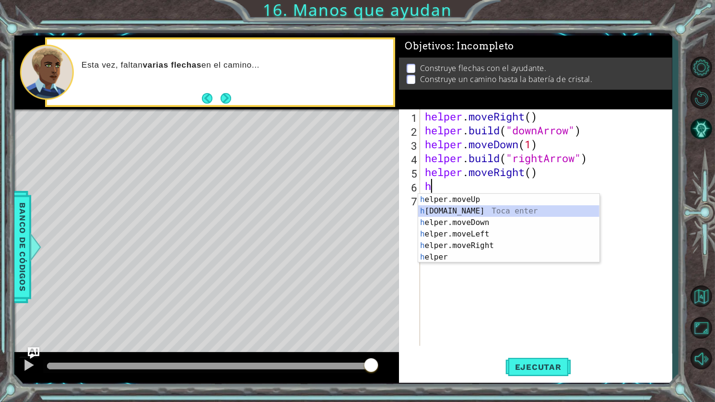
click at [490, 212] on div "h elper.moveUp Toca enter h elper.build Toca enter h elper.moveDown Toca enter …" at bounding box center [508, 240] width 181 height 92
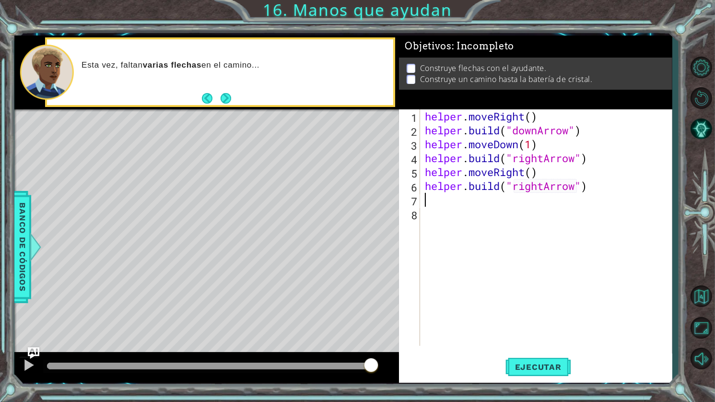
scroll to position [0, 7]
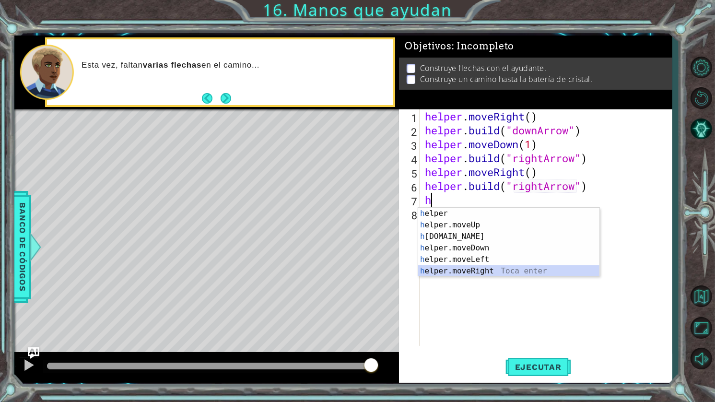
click at [477, 271] on div "h elper Toca enter h elper.moveUp Toca enter h elper.build Toca enter h elper.m…" at bounding box center [508, 254] width 181 height 92
type textarea "helper.moveRight(1)"
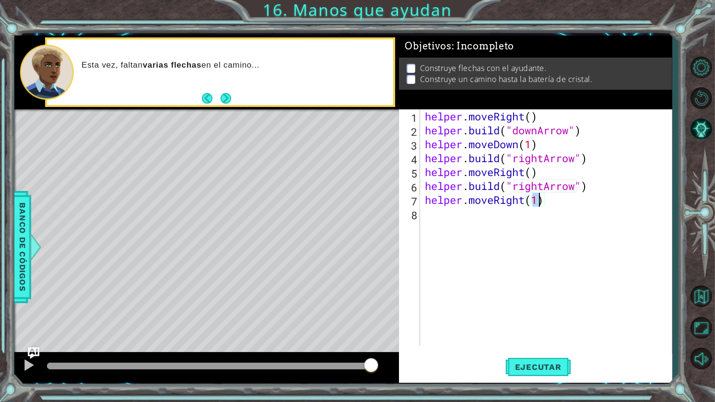
click at [568, 200] on div "helper . moveRight ( ) helper . build ( "downArrow" ) helper . moveDown ( 1 ) h…" at bounding box center [548, 241] width 251 height 264
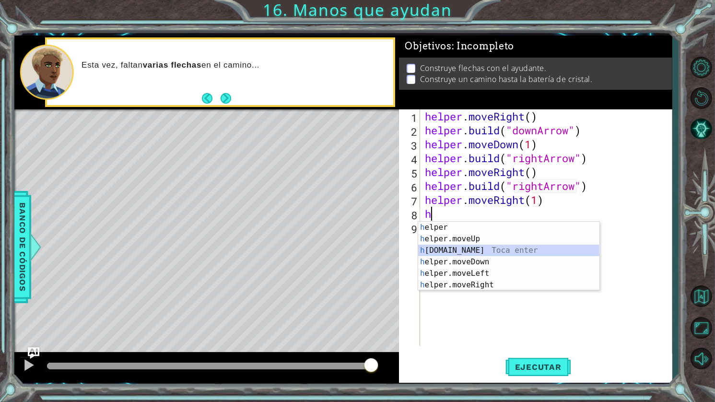
click at [477, 248] on div "h elper Toca enter h elper.moveUp Toca enter h elper.build Toca enter h elper.m…" at bounding box center [508, 268] width 181 height 92
type textarea "helper.build("rightArrow")"
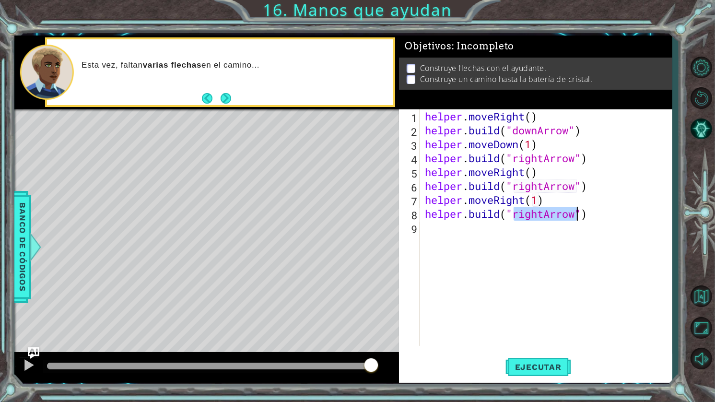
click at [618, 224] on div "helper . moveRight ( ) helper . build ( "downArrow" ) helper . moveDown ( 1 ) h…" at bounding box center [548, 241] width 251 height 264
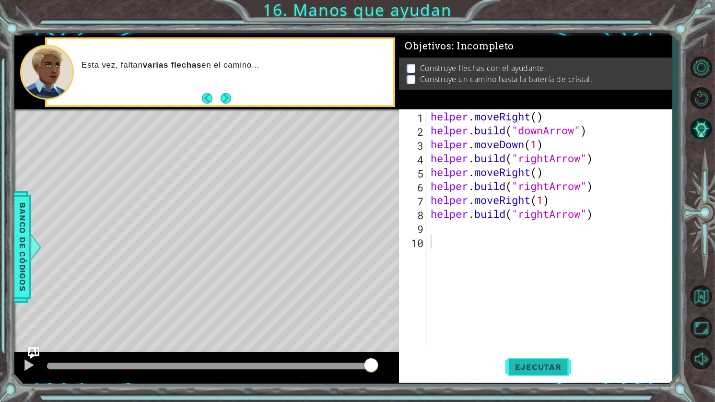
click at [555, 358] on button "Ejecutar" at bounding box center [539, 367] width 66 height 27
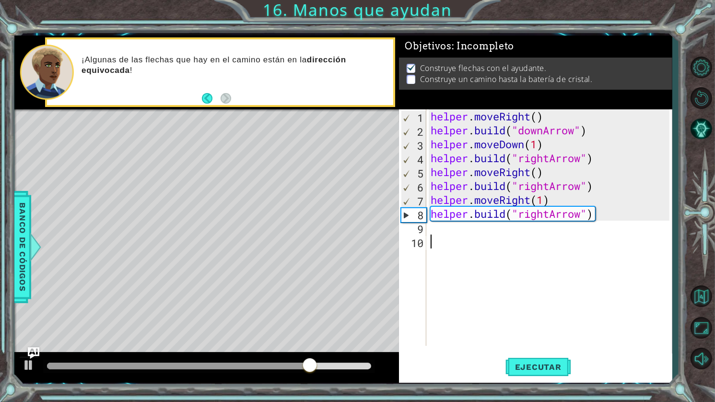
click at [551, 216] on div "helper . moveRight ( ) helper . build ( "downArrow" ) helper . moveDown ( 1 ) h…" at bounding box center [552, 241] width 246 height 264
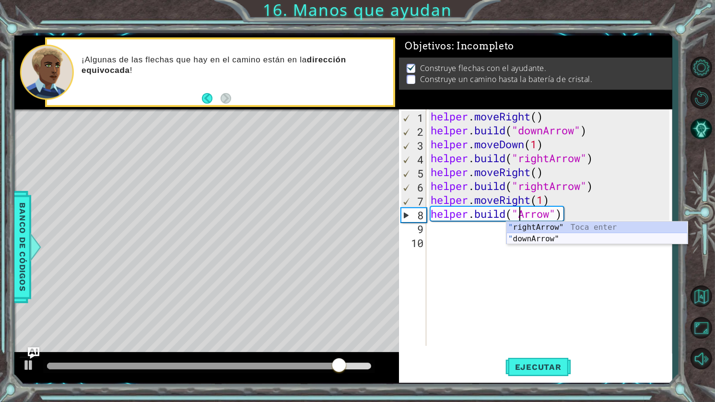
click at [554, 237] on div "" rightArrow" Toca enter " downArrow" Toca enter" at bounding box center [597, 245] width 181 height 46
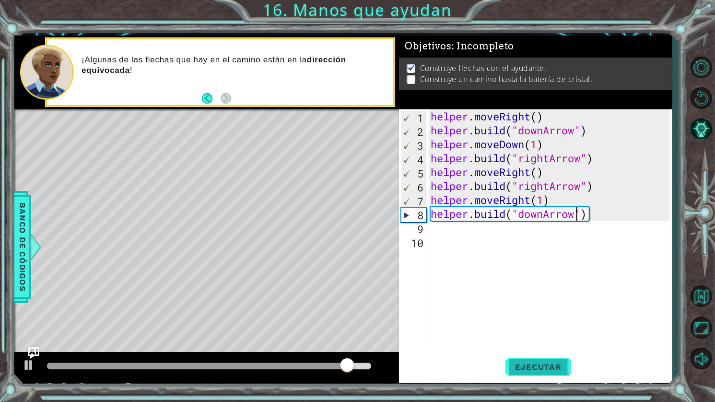
click at [552, 366] on span "Ejecutar" at bounding box center [539, 367] width 66 height 10
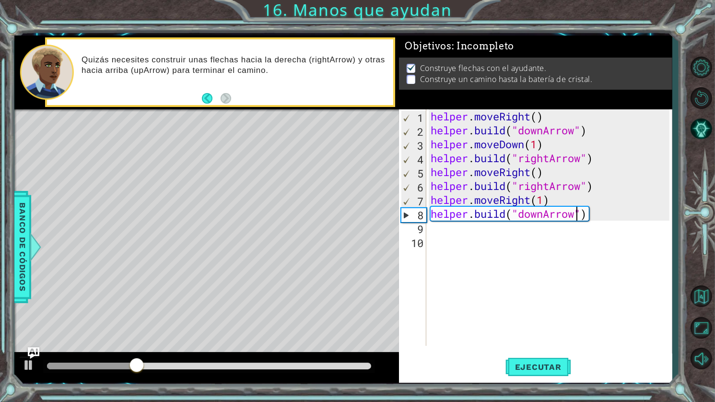
click at [544, 216] on div "helper . moveRight ( ) helper . build ( "downArrow" ) helper . moveDown ( 1 ) h…" at bounding box center [552, 241] width 246 height 264
type textarea "helper.build("upArrow")"
click at [545, 362] on span "Ejecutar" at bounding box center [539, 367] width 66 height 10
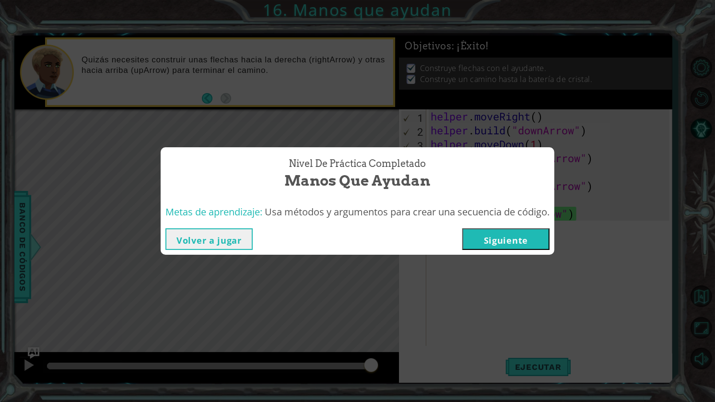
click at [514, 243] on button "Siguiente" at bounding box center [505, 239] width 87 height 22
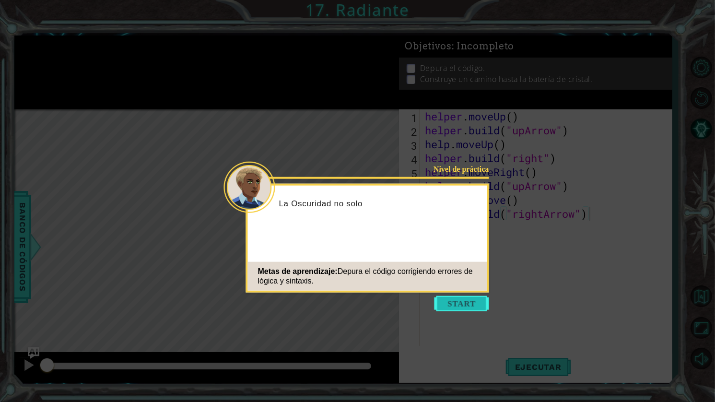
click at [460, 308] on button "Start" at bounding box center [462, 303] width 55 height 15
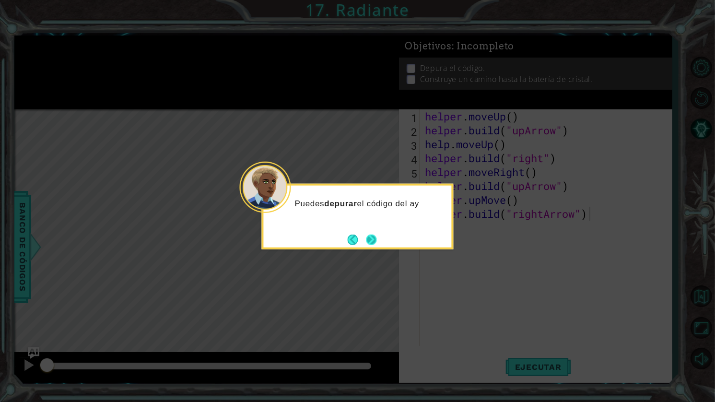
click at [370, 241] on button "Next" at bounding box center [371, 239] width 11 height 11
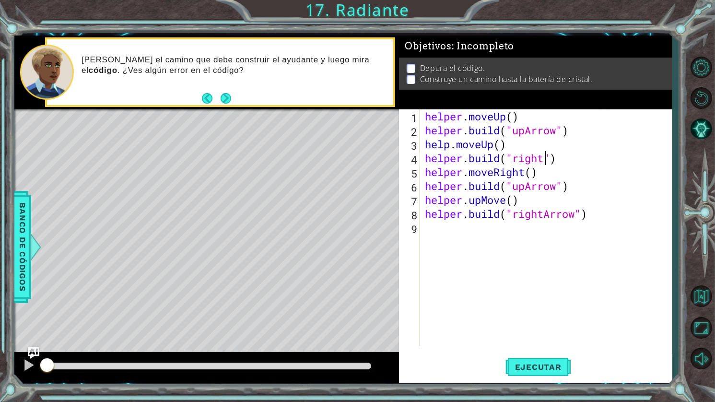
click at [545, 159] on div "helper . moveUp ( ) helper . build ( "upArrow" ) help . moveUp ( ) helper . bui…" at bounding box center [548, 241] width 251 height 264
click at [575, 170] on div ""rightA rrow" Toca enter" at bounding box center [590, 183] width 181 height 35
click at [505, 201] on div "helper . moveUp ( ) helper . build ( "upArrow" ) help . moveUp ( ) helper . bui…" at bounding box center [548, 241] width 251 height 264
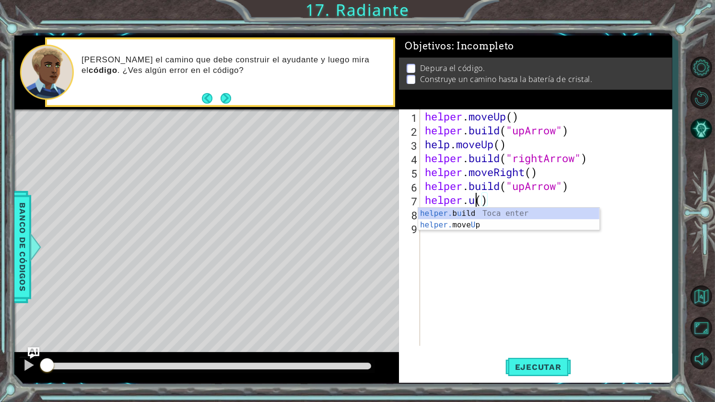
scroll to position [0, 2]
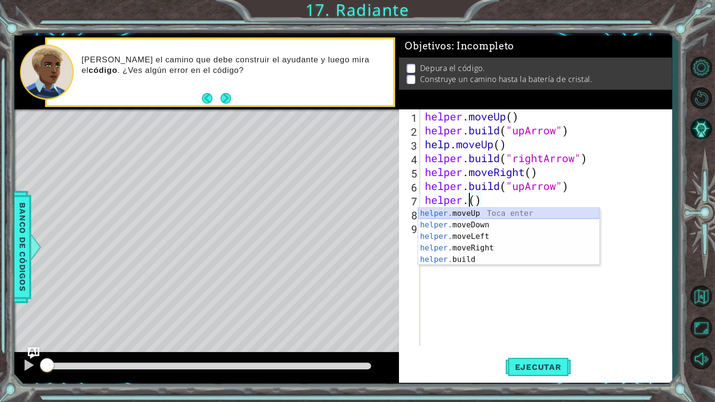
click at [498, 211] on div "helper. moveUp Toca enter helper. moveDown Toca enter helper. moveLeft Toca ent…" at bounding box center [508, 248] width 181 height 81
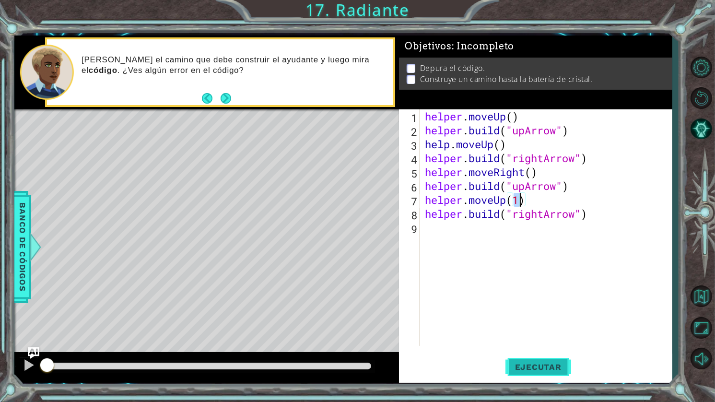
click at [545, 368] on span "Ejecutar" at bounding box center [539, 367] width 66 height 10
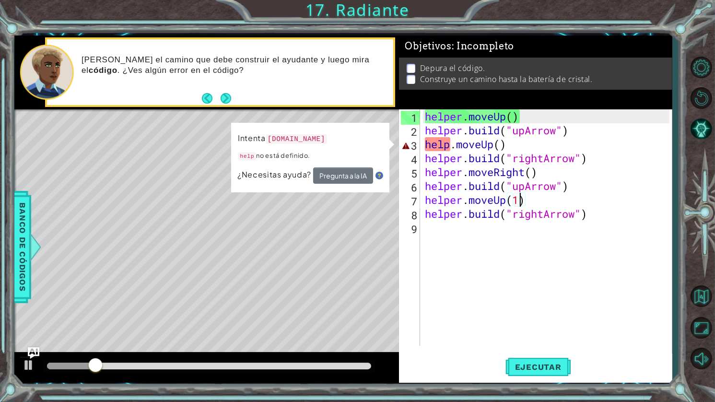
click at [449, 143] on div "helper . moveUp ( ) helper . build ( "upArrow" ) help . moveUp ( ) helper . bui…" at bounding box center [548, 241] width 251 height 264
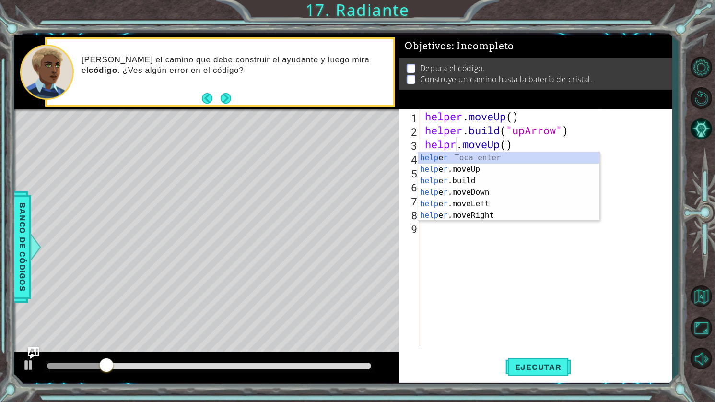
scroll to position [0, 1]
click at [472, 158] on div "help e r Toca enter help e r .moveUp Toca enter help e r .build Toca enter help…" at bounding box center [508, 198] width 181 height 92
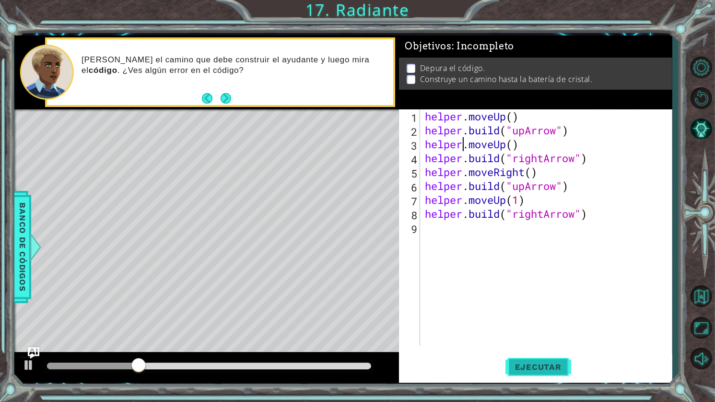
type textarea "helper.moveUp()"
click at [544, 362] on span "Ejecutar" at bounding box center [539, 367] width 66 height 10
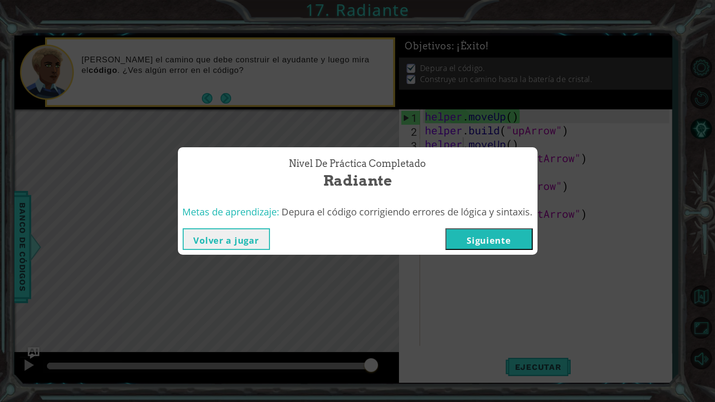
click at [528, 234] on button "Siguiente" at bounding box center [489, 239] width 87 height 22
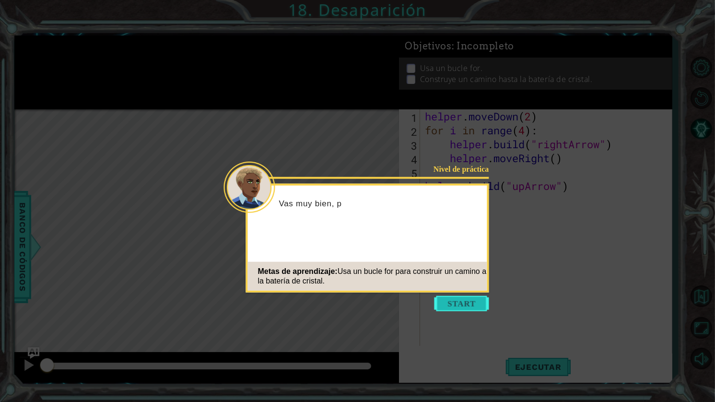
click at [484, 298] on button "Start" at bounding box center [462, 303] width 55 height 15
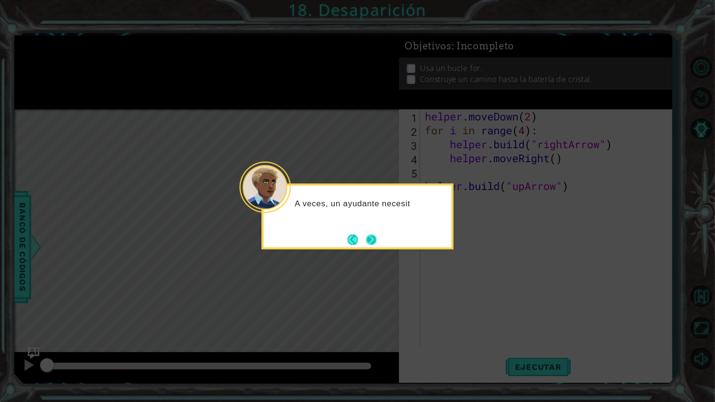
click at [367, 239] on button "Next" at bounding box center [371, 239] width 11 height 11
click at [367, 239] on div "Level Map" at bounding box center [235, 250] width 443 height 283
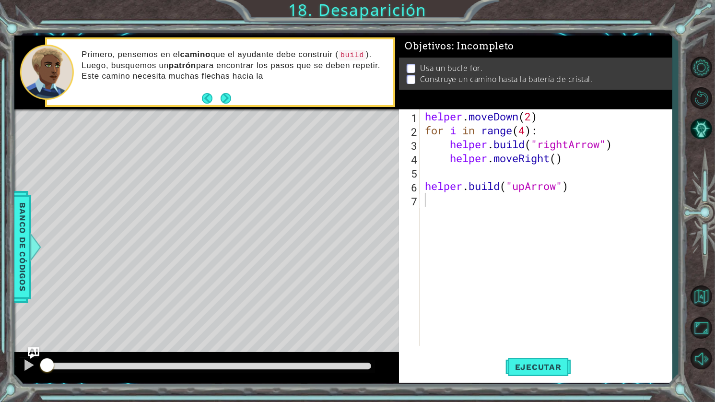
type textarea "helper.build("rightArrow")"
click at [438, 147] on div "helper . moveDown ( 2 ) for i in range ( 4 ) : helper . build ( "rightArrow" ) …" at bounding box center [548, 241] width 251 height 264
click at [445, 146] on div "helper . moveDown ( 2 ) for i in range ( 4 ) : helper . build ( "rightArrow" ) …" at bounding box center [548, 241] width 251 height 264
click at [449, 147] on div "helper . moveDown ( 2 ) for i in range ( 4 ) : helper . build ( "rightArrow" ) …" at bounding box center [548, 241] width 251 height 264
click at [552, 370] on span "Ejecutar" at bounding box center [539, 367] width 66 height 10
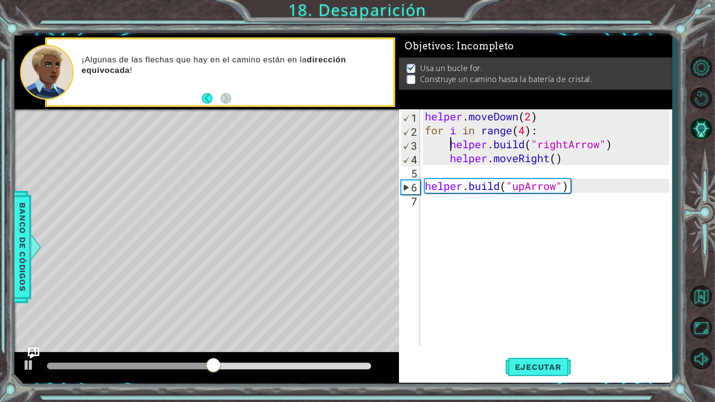
click at [539, 206] on div "helper . moveDown ( 2 ) for i in range ( 4 ) : helper . build ( "rightArrow" ) …" at bounding box center [548, 241] width 251 height 264
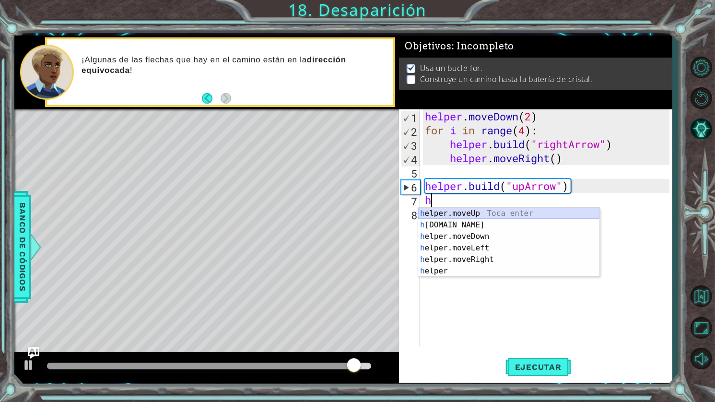
click at [491, 212] on div "h elper.moveUp Toca enter h elper.build Toca enter h elper.moveDown Toca enter …" at bounding box center [508, 254] width 181 height 92
type textarea "helper.moveUp(1)"
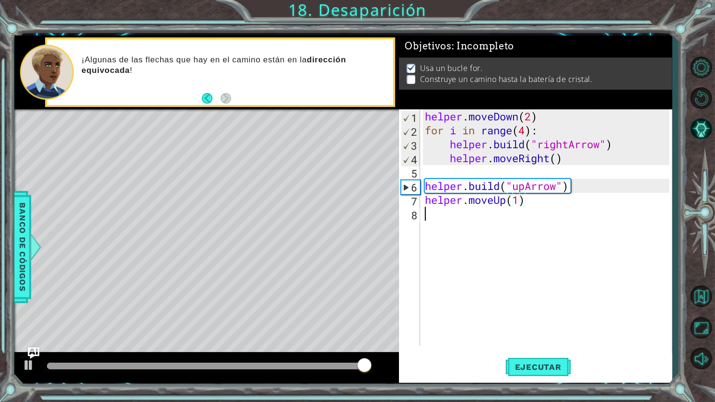
click at [539, 210] on div "helper . moveDown ( 2 ) for i in range ( 4 ) : helper . build ( "rightArrow" ) …" at bounding box center [548, 241] width 251 height 264
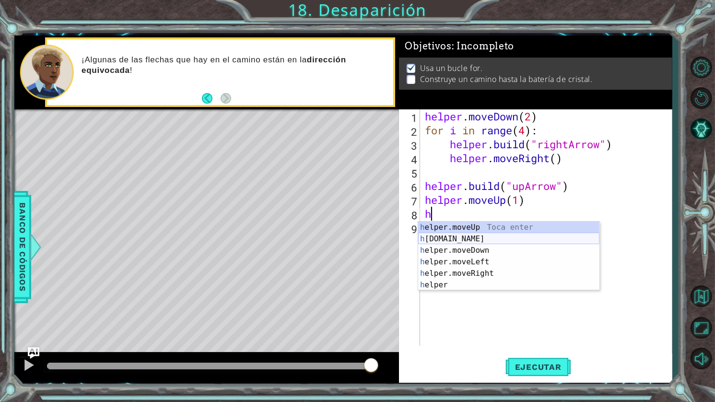
click at [479, 243] on div "h elper.moveUp Toca enter h elper.build Toca enter h elper.moveDown Toca enter …" at bounding box center [508, 268] width 181 height 92
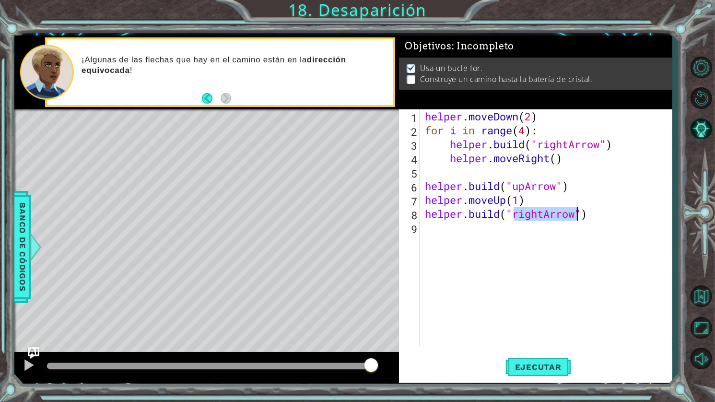
click at [608, 212] on div "helper . moveDown ( 2 ) for i in range ( 4 ) : helper . build ( "rightArrow" ) …" at bounding box center [548, 241] width 251 height 264
click at [544, 216] on div "helper . moveDown ( 2 ) for i in range ( 4 ) : helper . build ( "rightArrow" ) …" at bounding box center [548, 241] width 251 height 264
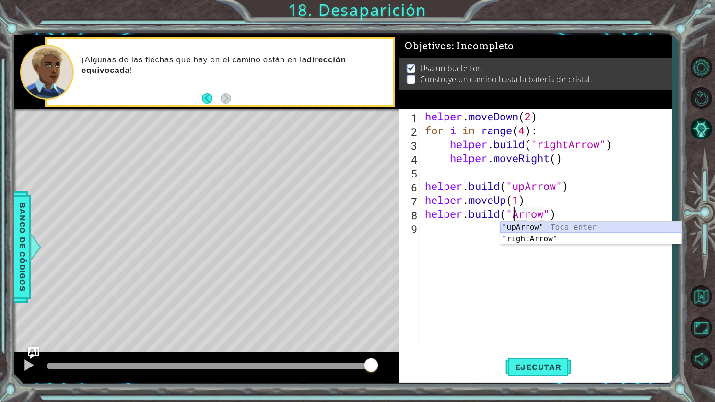
click at [557, 225] on div "" upArrow" Toca enter " rightArrow" Toca enter" at bounding box center [590, 245] width 181 height 46
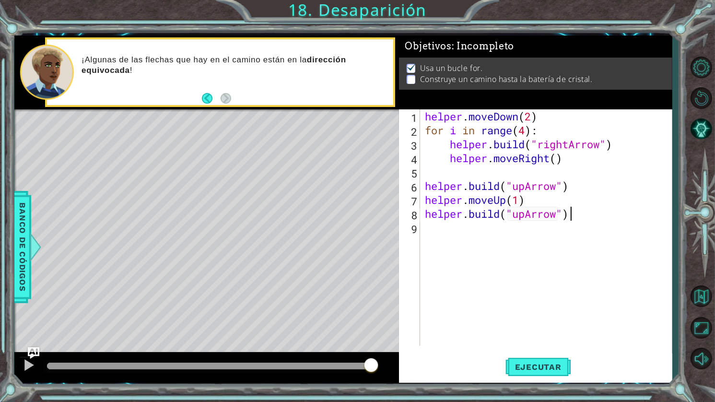
click at [574, 221] on div "helper . moveDown ( 2 ) for i in range ( 4 ) : helper . build ( "rightArrow" ) …" at bounding box center [548, 241] width 251 height 264
type textarea "helper.build("upArrow")"
click at [554, 362] on span "Ejecutar" at bounding box center [539, 367] width 66 height 10
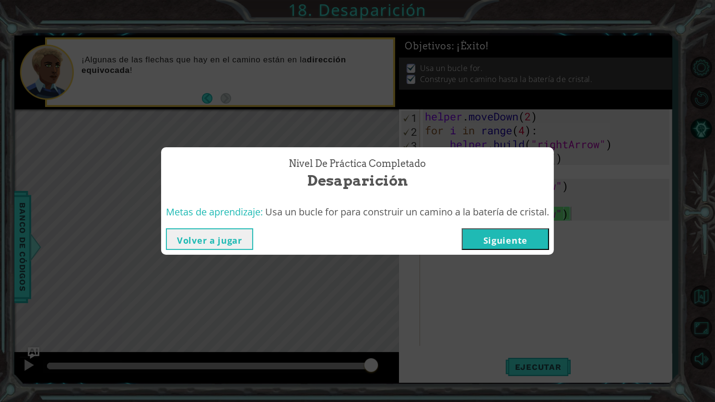
click at [514, 243] on button "Siguiente" at bounding box center [505, 239] width 87 height 22
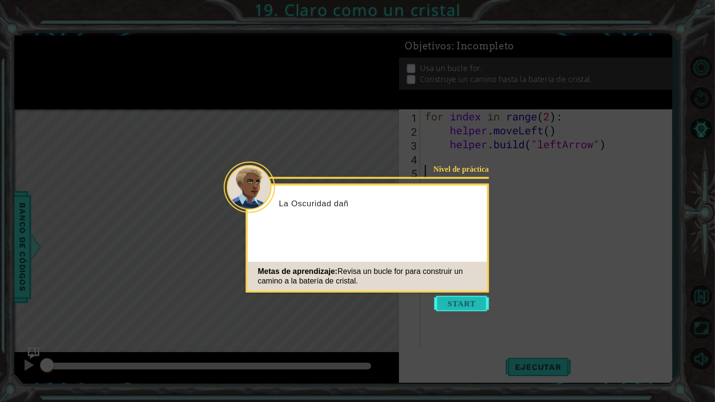
click at [480, 303] on button "Start" at bounding box center [462, 303] width 55 height 15
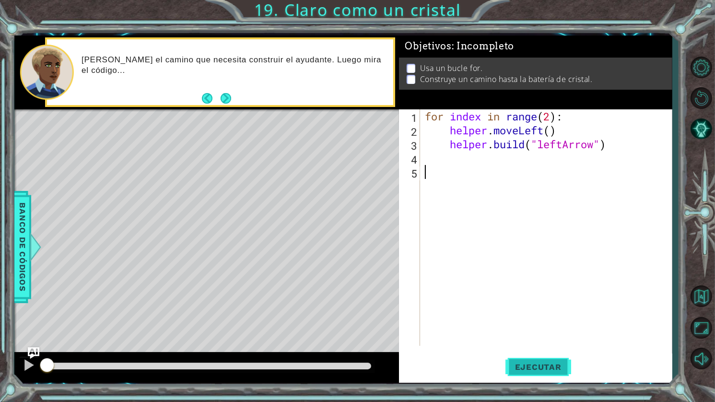
click at [545, 361] on button "Ejecutar" at bounding box center [539, 367] width 66 height 27
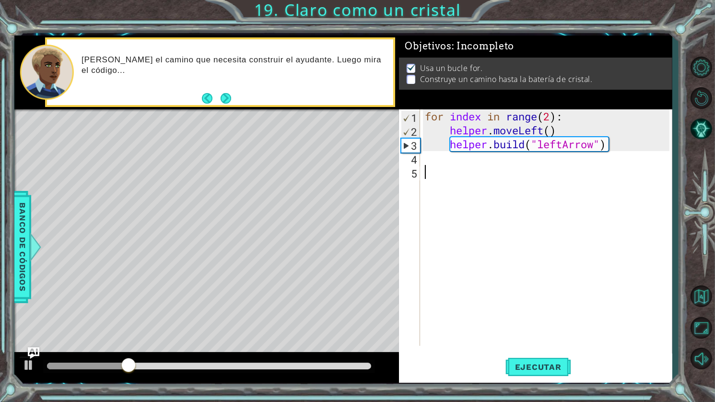
click at [477, 159] on div "for index in range ( 2 ) : helper . moveLeft ( ) helper . build ( "leftArrow" )" at bounding box center [548, 241] width 251 height 264
click at [575, 163] on div "for index in range ( 2 ) : helper . moveLeft ( ) helper . build ( "leftArrow" )" at bounding box center [548, 241] width 251 height 264
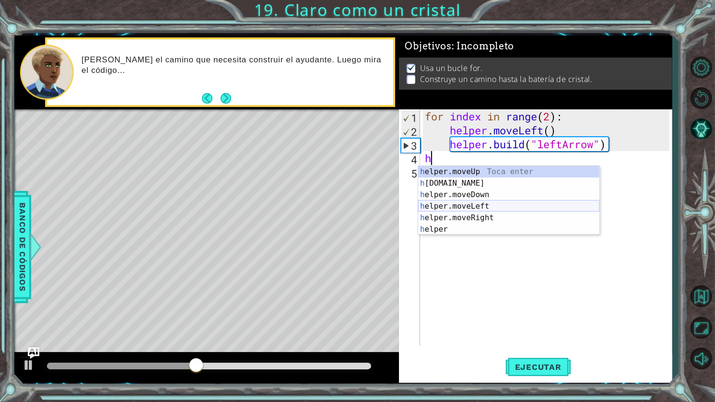
click at [493, 208] on div "h elper.moveUp Toca enter h elper.build Toca enter h elper.moveDown Toca enter …" at bounding box center [508, 212] width 181 height 92
type textarea "helper.moveLeft(1)"
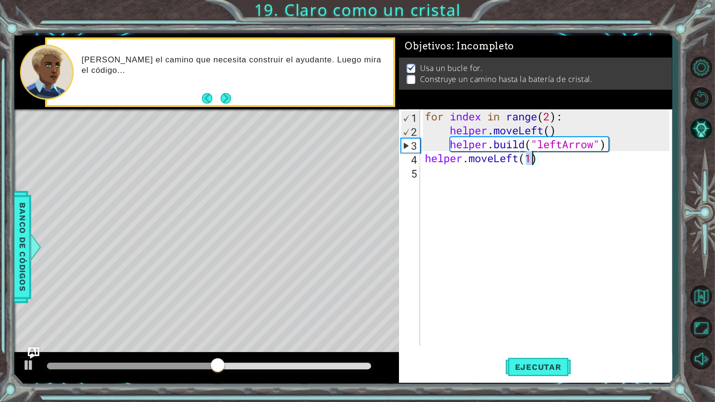
click at [552, 172] on div "for index in range ( 2 ) : helper . moveLeft ( ) helper . build ( "leftArrow" )…" at bounding box center [548, 241] width 251 height 264
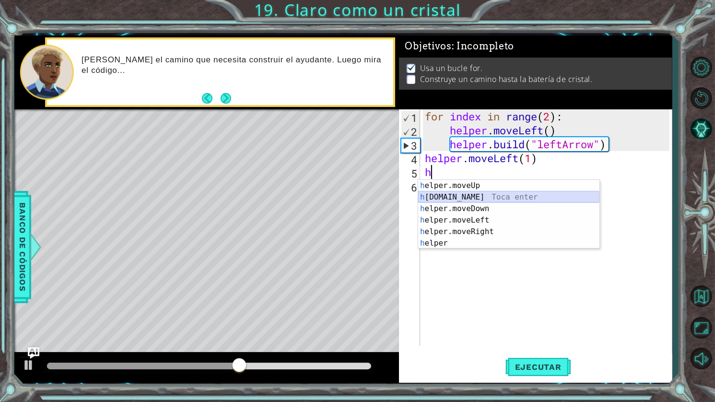
click at [474, 194] on div "h elper.moveUp Toca enter h elper.build Toca enter h elper.moveDown Toca enter …" at bounding box center [508, 226] width 181 height 92
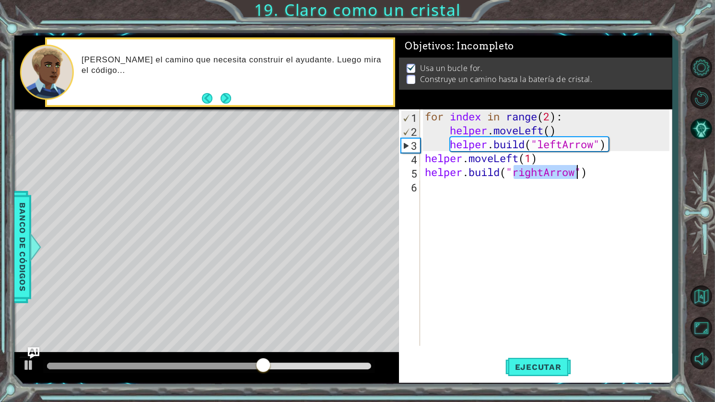
click at [549, 175] on div "for index in range ( 2 ) : helper . moveLeft ( ) helper . build ( "leftArrow" )…" at bounding box center [546, 227] width 247 height 237
click at [546, 175] on div "for index in range ( 2 ) : helper . moveLeft ( ) helper . build ( "leftArrow" )…" at bounding box center [548, 241] width 251 height 264
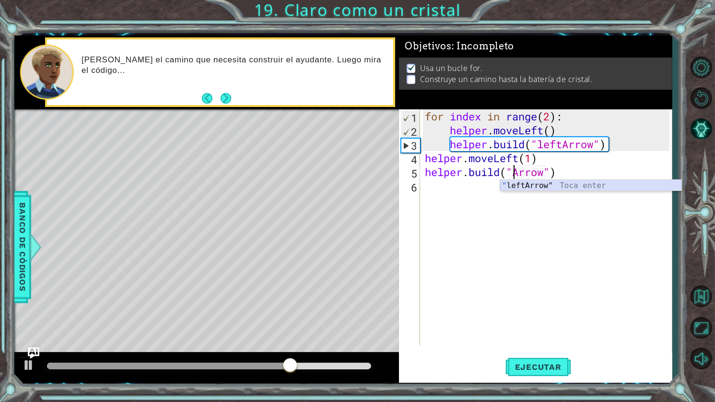
click at [536, 187] on div "" leftArrow" Toca enter" at bounding box center [590, 197] width 181 height 35
type textarea "helper.build("leftArrow")"
click at [579, 182] on div "for index in range ( 2 ) : helper . moveLeft ( ) helper . build ( "leftArrow" )…" at bounding box center [548, 241] width 251 height 264
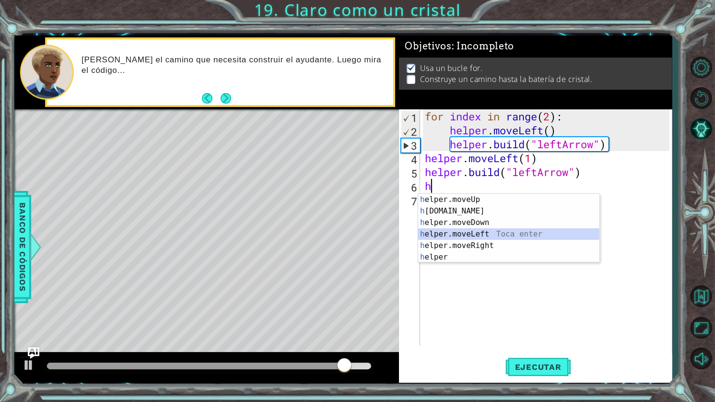
click at [491, 237] on div "h elper.moveUp Toca enter h elper.build Toca enter h elper.moveDown Toca enter …" at bounding box center [508, 240] width 181 height 92
type textarea "helper.moveLeft(1)"
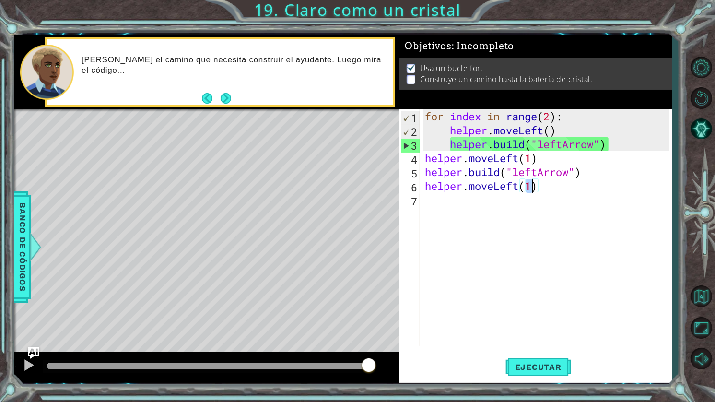
click at [553, 193] on div "for index in range ( 2 ) : helper . moveLeft ( ) helper . build ( "leftArrow" )…" at bounding box center [548, 241] width 251 height 264
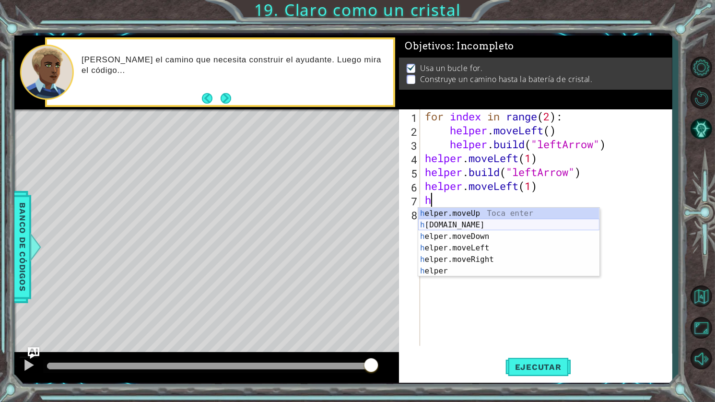
click at [473, 226] on div "h elper.moveUp Toca enter h elper.build Toca enter h elper.moveDown Toca enter …" at bounding box center [508, 254] width 181 height 92
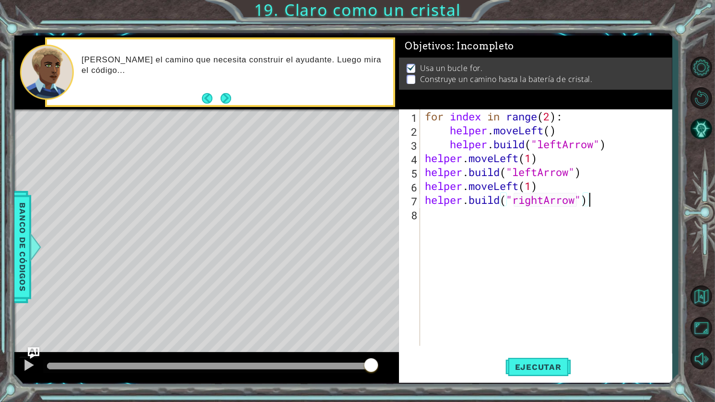
click at [617, 200] on div "for index in range ( 2 ) : helper . moveLeft ( ) helper . build ( "leftArrow" )…" at bounding box center [548, 241] width 251 height 264
click at [543, 204] on div "for index in range ( 2 ) : helper . moveLeft ( ) helper . build ( "leftArrow" )…" at bounding box center [548, 241] width 251 height 264
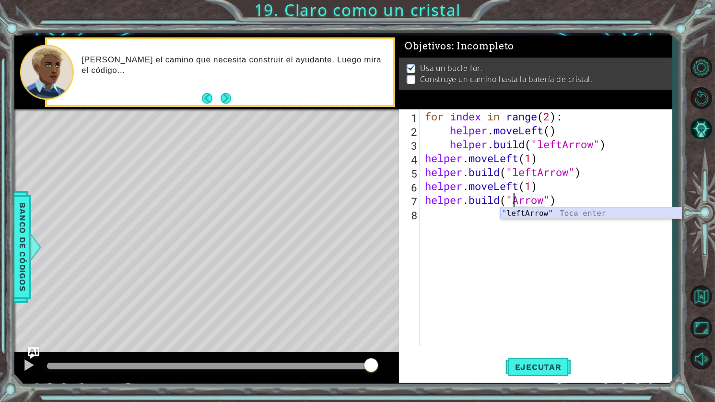
click at [534, 218] on div "" leftArrow" Toca enter" at bounding box center [590, 225] width 181 height 35
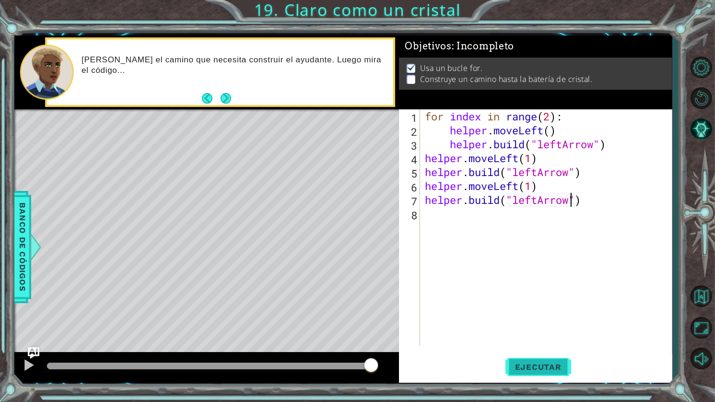
type textarea "helper.build("leftArrow")"
click at [535, 371] on button "Ejecutar" at bounding box center [539, 367] width 66 height 27
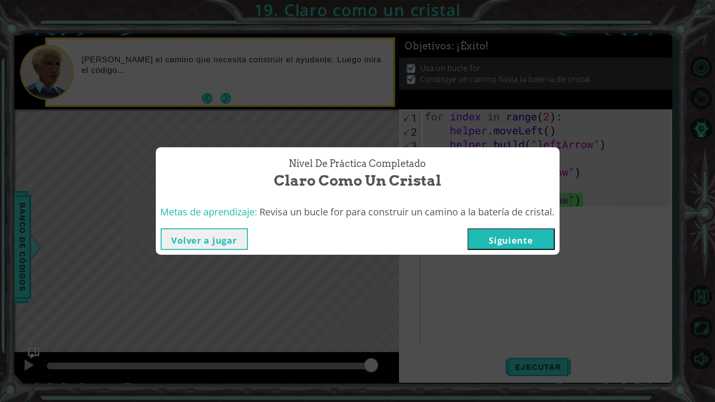
click at [520, 256] on div "Nivel de práctica Completado Claro como un cristal Metas de aprendizaje: Revisa…" at bounding box center [357, 201] width 715 height 402
click at [520, 239] on button "Siguiente" at bounding box center [511, 239] width 87 height 22
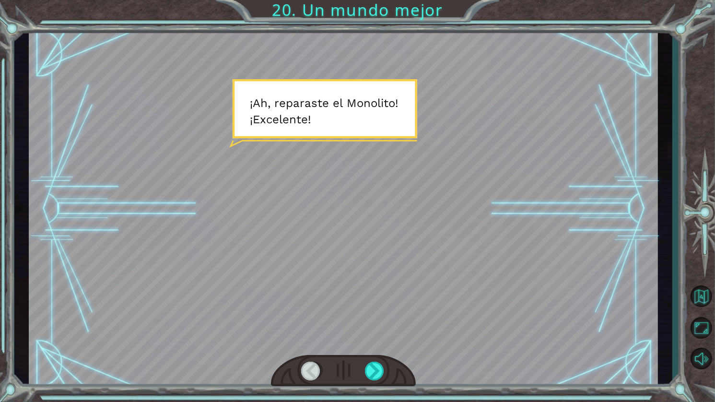
click at [223, 171] on div at bounding box center [343, 209] width 629 height 354
click at [373, 376] on div at bounding box center [375, 371] width 21 height 19
click at [373, 367] on div at bounding box center [375, 371] width 21 height 19
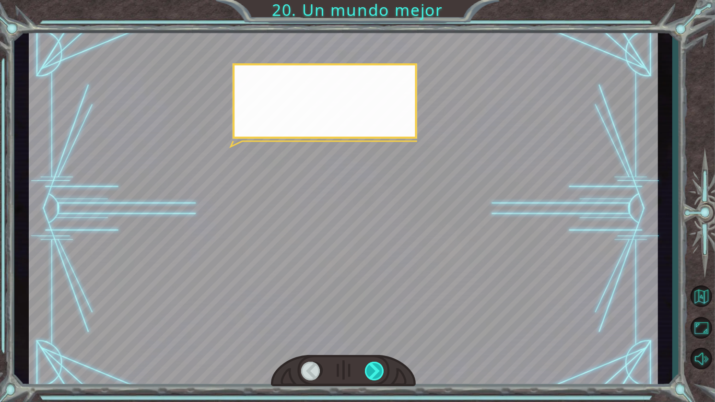
click at [373, 367] on div at bounding box center [375, 371] width 21 height 19
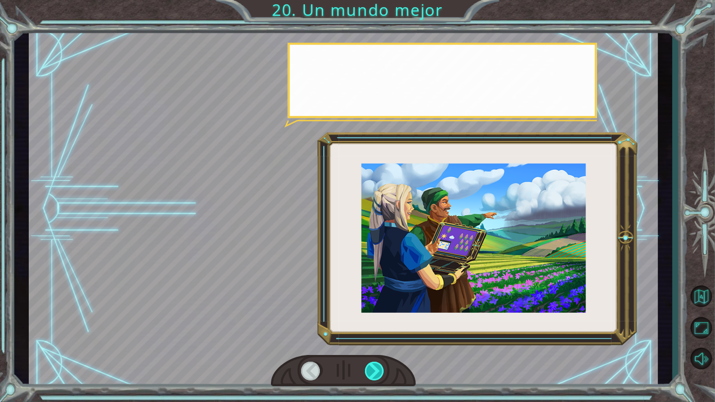
click at [373, 367] on div at bounding box center [375, 371] width 21 height 19
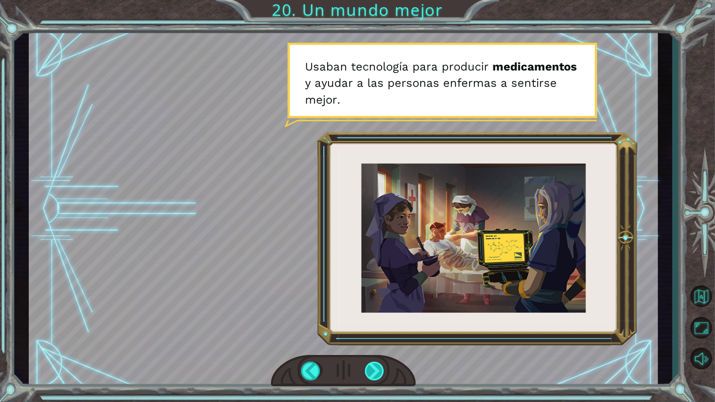
click at [374, 365] on div at bounding box center [375, 371] width 21 height 19
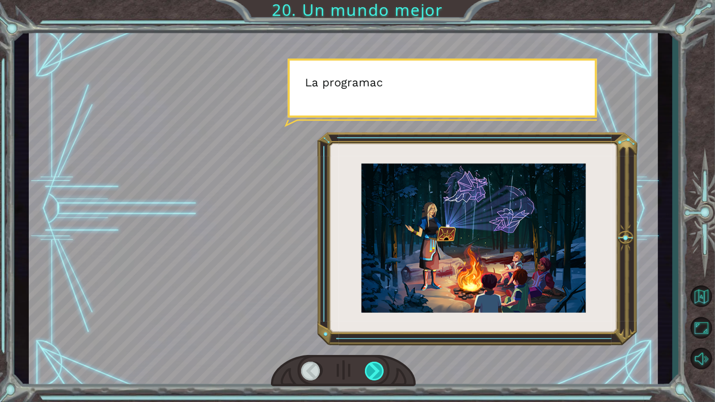
click at [374, 365] on div at bounding box center [375, 371] width 21 height 19
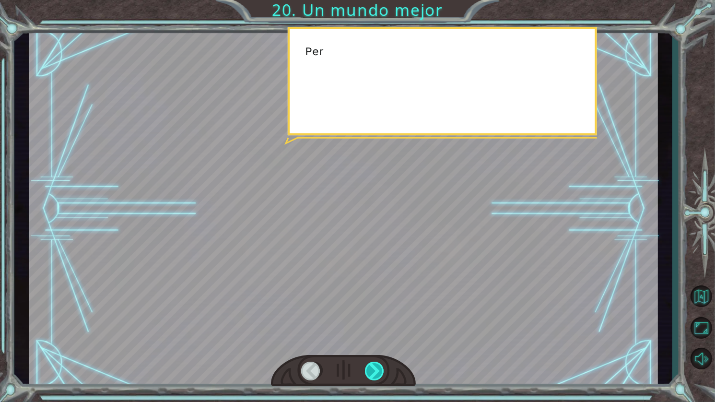
click at [374, 365] on div at bounding box center [375, 371] width 21 height 19
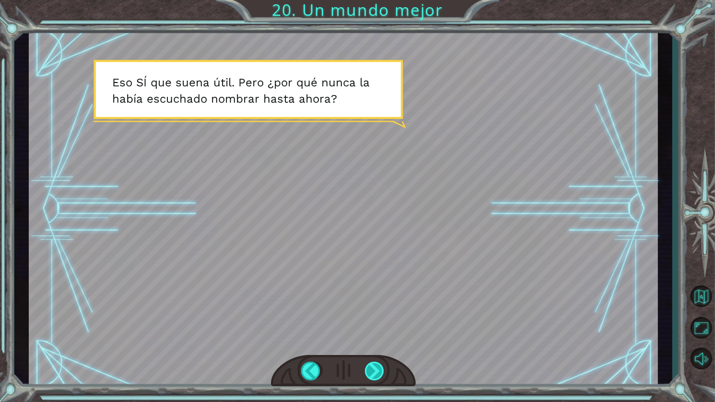
click at [369, 368] on div at bounding box center [375, 371] width 21 height 19
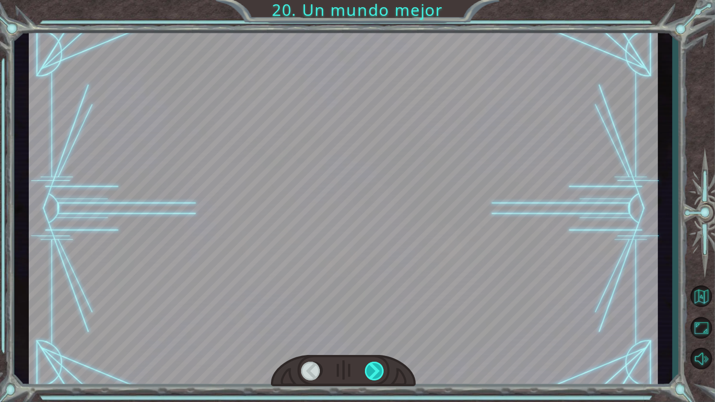
click at [369, 368] on div at bounding box center [375, 371] width 21 height 19
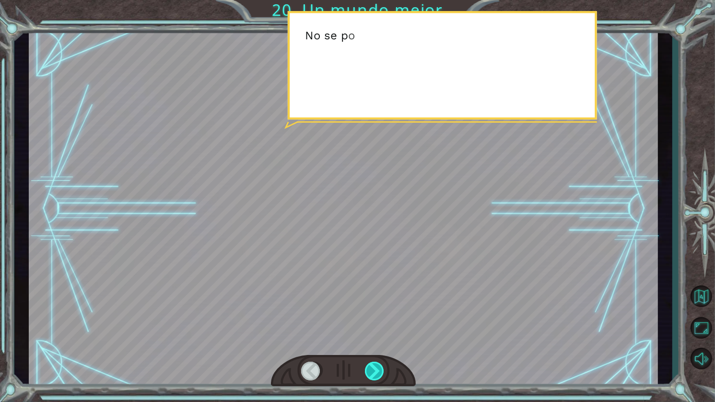
click at [369, 368] on div at bounding box center [375, 371] width 21 height 19
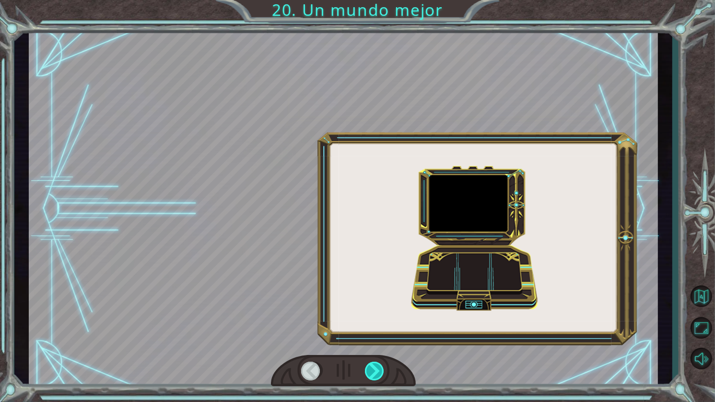
click at [369, 368] on div at bounding box center [375, 371] width 21 height 19
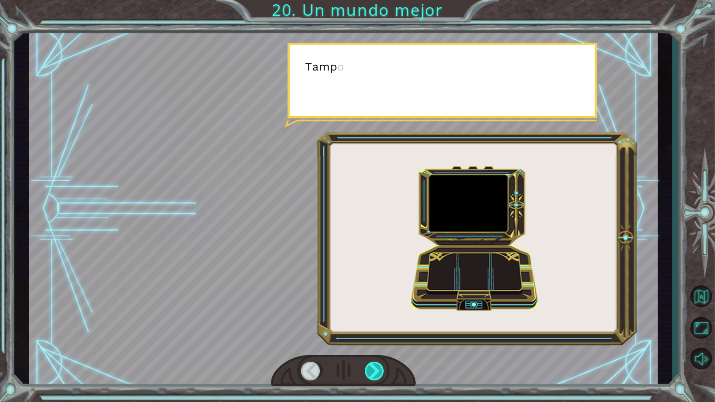
click at [369, 368] on div at bounding box center [375, 371] width 21 height 19
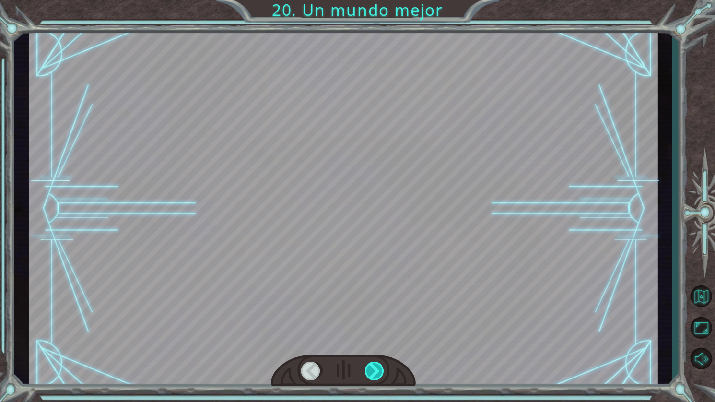
click at [369, 368] on div at bounding box center [375, 371] width 21 height 19
click at [369, 369] on div at bounding box center [375, 371] width 21 height 19
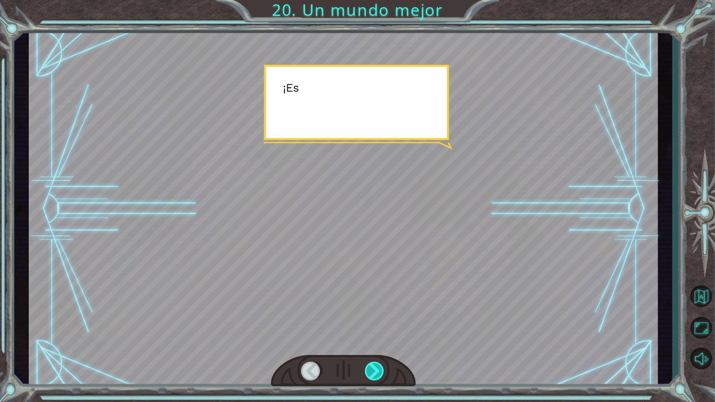
click at [369, 369] on div at bounding box center [375, 371] width 21 height 19
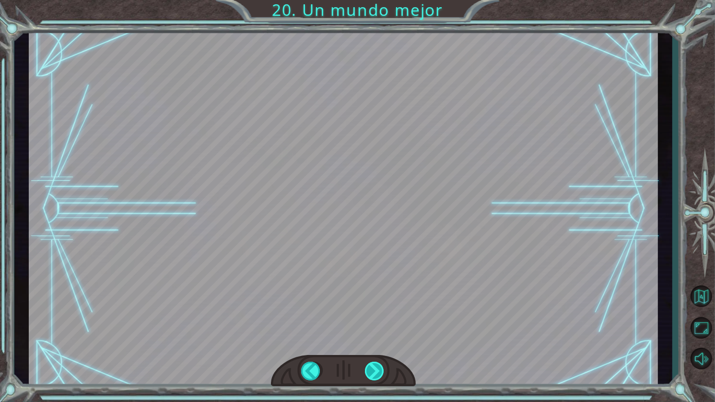
click at [369, 369] on div at bounding box center [375, 371] width 21 height 19
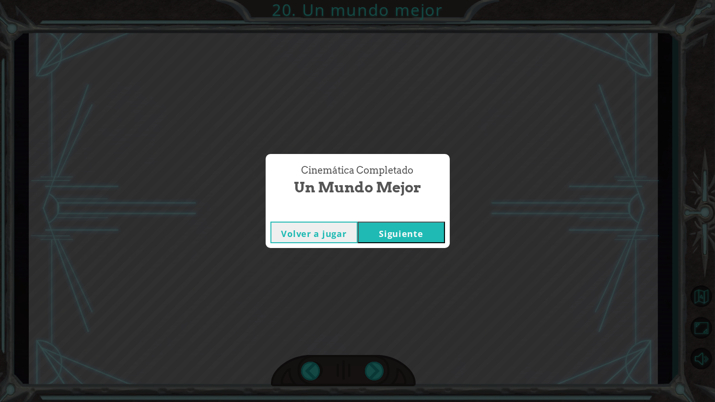
click at [369, 369] on div "Cinemática Completado Un mundo mejor Volver a jugar Siguiente" at bounding box center [357, 201] width 715 height 402
click at [386, 241] on button "Siguiente" at bounding box center [401, 233] width 87 height 22
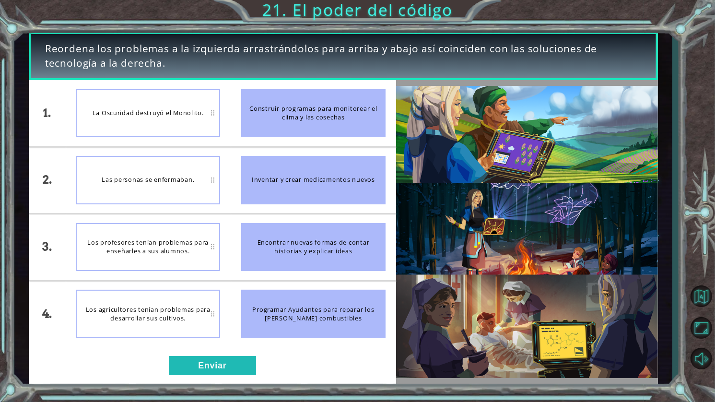
click at [307, 248] on div "Encontrar nuevas formas de contar historias y explicar ideas" at bounding box center [313, 247] width 144 height 48
drag, startPoint x: 283, startPoint y: 248, endPoint x: 186, endPoint y: 248, distance: 96.9
click at [229, 255] on div "1. 2. 3. 4. La Oscuridad destruyó el Monolito. Las personas se enfermaban. Los …" at bounding box center [212, 213] width 367 height 267
click at [299, 123] on div "Construir programas para monitorear el clima y las cosechas" at bounding box center [313, 113] width 144 height 48
click at [210, 111] on div "La Oscuridad destruyó el Monolito." at bounding box center [148, 113] width 144 height 48
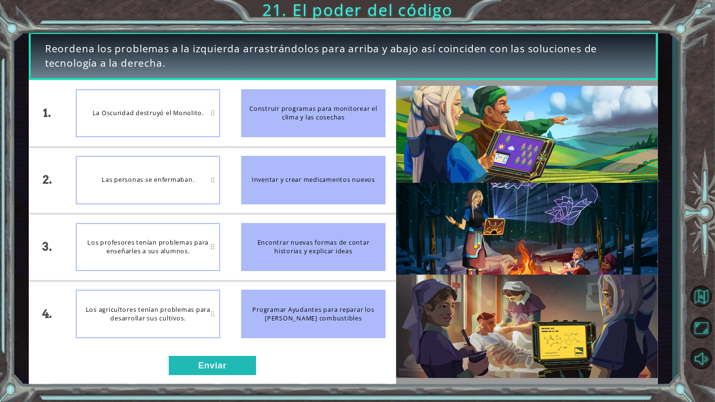
click at [213, 114] on div "La Oscuridad destruyó el Monolito." at bounding box center [148, 113] width 144 height 48
drag, startPoint x: 213, startPoint y: 114, endPoint x: 231, endPoint y: 131, distance: 24.8
click at [231, 131] on div "1. 2. 3. 4. La Oscuridad destruyó el Monolito. Las personas se enfermaban. Los …" at bounding box center [212, 213] width 367 height 267
click at [204, 114] on div "La Oscuridad destruyó el Monolito." at bounding box center [148, 113] width 144 height 48
drag, startPoint x: 308, startPoint y: 125, endPoint x: 187, endPoint y: 122, distance: 121.4
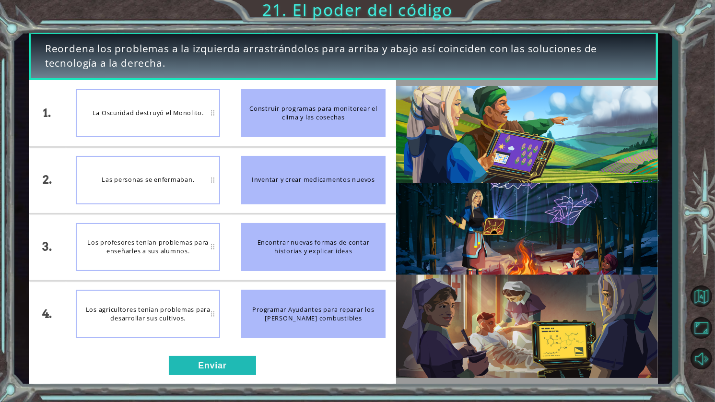
click at [187, 122] on div "1. 2. 3. 4. La Oscuridad destruyó el Monolito. Las personas se enfermaban. Los …" at bounding box center [212, 213] width 367 height 267
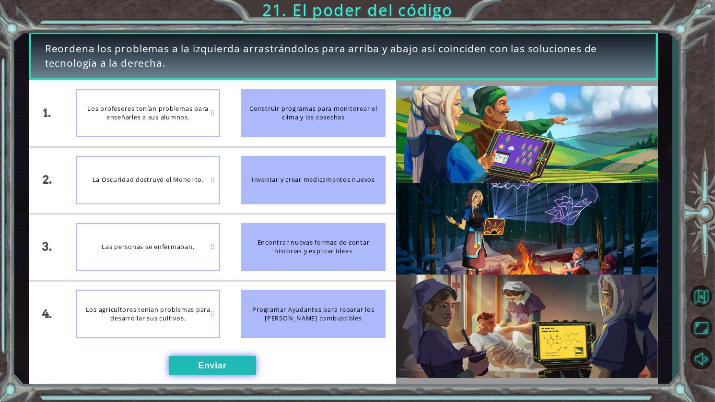
click at [243, 370] on button "Enviar" at bounding box center [212, 365] width 87 height 19
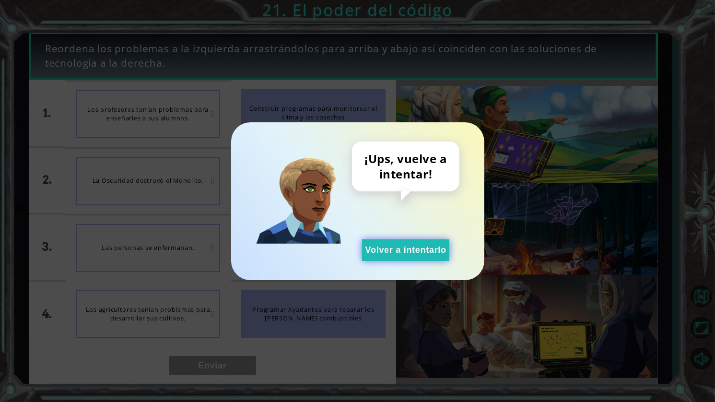
click at [422, 247] on button "Volver a intentarlo" at bounding box center [405, 250] width 87 height 22
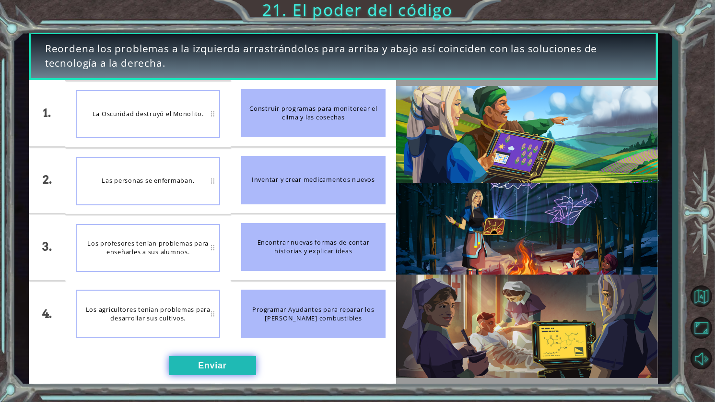
click at [236, 367] on button "Enviar" at bounding box center [212, 365] width 87 height 19
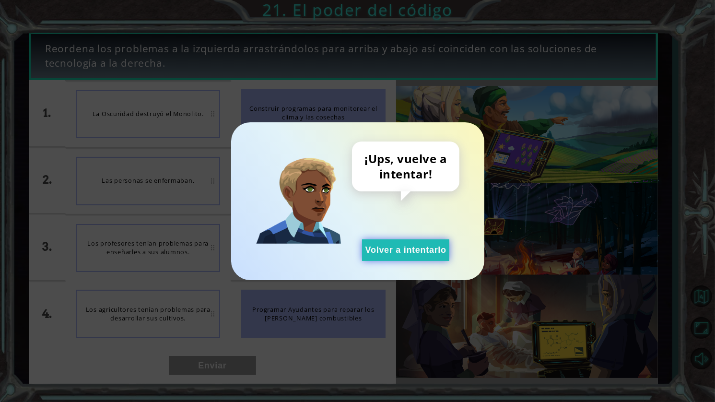
click at [414, 252] on button "Volver a intentarlo" at bounding box center [405, 250] width 87 height 22
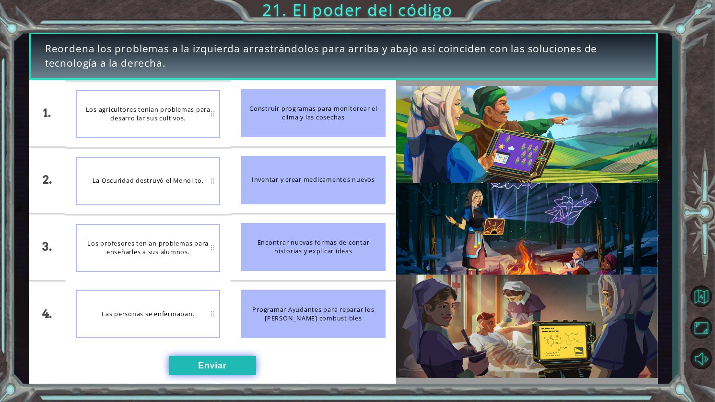
click at [237, 360] on button "Enviar" at bounding box center [212, 365] width 87 height 19
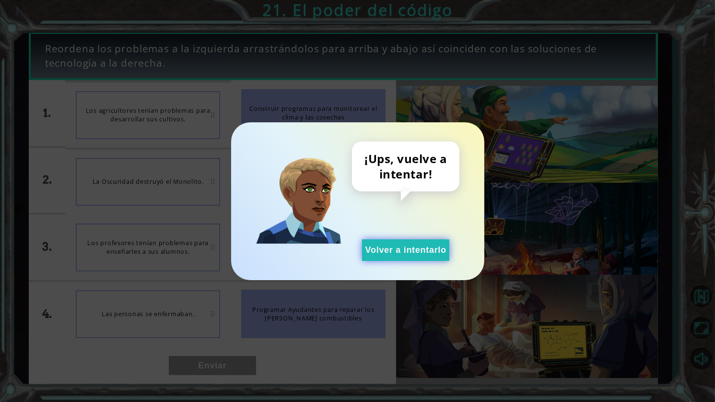
click at [412, 253] on button "Volver a intentarlo" at bounding box center [405, 250] width 87 height 22
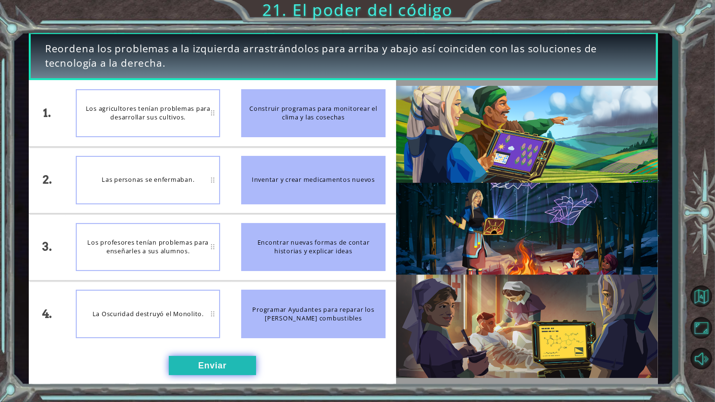
click at [236, 360] on button "Enviar" at bounding box center [212, 365] width 87 height 19
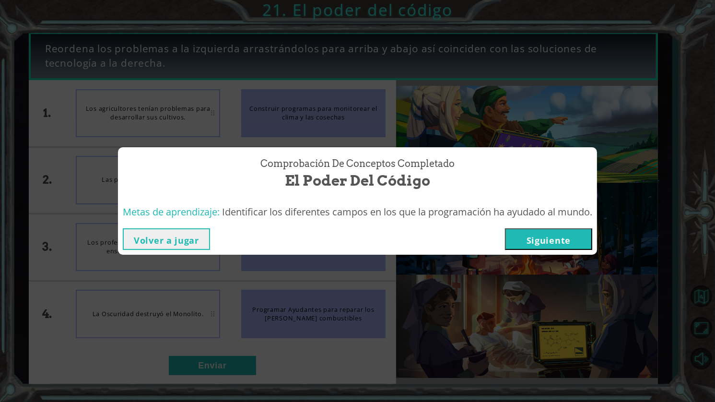
click at [575, 237] on button "Siguiente" at bounding box center [548, 239] width 87 height 22
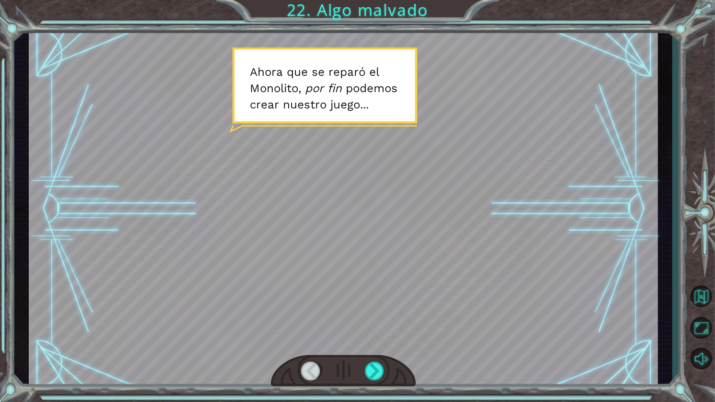
click at [391, 233] on div at bounding box center [343, 209] width 629 height 354
click at [369, 370] on div at bounding box center [375, 371] width 21 height 19
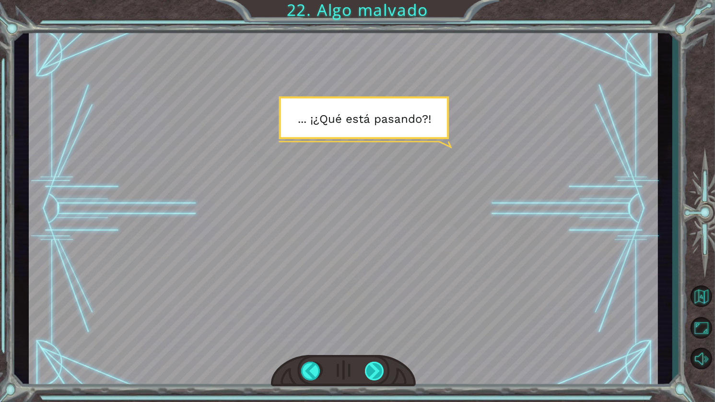
click at [369, 370] on div at bounding box center [375, 371] width 21 height 19
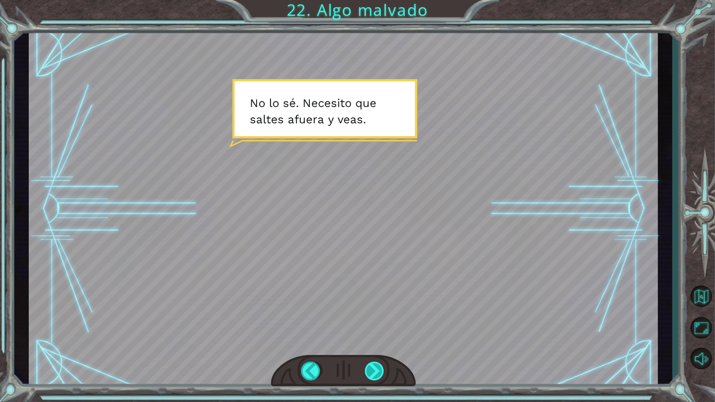
click at [367, 371] on div at bounding box center [375, 371] width 21 height 19
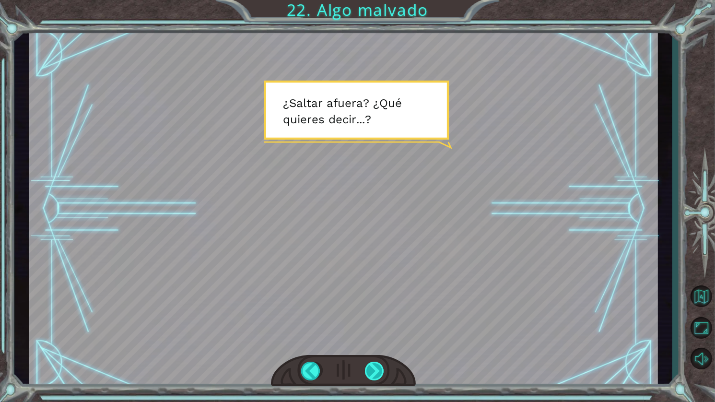
click at [375, 369] on div at bounding box center [375, 371] width 21 height 19
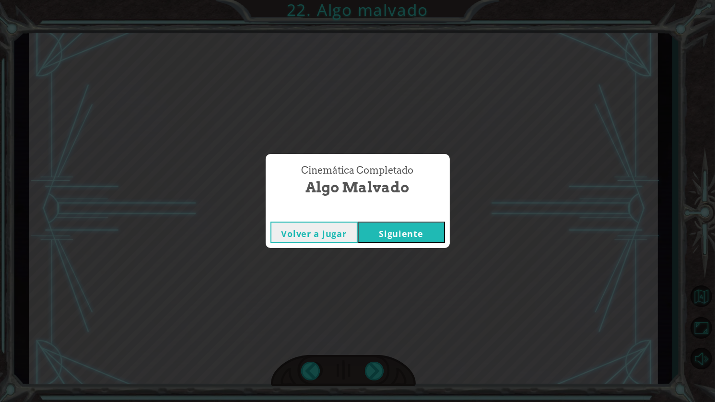
click at [411, 233] on button "Siguiente" at bounding box center [401, 233] width 87 height 22
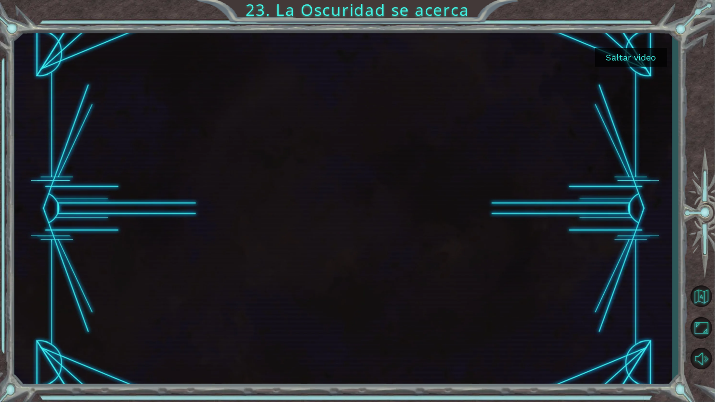
click at [652, 51] on button "Saltar video" at bounding box center [631, 57] width 72 height 19
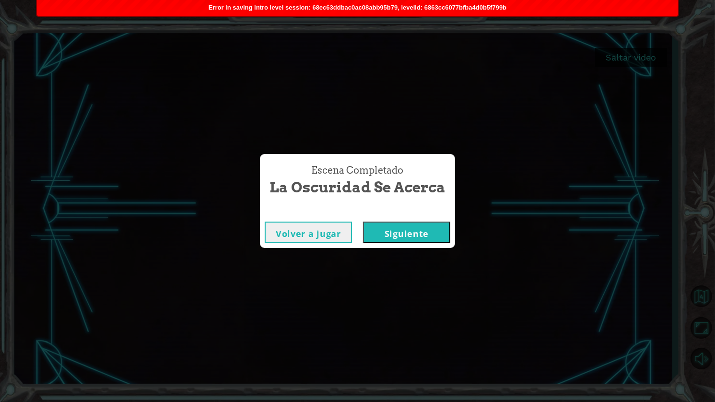
click at [427, 238] on button "Siguiente" at bounding box center [406, 233] width 87 height 22
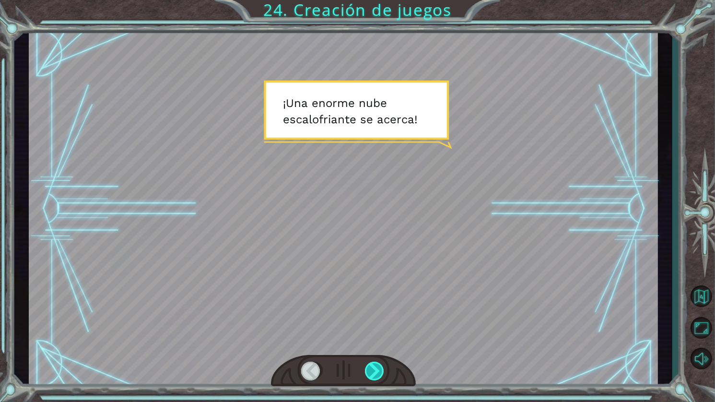
click at [370, 367] on div at bounding box center [375, 371] width 21 height 19
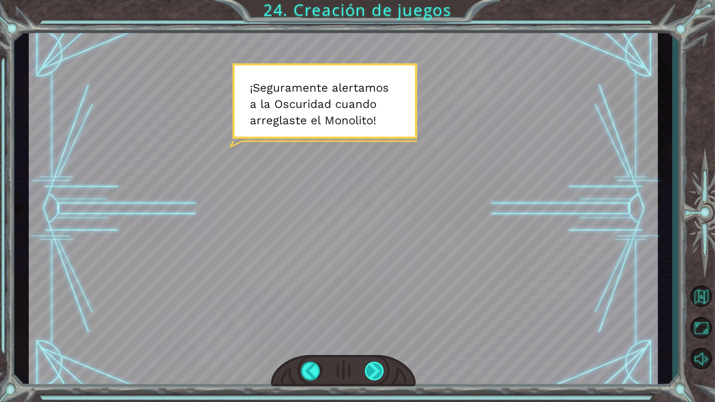
click at [378, 364] on div at bounding box center [375, 371] width 21 height 19
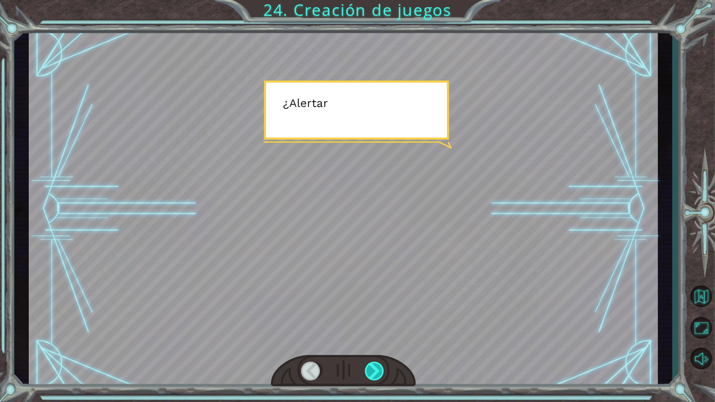
click at [378, 364] on div at bounding box center [375, 371] width 21 height 19
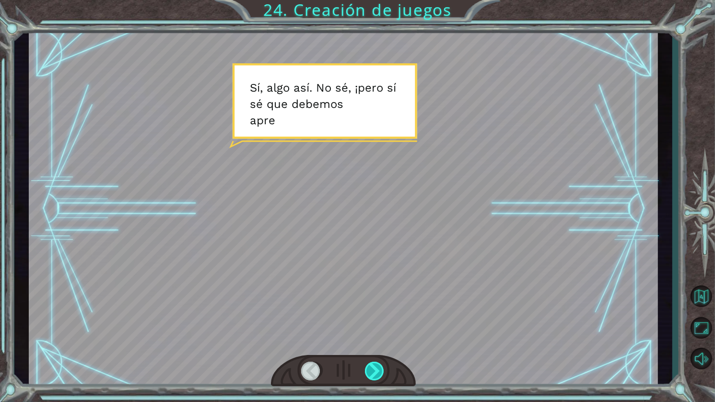
click at [378, 364] on div at bounding box center [375, 371] width 21 height 19
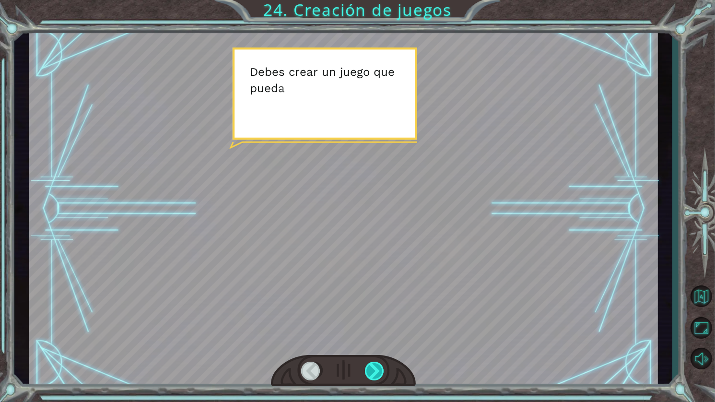
click at [377, 365] on div at bounding box center [375, 371] width 21 height 19
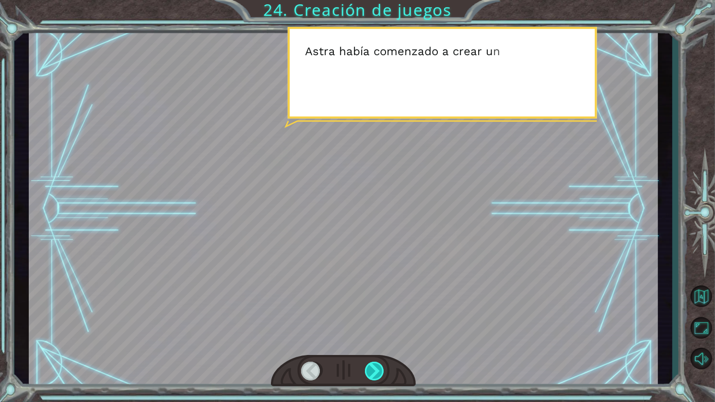
click at [377, 365] on div at bounding box center [375, 371] width 21 height 19
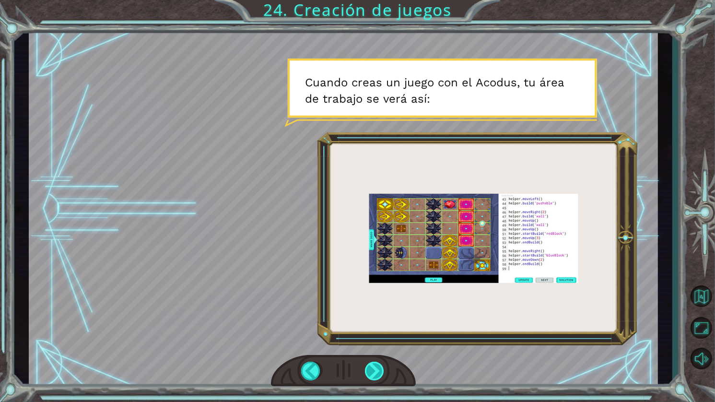
click at [377, 365] on div at bounding box center [375, 371] width 21 height 19
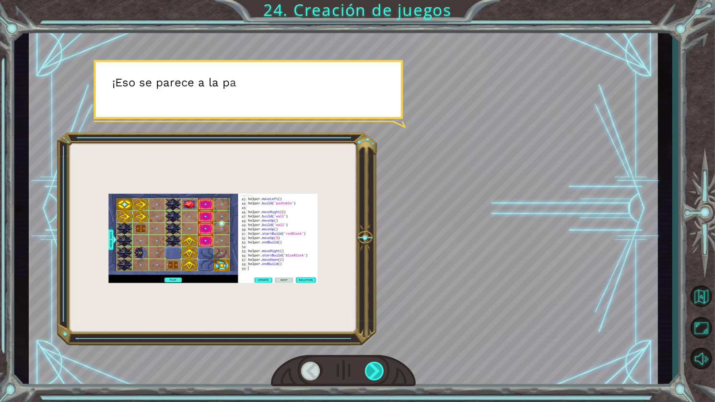
click at [377, 365] on div at bounding box center [375, 371] width 21 height 19
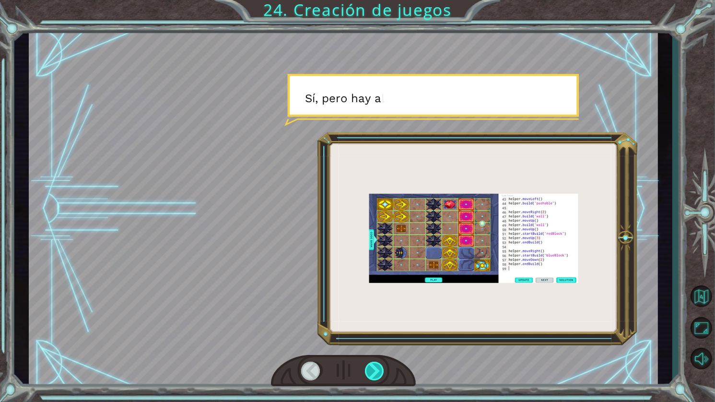
click at [377, 365] on div at bounding box center [375, 371] width 21 height 19
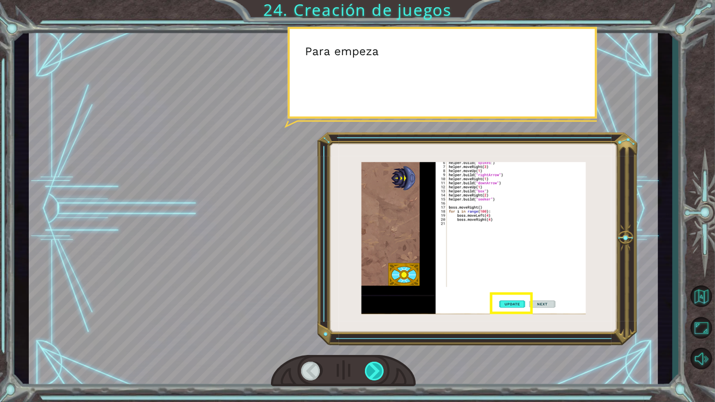
click at [377, 365] on div at bounding box center [375, 371] width 21 height 19
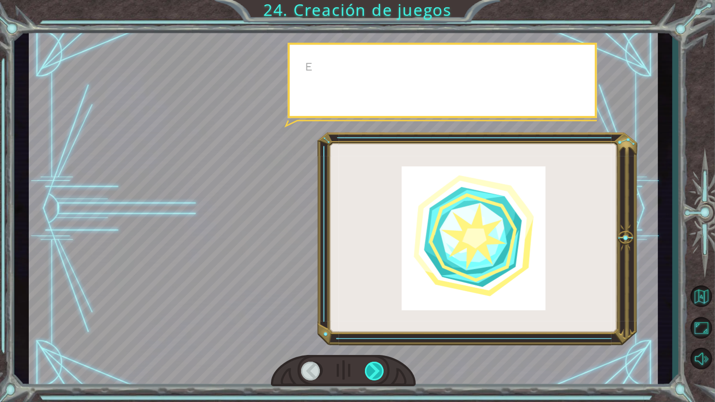
click at [377, 365] on div at bounding box center [375, 371] width 21 height 19
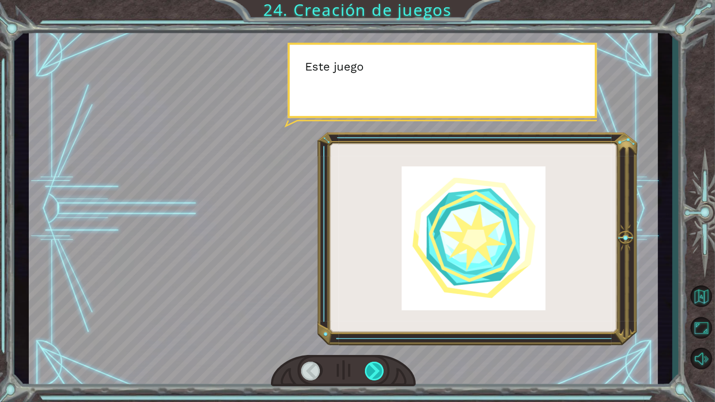
click at [377, 365] on div at bounding box center [375, 371] width 21 height 19
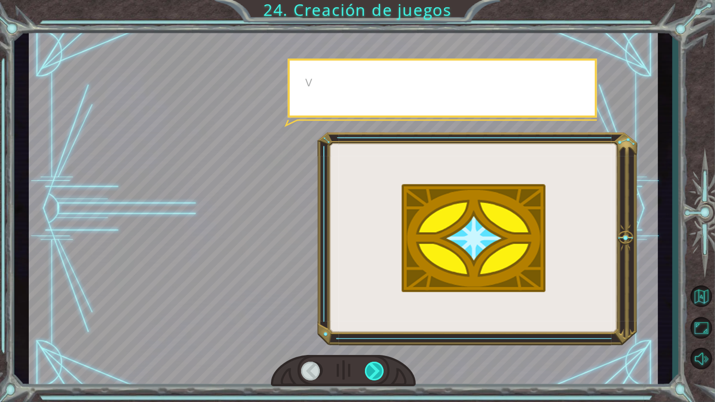
click at [377, 365] on div at bounding box center [375, 371] width 21 height 19
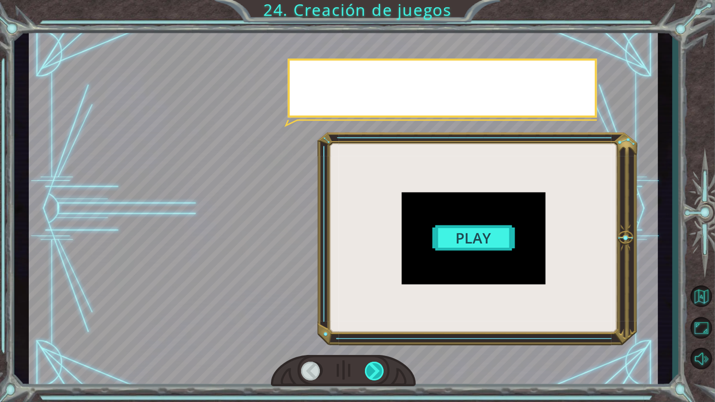
click at [377, 365] on div at bounding box center [375, 371] width 21 height 19
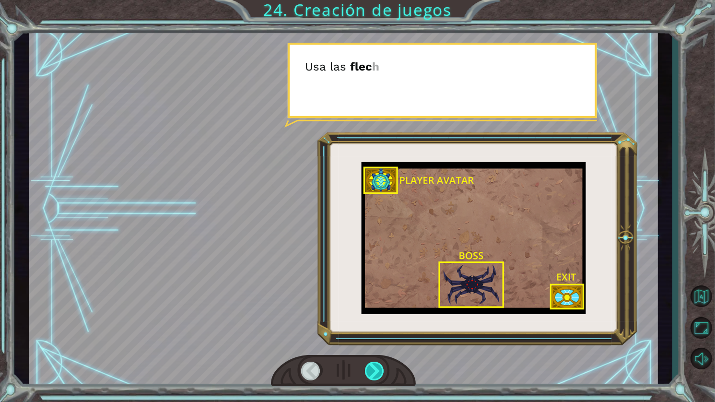
click at [377, 365] on div at bounding box center [375, 371] width 21 height 19
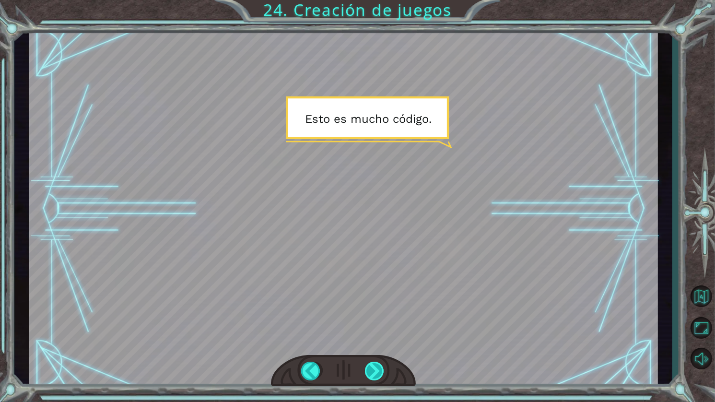
click at [377, 365] on div at bounding box center [375, 371] width 21 height 19
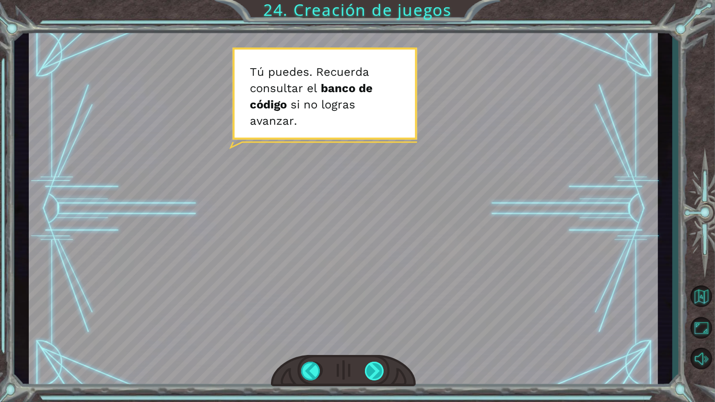
click at [377, 365] on div at bounding box center [375, 371] width 21 height 19
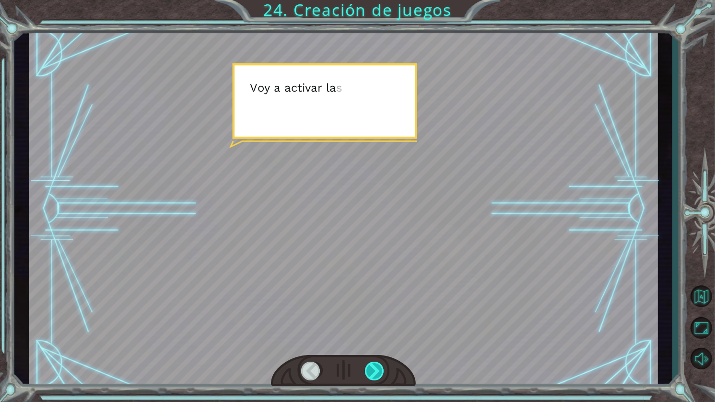
click at [377, 365] on div at bounding box center [375, 371] width 21 height 19
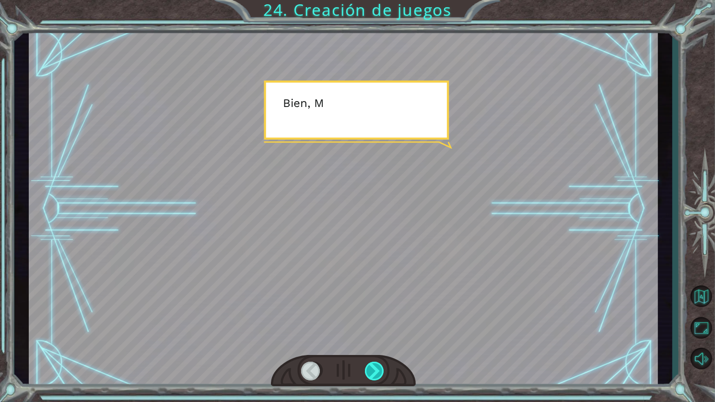
click at [377, 365] on div at bounding box center [375, 371] width 21 height 19
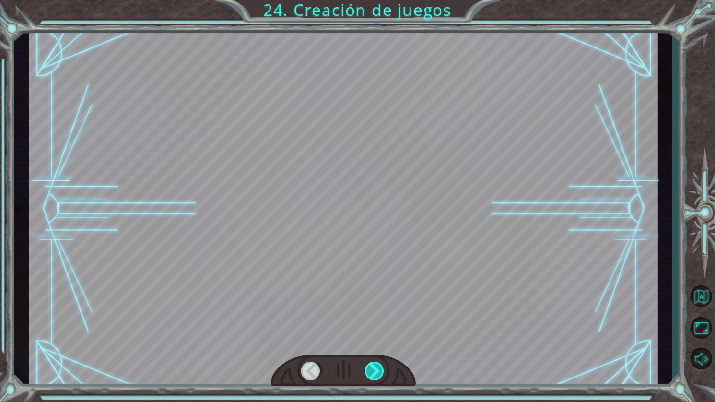
click at [377, 365] on div at bounding box center [375, 371] width 21 height 19
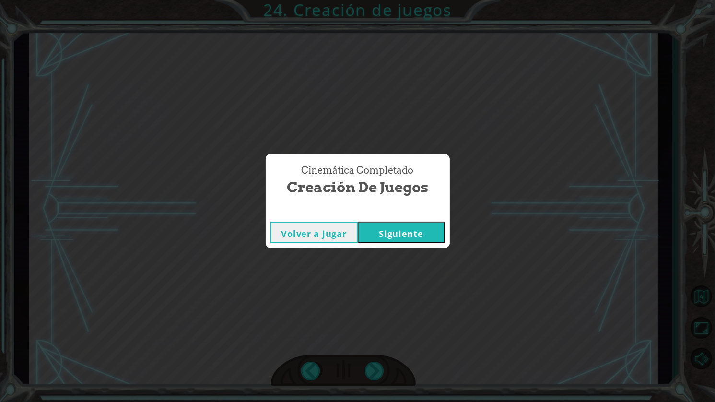
click at [412, 232] on button "Siguiente" at bounding box center [401, 233] width 87 height 22
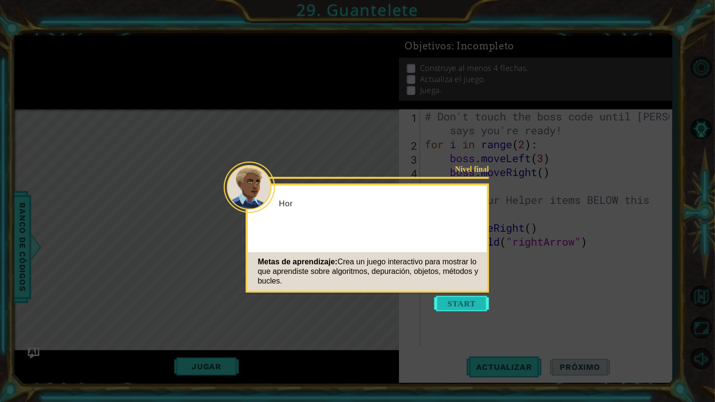
click at [452, 308] on button "Start" at bounding box center [462, 303] width 55 height 15
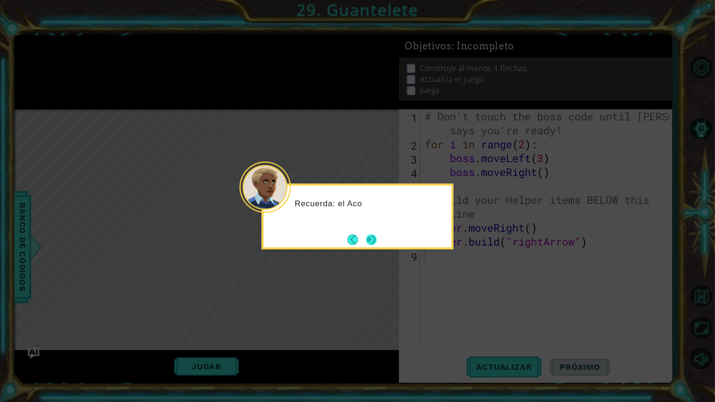
click at [376, 234] on button "Next" at bounding box center [371, 239] width 11 height 11
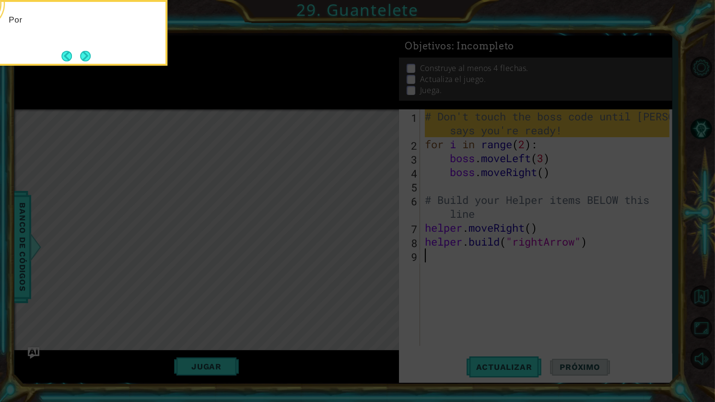
click at [204, 166] on icon at bounding box center [357, 65] width 715 height 674
click at [84, 50] on button "Next" at bounding box center [85, 55] width 11 height 11
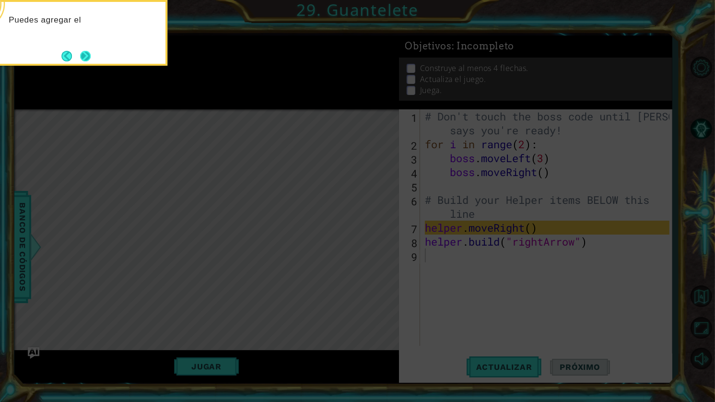
click at [91, 56] on button "Next" at bounding box center [85, 56] width 11 height 11
click at [91, 56] on icon at bounding box center [357, 65] width 715 height 674
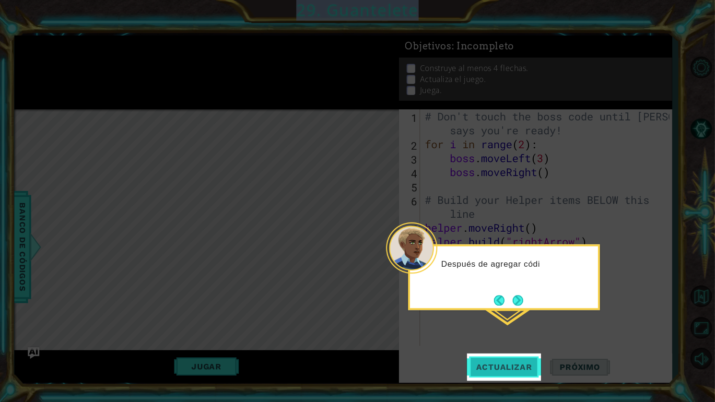
click at [517, 367] on span "Actualizar" at bounding box center [504, 367] width 75 height 10
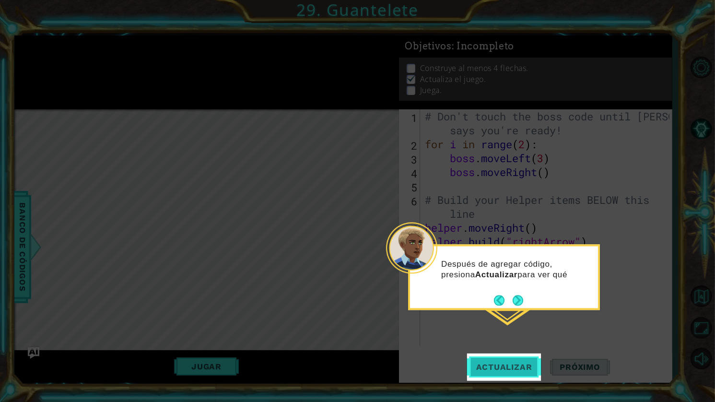
click at [516, 364] on span "Actualizar" at bounding box center [504, 367] width 75 height 10
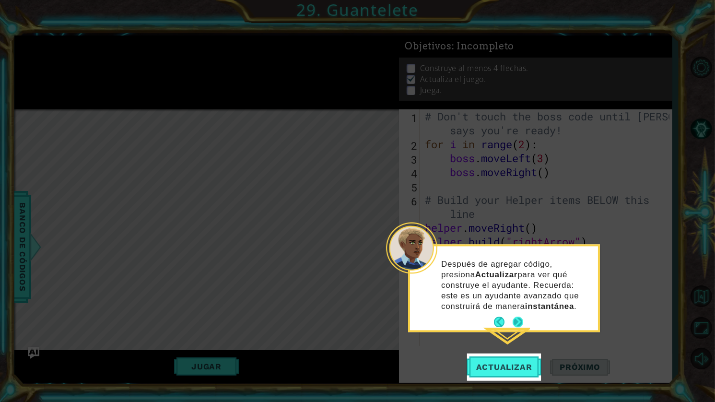
click at [514, 321] on button "Next" at bounding box center [518, 322] width 11 height 11
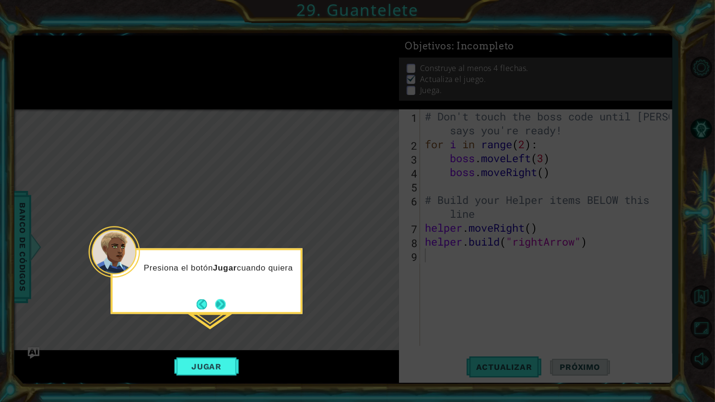
click at [219, 306] on button "Next" at bounding box center [220, 304] width 11 height 11
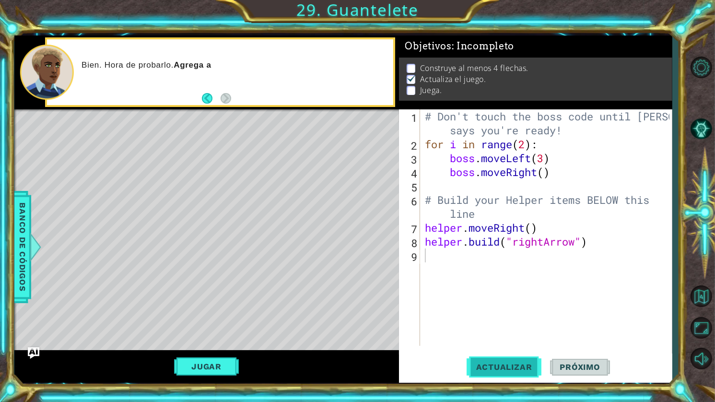
click at [494, 358] on button "Actualizar" at bounding box center [504, 367] width 75 height 27
click at [495, 370] on span "Actualizar" at bounding box center [504, 367] width 75 height 10
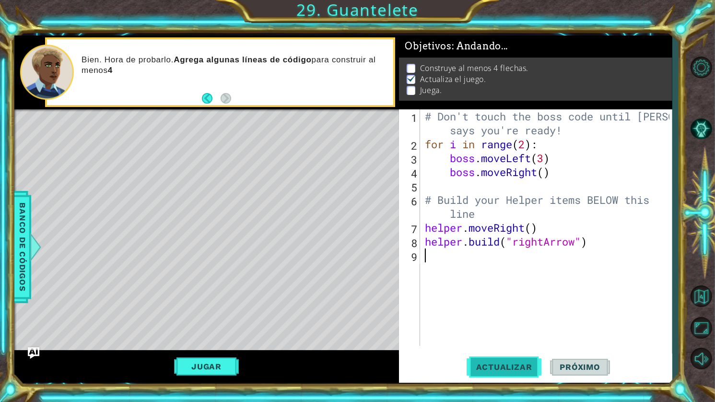
click at [495, 370] on span "Actualizar" at bounding box center [504, 367] width 75 height 10
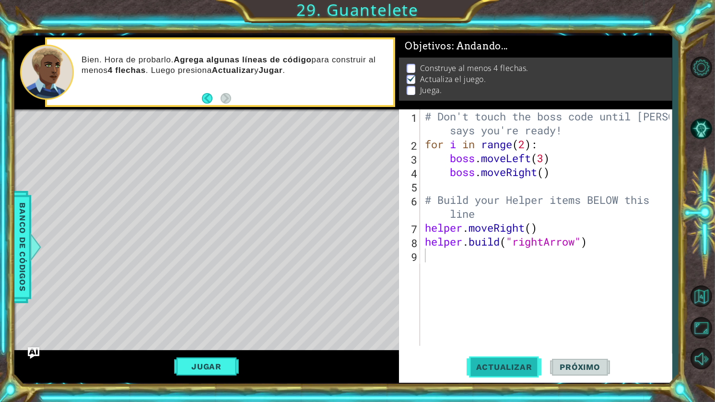
click at [495, 370] on span "Actualizar" at bounding box center [504, 367] width 75 height 10
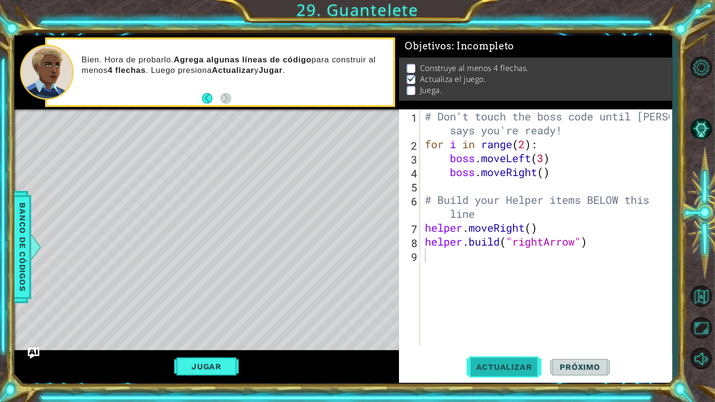
click at [495, 370] on span "Actualizar" at bounding box center [504, 367] width 75 height 10
click at [216, 367] on button "Jugar" at bounding box center [206, 366] width 65 height 18
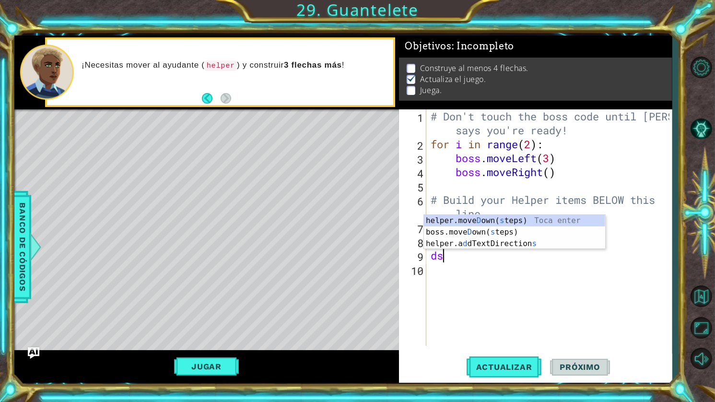
type textarea "d"
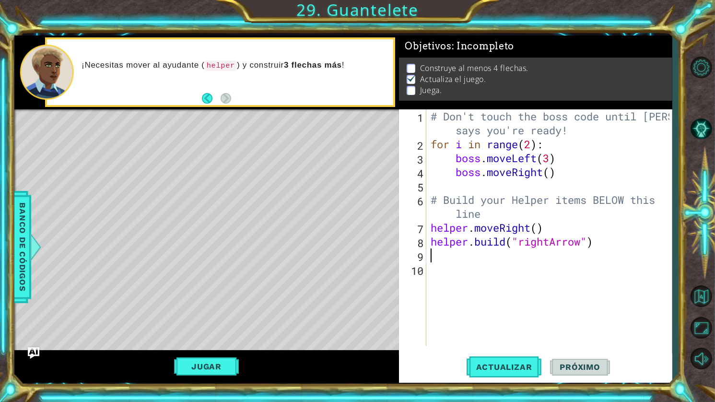
type textarea "j"
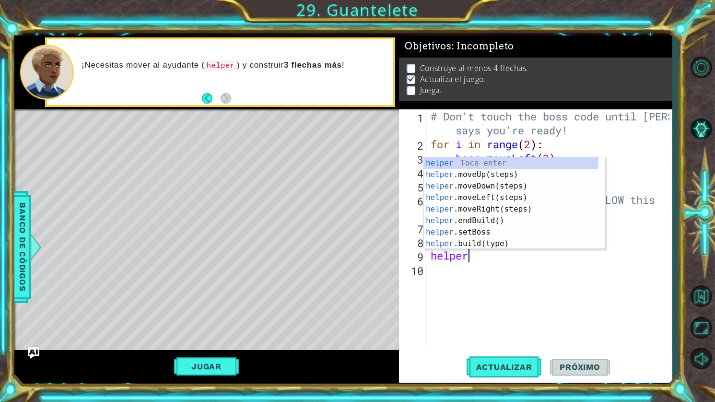
scroll to position [0, 1]
click at [497, 240] on div "helper Toca enter helper .moveUp(steps) Toca enter helper .moveDown(steps) Toca…" at bounding box center [511, 214] width 175 height 115
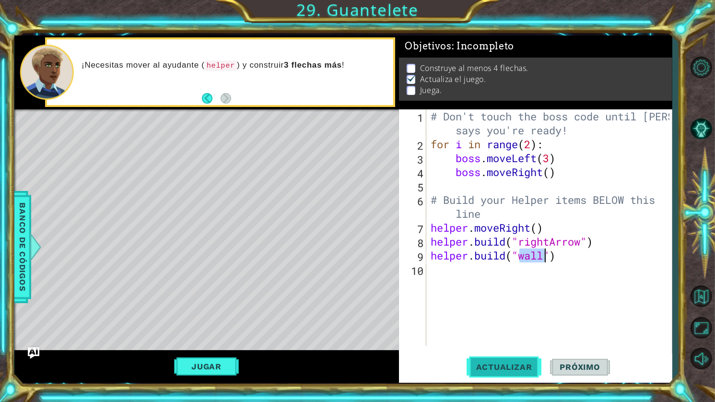
click at [529, 367] on span "Actualizar" at bounding box center [504, 367] width 75 height 10
click at [206, 369] on button "Jugar" at bounding box center [206, 366] width 65 height 18
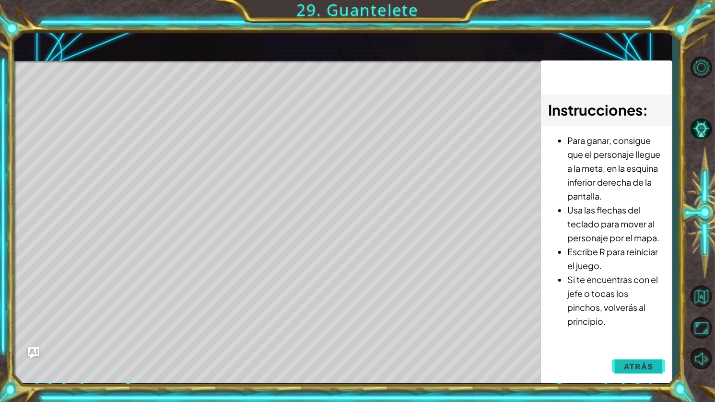
click at [652, 369] on span "Atrás" at bounding box center [638, 367] width 29 height 10
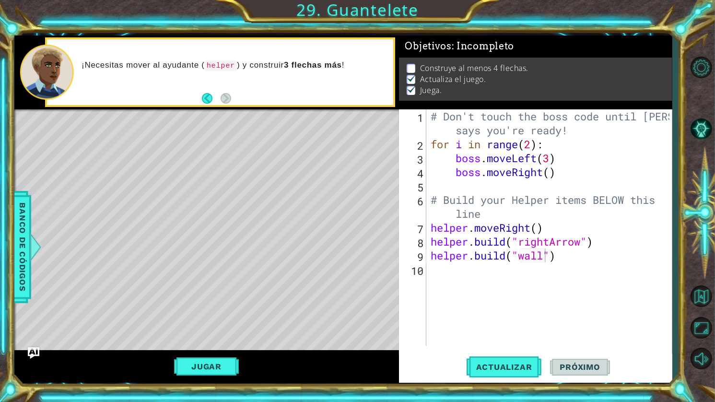
click at [555, 261] on div "# Don't touch the boss code until Vega says you're ready! for i in range ( 2 ) …" at bounding box center [552, 248] width 246 height 278
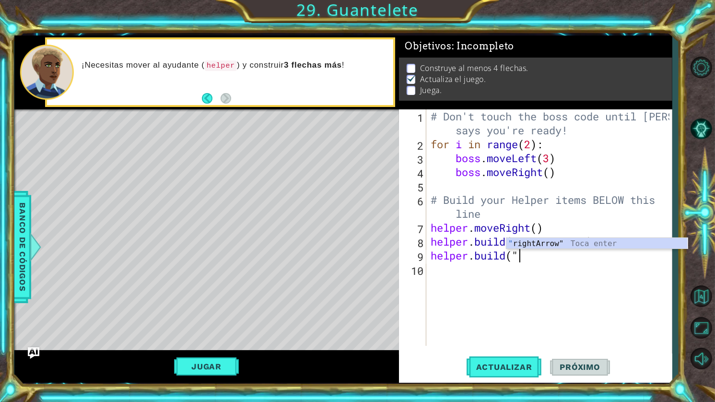
click at [565, 243] on div "" rightArrow" Toca enter" at bounding box center [597, 255] width 181 height 35
type textarea "helper.build("rightArrow""
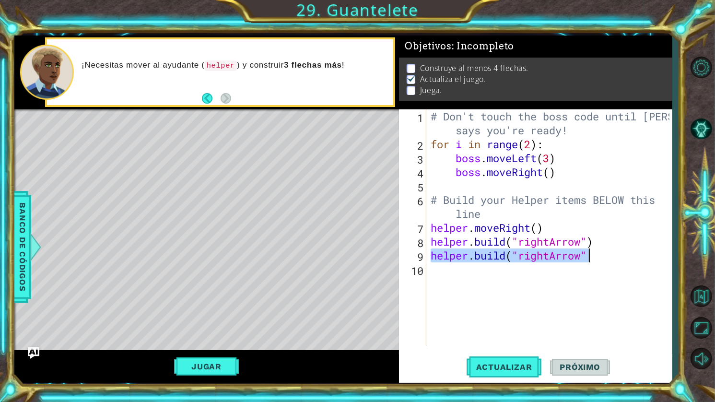
drag, startPoint x: 433, startPoint y: 260, endPoint x: 589, endPoint y: 262, distance: 156.4
click at [589, 262] on div "# Don't touch the boss code until Vega says you're ready! for i in range ( 2 ) …" at bounding box center [552, 248] width 246 height 278
click at [572, 274] on div "# Don't touch the boss code until Vega says you're ready! for i in range ( 2 ) …" at bounding box center [552, 248] width 246 height 278
paste textarea "helper.build("rightArrow""
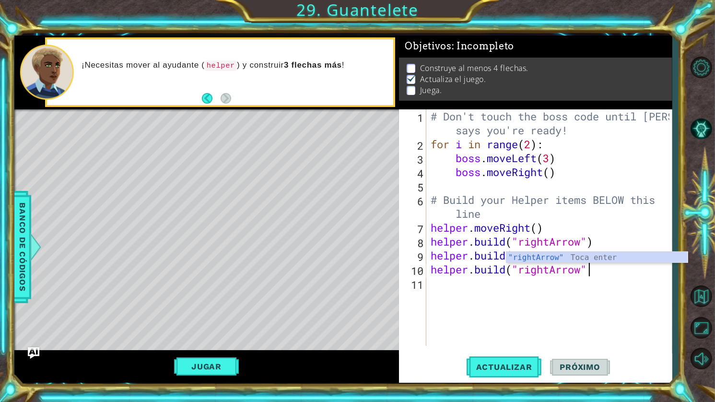
paste textarea "helper.build("rightArrow""
click at [621, 257] on div ""rightArrow " Toca enter" at bounding box center [597, 269] width 181 height 35
type textarea "helper.build("rightArrow")"
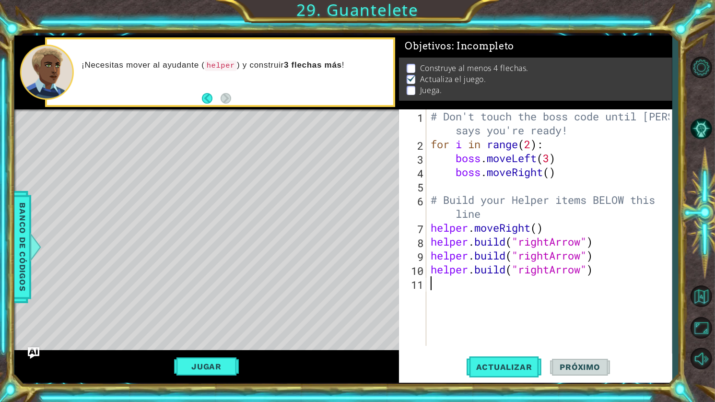
paste textarea "helper.build("rightArrow""
type textarea "helper.build("rightArrow""
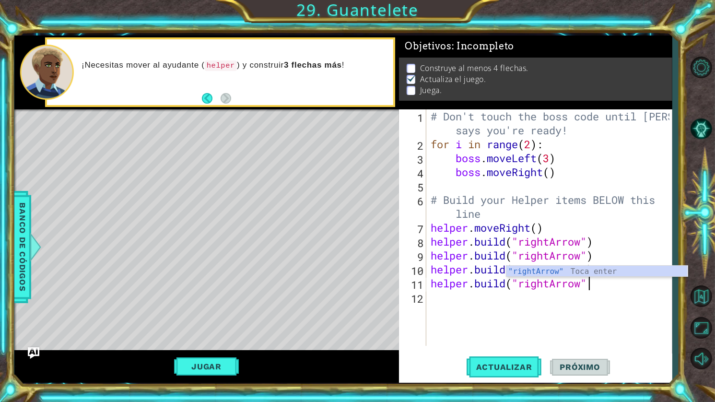
click at [600, 340] on div "# Don't touch the boss code until Vega says you're ready! for i in range ( 2 ) …" at bounding box center [552, 248] width 246 height 278
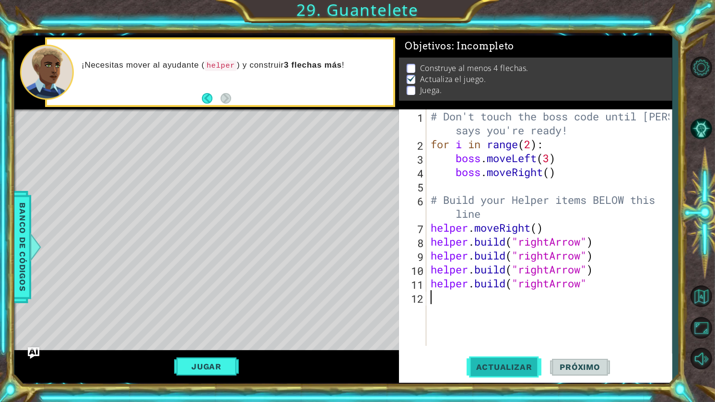
click at [519, 366] on span "Actualizar" at bounding box center [504, 367] width 75 height 10
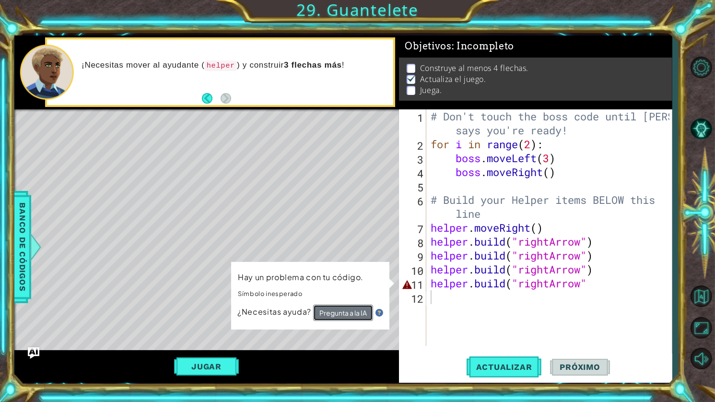
click at [348, 306] on button "Pregunta a la IA" at bounding box center [343, 313] width 60 height 17
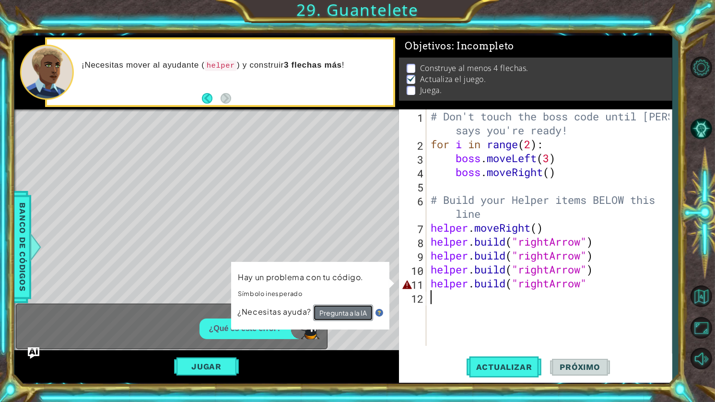
click at [348, 306] on button "Pregunta a la IA" at bounding box center [343, 313] width 60 height 17
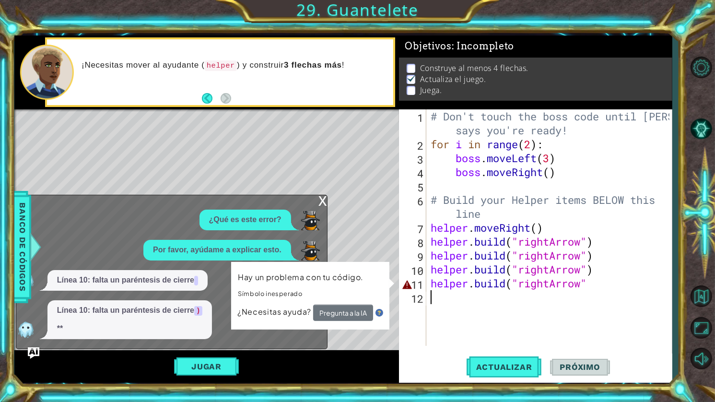
click at [596, 290] on div "# Don't touch the boss code until Vega says you're ready! for i in range ( 2 ) …" at bounding box center [552, 248] width 246 height 278
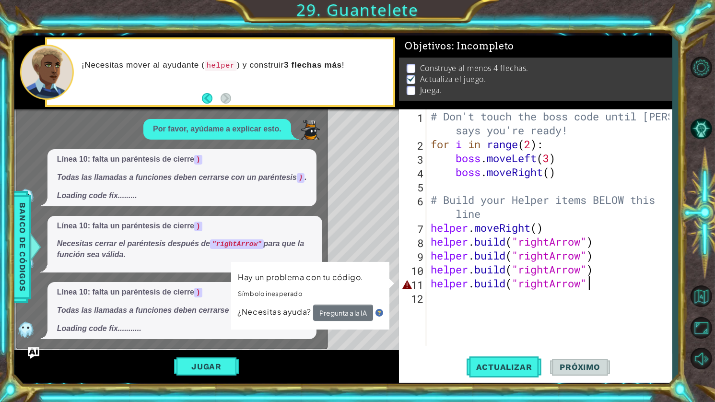
scroll to position [0, 7]
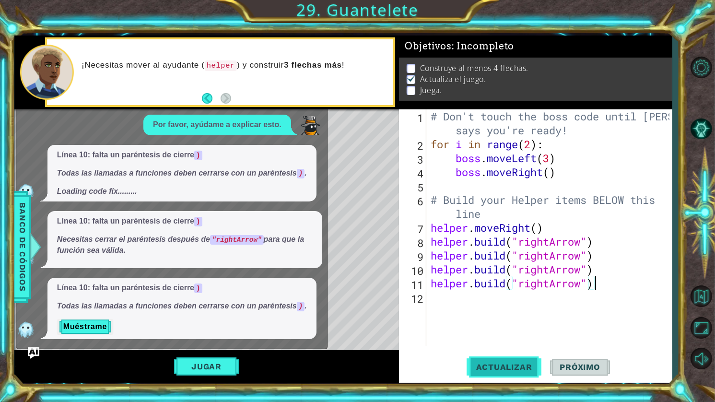
type textarea "helper.build("rightArrow")"
click at [498, 370] on span "Actualizar" at bounding box center [504, 367] width 75 height 10
click at [213, 371] on button "Jugar" at bounding box center [206, 366] width 65 height 18
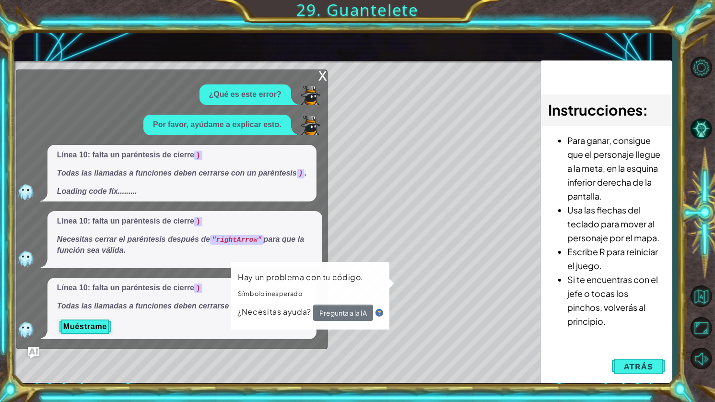
click at [311, 77] on div "x ¿Qué es este error? Por favor, ayúdame a explicar esto. Línea 10: falta un pa…" at bounding box center [172, 209] width 312 height 279
click at [330, 75] on div "Level Map" at bounding box center [235, 202] width 443 height 283
click at [317, 73] on div "x ¿Qué es este error? Por favor, ayúdame a explicar esto. Línea 10: falta un pa…" at bounding box center [172, 209] width 312 height 279
click at [316, 76] on div "x ¿Qué es este error? Por favor, ayúdame a explicar esto. Línea 10: falta un pa…" at bounding box center [172, 209] width 312 height 279
click at [322, 78] on div "x" at bounding box center [323, 75] width 9 height 10
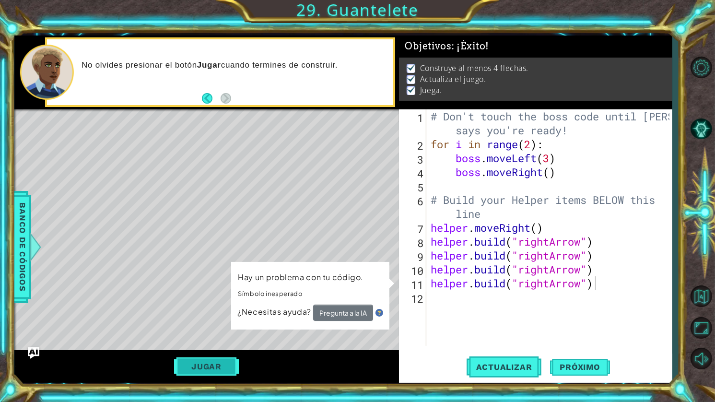
click at [217, 366] on button "Jugar" at bounding box center [206, 366] width 65 height 18
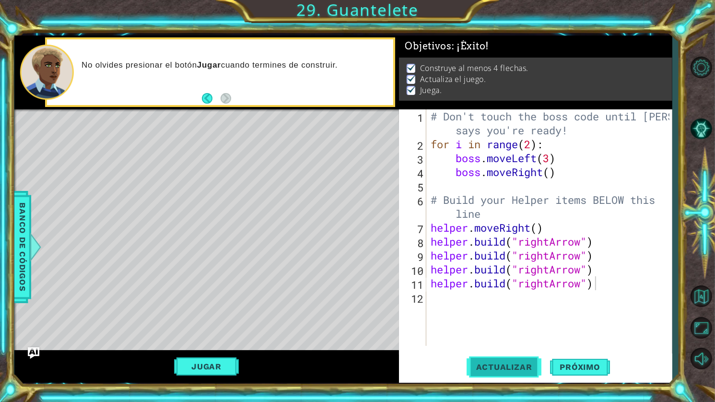
click at [493, 362] on span "Actualizar" at bounding box center [504, 367] width 75 height 10
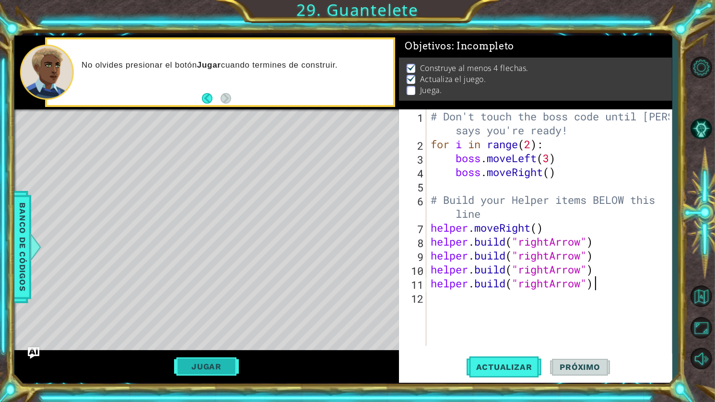
click at [196, 374] on button "Jugar" at bounding box center [206, 366] width 65 height 18
click at [579, 365] on span "Próximo" at bounding box center [579, 368] width 59 height 10
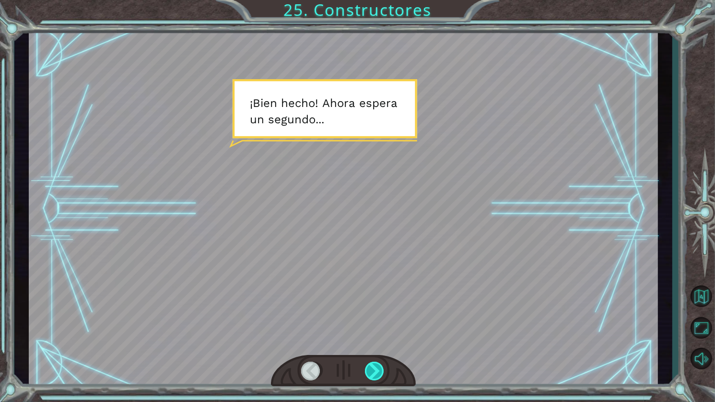
click at [372, 372] on div at bounding box center [375, 371] width 21 height 19
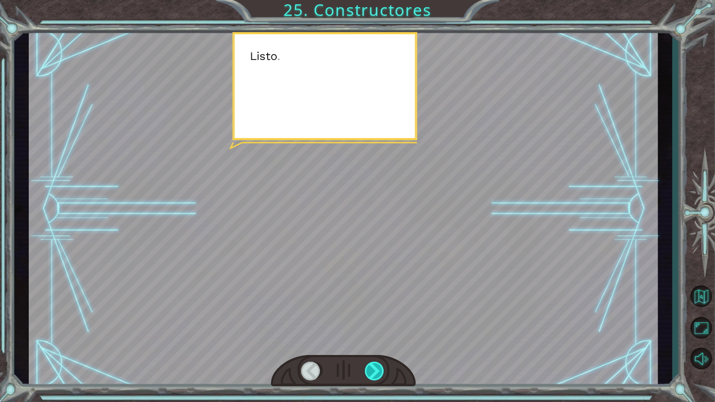
click at [372, 372] on div at bounding box center [375, 371] width 21 height 19
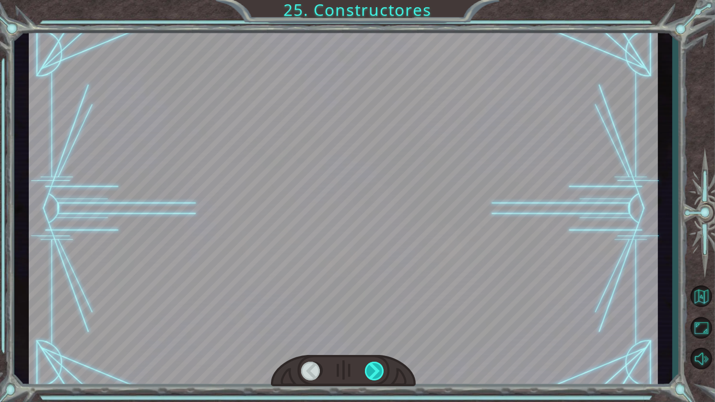
click at [372, 372] on div at bounding box center [375, 371] width 21 height 19
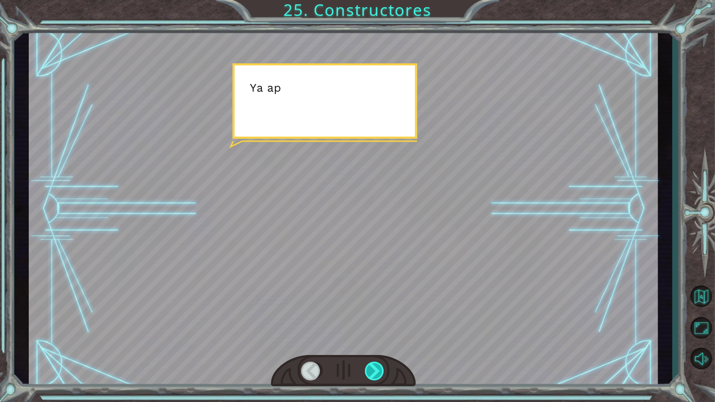
click at [372, 372] on div at bounding box center [375, 371] width 21 height 19
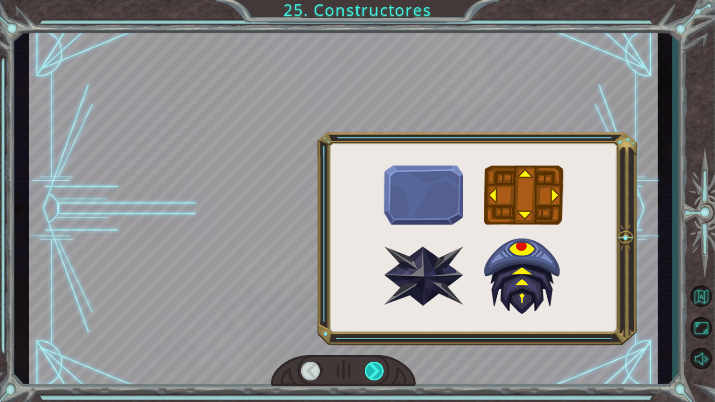
click at [372, 372] on div at bounding box center [375, 371] width 21 height 19
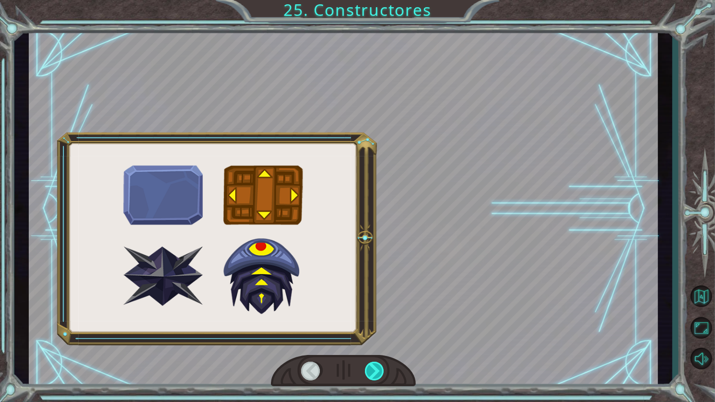
click at [372, 372] on div at bounding box center [375, 371] width 21 height 19
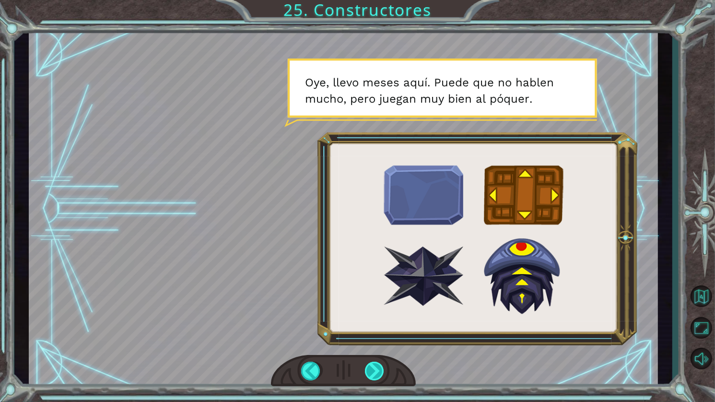
click at [373, 371] on div at bounding box center [375, 371] width 21 height 19
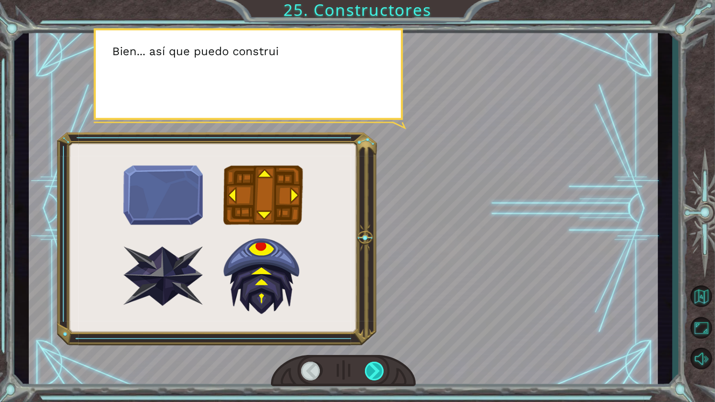
click at [373, 371] on div at bounding box center [375, 371] width 21 height 19
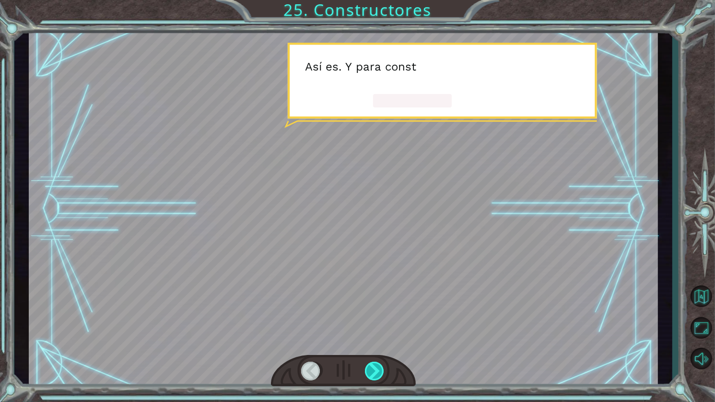
click at [373, 371] on div at bounding box center [375, 371] width 21 height 19
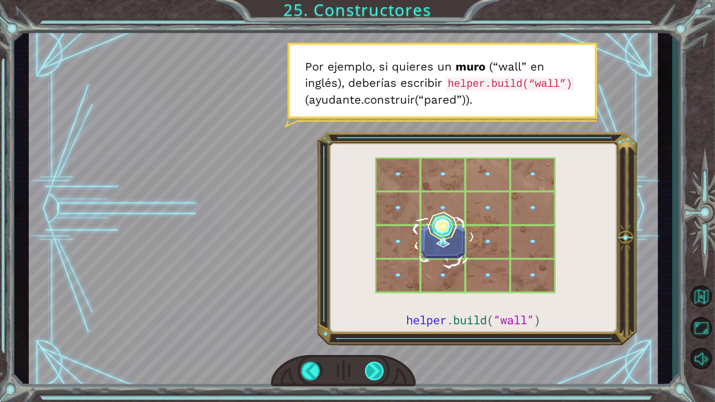
click at [369, 374] on div at bounding box center [375, 371] width 21 height 19
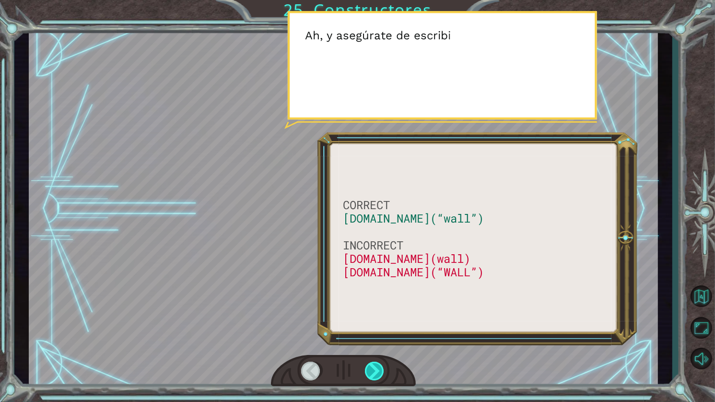
click at [368, 371] on div at bounding box center [375, 371] width 21 height 19
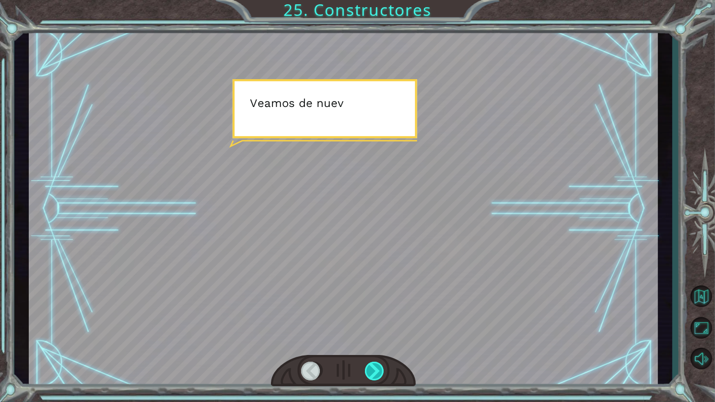
click at [365, 368] on div at bounding box center [375, 371] width 21 height 19
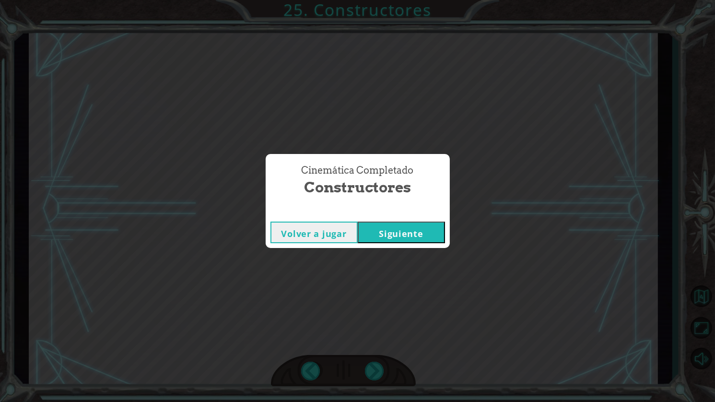
click at [407, 234] on button "Siguiente" at bounding box center [401, 233] width 87 height 22
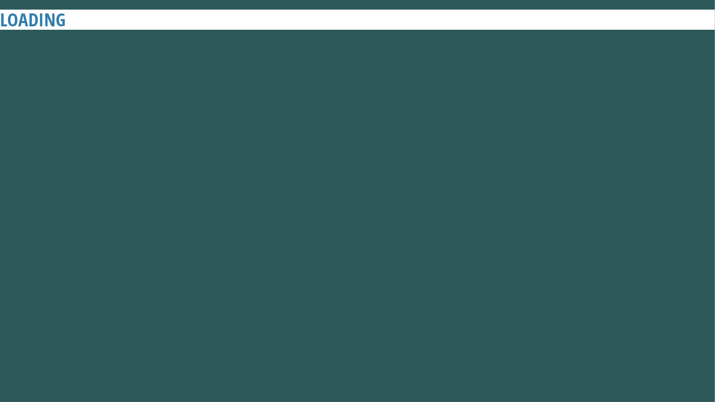
click at [407, 234] on button "Siguiente" at bounding box center [401, 233] width 87 height 22
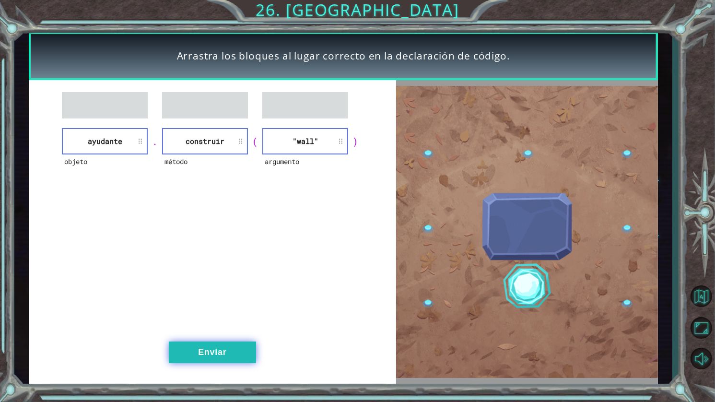
click at [223, 346] on button "Enviar" at bounding box center [212, 353] width 87 height 22
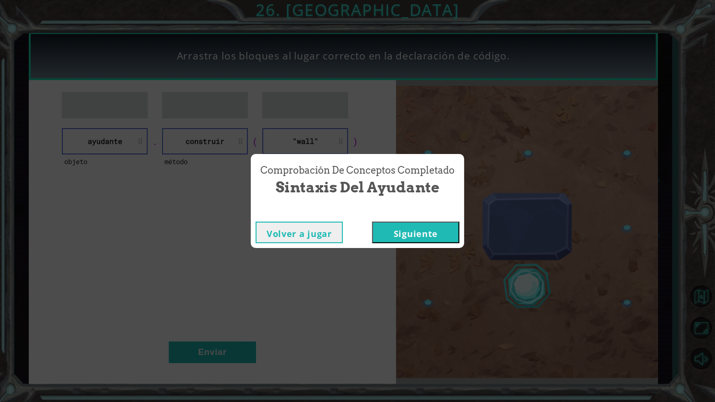
click at [405, 239] on button "Siguiente" at bounding box center [415, 233] width 87 height 22
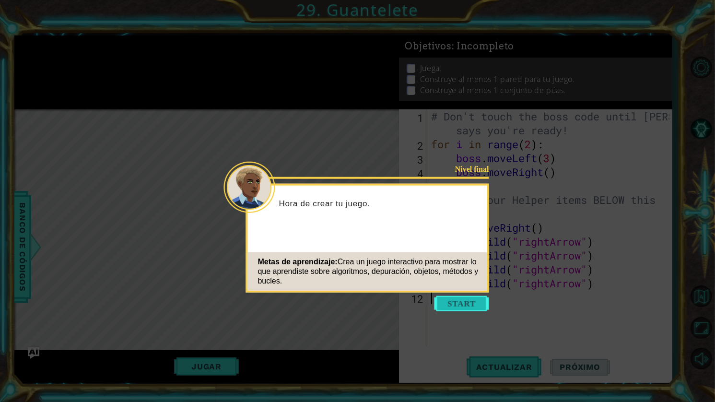
click at [460, 303] on button "Start" at bounding box center [462, 303] width 55 height 15
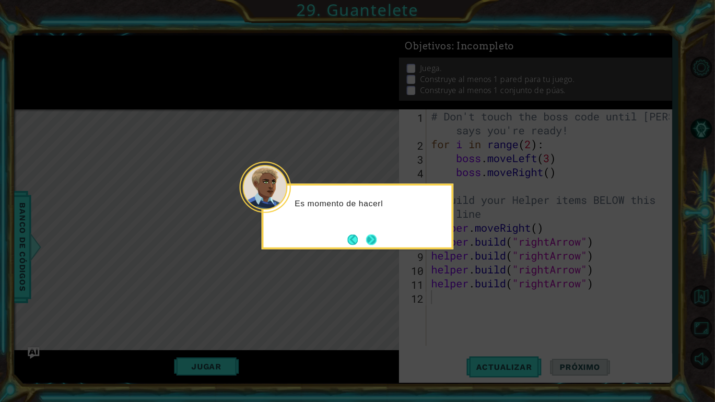
click at [366, 237] on button "Next" at bounding box center [371, 239] width 11 height 11
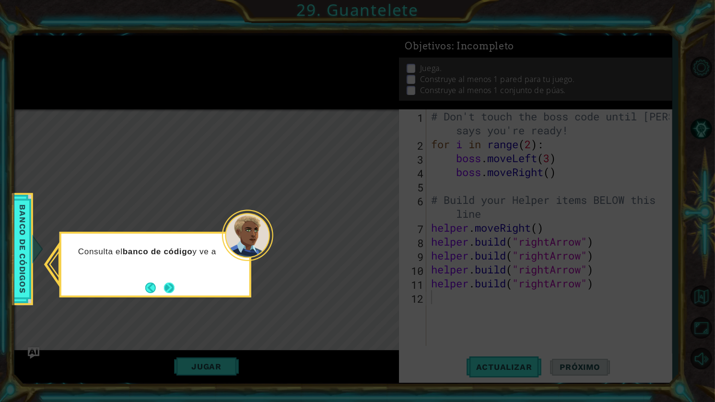
click at [173, 292] on button "Next" at bounding box center [169, 288] width 11 height 11
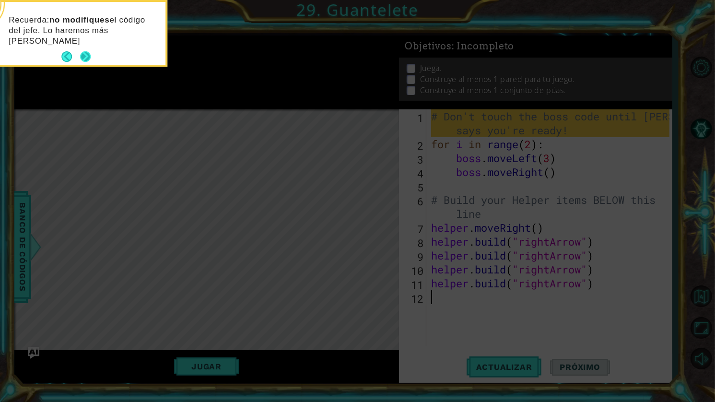
click at [90, 56] on button "Next" at bounding box center [85, 56] width 11 height 11
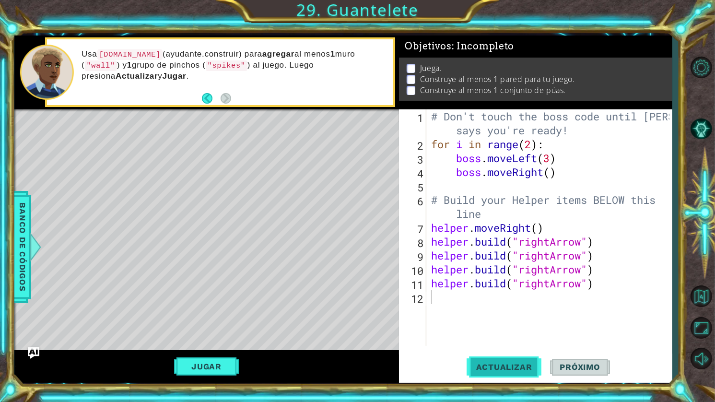
click at [499, 361] on button "Actualizar" at bounding box center [504, 367] width 75 height 27
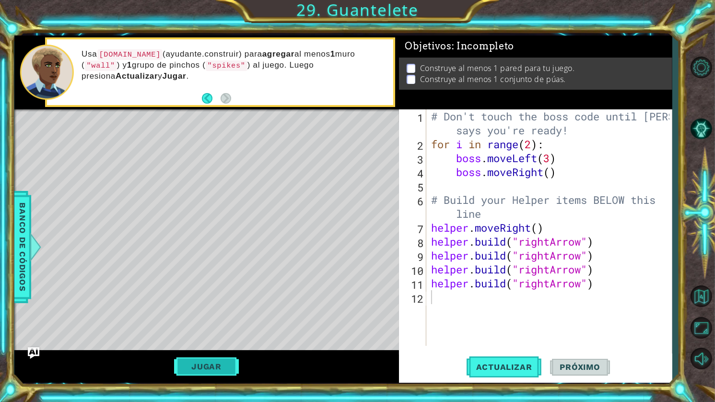
click at [212, 371] on button "Jugar" at bounding box center [206, 366] width 65 height 18
click at [450, 301] on div "# Don't touch the boss code until Vega says you're ready! for i in range ( 2 ) …" at bounding box center [551, 248] width 245 height 278
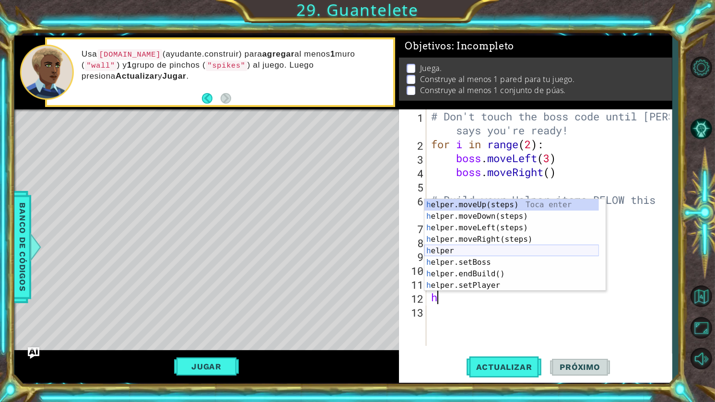
click at [474, 247] on div "h elper.moveUp(steps) Toca enter h elper.moveDown(steps) Toca enter h elper.mov…" at bounding box center [512, 256] width 175 height 115
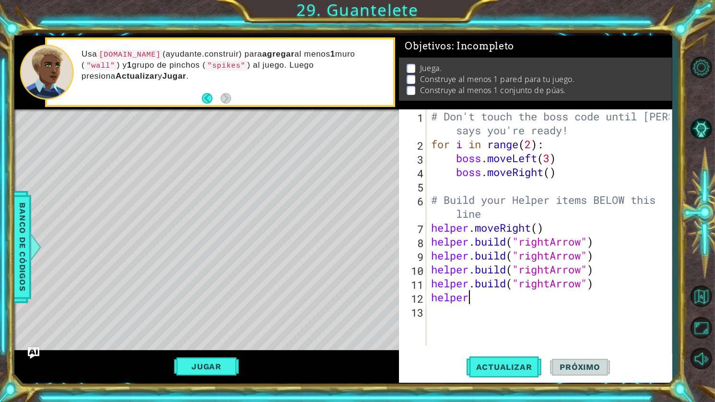
scroll to position [0, 1]
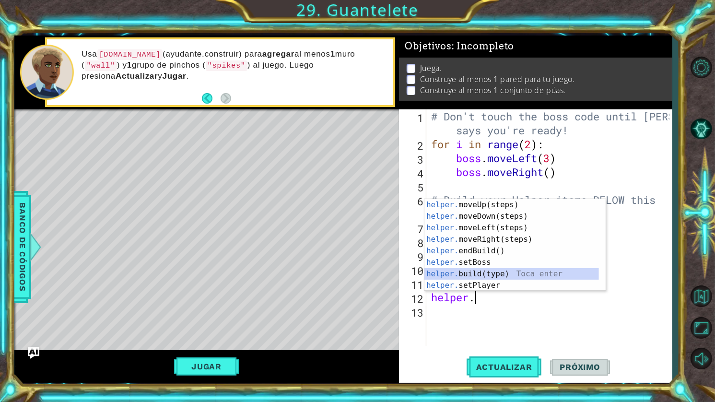
click at [494, 277] on div "helper. moveUp(steps) Toca enter helper. moveDown(steps) Toca enter helper. mov…" at bounding box center [512, 256] width 175 height 115
type textarea "helper.build("wall")"
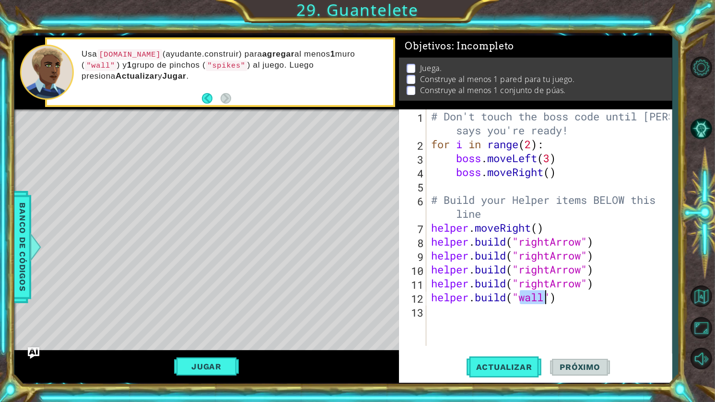
click at [586, 314] on div "# Don't touch the boss code until Vega says you're ready! for i in range ( 2 ) …" at bounding box center [551, 248] width 245 height 278
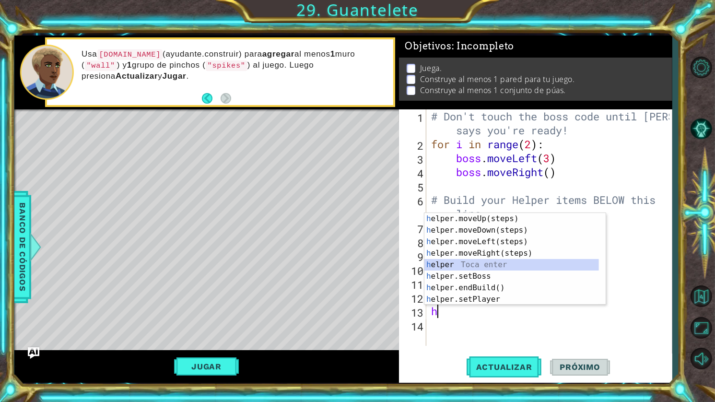
click at [468, 265] on div "h elper.moveUp(steps) Toca enter h elper.moveDown(steps) Toca enter h elper.mov…" at bounding box center [512, 270] width 175 height 115
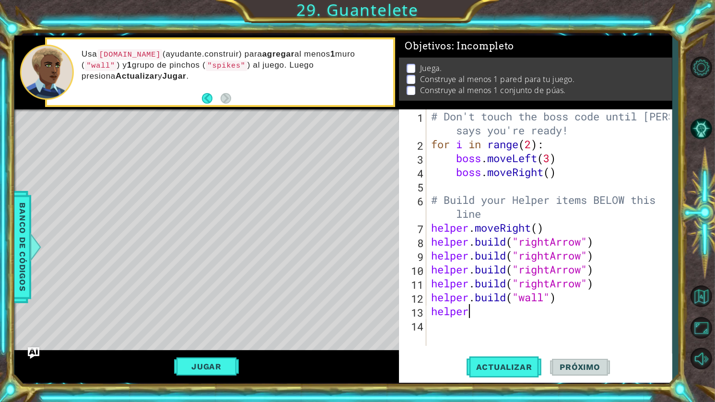
scroll to position [0, 1]
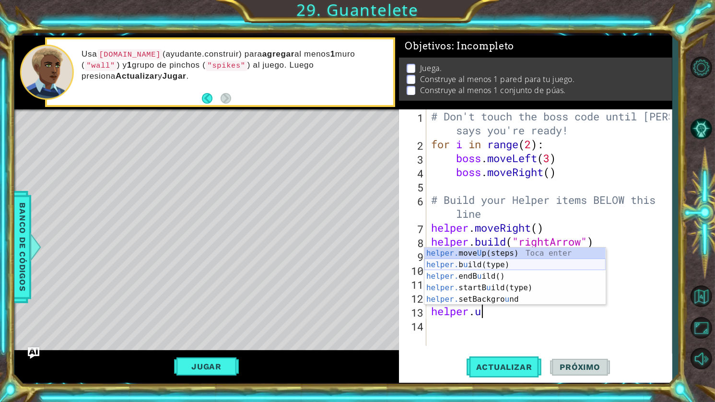
click at [496, 266] on div "helper. move U p(steps) Toca enter helper. b u ild(type) Toca enter helper. end…" at bounding box center [515, 288] width 181 height 81
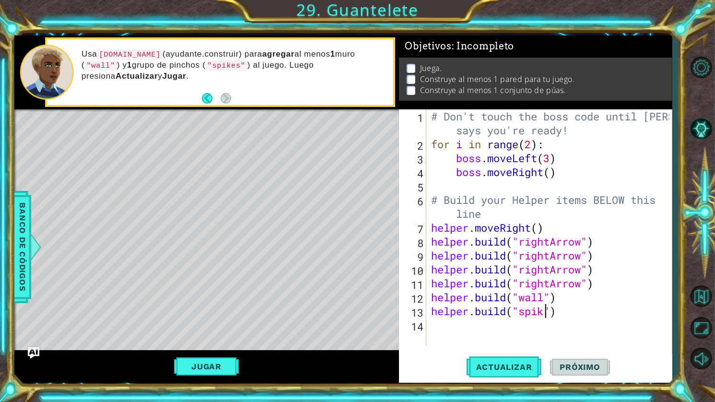
scroll to position [0, 5]
click at [516, 369] on span "Actualizar" at bounding box center [504, 367] width 75 height 10
click at [224, 369] on button "Jugar" at bounding box center [206, 366] width 65 height 18
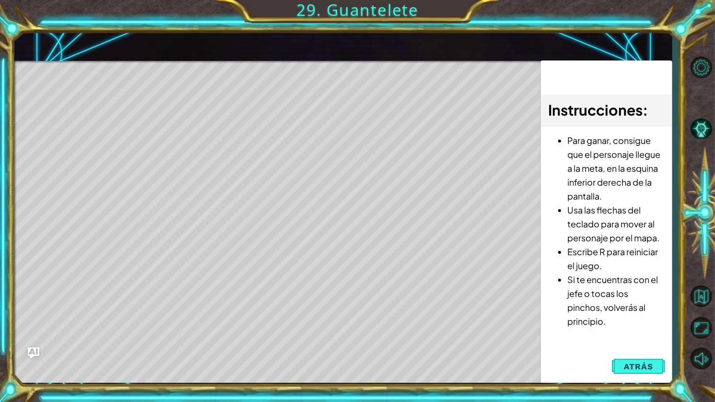
scroll to position [0, 0]
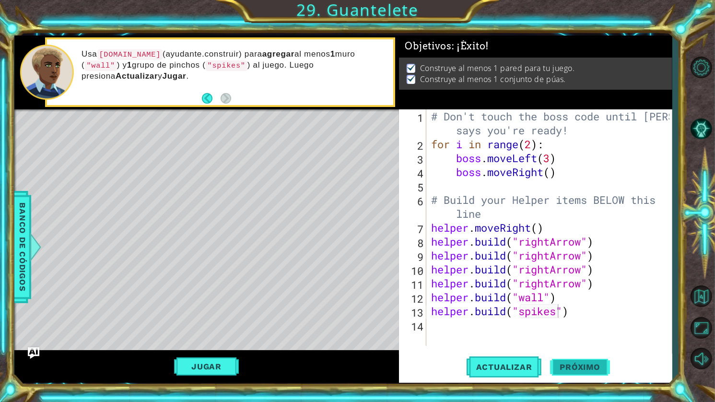
click at [563, 363] on button "Próximo" at bounding box center [579, 368] width 59 height 27
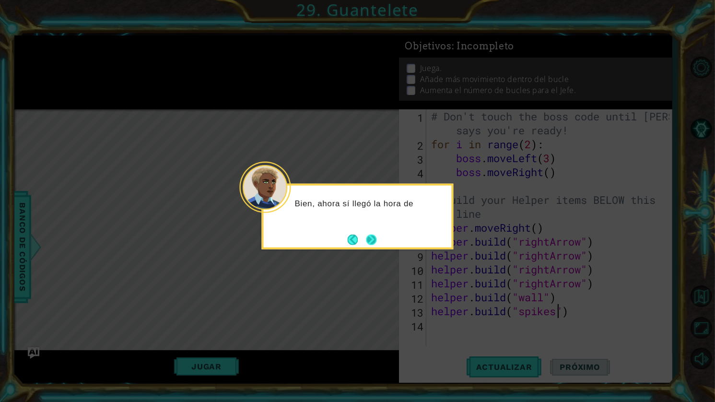
click at [369, 241] on button "Next" at bounding box center [371, 239] width 11 height 11
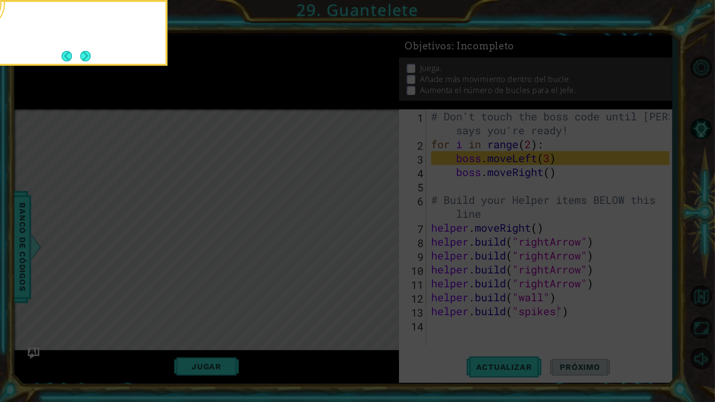
click at [369, 241] on icon at bounding box center [357, 65] width 715 height 674
click at [84, 58] on button "Next" at bounding box center [86, 56] width 14 height 14
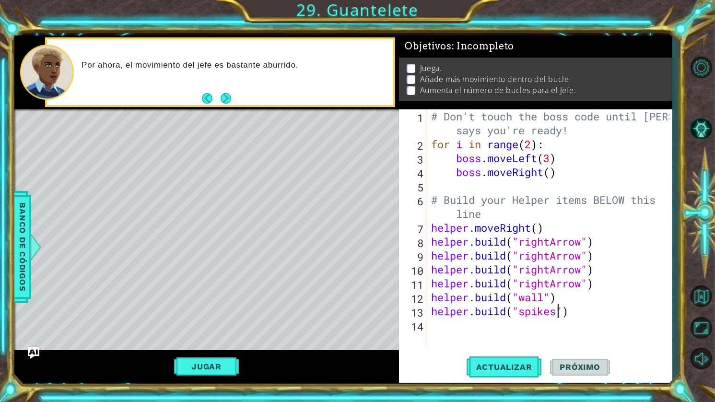
click at [550, 173] on div "# Don't touch the boss code until [PERSON_NAME] says you're ready! for i in ran…" at bounding box center [551, 248] width 245 height 278
click at [489, 362] on span "Actualizar" at bounding box center [504, 367] width 75 height 10
click at [489, 361] on button "Actualizar" at bounding box center [504, 367] width 75 height 27
type textarea "boss.moveRight()"
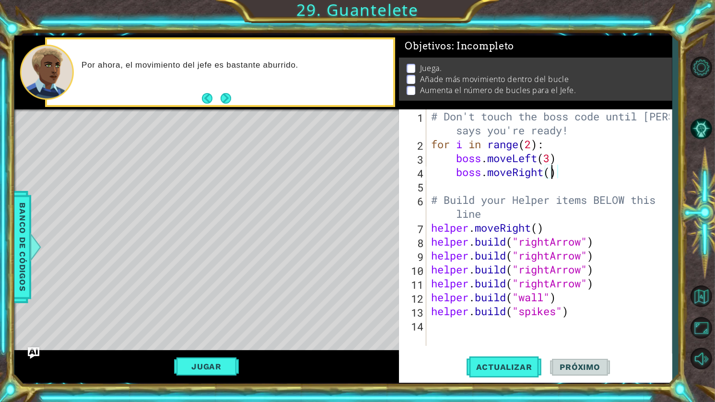
scroll to position [0, 5]
click at [570, 173] on div "# Don't touch the boss code until [PERSON_NAME] says you're ready! for i in ran…" at bounding box center [551, 248] width 245 height 278
click at [490, 372] on button "Actualizar" at bounding box center [504, 367] width 75 height 27
click at [604, 324] on div "# Don't touch the boss code until [PERSON_NAME] says you're ready! for i in ran…" at bounding box center [551, 248] width 245 height 278
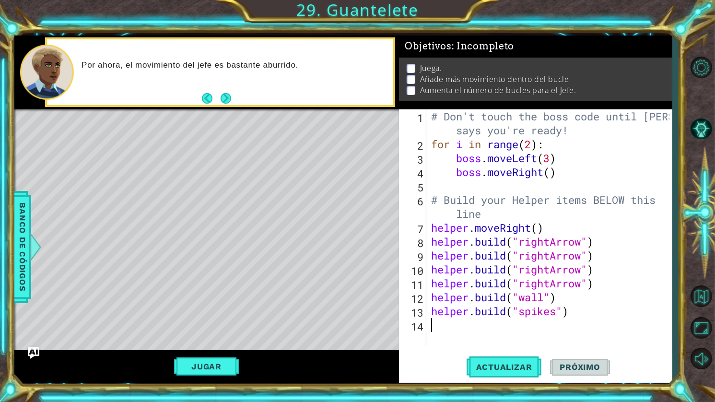
click at [552, 161] on div "# Don't touch the boss code until [PERSON_NAME] says you're ready! for i in ran…" at bounding box center [551, 248] width 245 height 278
click at [514, 357] on button "Actualizar" at bounding box center [504, 367] width 75 height 27
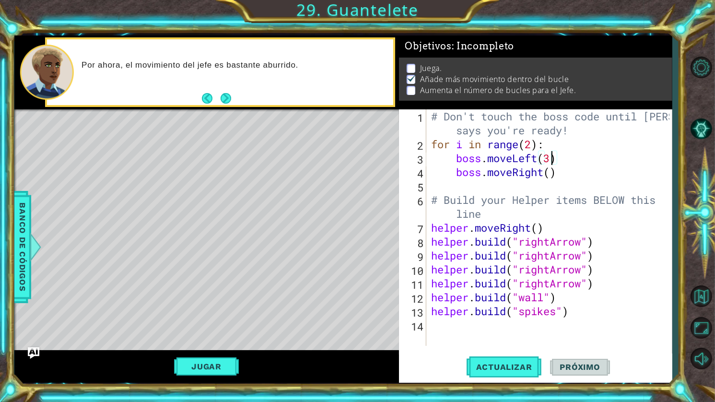
click at [529, 142] on div "# Don't touch the boss code until [PERSON_NAME] says you're ready! for i in ran…" at bounding box center [551, 248] width 245 height 278
click at [530, 142] on div "# Don't touch the boss code until [PERSON_NAME] says you're ready! for i in ran…" at bounding box center [551, 248] width 245 height 278
click at [493, 369] on span "Actualizar" at bounding box center [504, 367] width 75 height 10
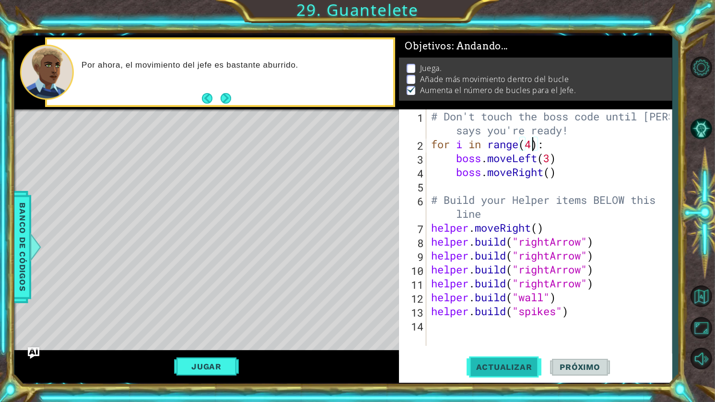
click at [493, 369] on span "Actualizar" at bounding box center [504, 367] width 75 height 10
type textarea "for i in range(3):"
click at [528, 364] on span "Actualizar" at bounding box center [504, 367] width 75 height 10
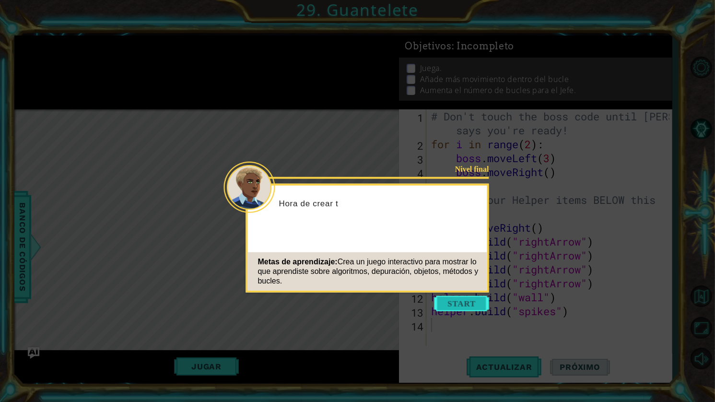
click at [485, 304] on button "Start" at bounding box center [462, 303] width 55 height 15
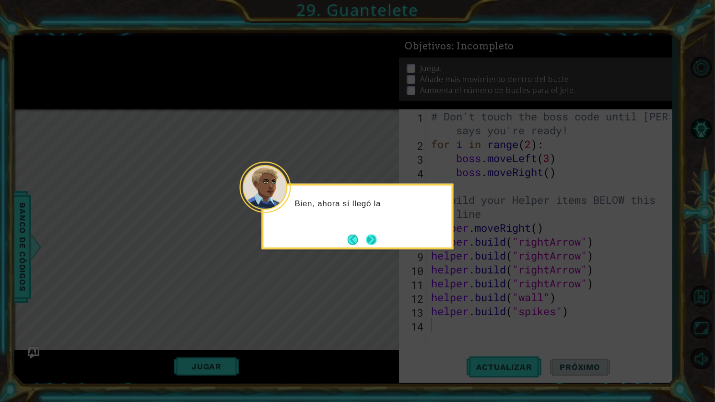
click at [374, 241] on button "Next" at bounding box center [371, 239] width 17 height 17
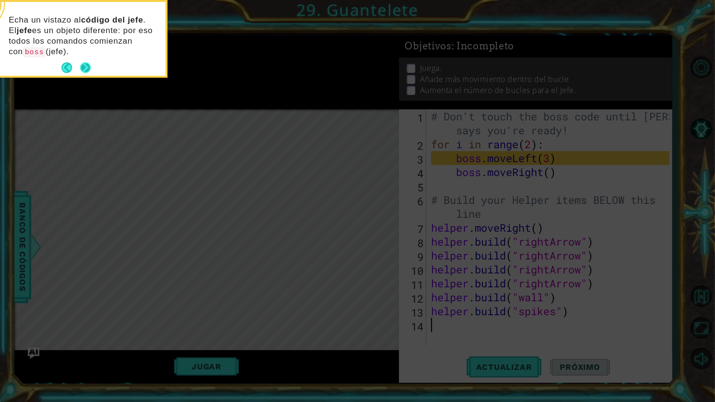
click at [87, 62] on button "Next" at bounding box center [85, 67] width 12 height 12
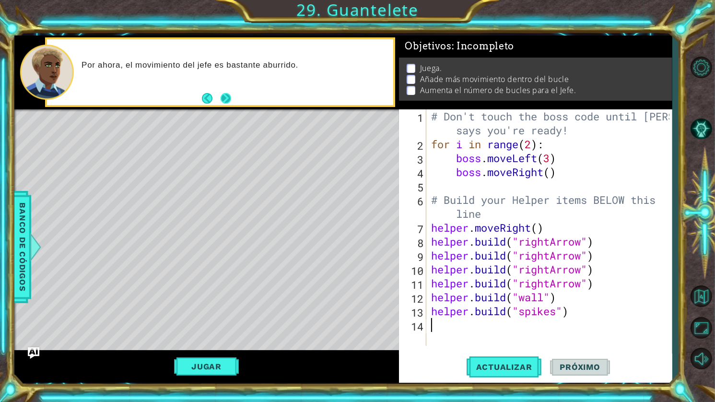
click at [223, 101] on button "Next" at bounding box center [226, 99] width 18 height 18
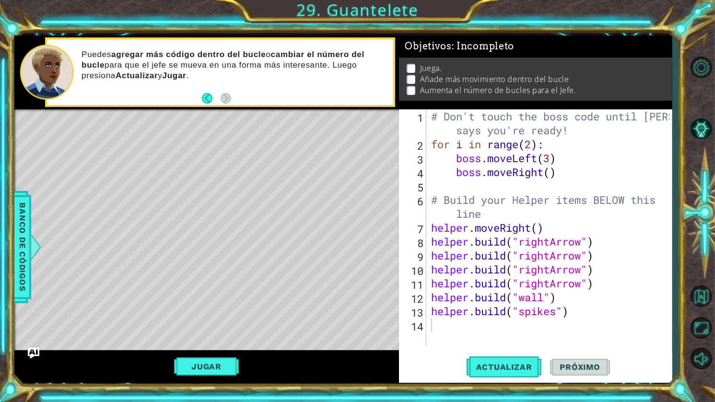
click at [535, 149] on div "# Don't touch the boss code until [PERSON_NAME] says you're ready! for i in ran…" at bounding box center [551, 248] width 245 height 278
click at [517, 374] on button "Actualizar" at bounding box center [504, 367] width 75 height 27
click at [552, 176] on div "# Don't touch the boss code until [PERSON_NAME] says you're ready! for i in ran…" at bounding box center [551, 248] width 245 height 278
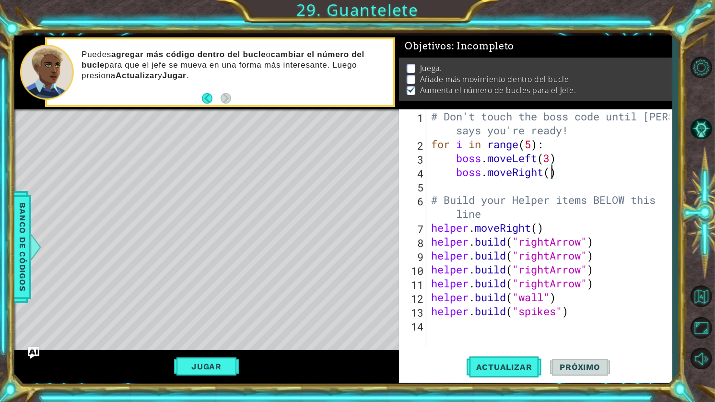
scroll to position [0, 5]
type textarea "boss.moveRight(3)"
click at [491, 366] on span "Actualizar" at bounding box center [504, 367] width 75 height 10
click at [191, 371] on button "Jugar" at bounding box center [206, 366] width 65 height 18
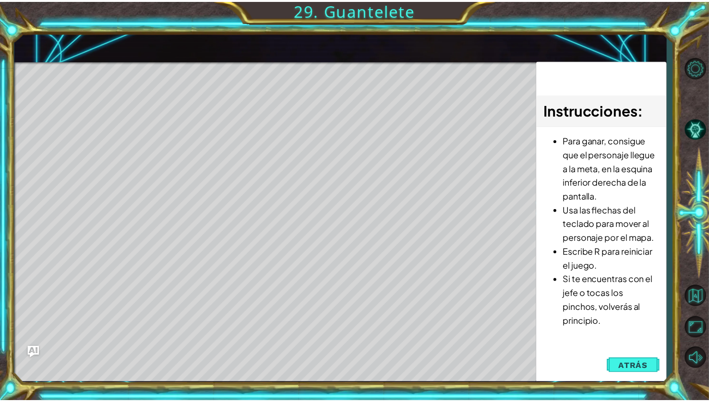
scroll to position [0, 0]
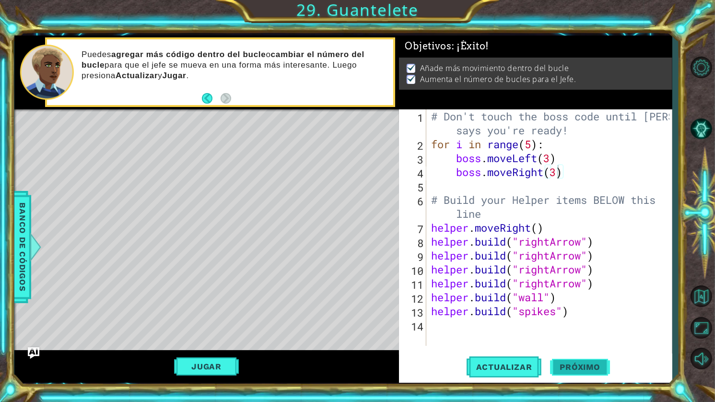
click at [594, 363] on button "Próximo" at bounding box center [579, 367] width 59 height 27
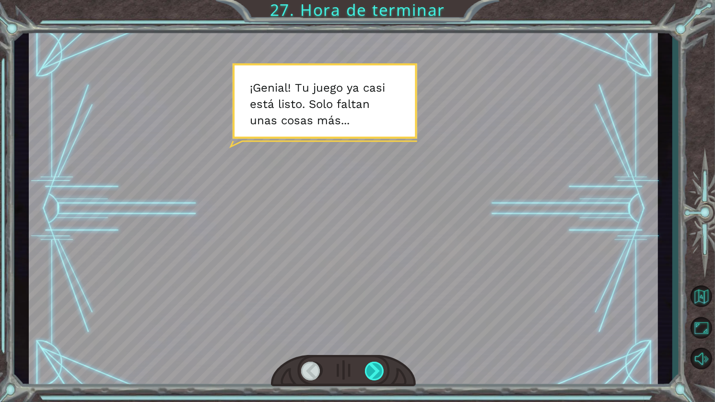
click at [377, 376] on div at bounding box center [375, 371] width 21 height 19
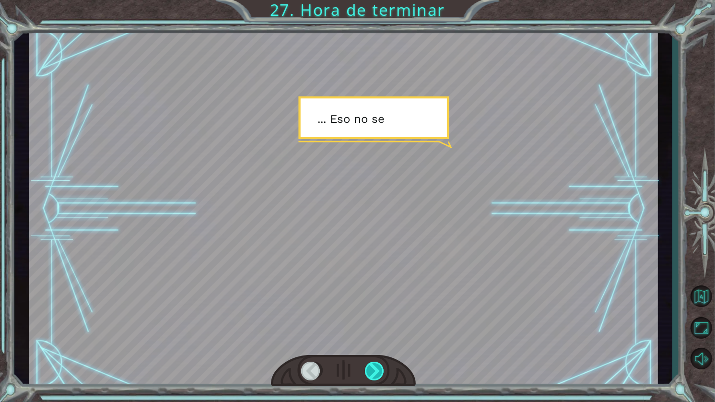
click at [376, 370] on div at bounding box center [375, 371] width 21 height 19
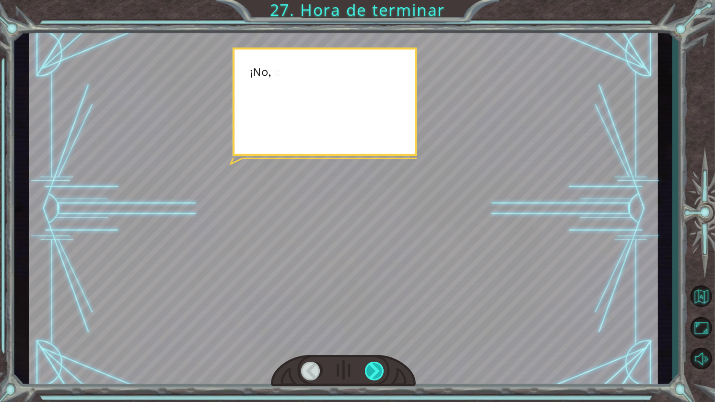
click at [376, 370] on div at bounding box center [375, 371] width 21 height 19
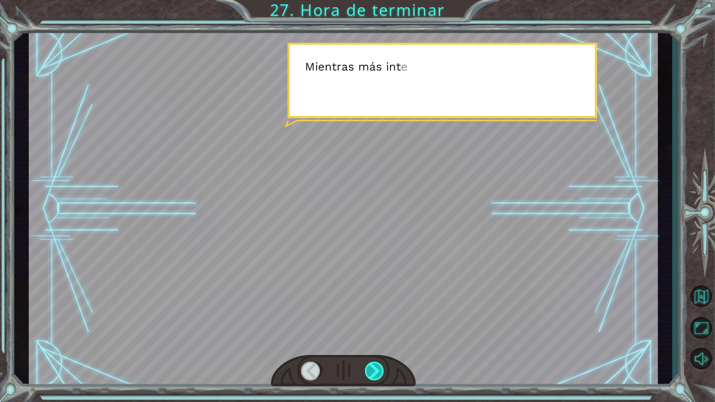
click at [376, 370] on div at bounding box center [375, 371] width 21 height 19
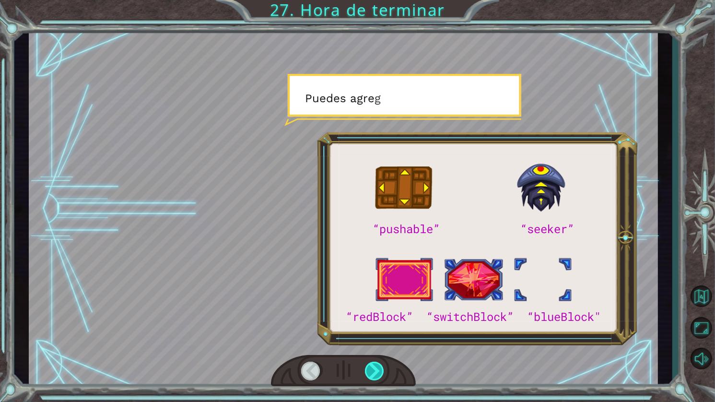
click at [376, 370] on div at bounding box center [375, 371] width 21 height 19
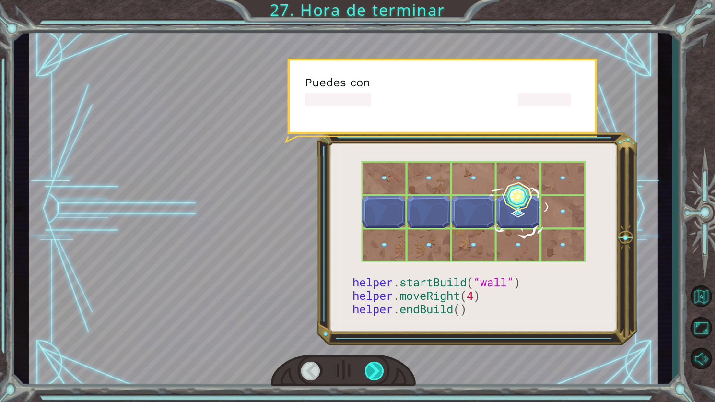
click at [375, 370] on div at bounding box center [375, 371] width 21 height 19
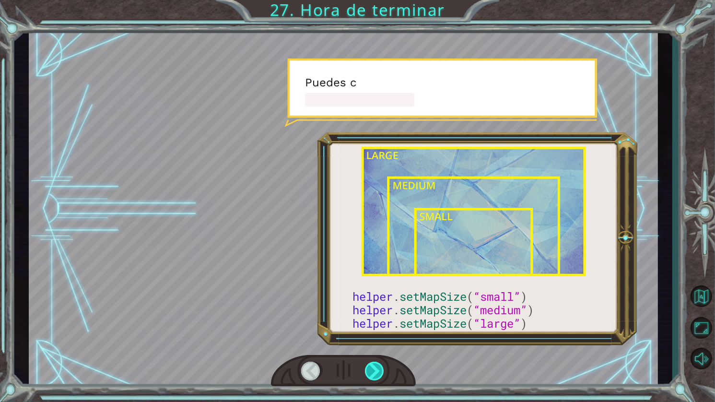
click at [375, 370] on div at bounding box center [375, 371] width 21 height 19
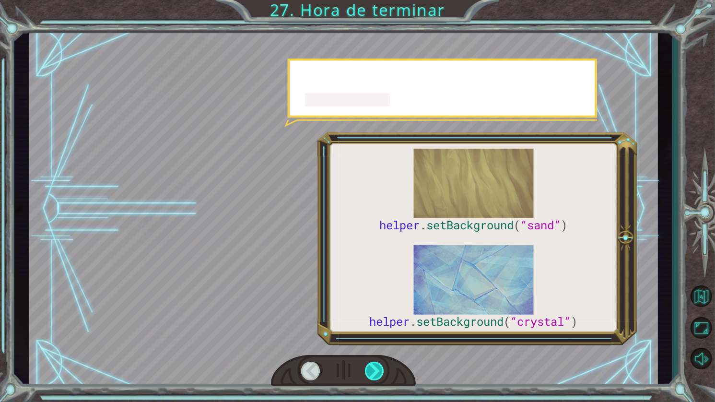
click at [375, 370] on div at bounding box center [375, 371] width 21 height 19
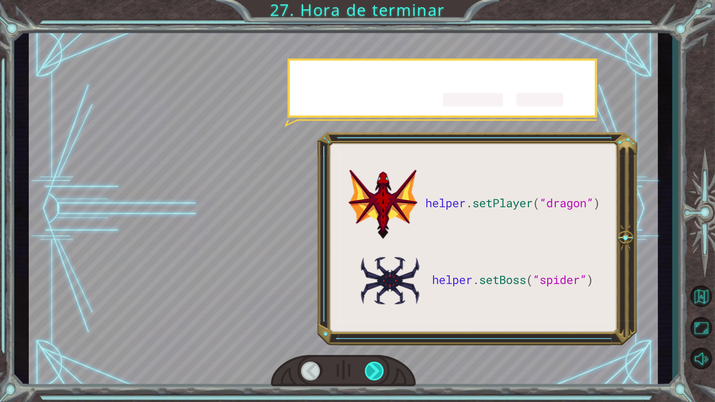
click at [375, 370] on div at bounding box center [375, 371] width 21 height 19
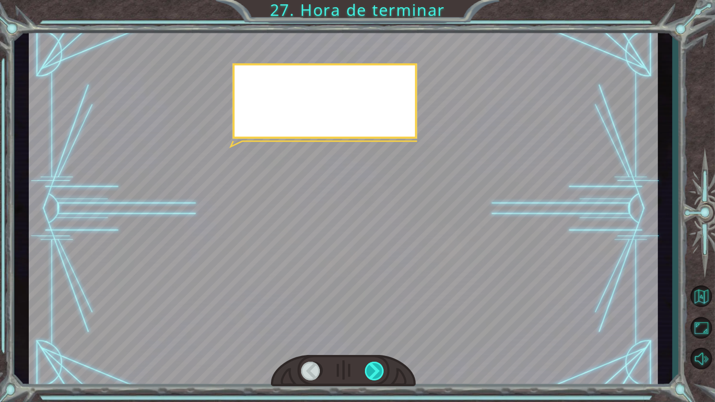
click at [375, 369] on div at bounding box center [375, 371] width 21 height 19
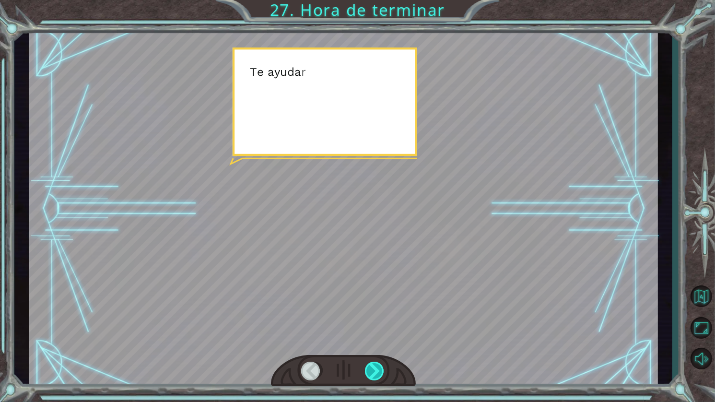
click at [375, 369] on div at bounding box center [375, 371] width 21 height 19
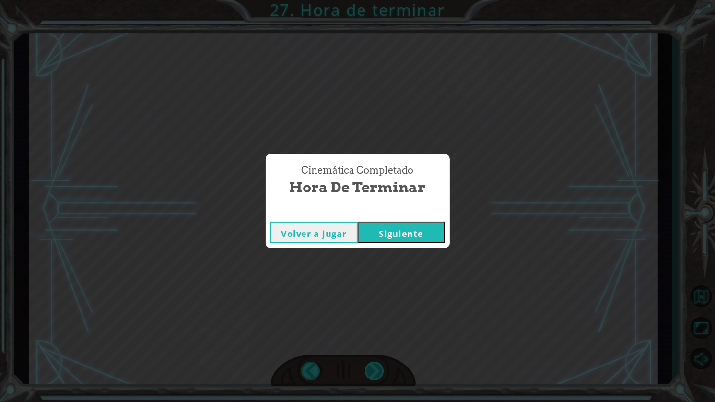
click at [375, 369] on div "Cinemática Completado Hora de terminar Volver a jugar [GEOGRAPHIC_DATA]" at bounding box center [357, 201] width 715 height 402
click at [407, 236] on button "Siguiente" at bounding box center [401, 233] width 87 height 22
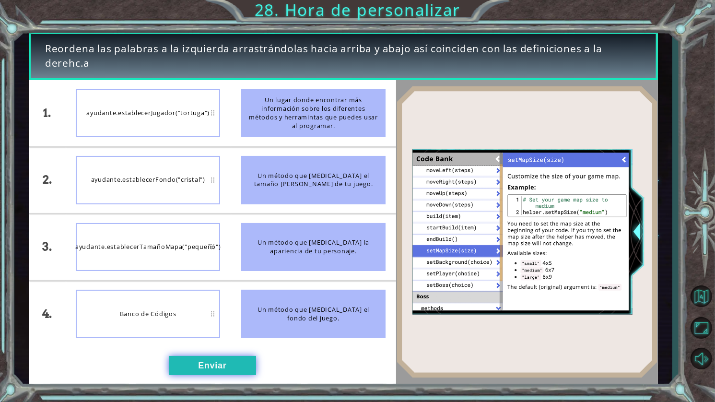
click at [214, 360] on button "Enviar" at bounding box center [212, 365] width 87 height 19
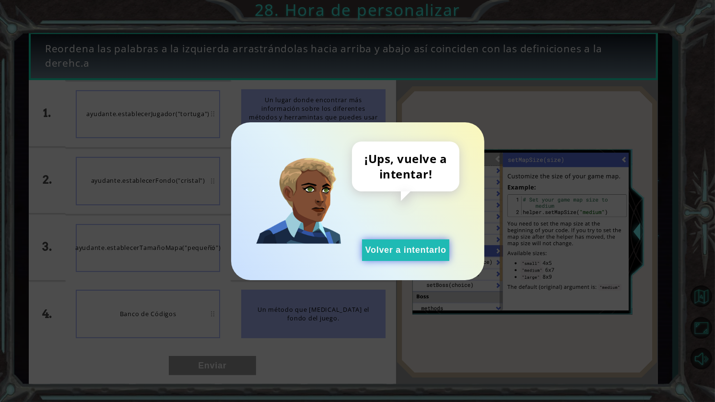
click at [390, 247] on button "Volver a intentarlo" at bounding box center [405, 250] width 87 height 22
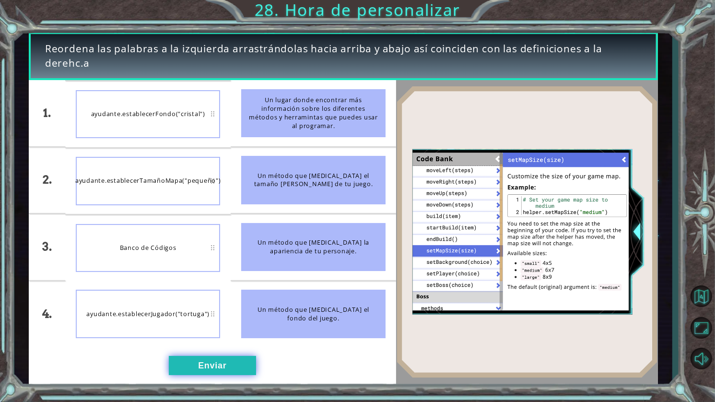
click at [229, 363] on button "Enviar" at bounding box center [212, 365] width 87 height 19
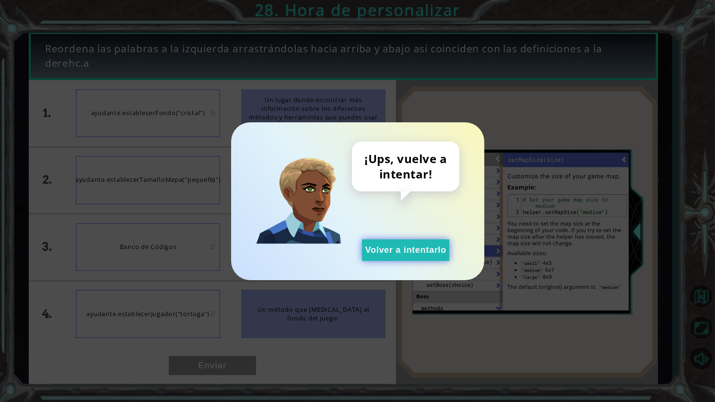
click at [413, 251] on button "Volver a intentarlo" at bounding box center [405, 250] width 87 height 22
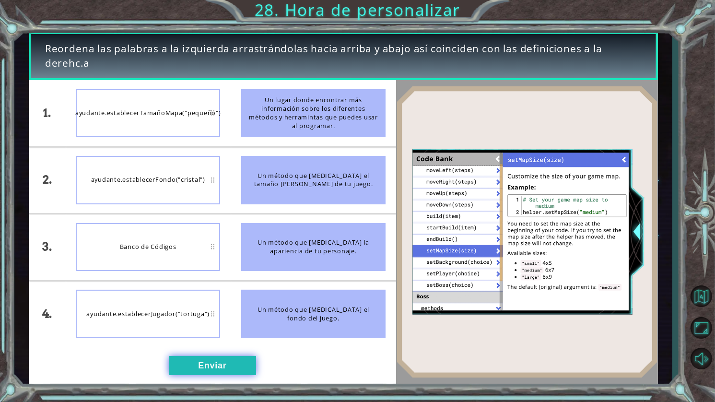
click at [217, 362] on button "Enviar" at bounding box center [212, 365] width 87 height 19
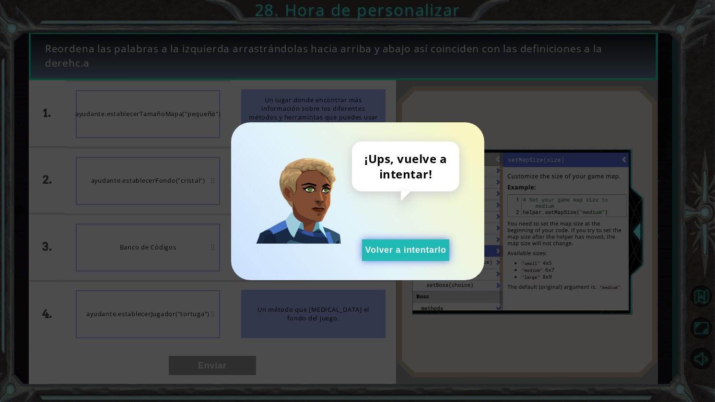
click at [425, 259] on button "Volver a intentarlo" at bounding box center [405, 250] width 87 height 22
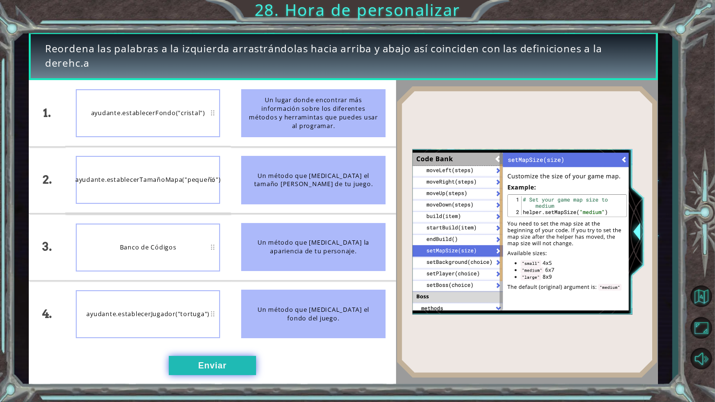
click at [235, 373] on button "Enviar" at bounding box center [212, 365] width 87 height 19
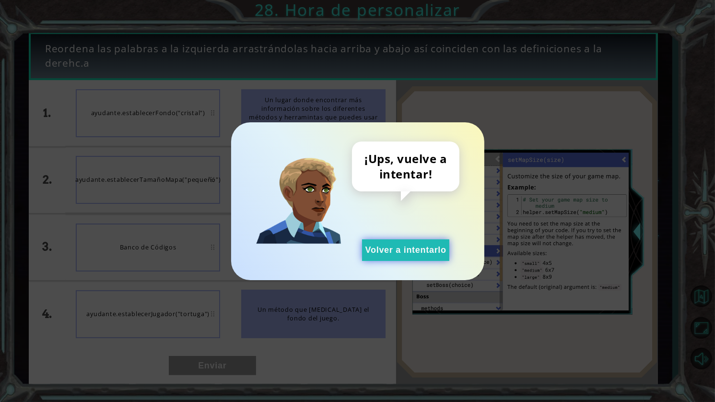
click at [413, 251] on button "Volver a intentarlo" at bounding box center [405, 250] width 87 height 22
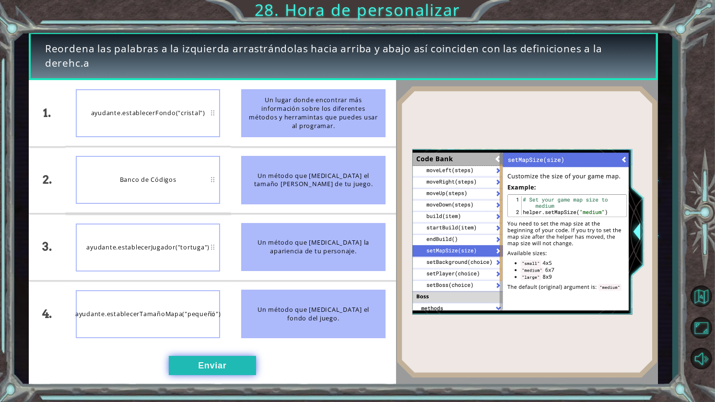
click at [228, 365] on button "Enviar" at bounding box center [212, 365] width 87 height 19
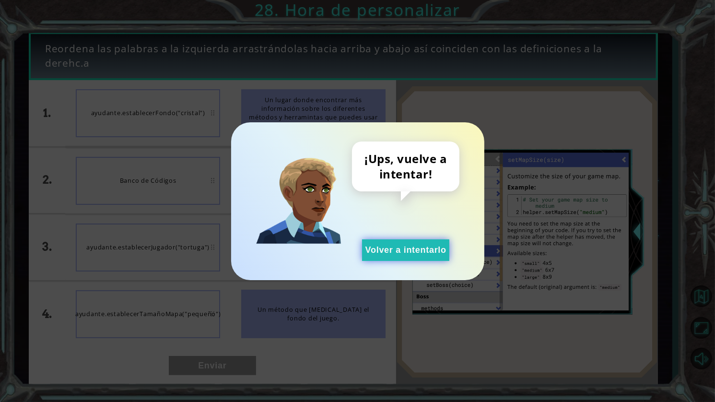
click at [420, 247] on button "Volver a intentarlo" at bounding box center [405, 250] width 87 height 22
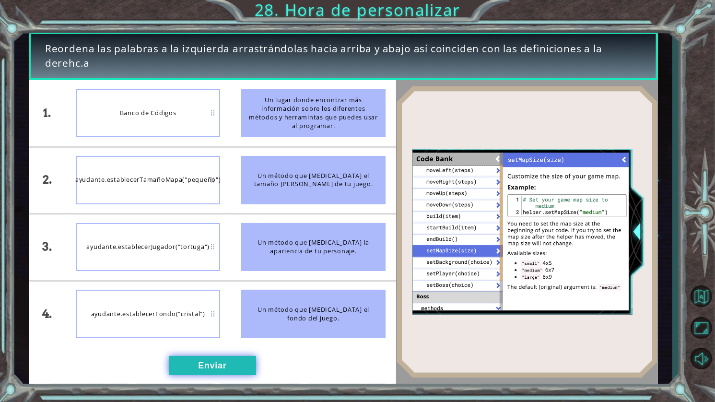
click at [222, 373] on button "Enviar" at bounding box center [212, 365] width 87 height 19
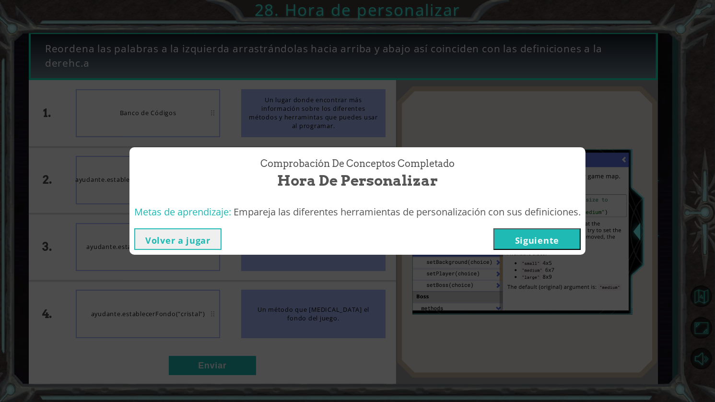
click at [542, 239] on button "Siguiente" at bounding box center [537, 239] width 87 height 22
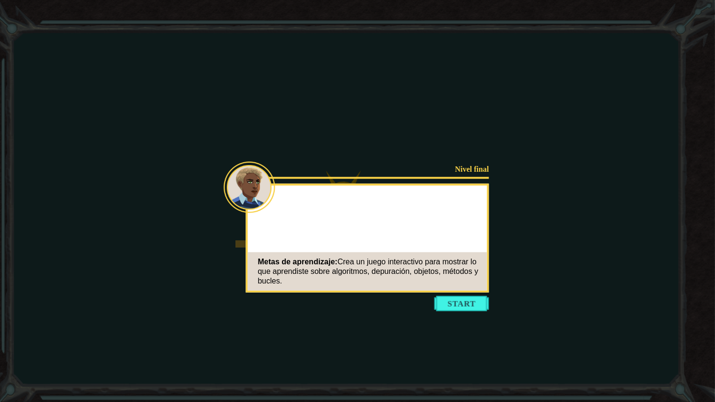
click at [449, 295] on icon at bounding box center [357, 201] width 715 height 402
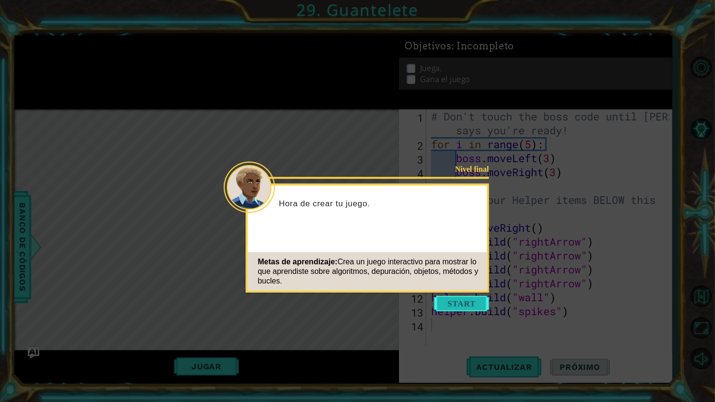
click at [463, 304] on button "Start" at bounding box center [462, 303] width 55 height 15
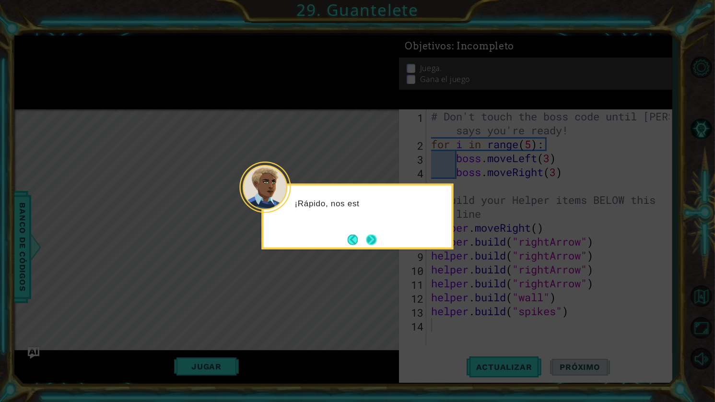
click at [368, 237] on button "Next" at bounding box center [372, 240] width 12 height 12
click at [377, 236] on button "Next" at bounding box center [371, 239] width 14 height 14
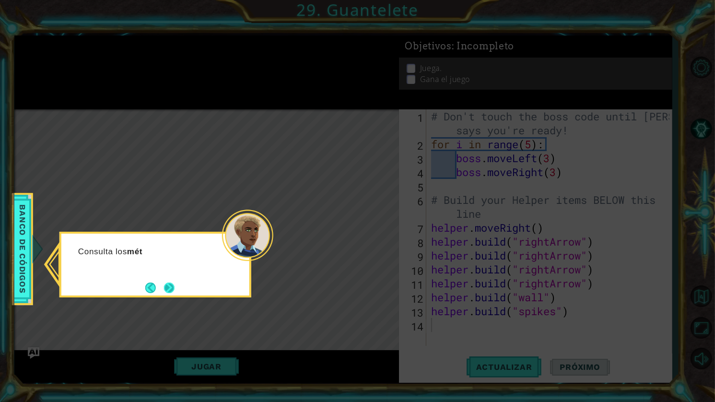
click at [163, 292] on button "Next" at bounding box center [169, 287] width 17 height 17
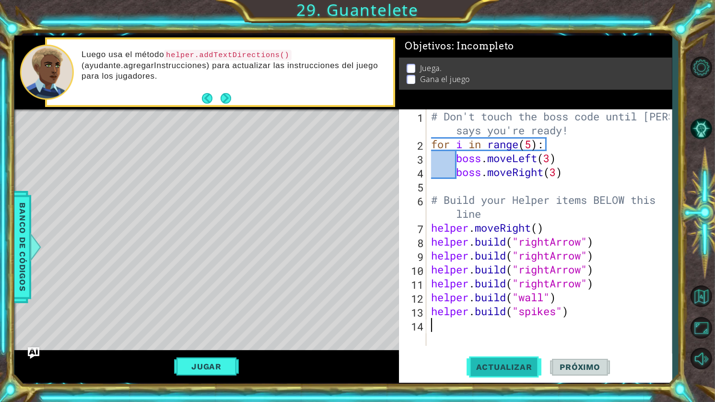
click at [521, 367] on span "Actualizar" at bounding box center [504, 367] width 75 height 10
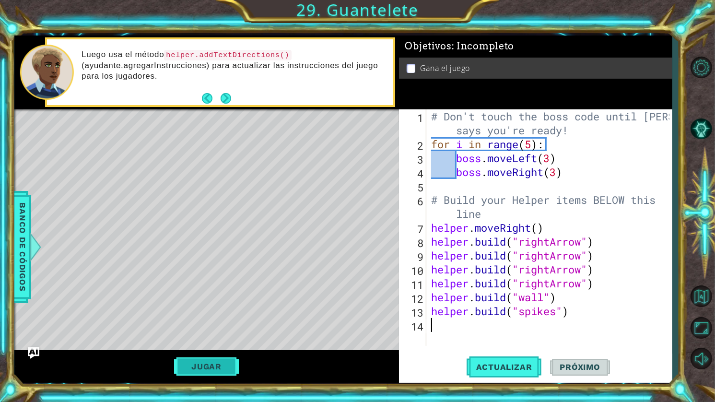
click at [224, 360] on button "Jugar" at bounding box center [206, 366] width 65 height 18
click at [562, 359] on button "Próximo" at bounding box center [579, 367] width 59 height 27
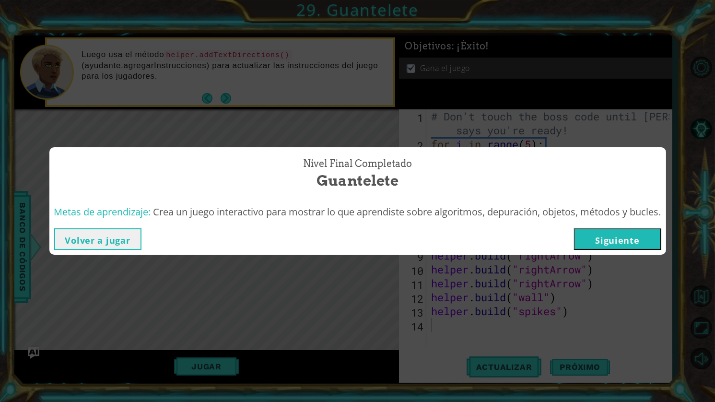
click at [629, 237] on button "Siguiente" at bounding box center [617, 239] width 87 height 22
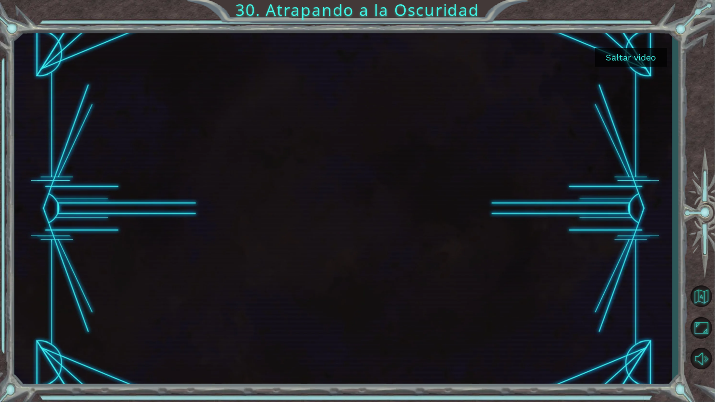
click at [609, 56] on button "Saltar video" at bounding box center [631, 57] width 72 height 19
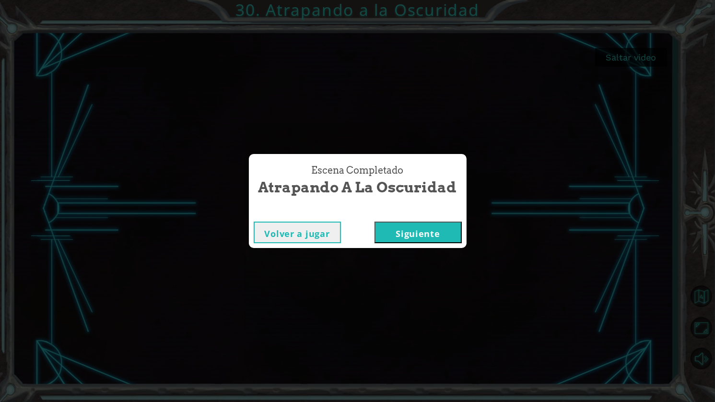
click at [419, 240] on button "Siguiente" at bounding box center [418, 233] width 87 height 22
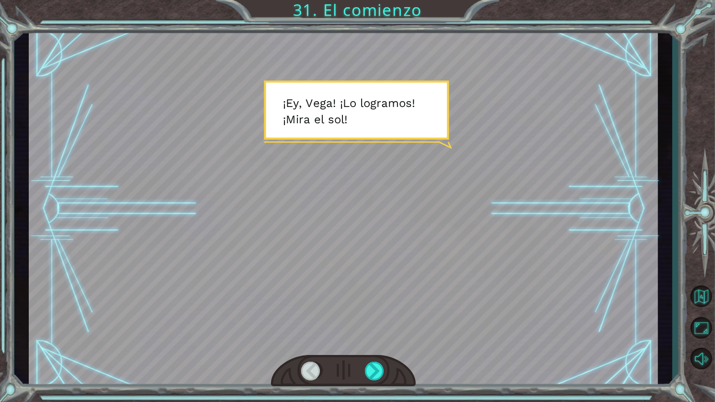
click at [365, 146] on div at bounding box center [343, 209] width 629 height 354
click at [366, 366] on div at bounding box center [375, 371] width 21 height 19
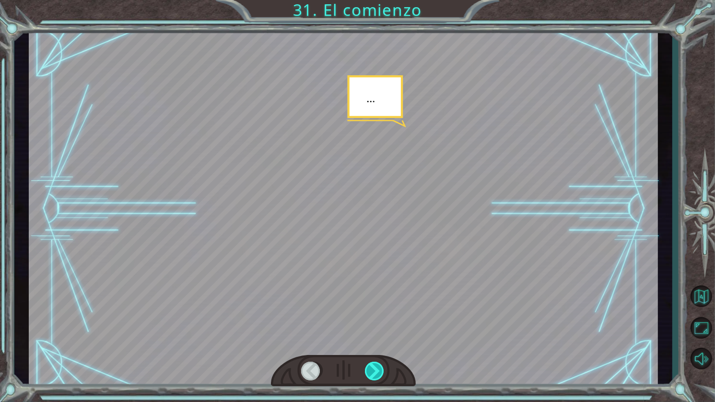
click at [368, 368] on div at bounding box center [375, 371] width 21 height 19
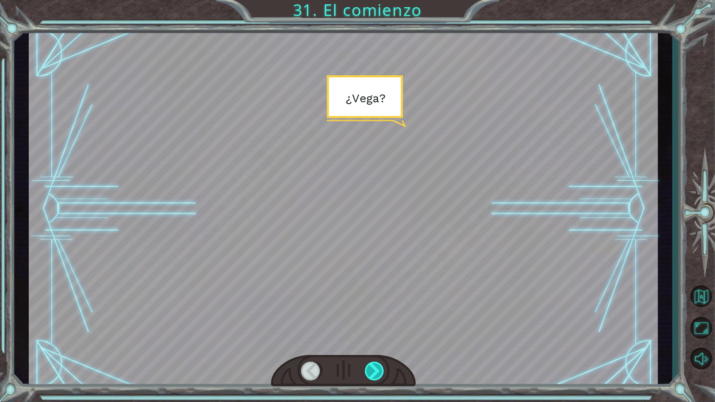
click at [368, 368] on div at bounding box center [375, 371] width 21 height 19
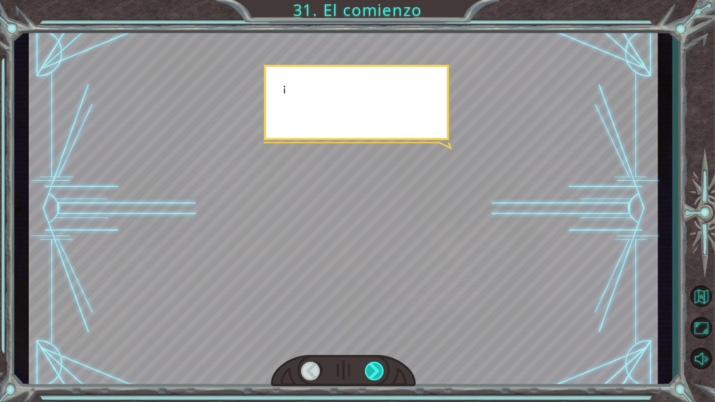
click at [368, 368] on div at bounding box center [375, 371] width 21 height 19
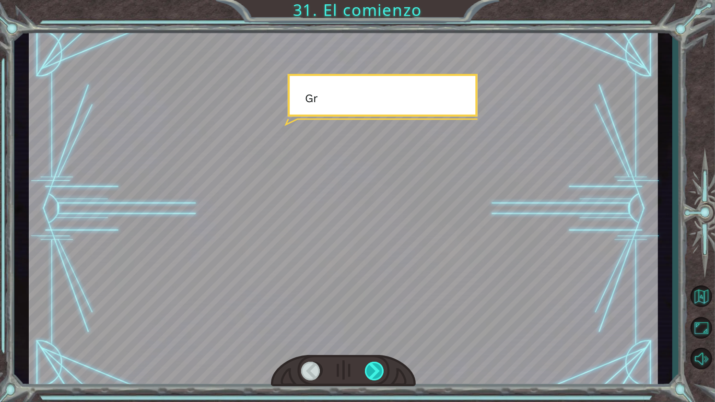
click at [368, 368] on div at bounding box center [375, 371] width 21 height 19
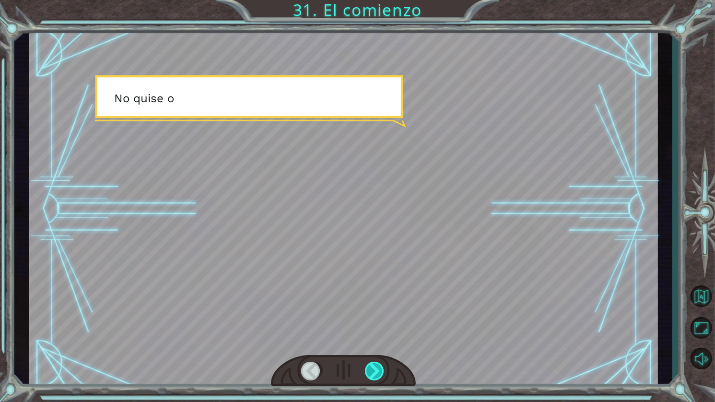
click at [368, 368] on div at bounding box center [375, 371] width 21 height 19
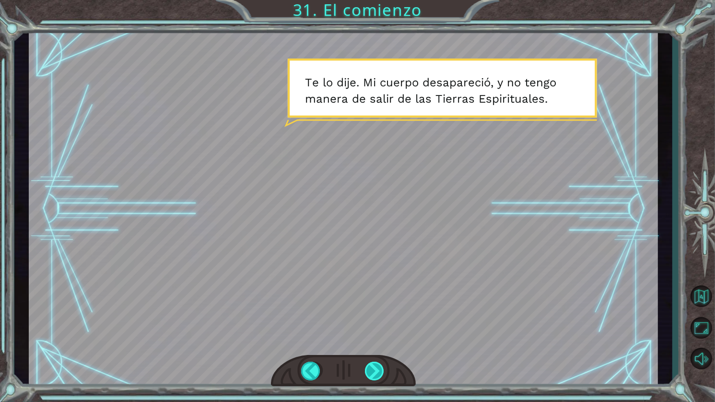
click at [368, 368] on div at bounding box center [375, 371] width 21 height 19
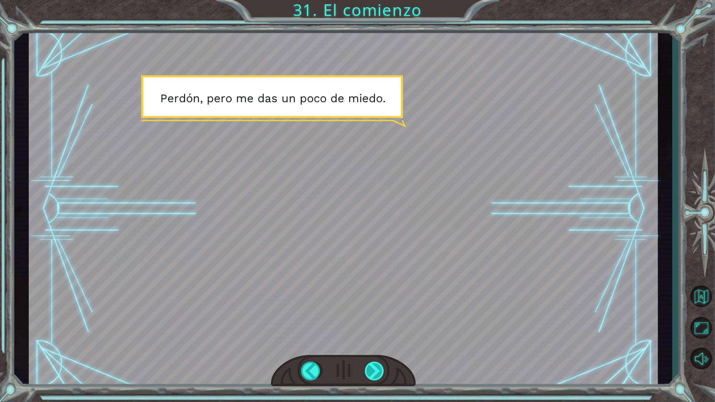
click at [368, 368] on div at bounding box center [375, 371] width 21 height 19
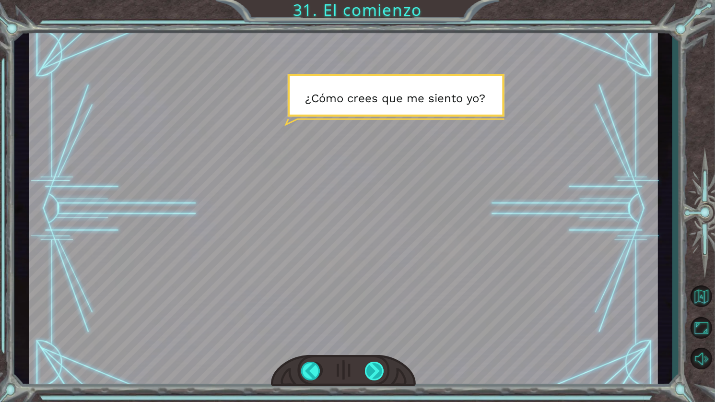
click at [368, 368] on div at bounding box center [375, 371] width 21 height 19
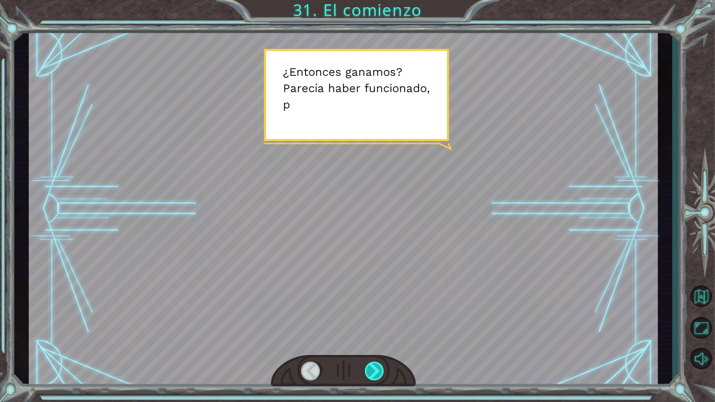
click at [374, 367] on div at bounding box center [375, 371] width 21 height 19
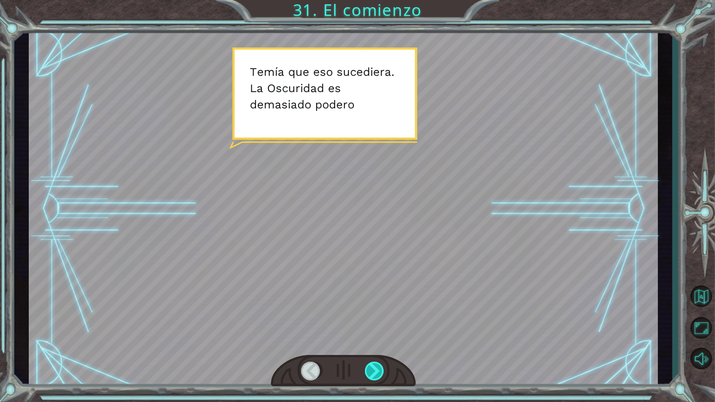
click at [374, 367] on div at bounding box center [375, 371] width 21 height 19
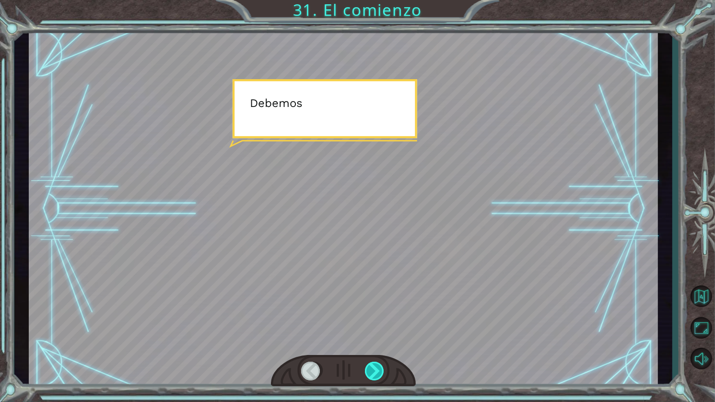
click at [374, 367] on div at bounding box center [375, 371] width 21 height 19
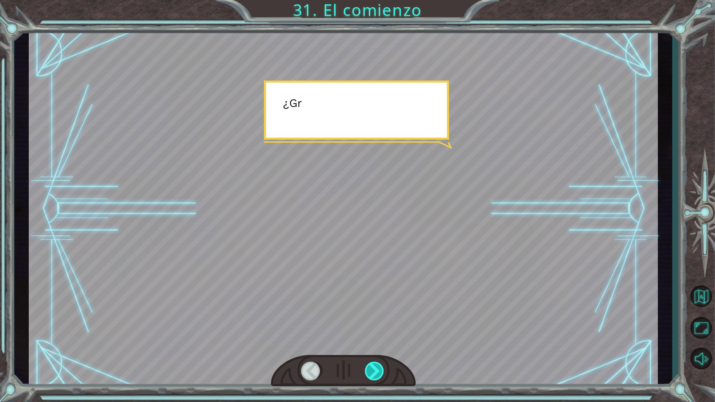
click at [374, 367] on div at bounding box center [375, 371] width 21 height 19
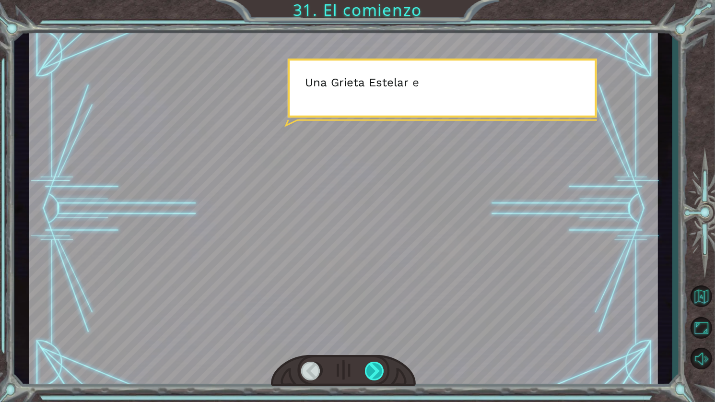
click at [374, 367] on div at bounding box center [375, 371] width 21 height 19
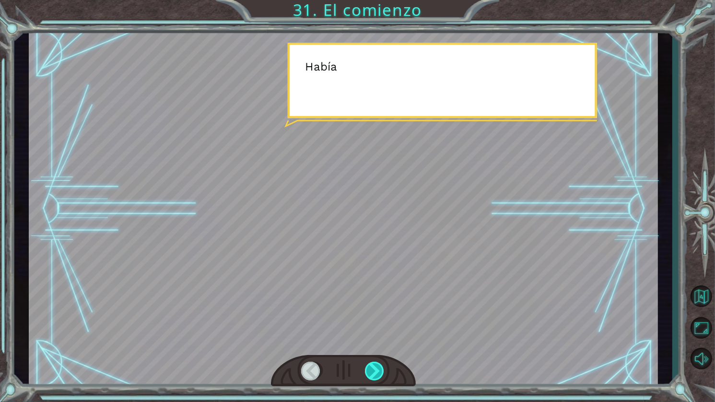
click at [374, 367] on div at bounding box center [375, 371] width 21 height 19
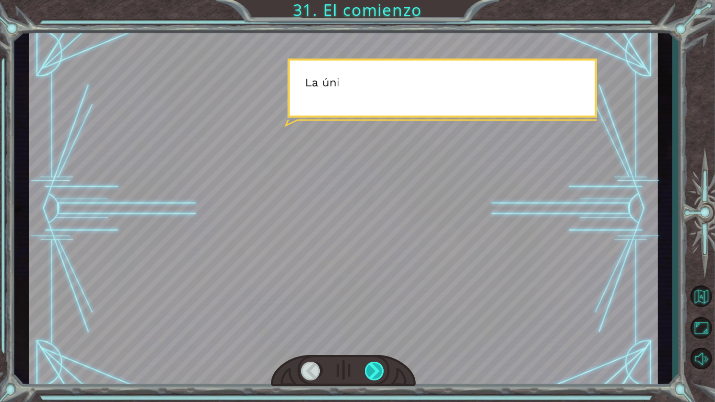
click at [374, 367] on div at bounding box center [375, 371] width 21 height 19
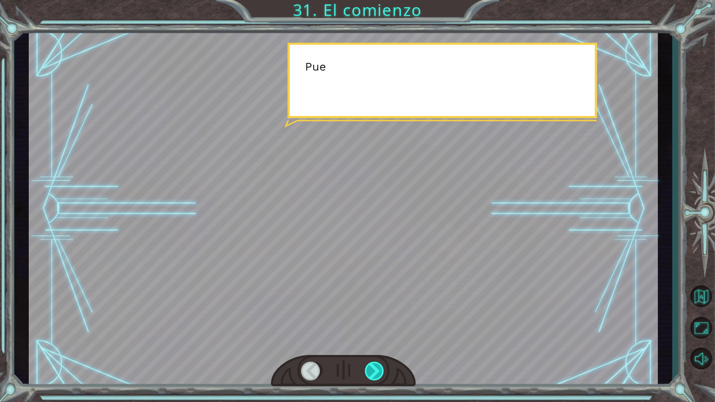
click at [374, 367] on div at bounding box center [375, 371] width 21 height 19
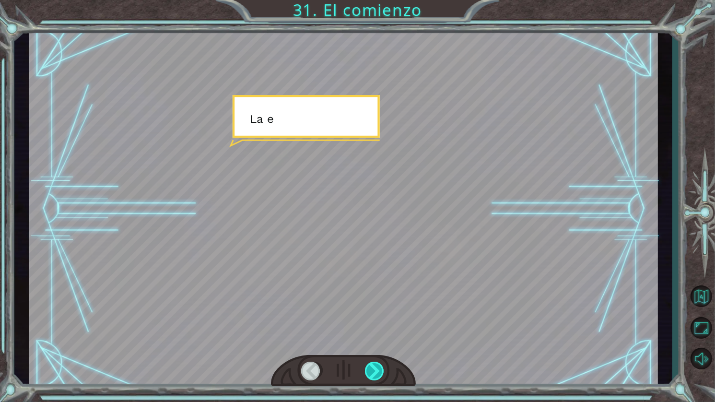
click at [374, 367] on div at bounding box center [375, 371] width 21 height 19
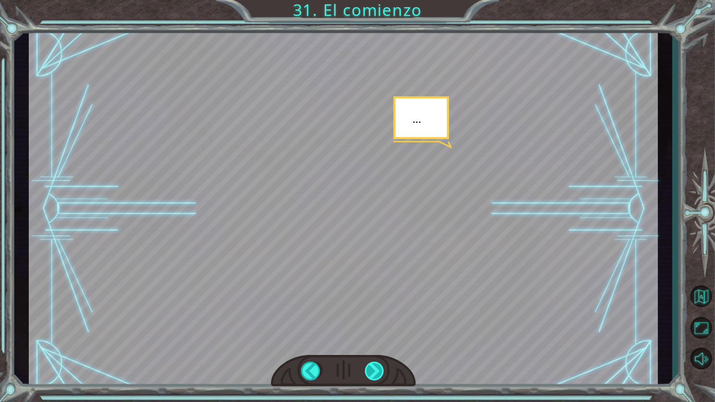
click at [374, 367] on div at bounding box center [375, 371] width 21 height 19
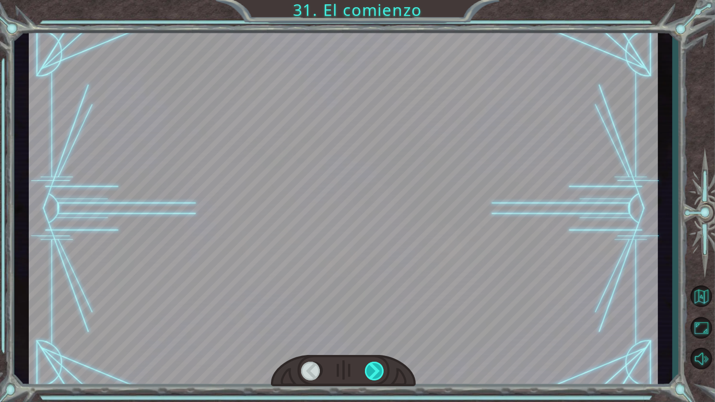
click at [374, 367] on div at bounding box center [375, 371] width 21 height 19
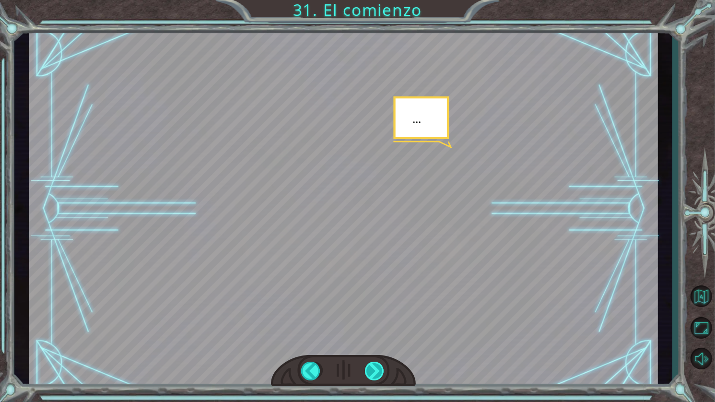
click at [374, 367] on div at bounding box center [375, 371] width 21 height 19
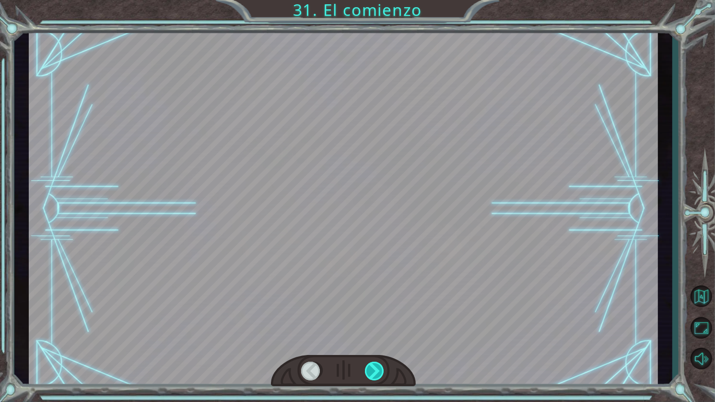
click at [374, 367] on div at bounding box center [375, 371] width 21 height 19
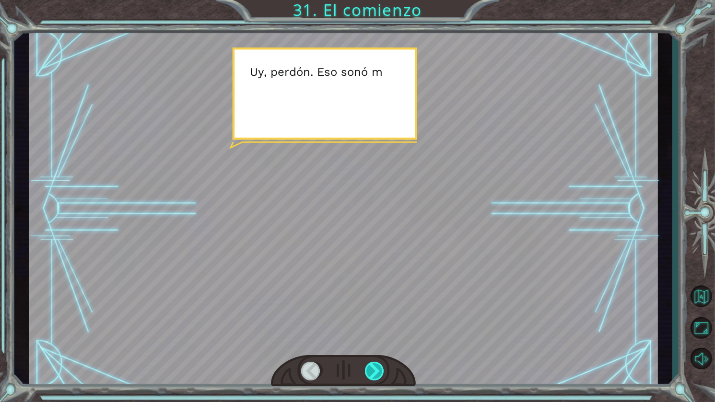
click at [374, 367] on div at bounding box center [375, 371] width 21 height 19
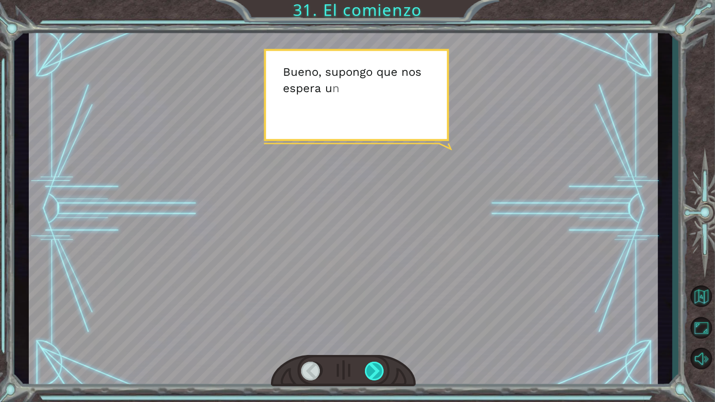
click at [374, 367] on div at bounding box center [375, 371] width 21 height 19
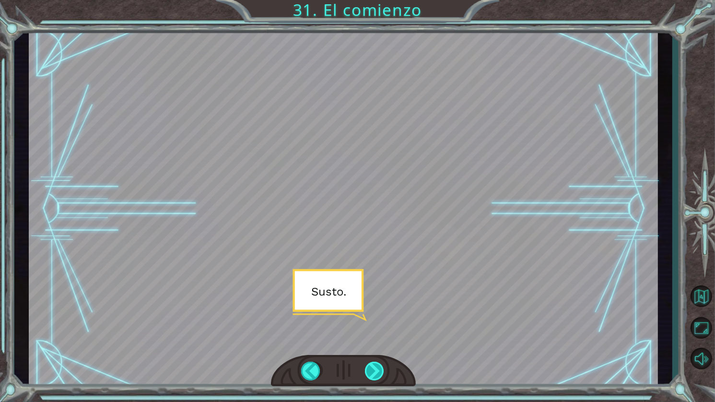
click at [374, 367] on div at bounding box center [375, 371] width 21 height 19
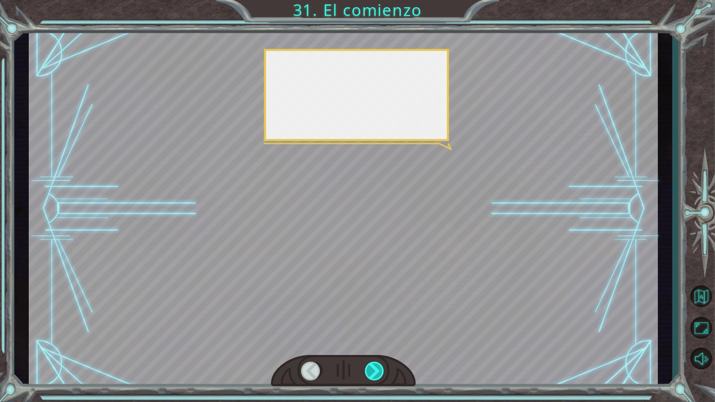
click at [374, 367] on div at bounding box center [375, 371] width 21 height 19
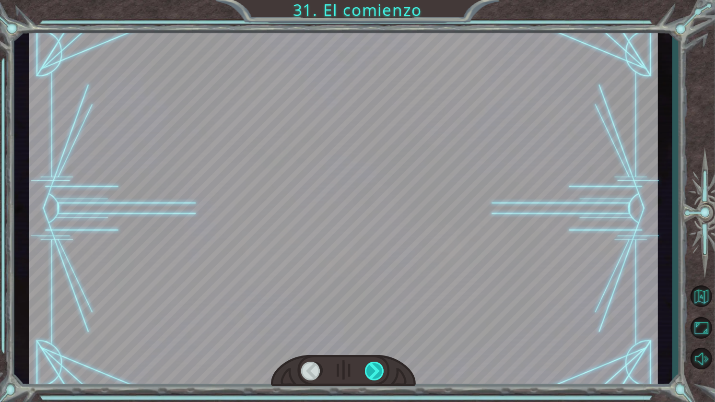
click at [373, 366] on div at bounding box center [375, 371] width 21 height 19
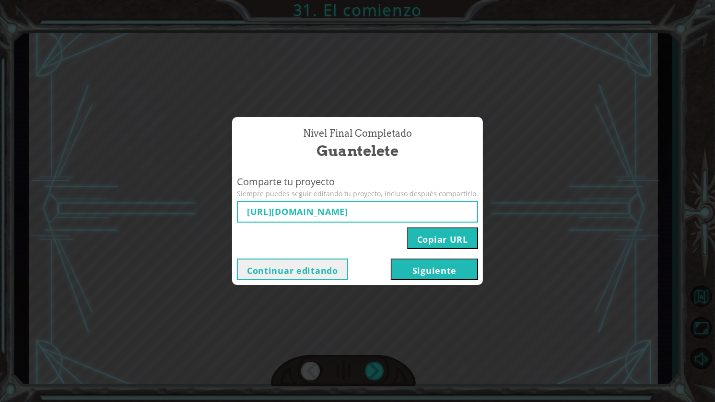
click at [413, 270] on button "Siguiente" at bounding box center [434, 270] width 87 height 22
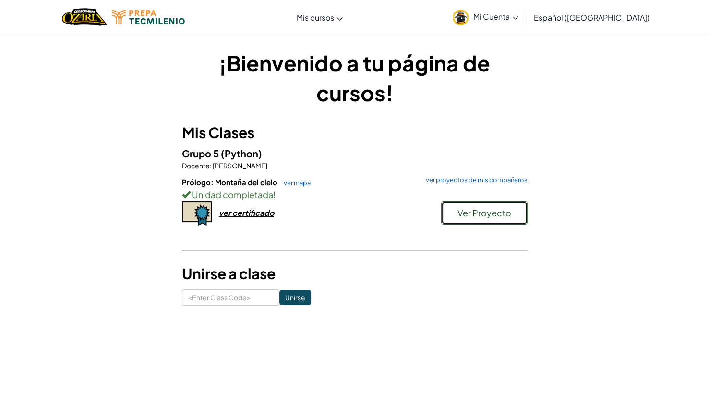
click at [498, 210] on span "Ver Proyecto" at bounding box center [484, 212] width 54 height 11
click at [462, 175] on div "Grupo 5 (Python) Docente : [PERSON_NAME] Prólogo: Montaña del cielo ver mapa ve…" at bounding box center [354, 197] width 345 height 102
click at [463, 177] on link "ver proyectos de mis compañeros" at bounding box center [474, 180] width 106 height 6
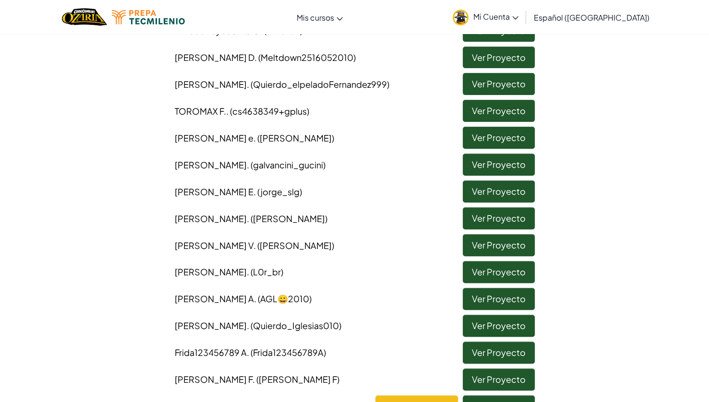
scroll to position [288, 0]
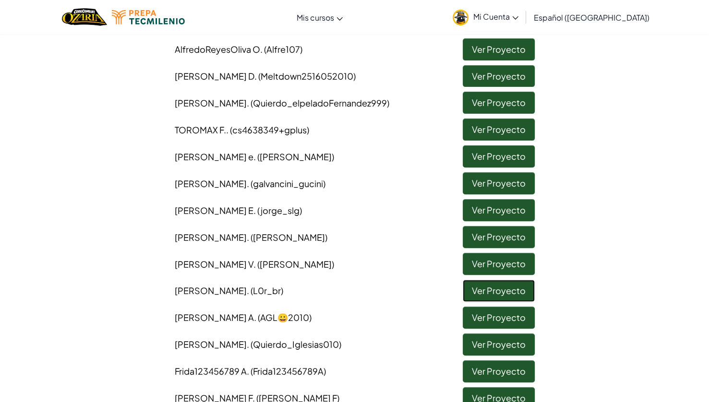
click at [516, 289] on link "Ver Proyecto" at bounding box center [498, 291] width 72 height 22
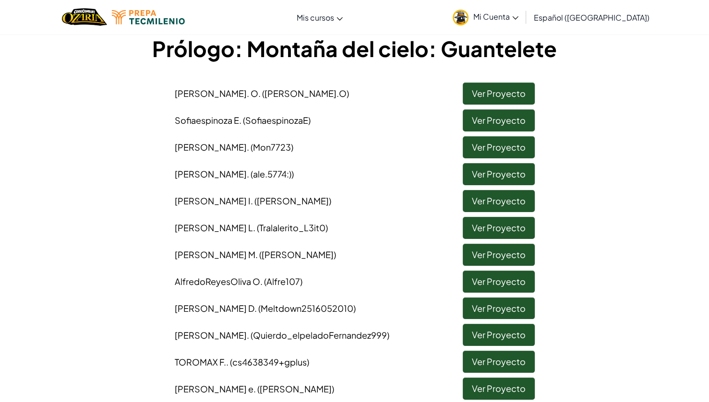
scroll to position [80, 0]
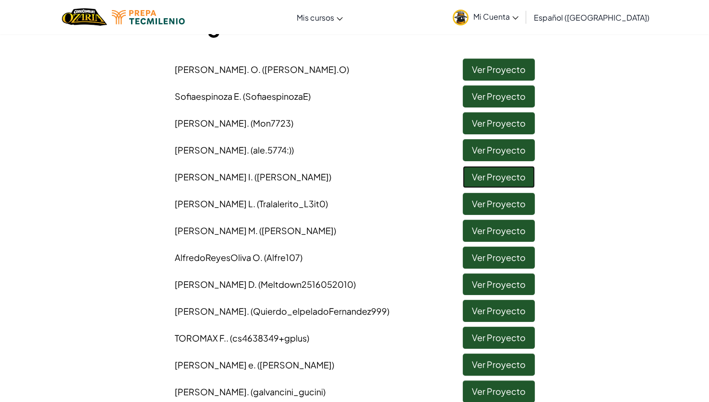
click at [489, 177] on link "Ver Proyecto" at bounding box center [498, 177] width 72 height 22
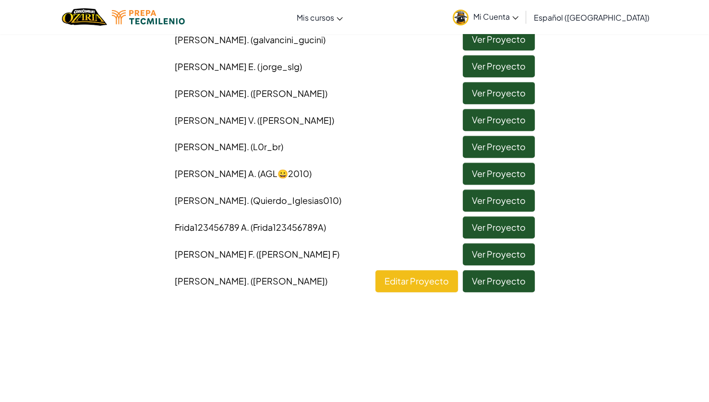
scroll to position [463, 0]
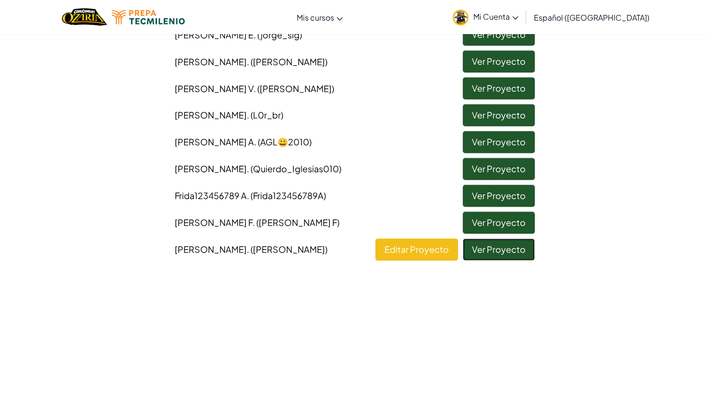
click at [522, 253] on link "Ver Proyecto" at bounding box center [498, 249] width 72 height 22
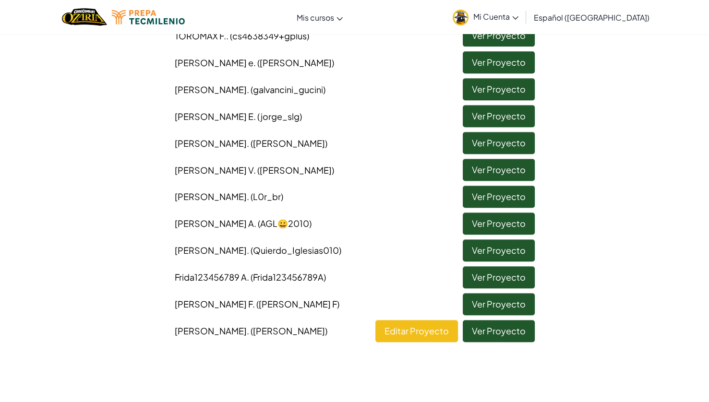
scroll to position [496, 0]
